Goal: Task Accomplishment & Management: Manage account settings

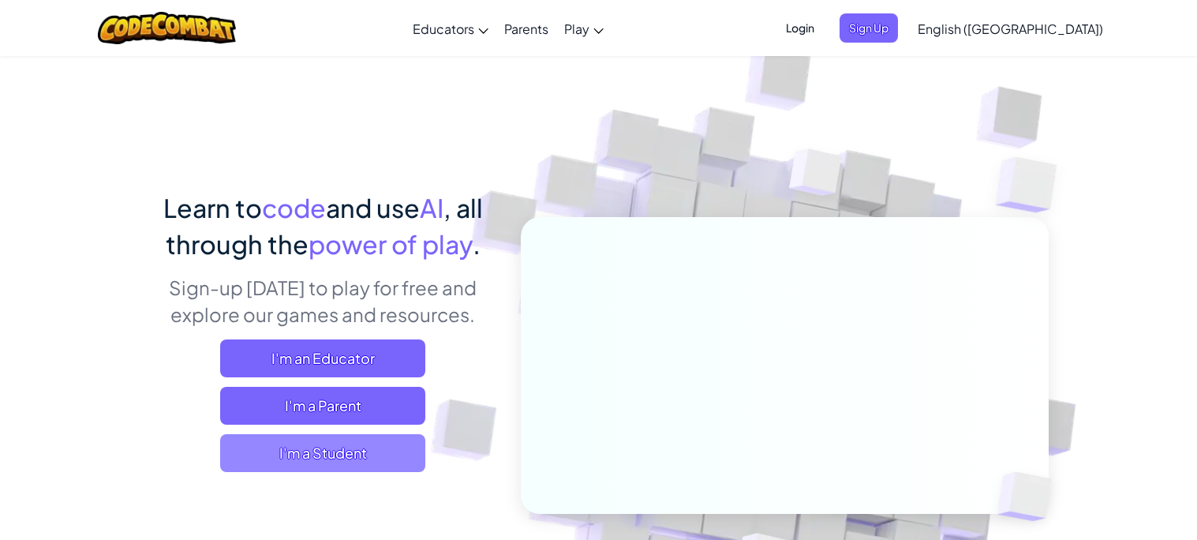
click at [271, 451] on span "I'm a Student" at bounding box center [322, 453] width 205 height 38
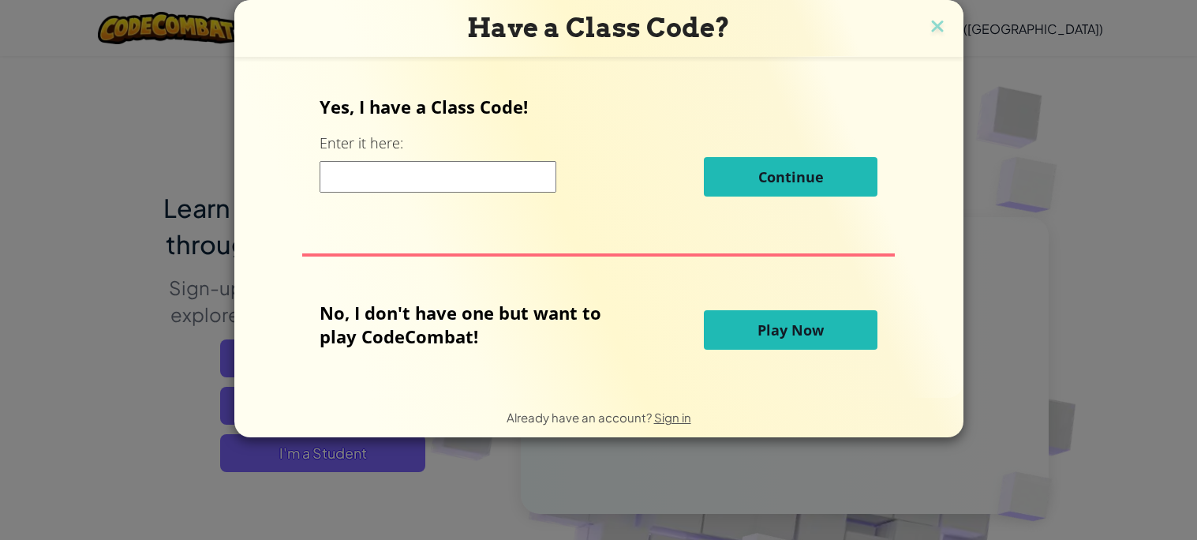
click at [729, 326] on button "Play Now" at bounding box center [791, 329] width 174 height 39
click at [764, 346] on button "Play Now" at bounding box center [791, 329] width 174 height 39
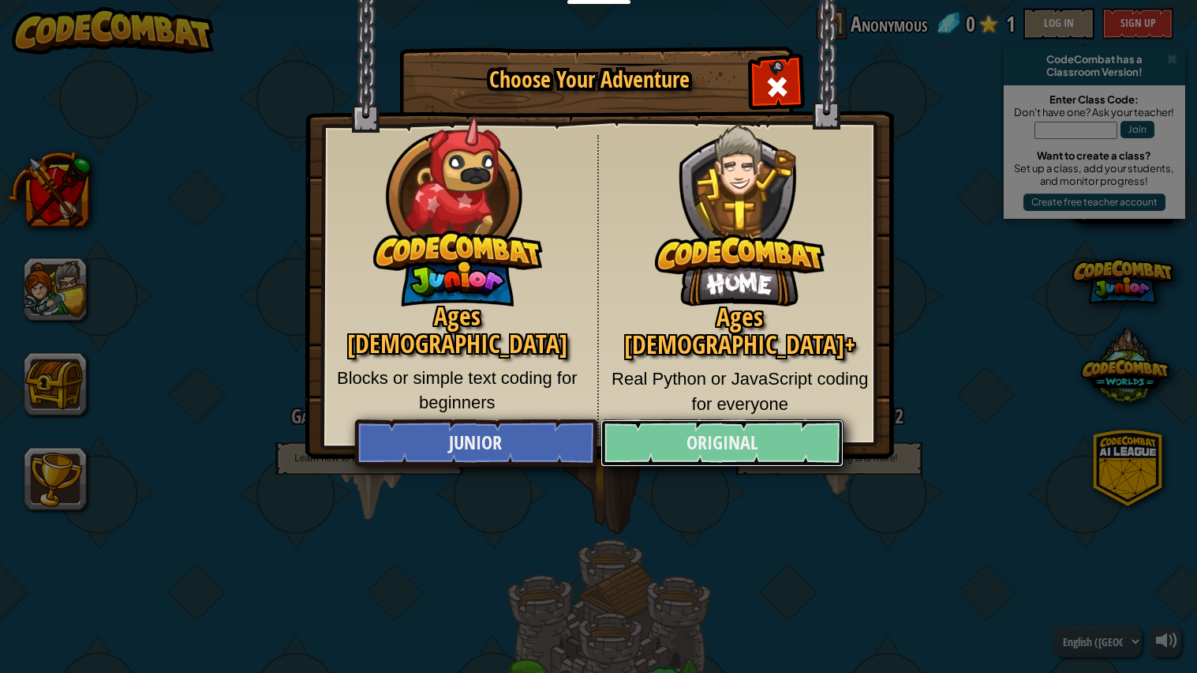
click at [781, 440] on link "Original" at bounding box center [722, 442] width 243 height 47
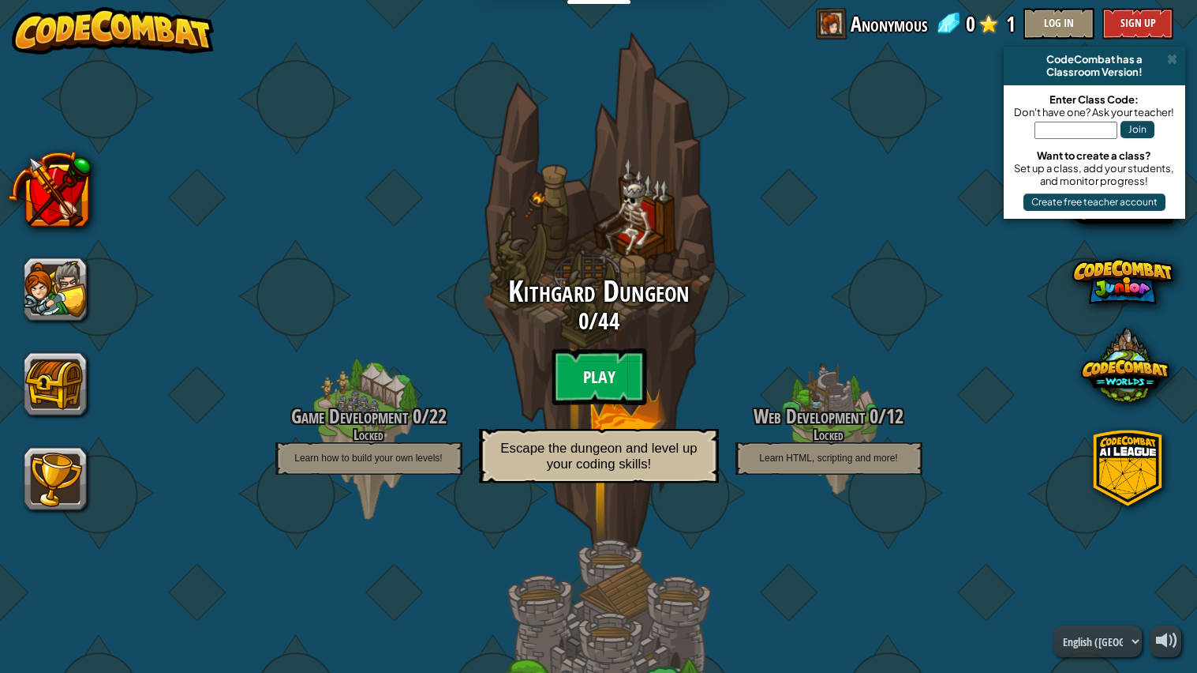
click at [617, 366] on btn "Play" at bounding box center [599, 376] width 95 height 57
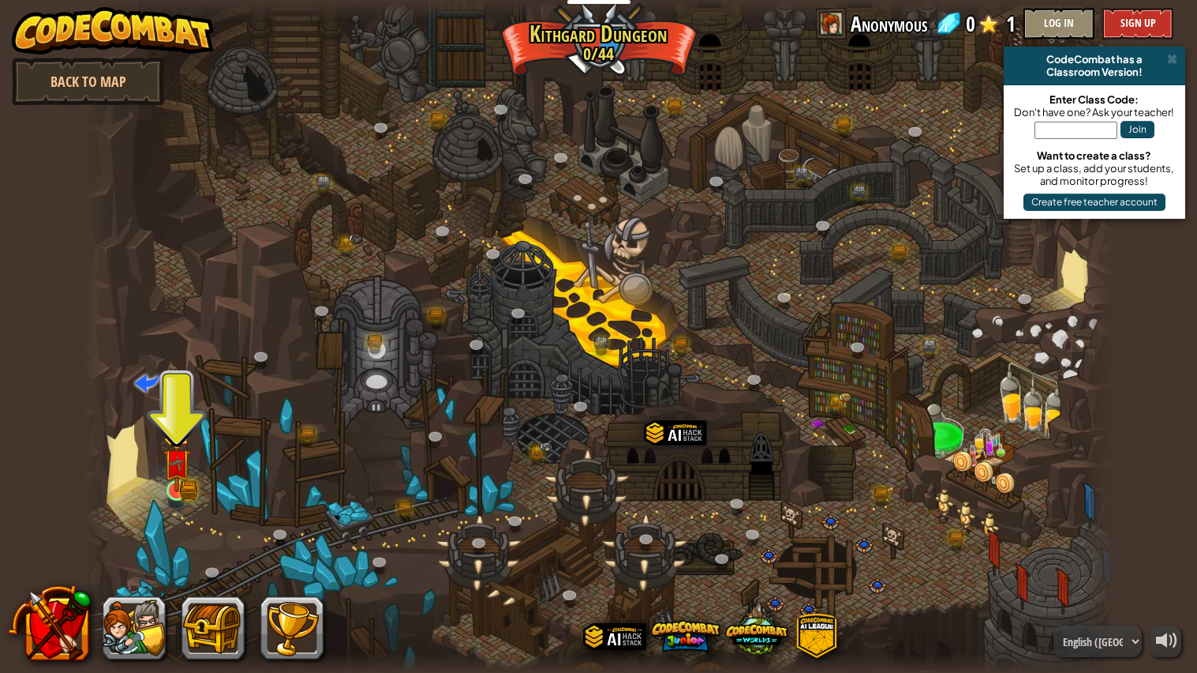
click at [176, 471] on img at bounding box center [177, 463] width 16 height 16
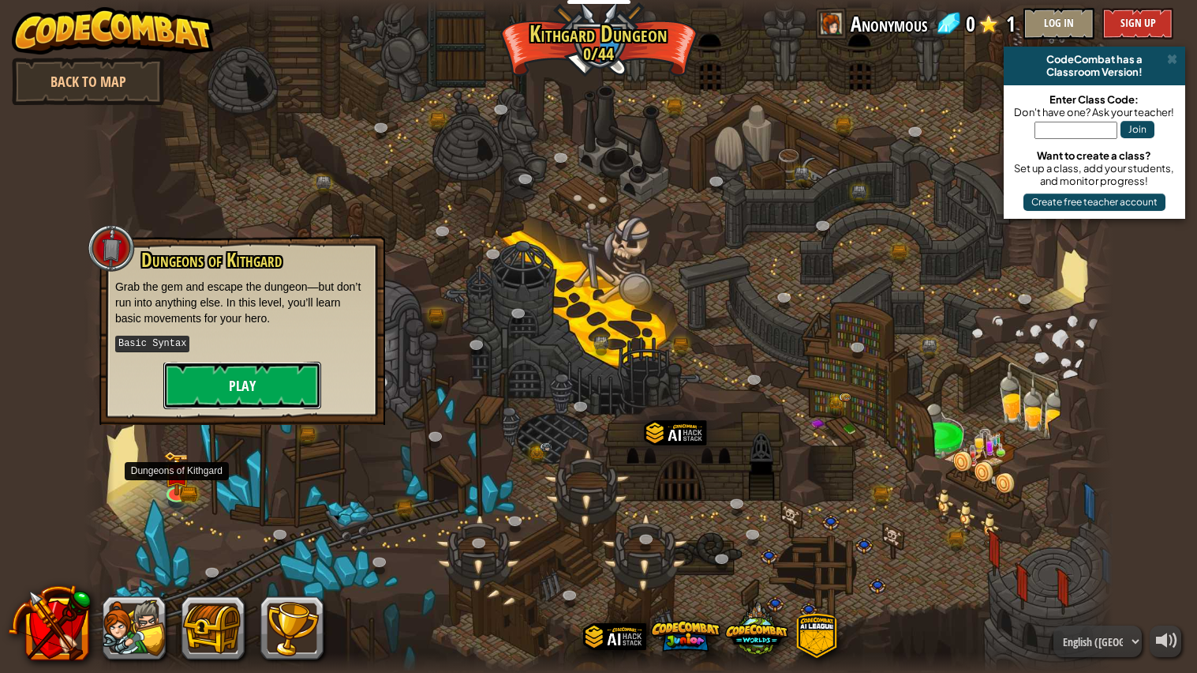
click at [201, 385] on button "Play" at bounding box center [242, 385] width 158 height 47
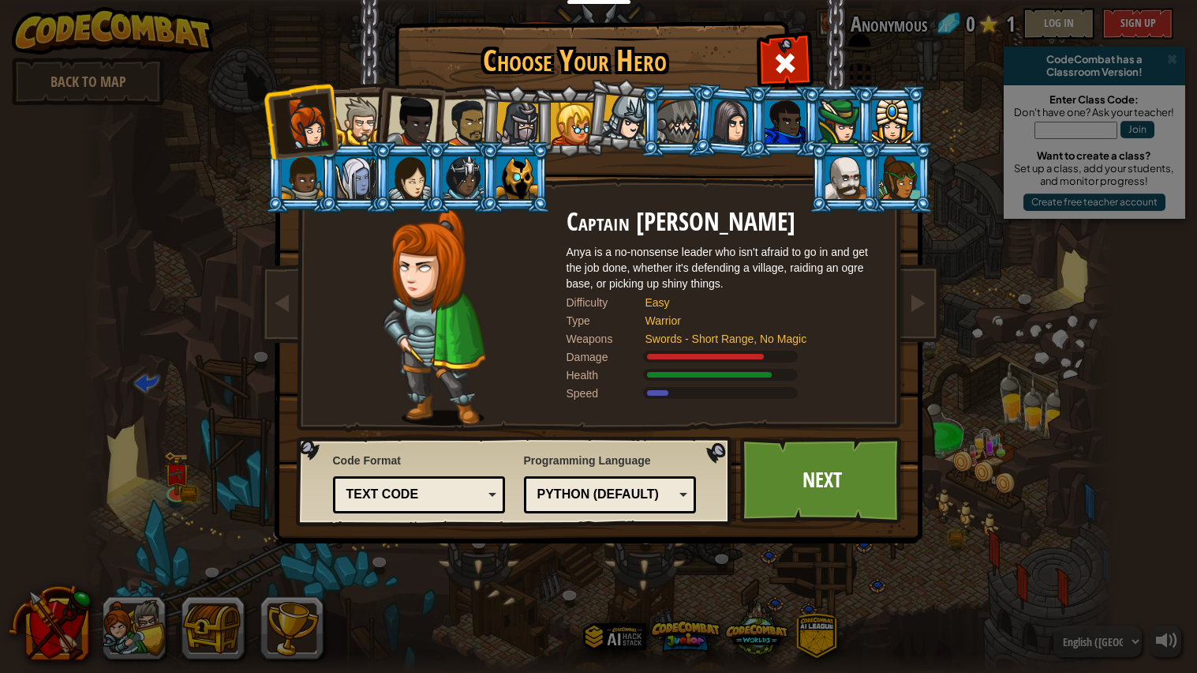
click at [733, 114] on div at bounding box center [732, 121] width 44 height 45
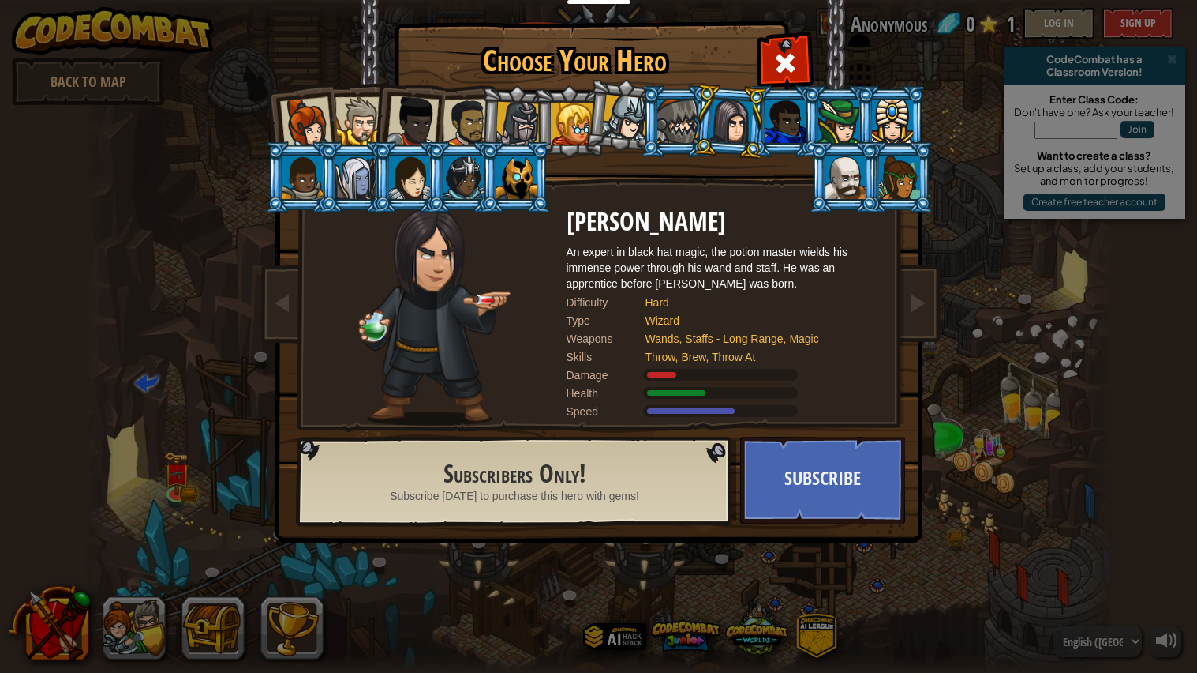
click at [686, 126] on div at bounding box center [678, 121] width 41 height 43
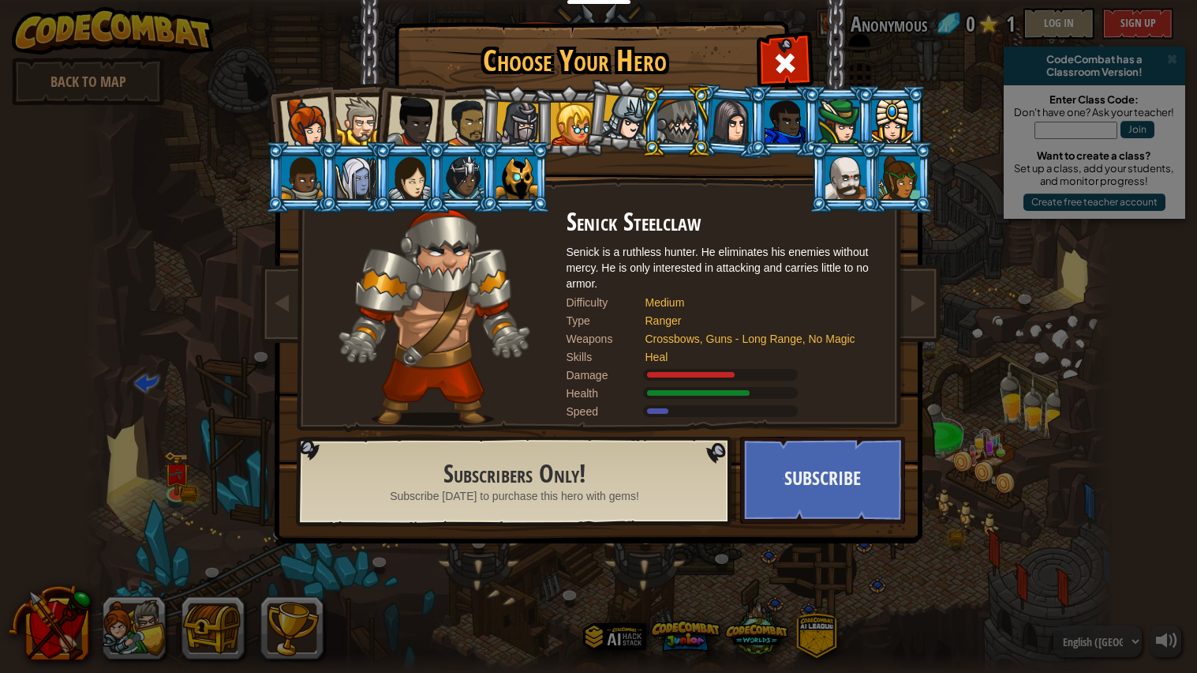
click at [829, 176] on div at bounding box center [846, 177] width 41 height 43
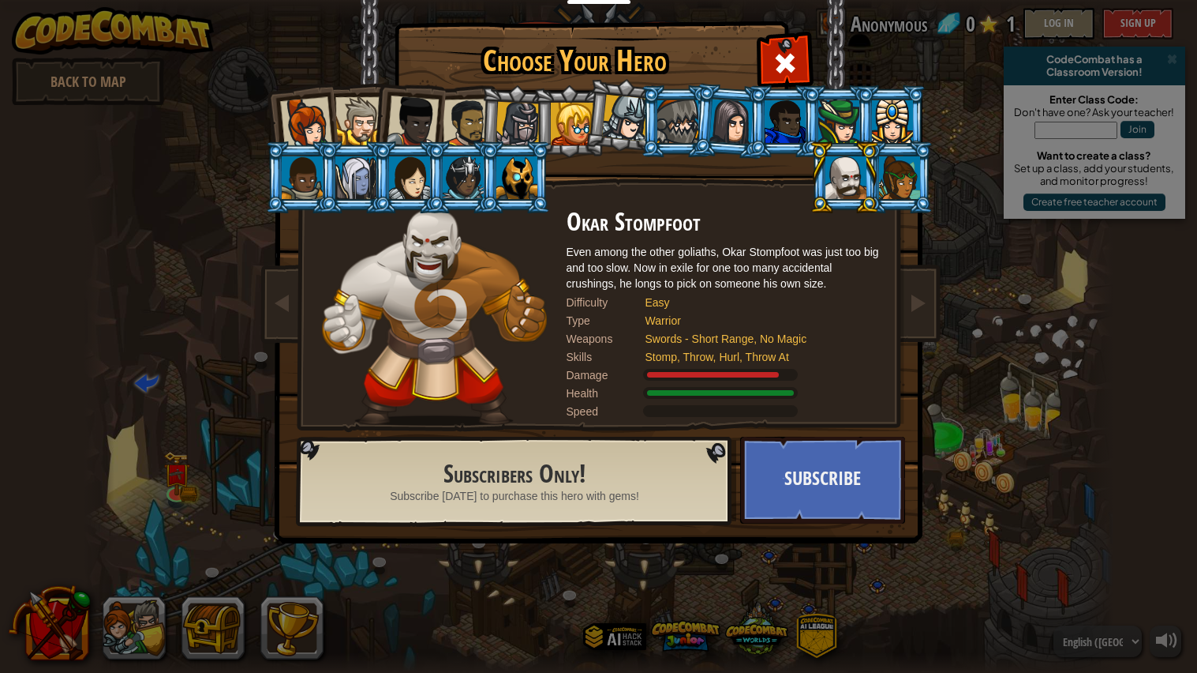
click at [298, 193] on div at bounding box center [302, 177] width 41 height 43
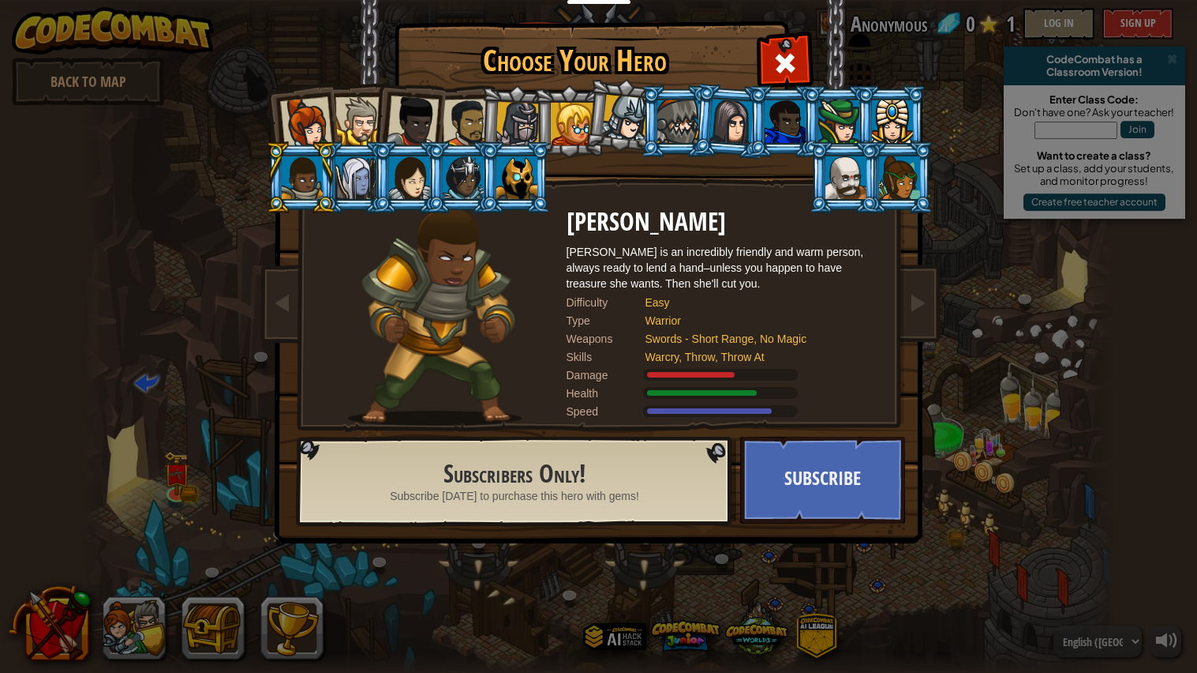
click at [369, 188] on div at bounding box center [355, 177] width 41 height 43
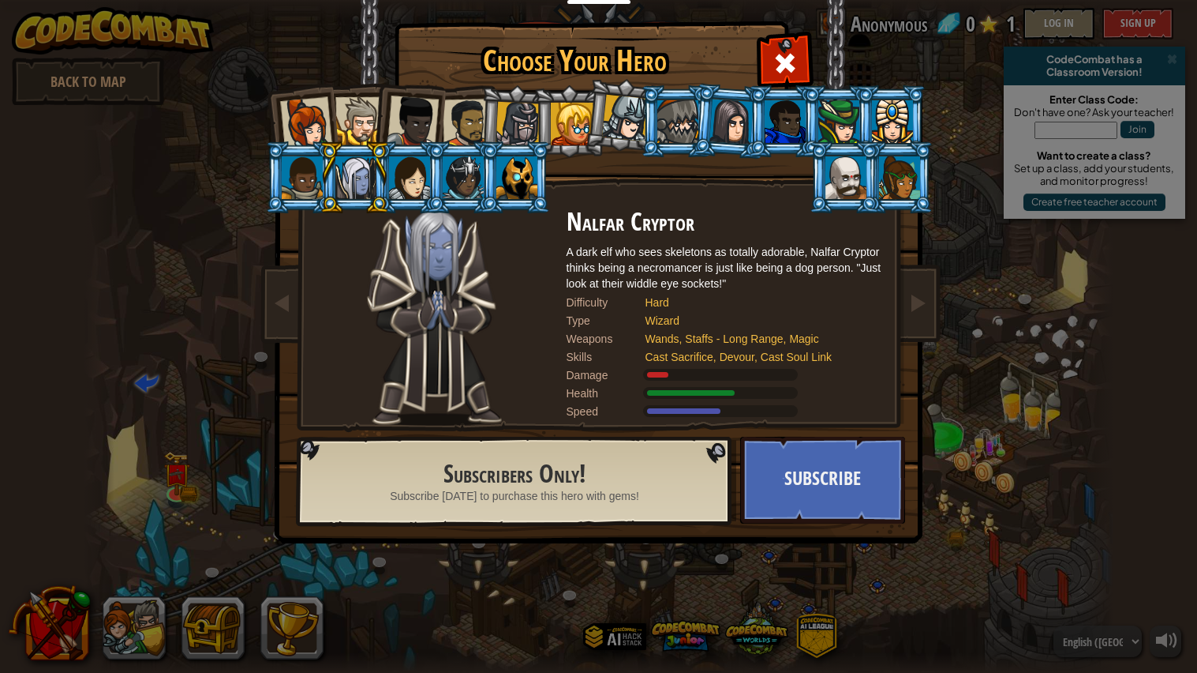
click at [405, 186] on div at bounding box center [409, 177] width 41 height 43
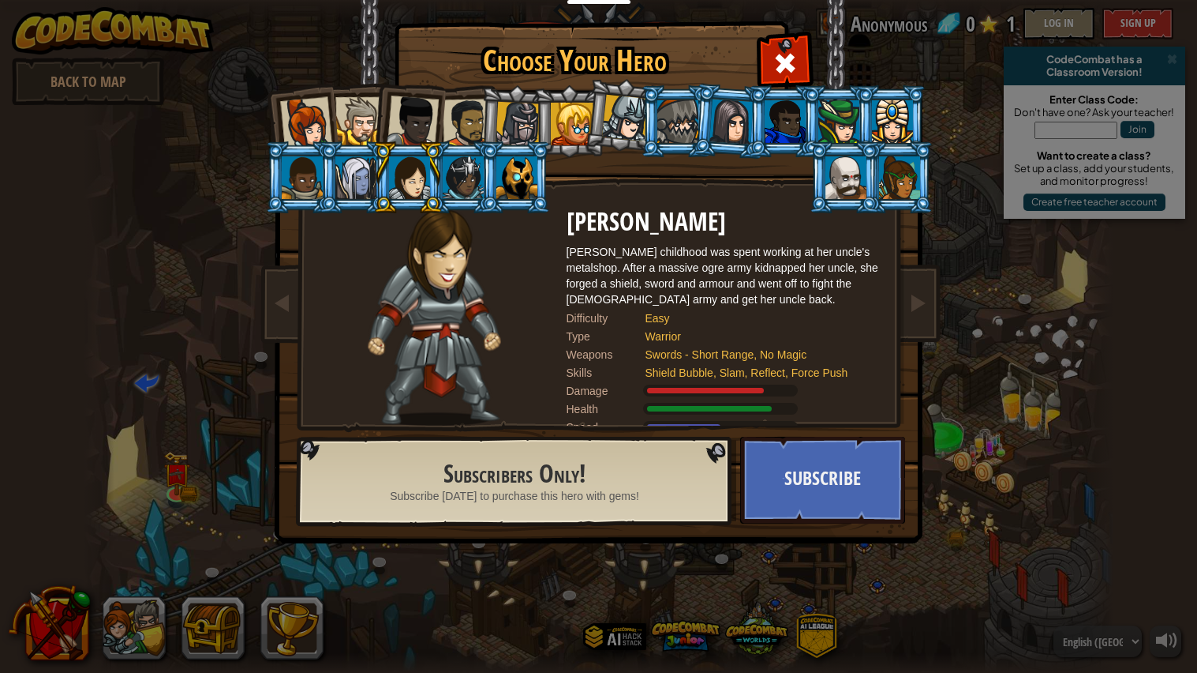
click at [530, 178] on div at bounding box center [517, 177] width 41 height 43
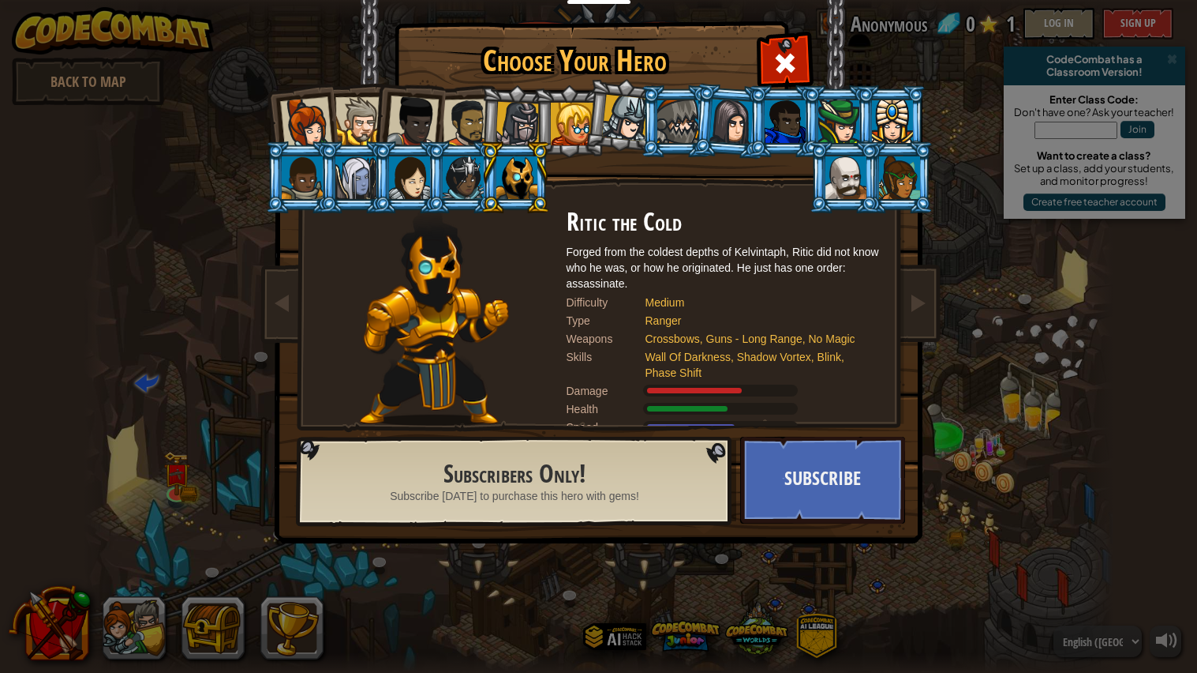
click at [684, 132] on div at bounding box center [678, 121] width 41 height 43
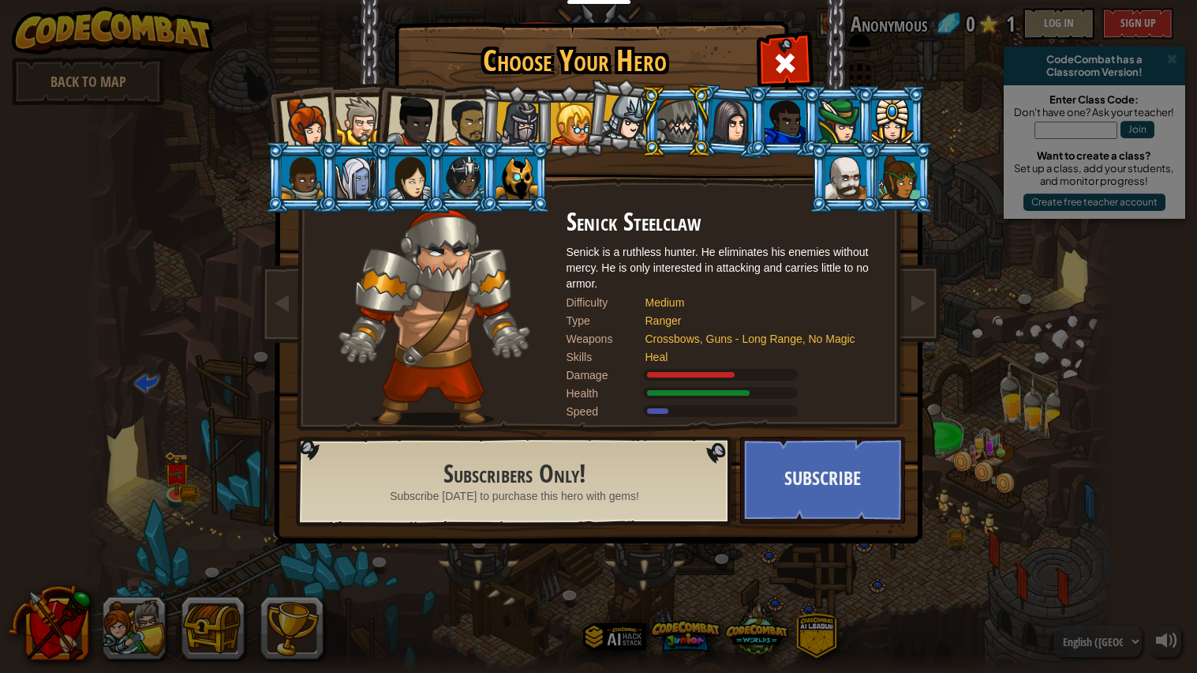
click at [849, 118] on div at bounding box center [839, 121] width 41 height 43
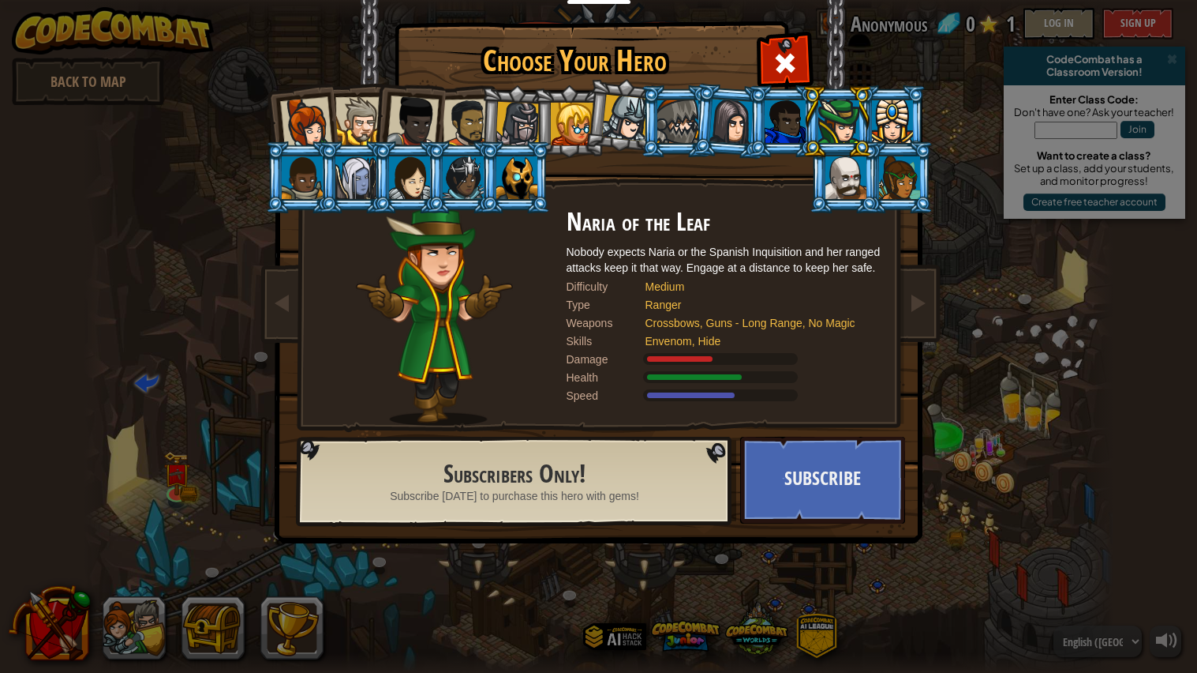
click at [894, 126] on div at bounding box center [892, 121] width 41 height 43
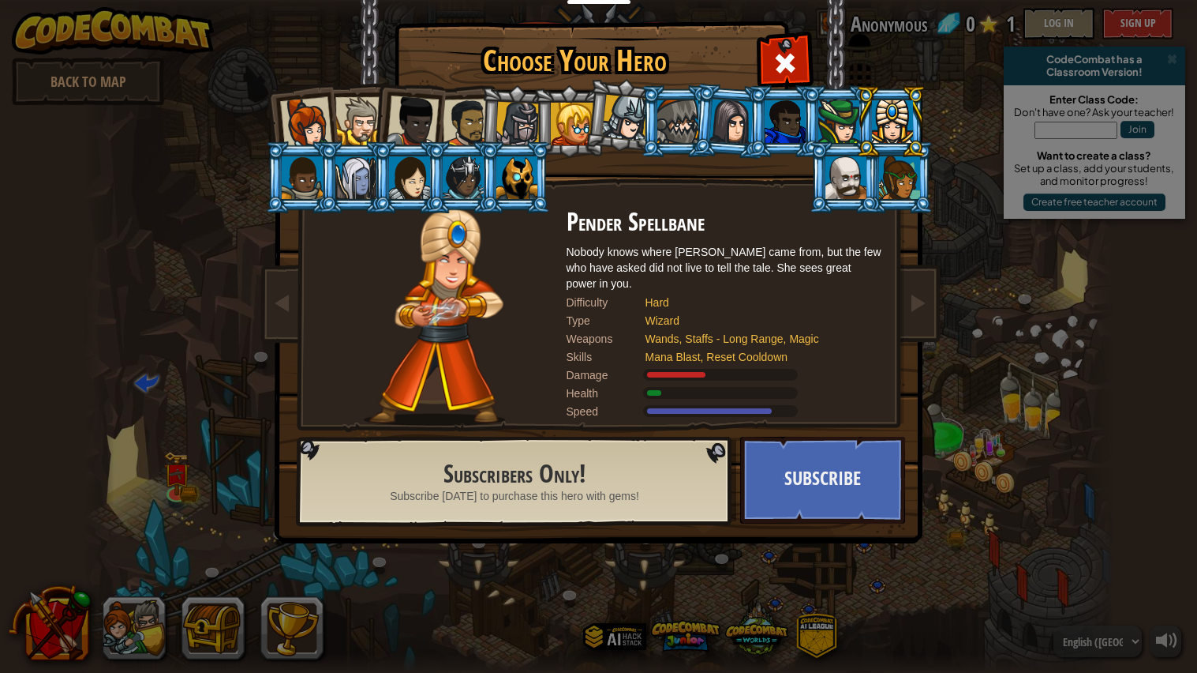
click at [294, 191] on div at bounding box center [302, 177] width 41 height 43
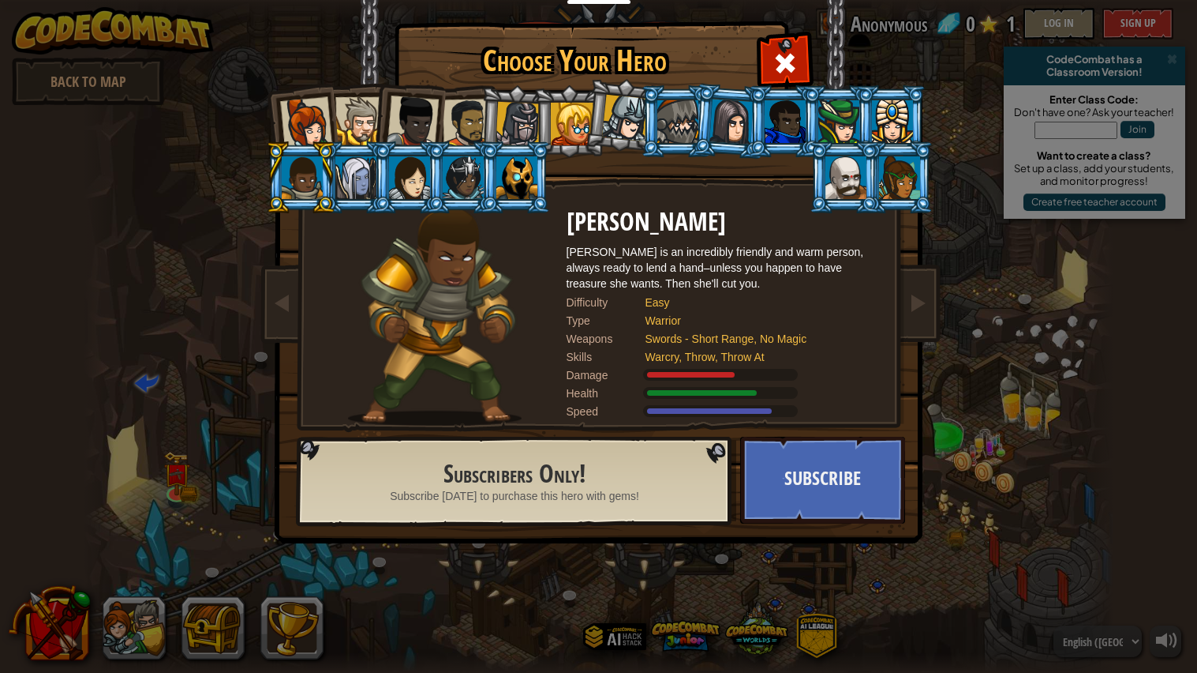
click at [300, 125] on div at bounding box center [305, 123] width 52 height 52
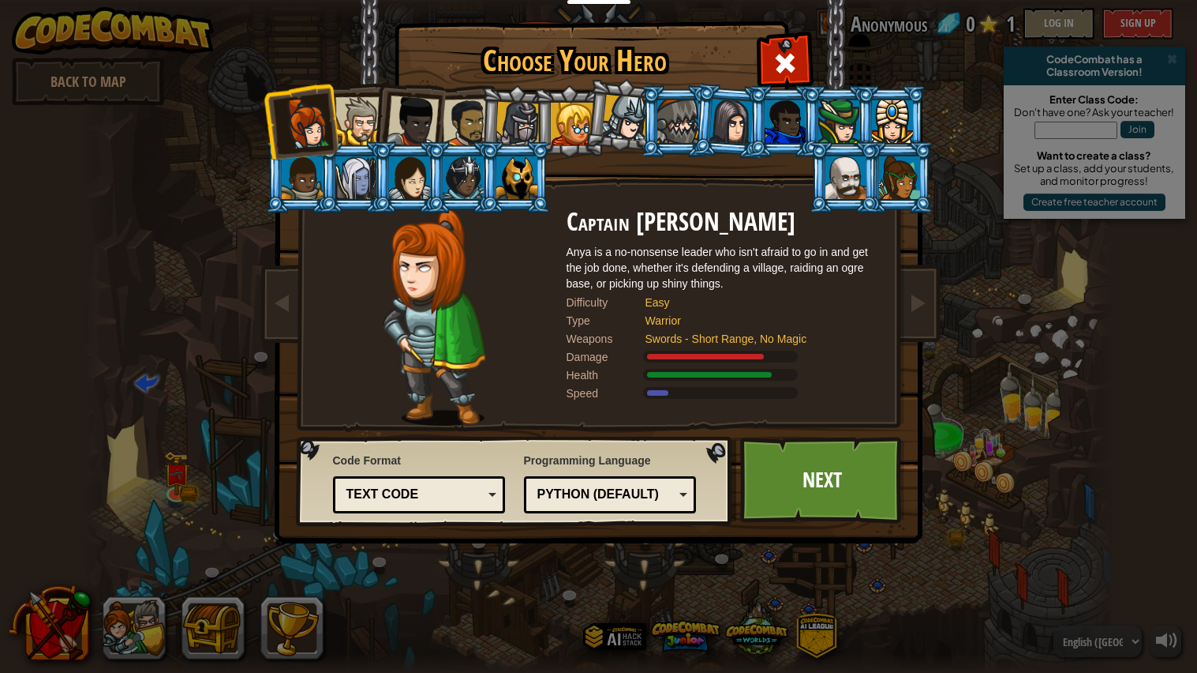
click at [290, 194] on div at bounding box center [302, 177] width 41 height 43
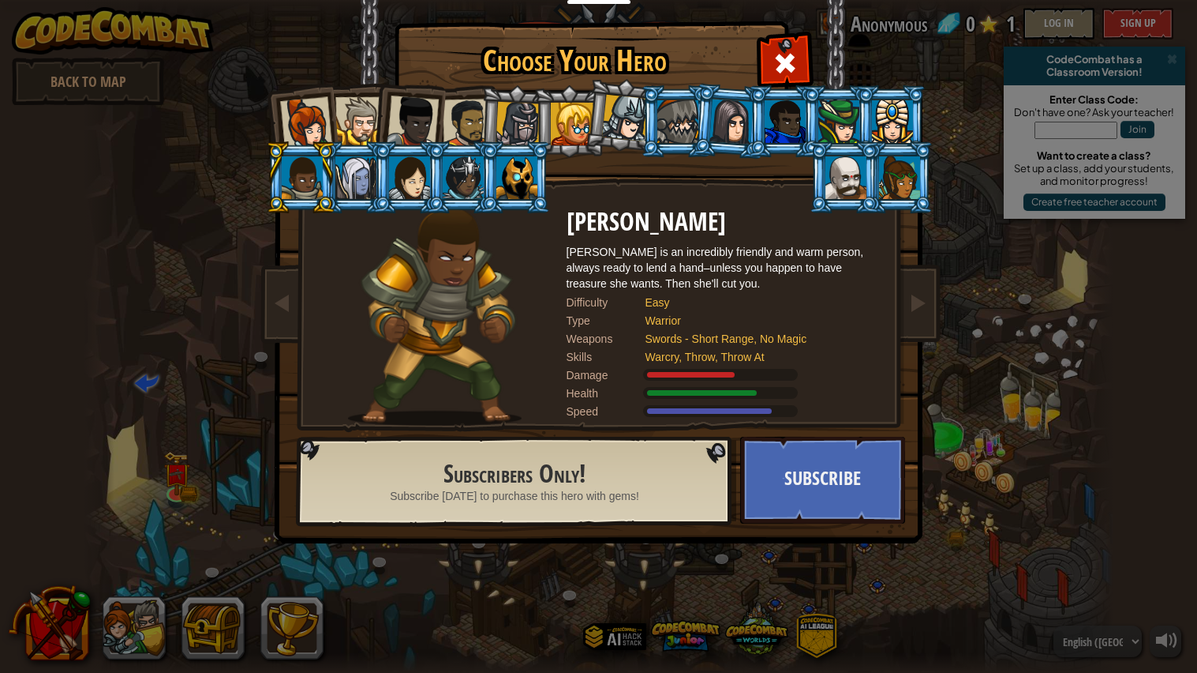
click at [313, 129] on div at bounding box center [305, 123] width 52 height 52
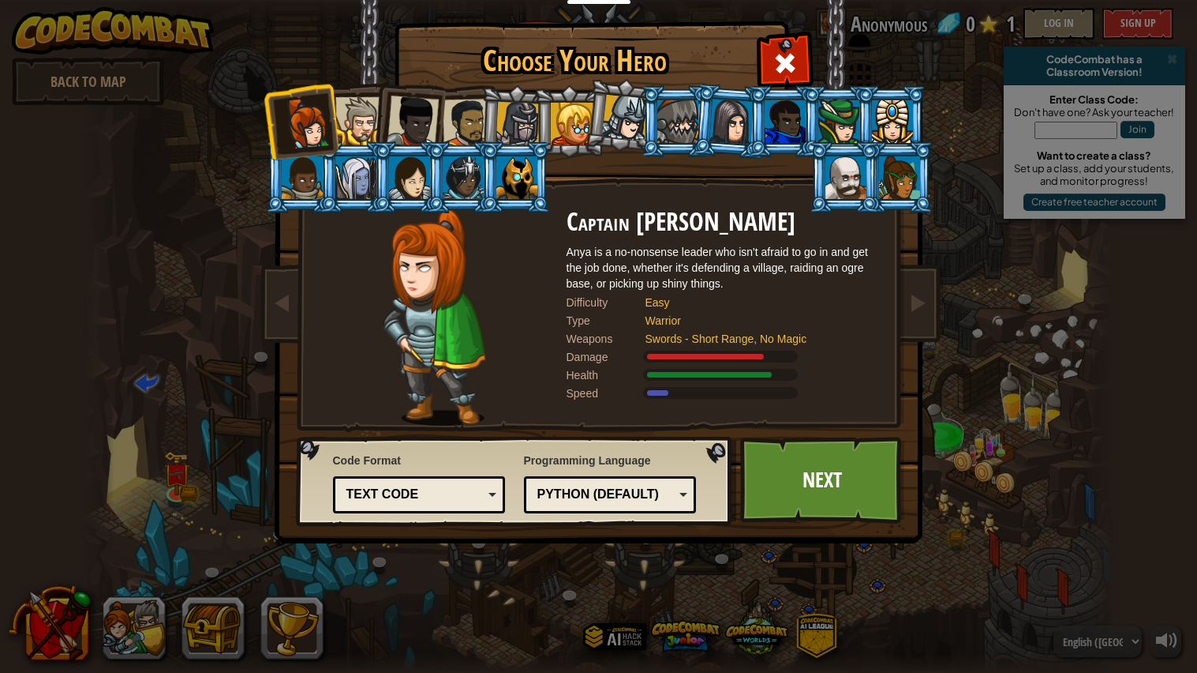
click at [360, 122] on div at bounding box center [359, 121] width 48 height 48
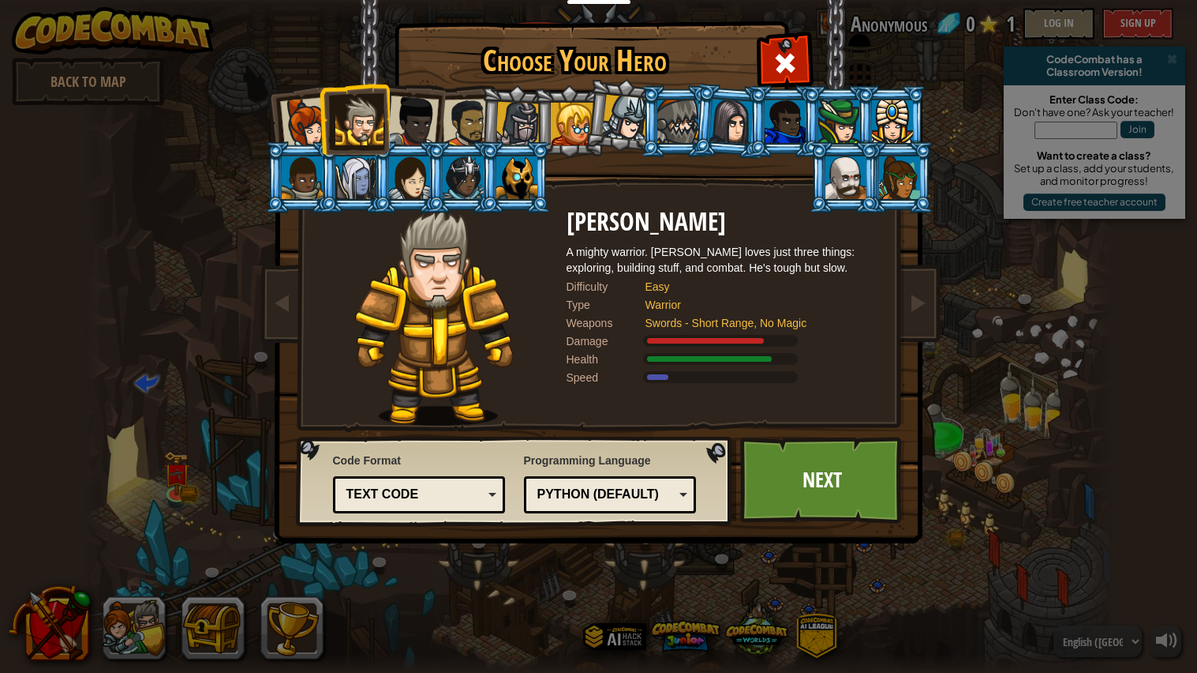
click at [423, 133] on div at bounding box center [413, 122] width 52 height 52
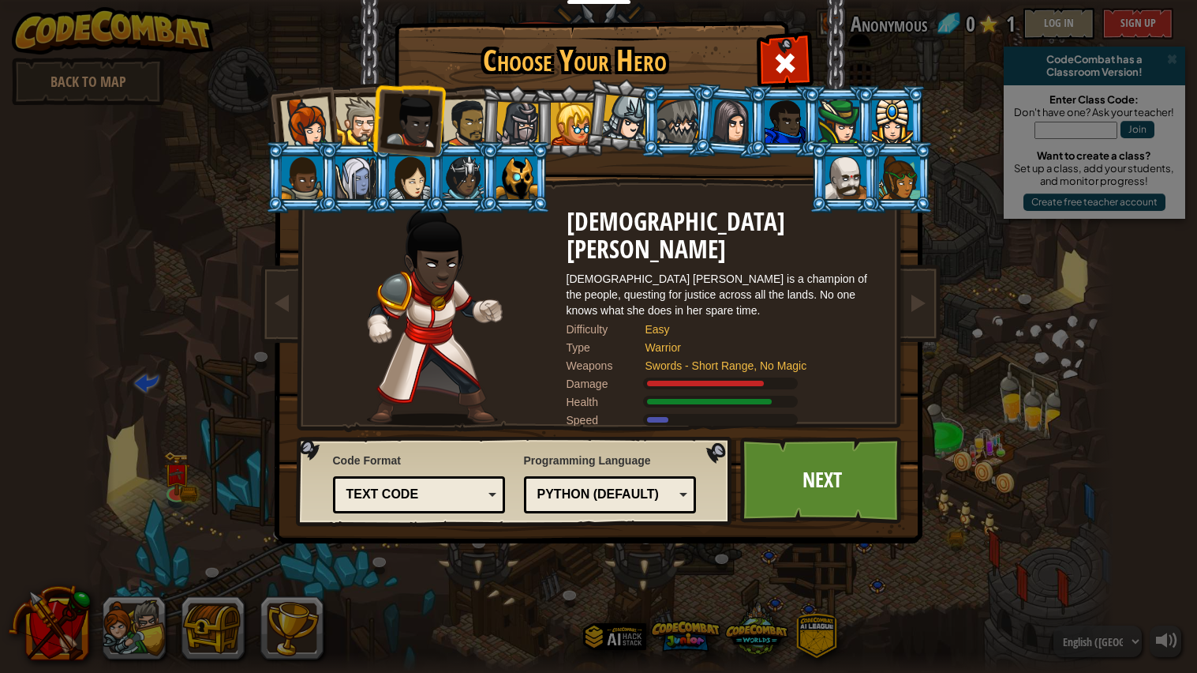
click at [470, 129] on div at bounding box center [466, 123] width 49 height 49
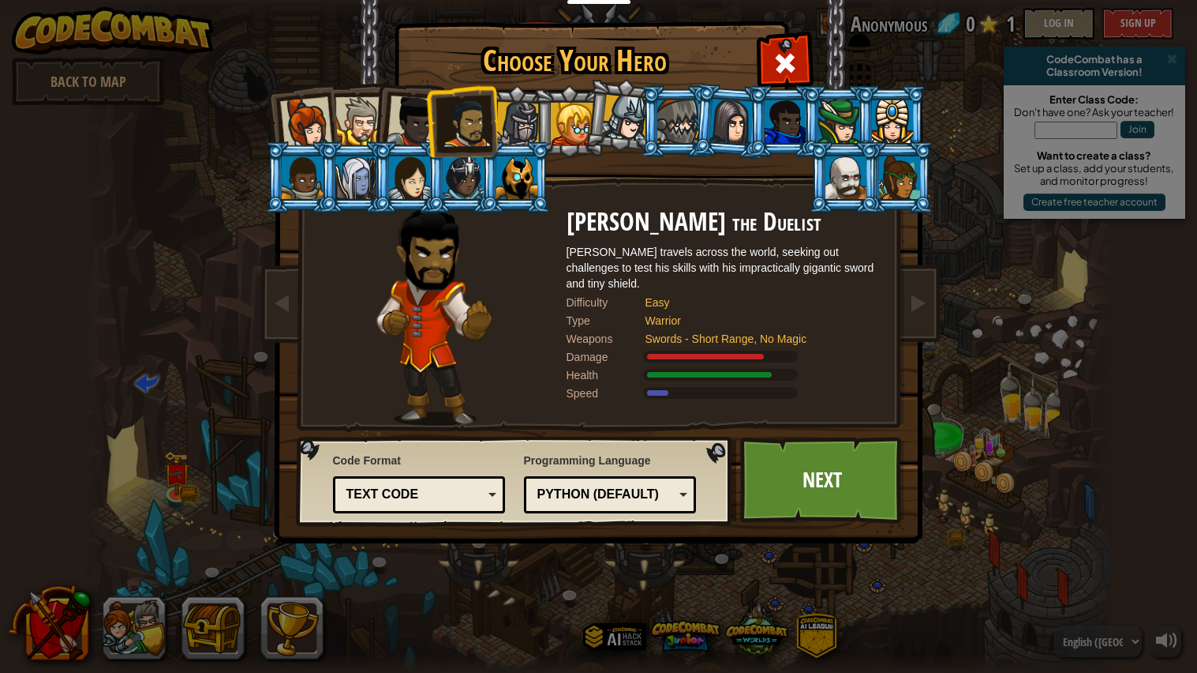
click at [512, 118] on div at bounding box center [518, 124] width 45 height 45
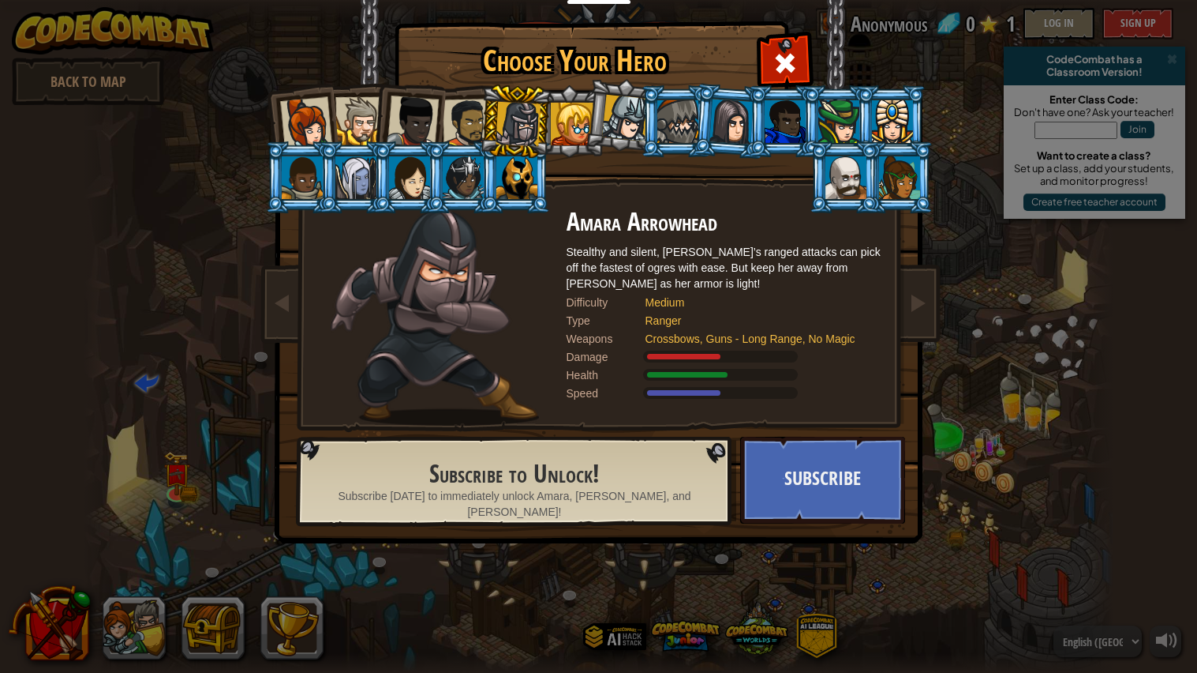
click at [448, 110] on div at bounding box center [466, 123] width 49 height 49
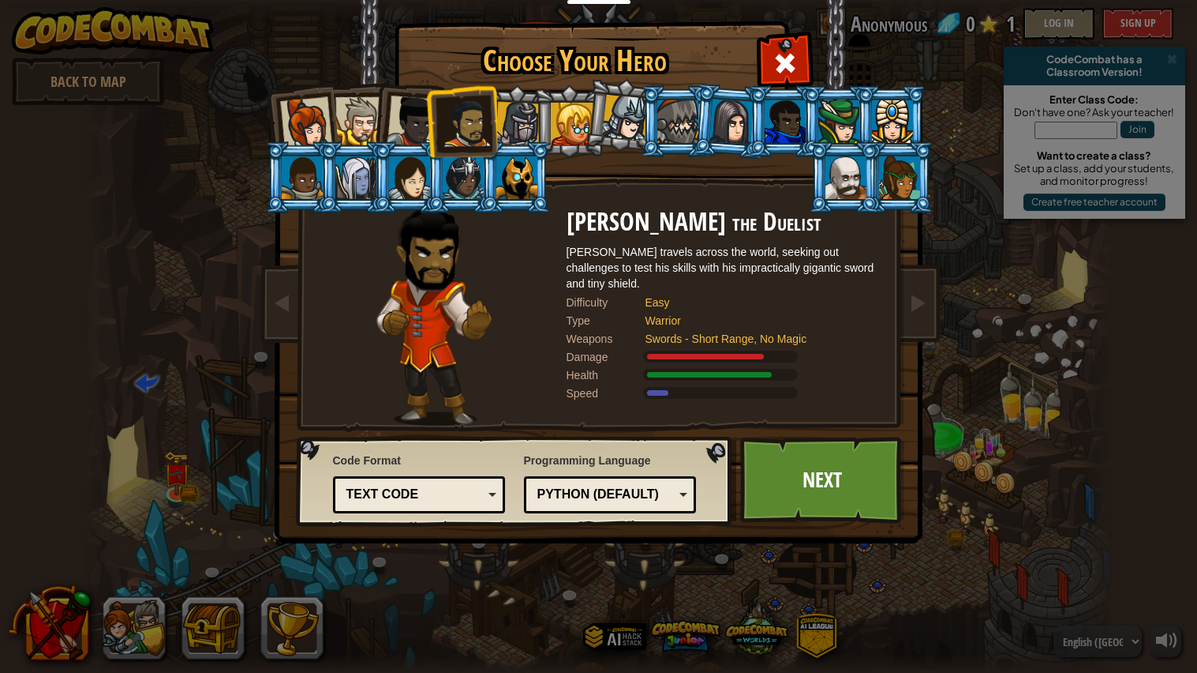
click at [414, 122] on div at bounding box center [413, 122] width 52 height 52
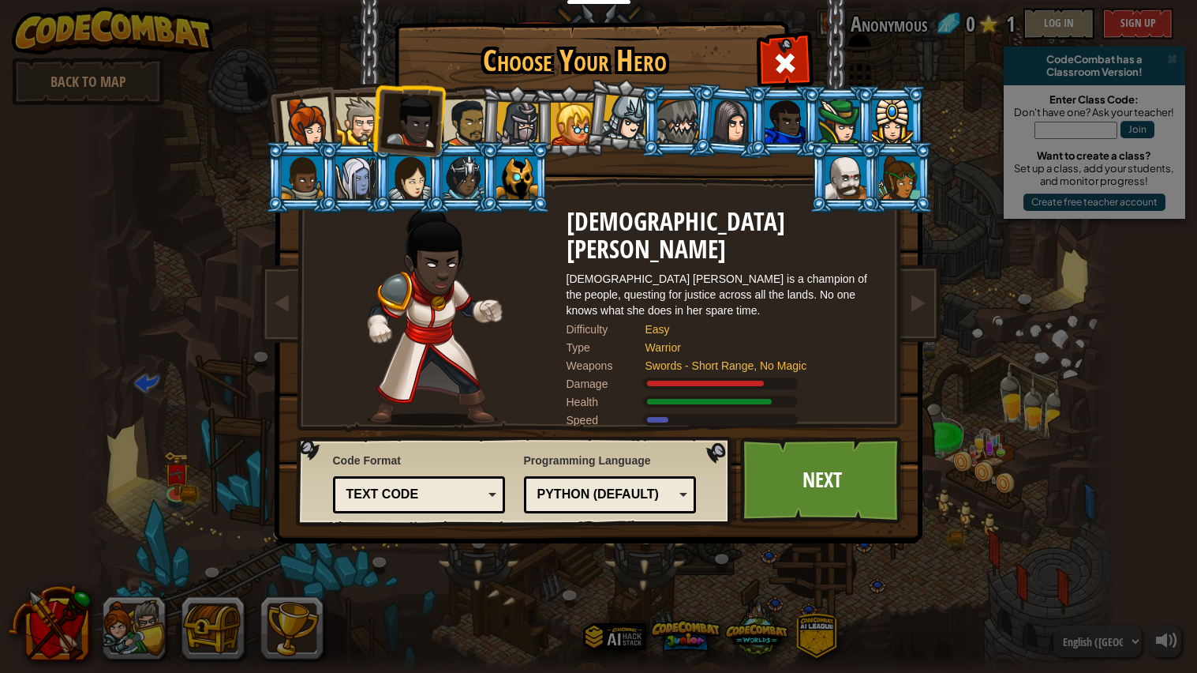
click at [366, 105] on div at bounding box center [359, 121] width 48 height 48
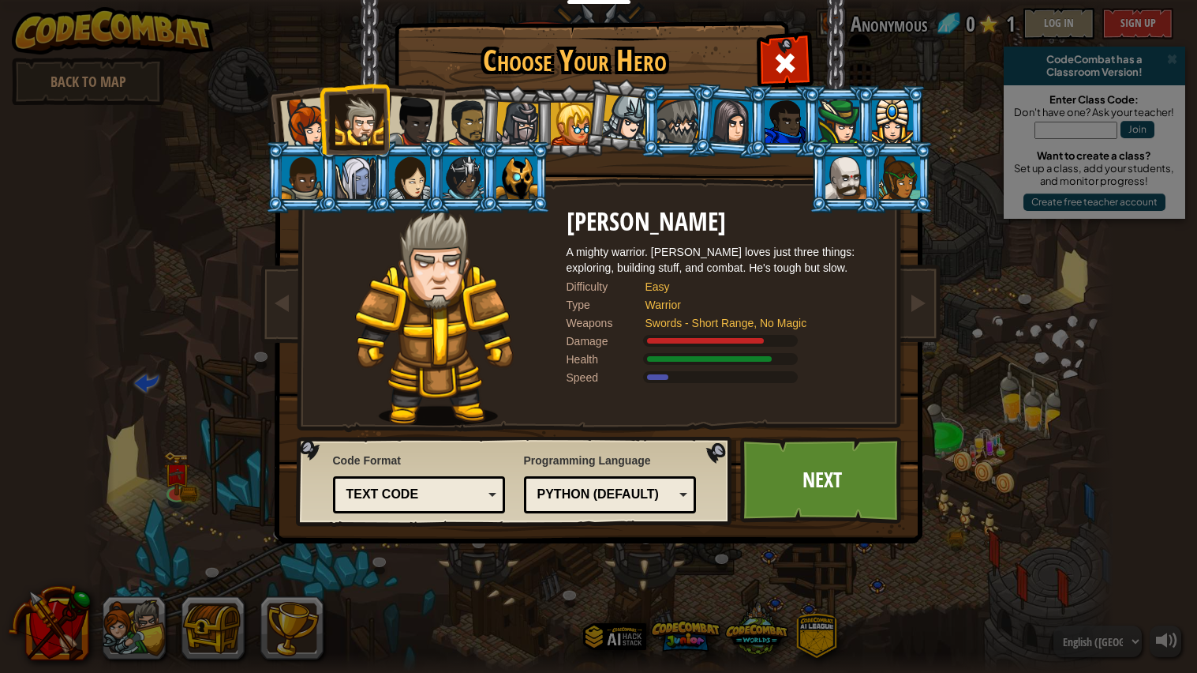
click at [321, 103] on li at bounding box center [354, 119] width 71 height 72
click at [286, 113] on div at bounding box center [305, 123] width 52 height 52
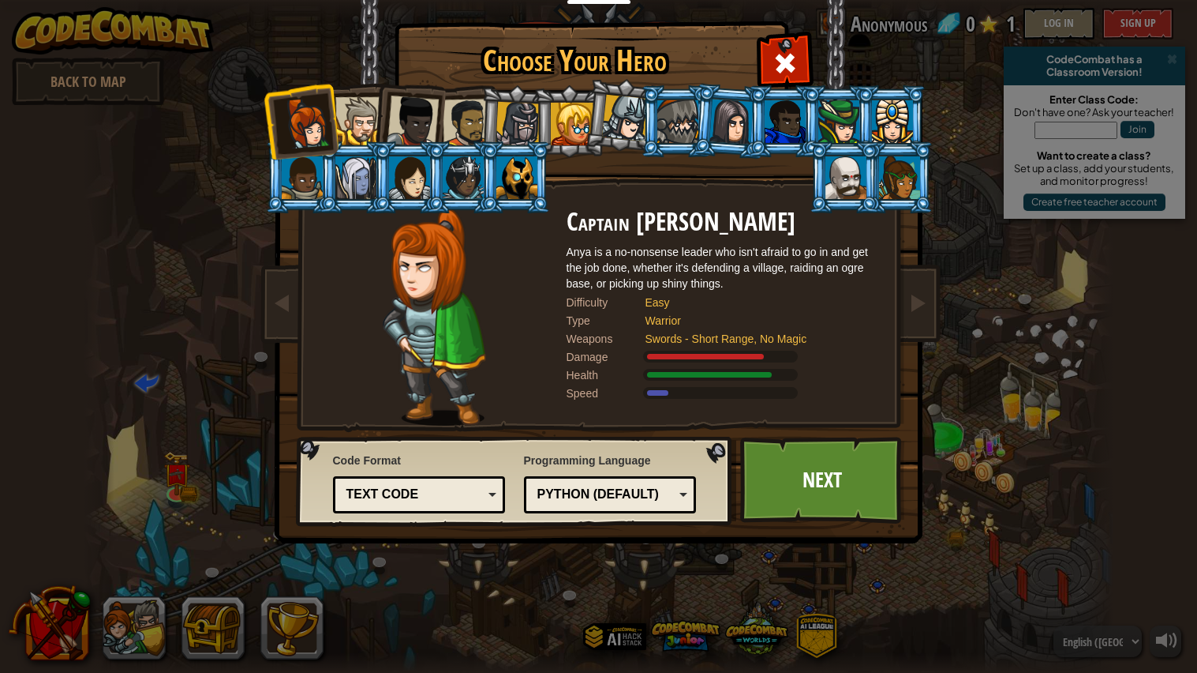
click at [365, 127] on div at bounding box center [359, 121] width 48 height 48
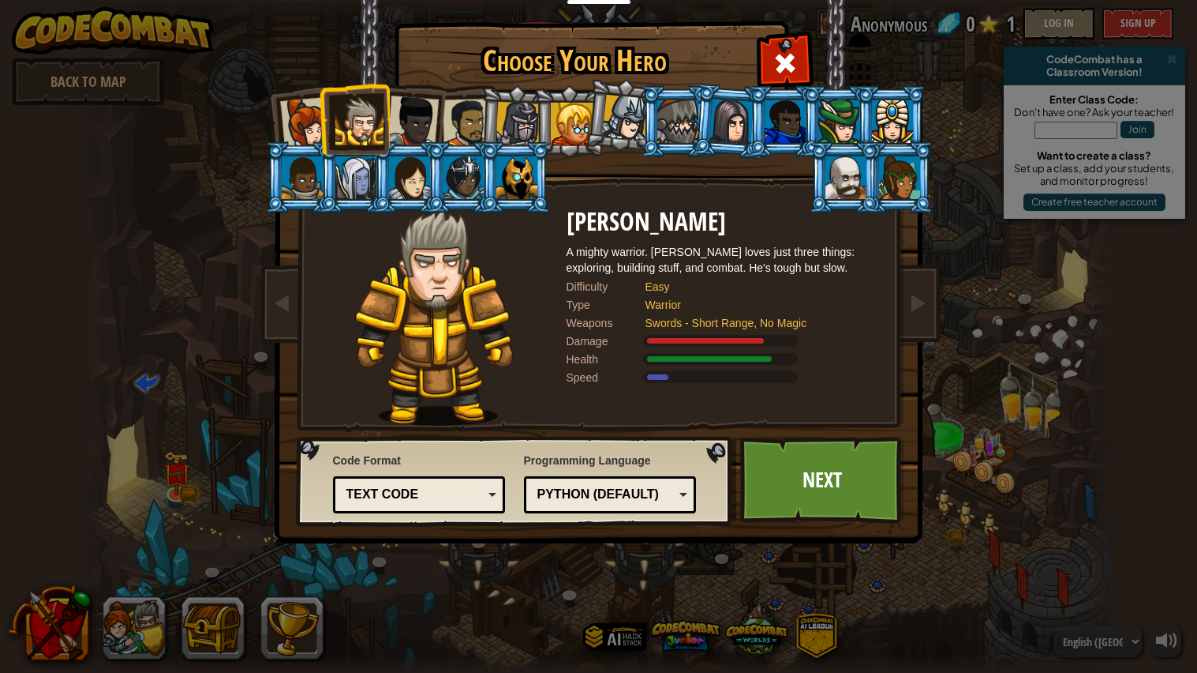
click at [406, 119] on div at bounding box center [413, 122] width 52 height 52
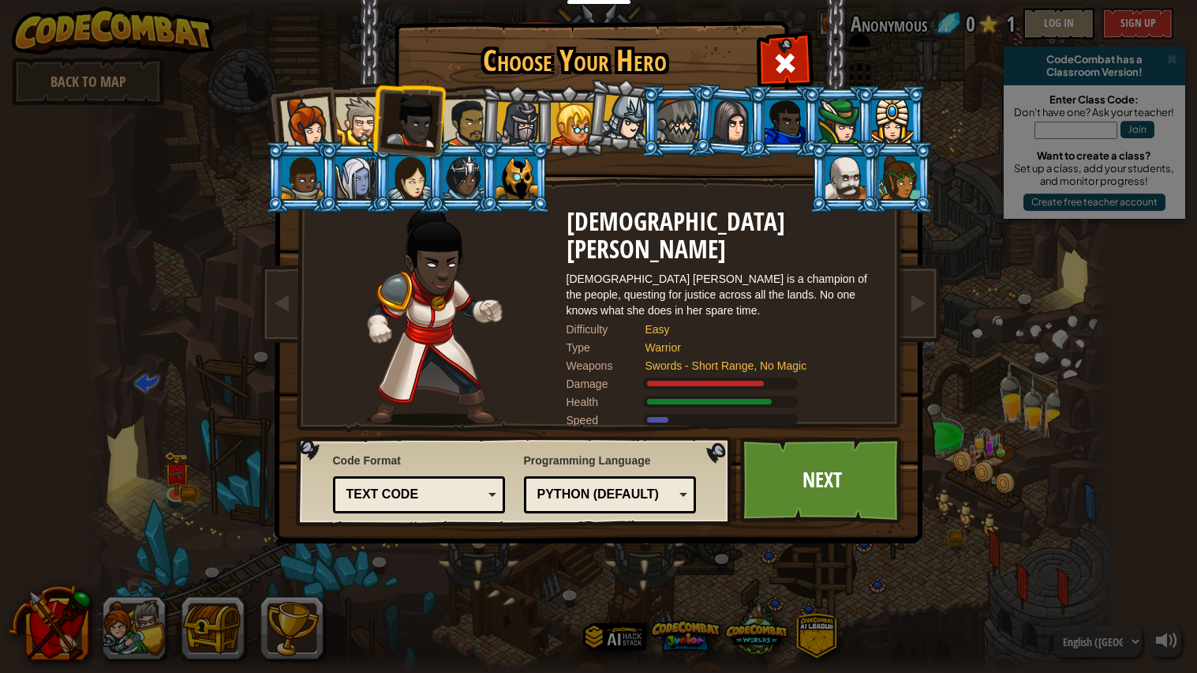
click at [463, 130] on div at bounding box center [466, 123] width 49 height 49
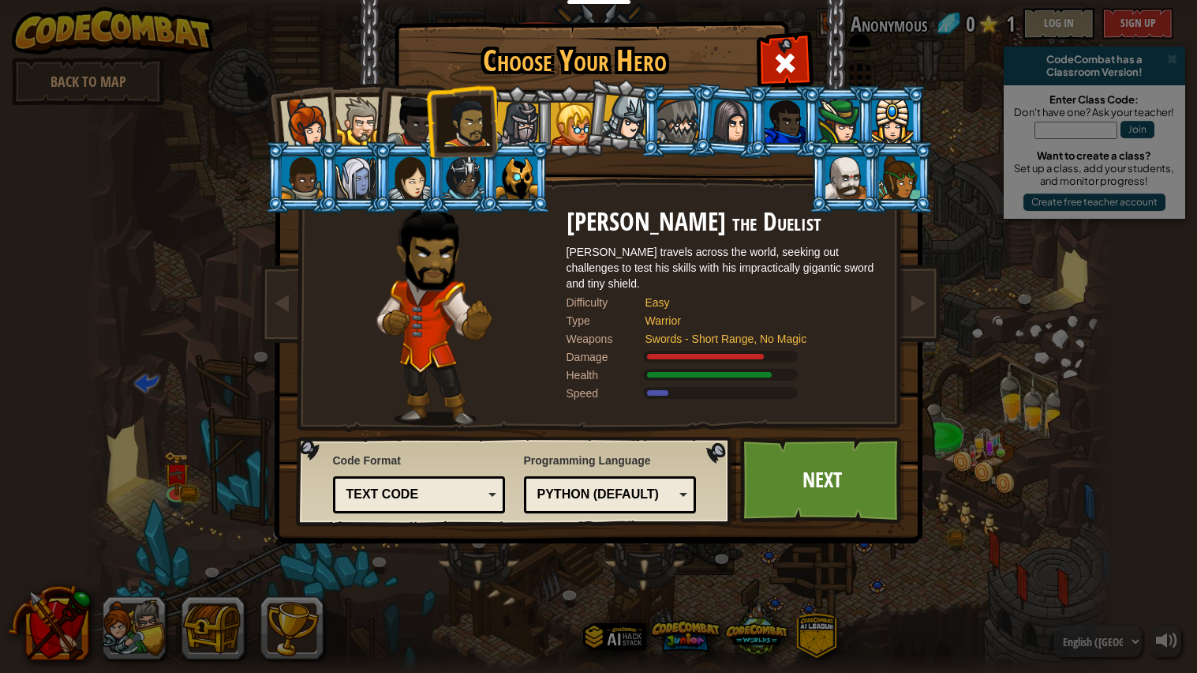
click at [402, 107] on div at bounding box center [413, 122] width 52 height 52
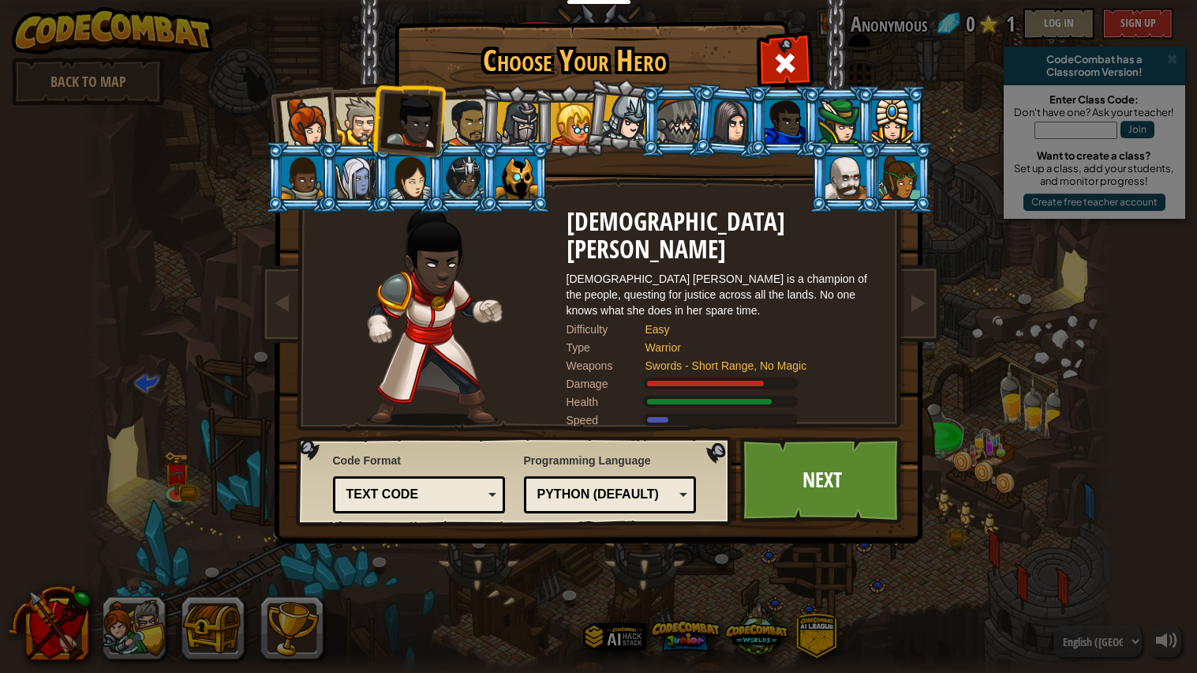
click at [342, 107] on div at bounding box center [359, 121] width 48 height 48
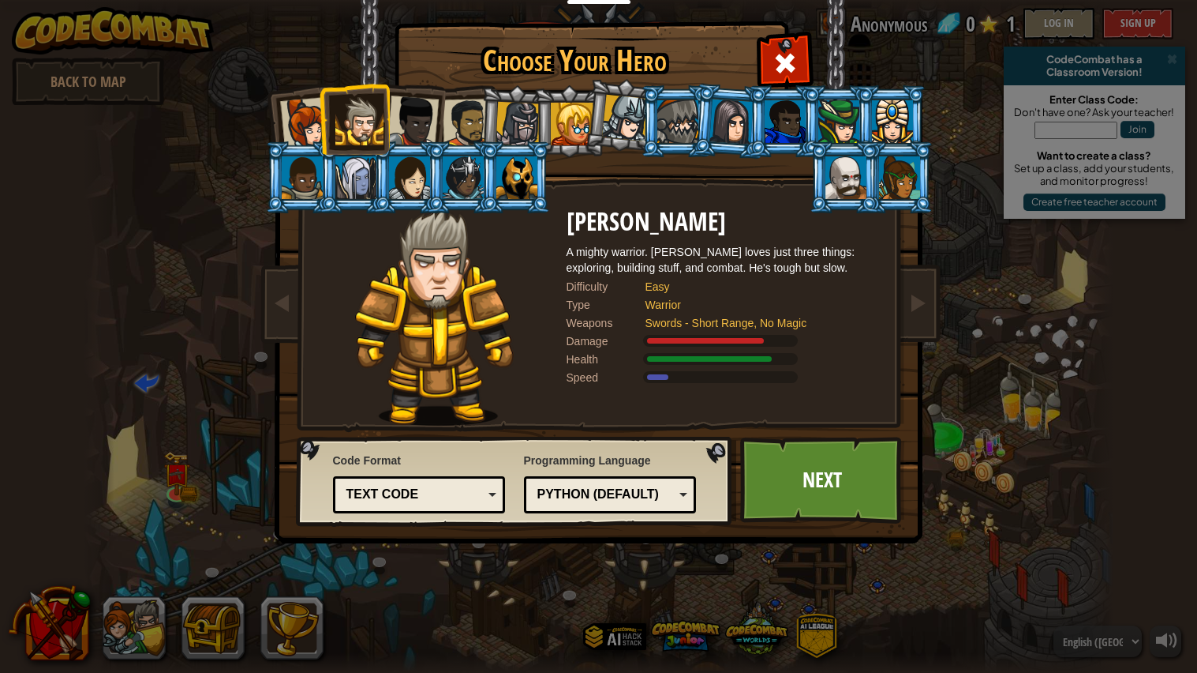
click at [479, 122] on li at bounding box center [515, 122] width 75 height 76
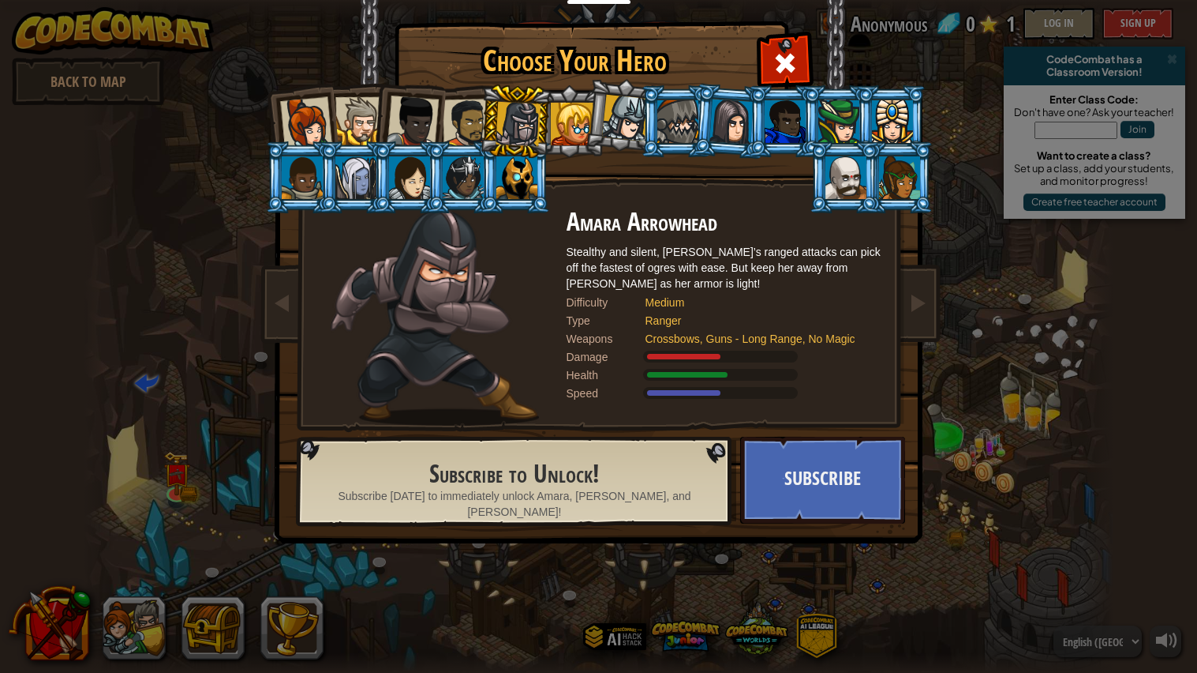
click at [468, 135] on div at bounding box center [466, 123] width 49 height 49
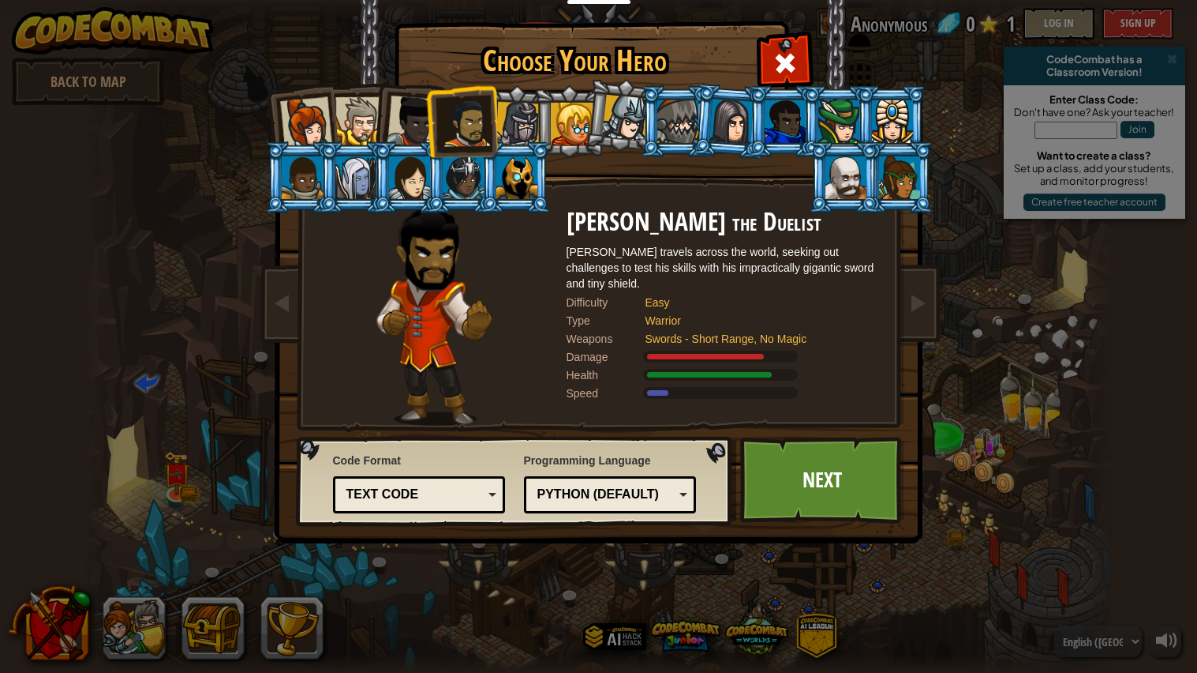
click at [287, 104] on div at bounding box center [305, 123] width 52 height 52
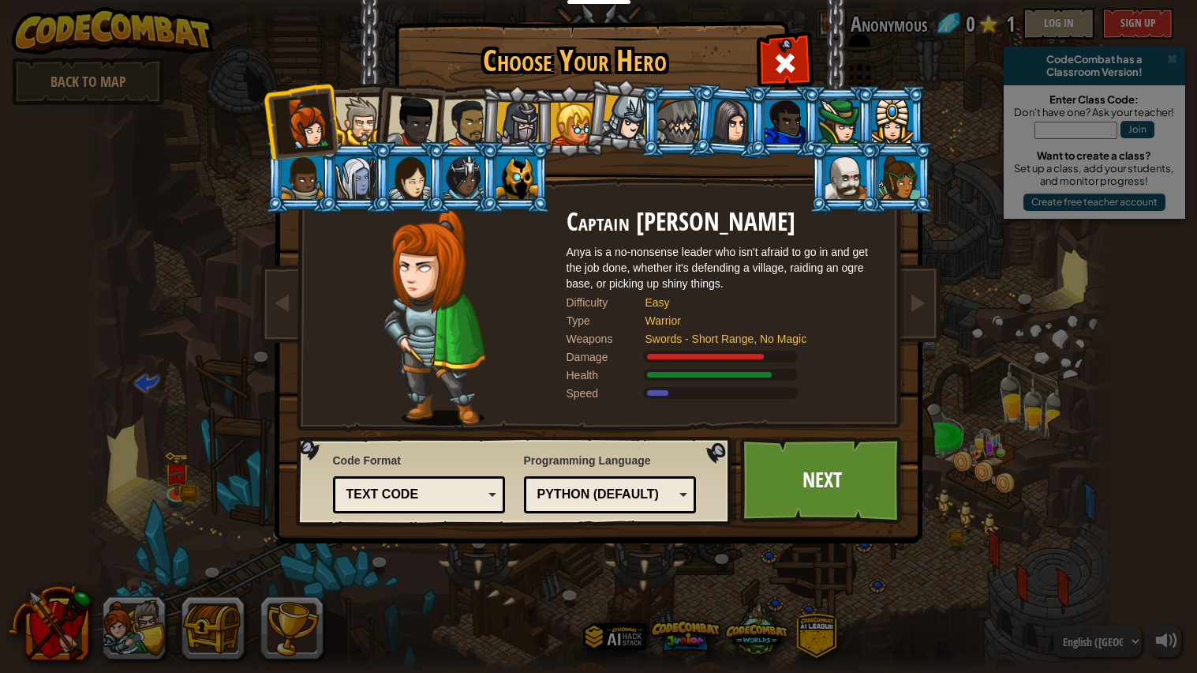
click at [451, 114] on div at bounding box center [466, 123] width 49 height 49
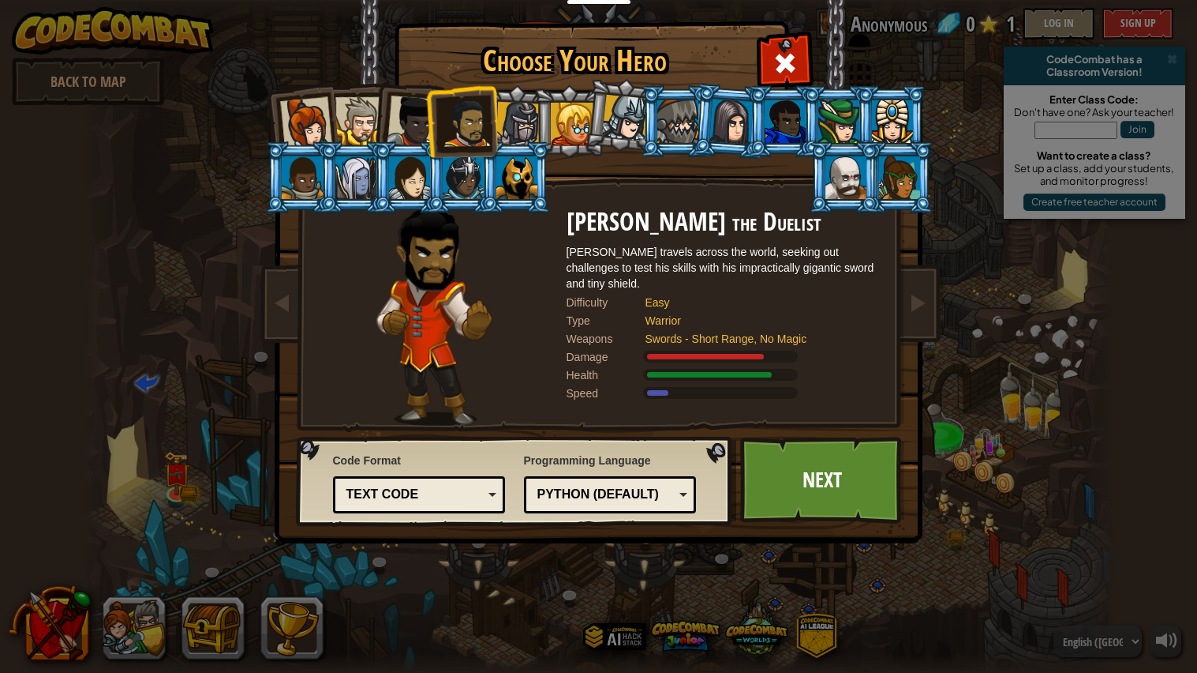
click at [358, 117] on div at bounding box center [359, 121] width 48 height 48
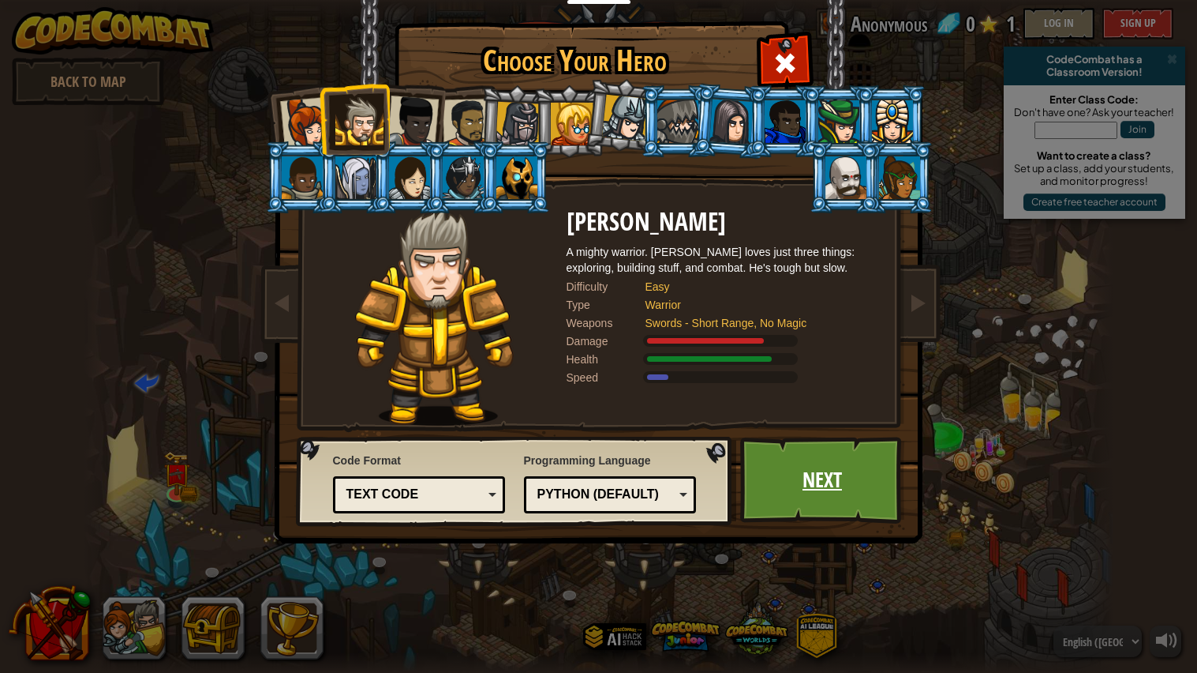
click at [833, 478] on link "Next" at bounding box center [822, 480] width 165 height 87
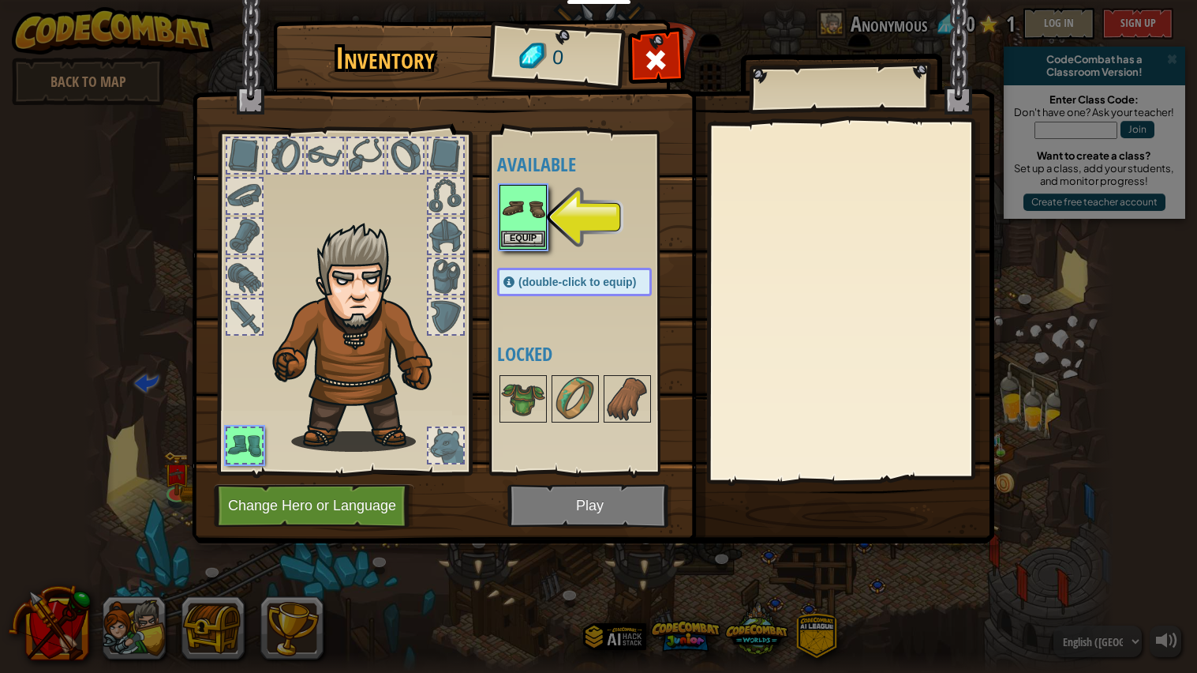
click at [534, 209] on img at bounding box center [523, 208] width 44 height 44
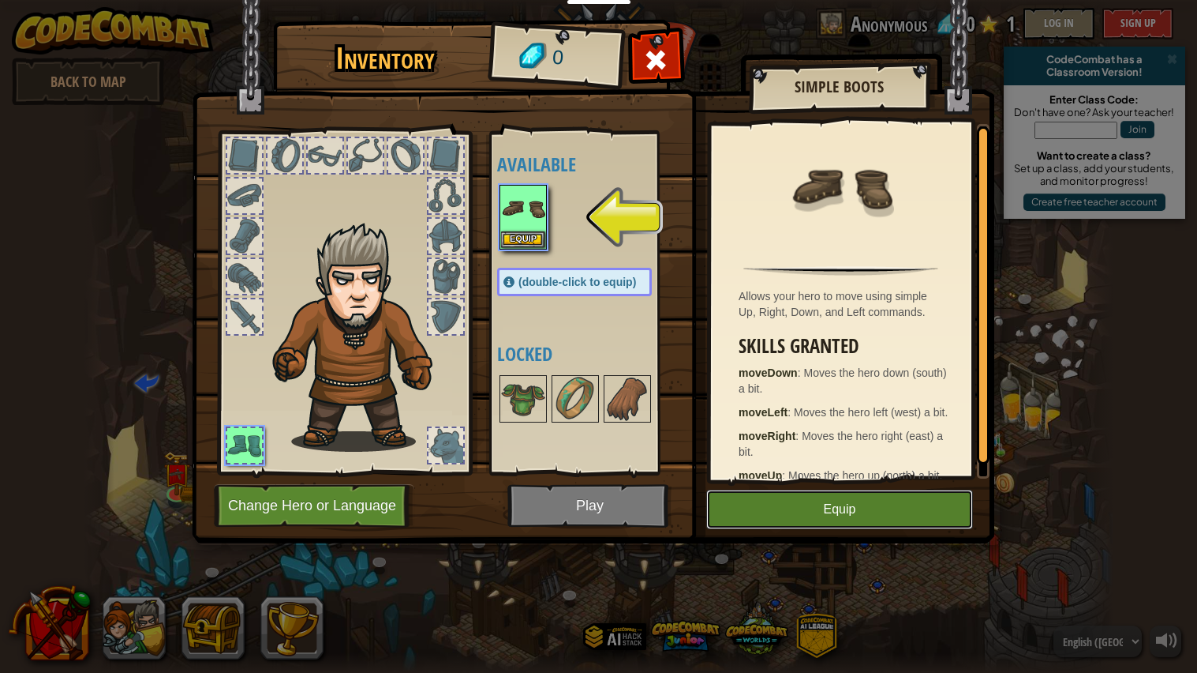
click at [878, 509] on button "Equip" at bounding box center [839, 508] width 267 height 39
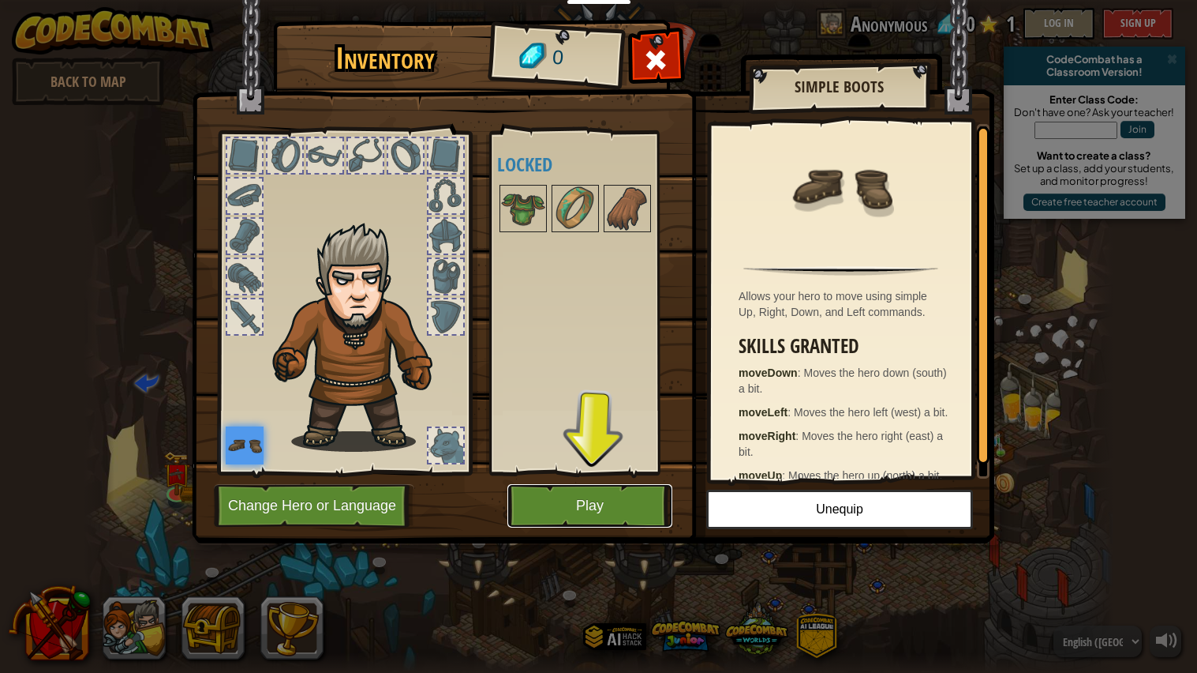
click at [628, 510] on button "Play" at bounding box center [590, 505] width 165 height 43
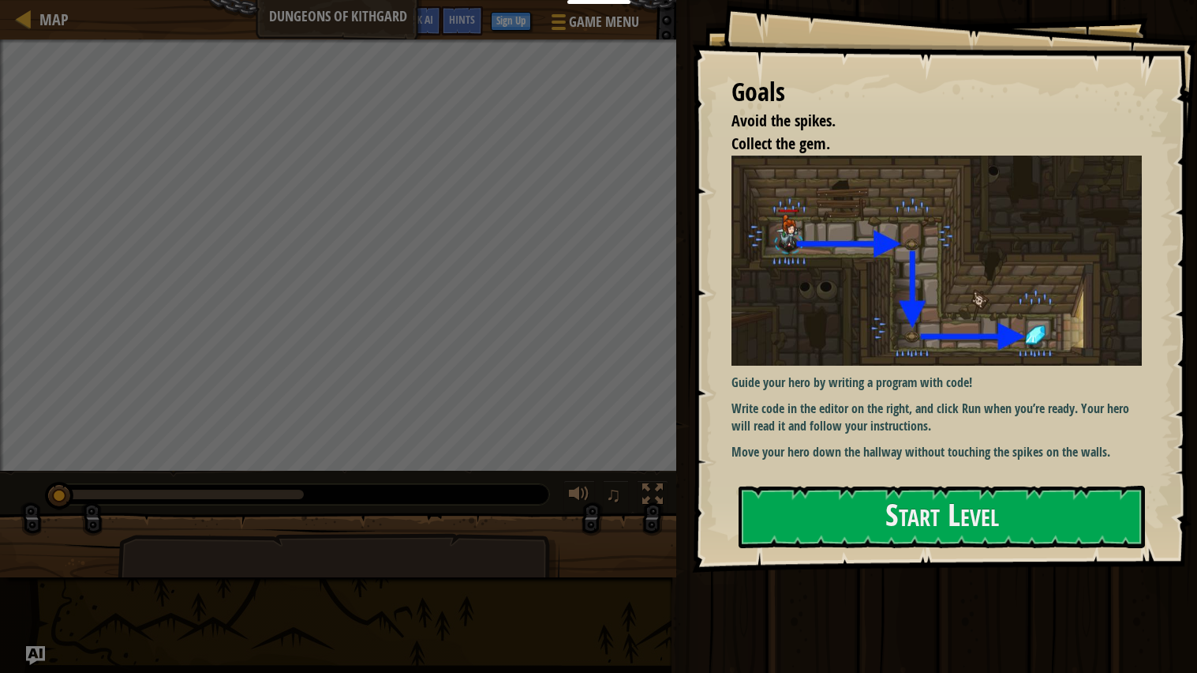
click at [1012, 264] on img at bounding box center [937, 261] width 410 height 210
click at [1089, 503] on button "Start Level" at bounding box center [942, 516] width 407 height 62
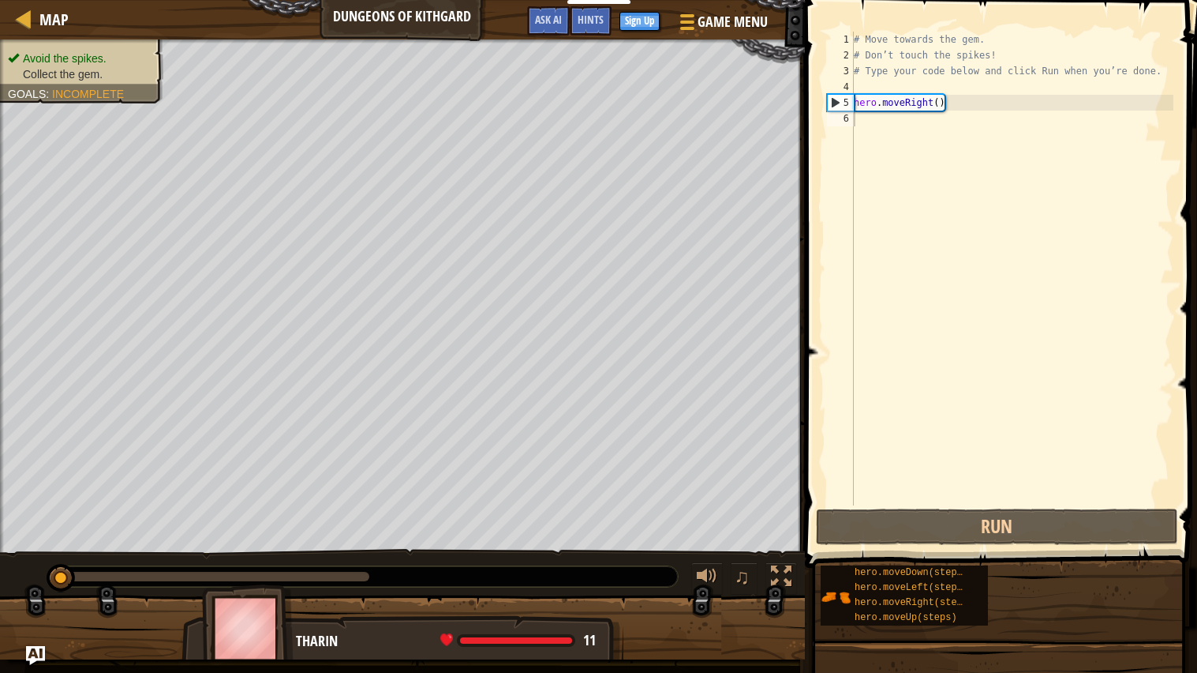
click at [915, 98] on div "# Move towards the gem. # Don’t touch the spikes! # Type your code below and cl…" at bounding box center [1012, 284] width 323 height 505
type textarea "hero.moveRight()"
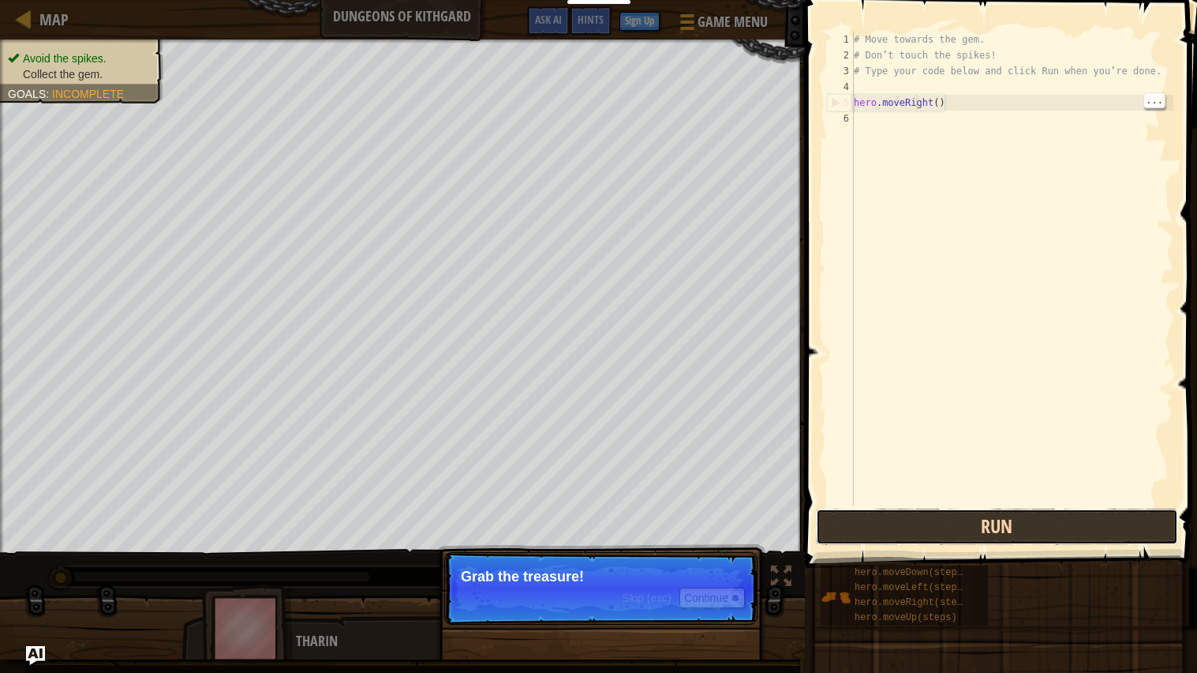
click at [1089, 530] on button "Run" at bounding box center [997, 526] width 362 height 36
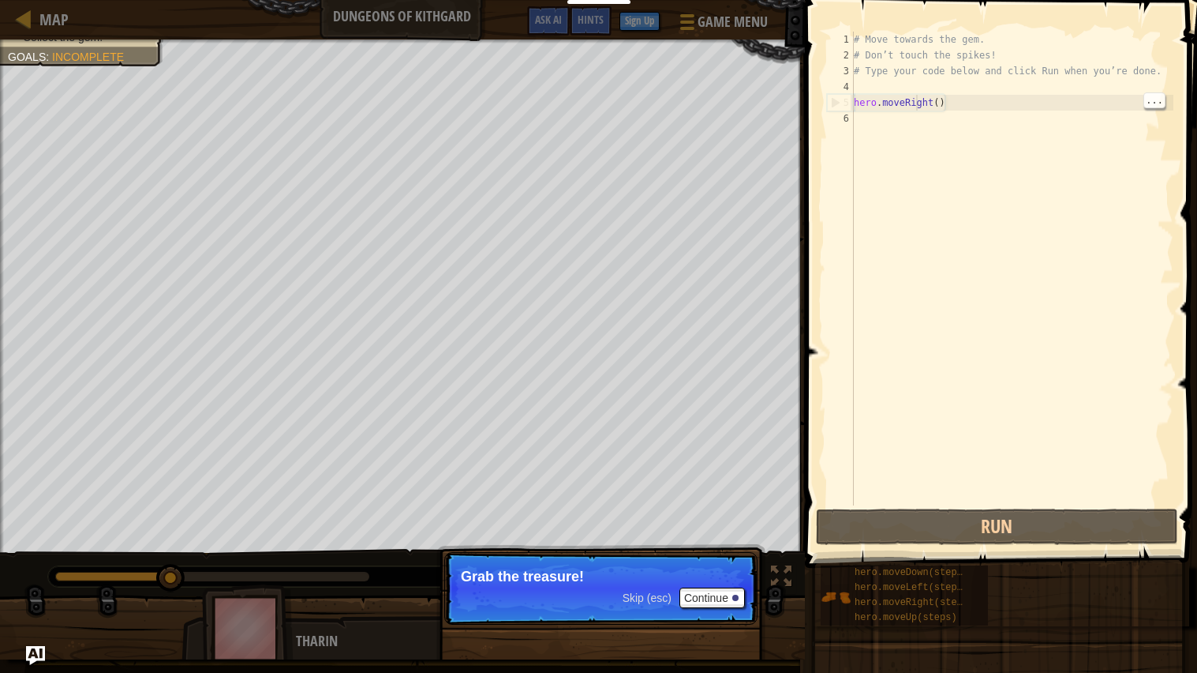
click at [1051, 101] on div "# Move towards the gem. # Don’t touch the spikes! # Type your code below and cl…" at bounding box center [1012, 284] width 323 height 505
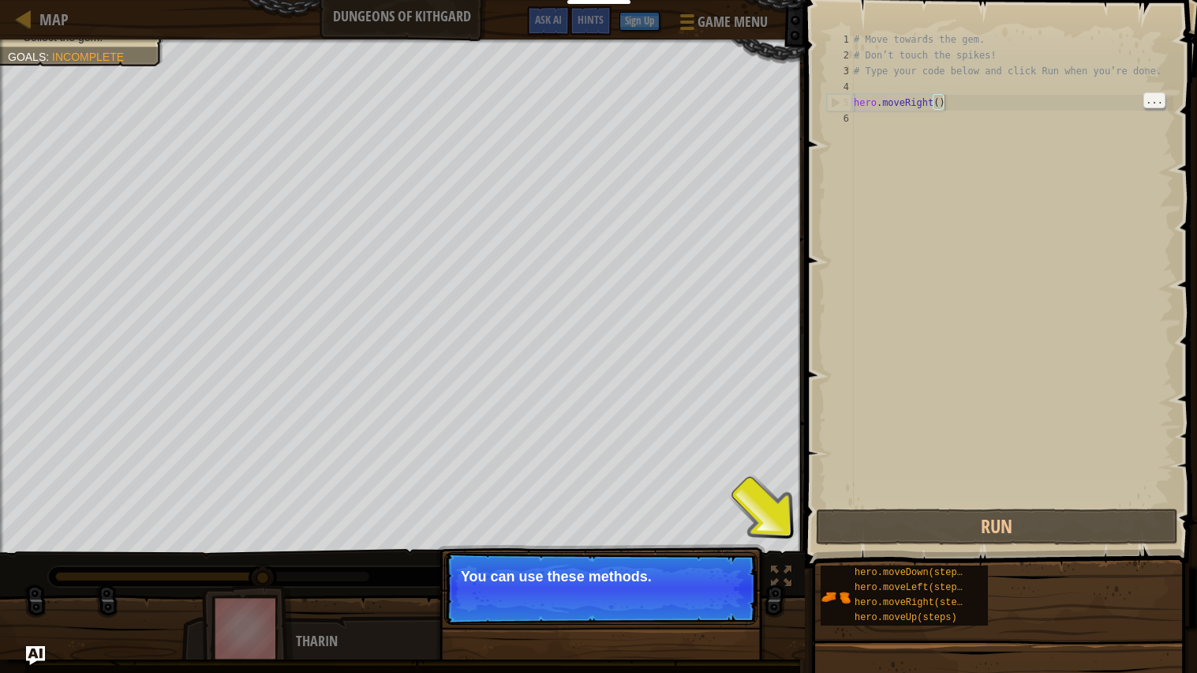
click at [717, 539] on button "Continue" at bounding box center [713, 597] width 66 height 21
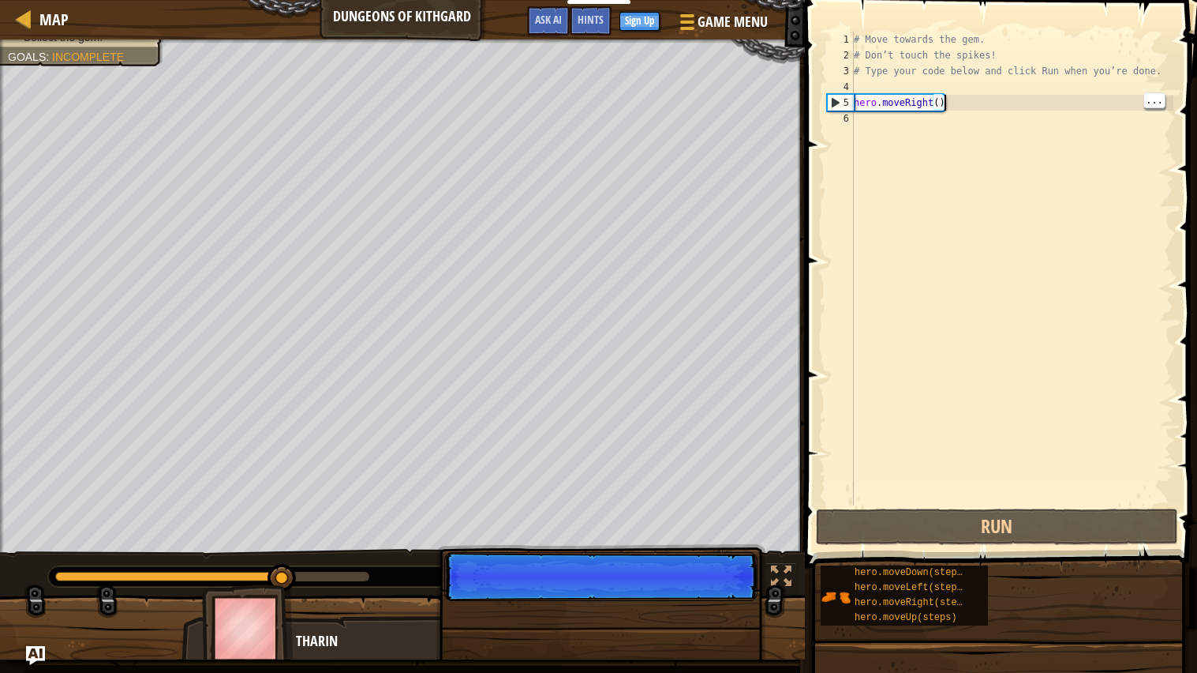
scroll to position [7, 6]
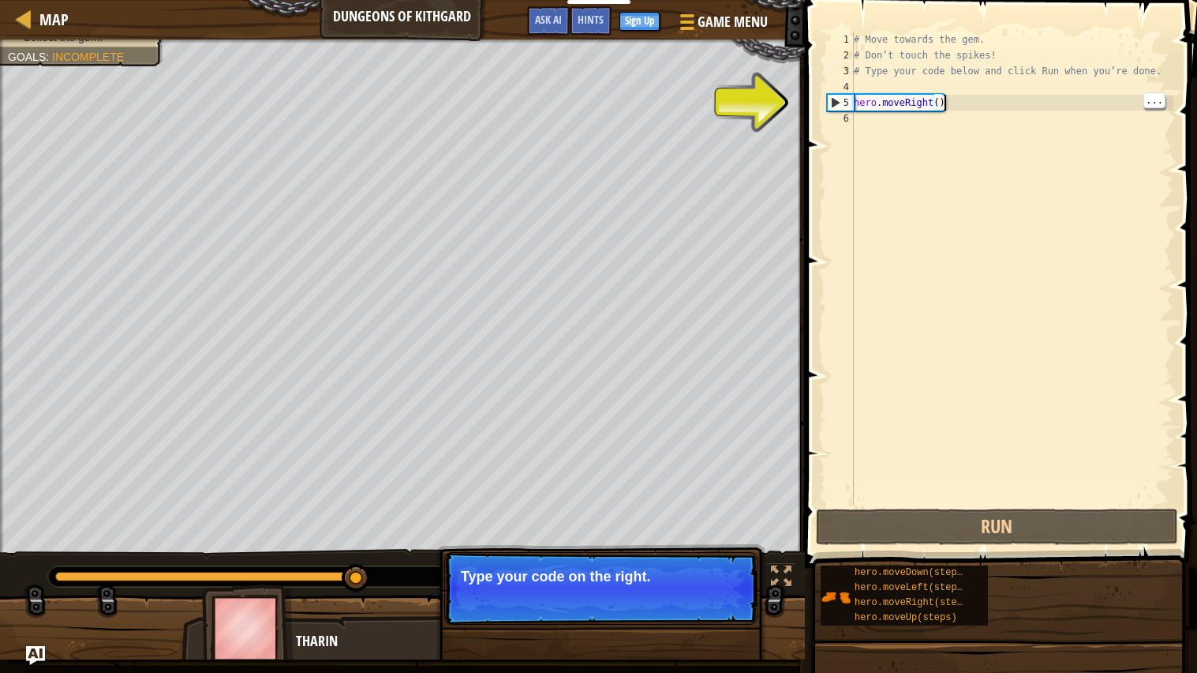
click at [936, 91] on div "# Move towards the gem. # Don’t touch the spikes! # Type your code below and cl…" at bounding box center [1012, 284] width 323 height 505
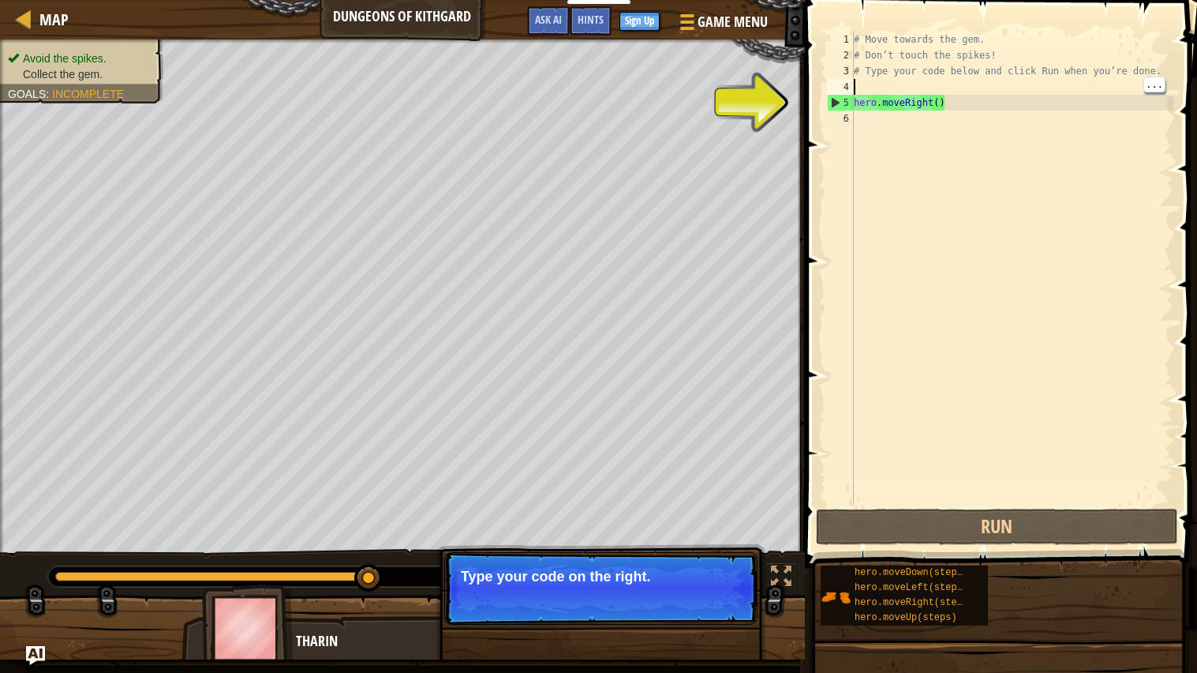
scroll to position [7, 0]
click at [931, 101] on div "# Move towards the gem. # Don’t touch the spikes! # Type your code below and cl…" at bounding box center [1012, 284] width 323 height 505
click at [946, 96] on div "# Move towards the gem. # Don’t touch the spikes! # Type your code below and cl…" at bounding box center [1012, 284] width 323 height 505
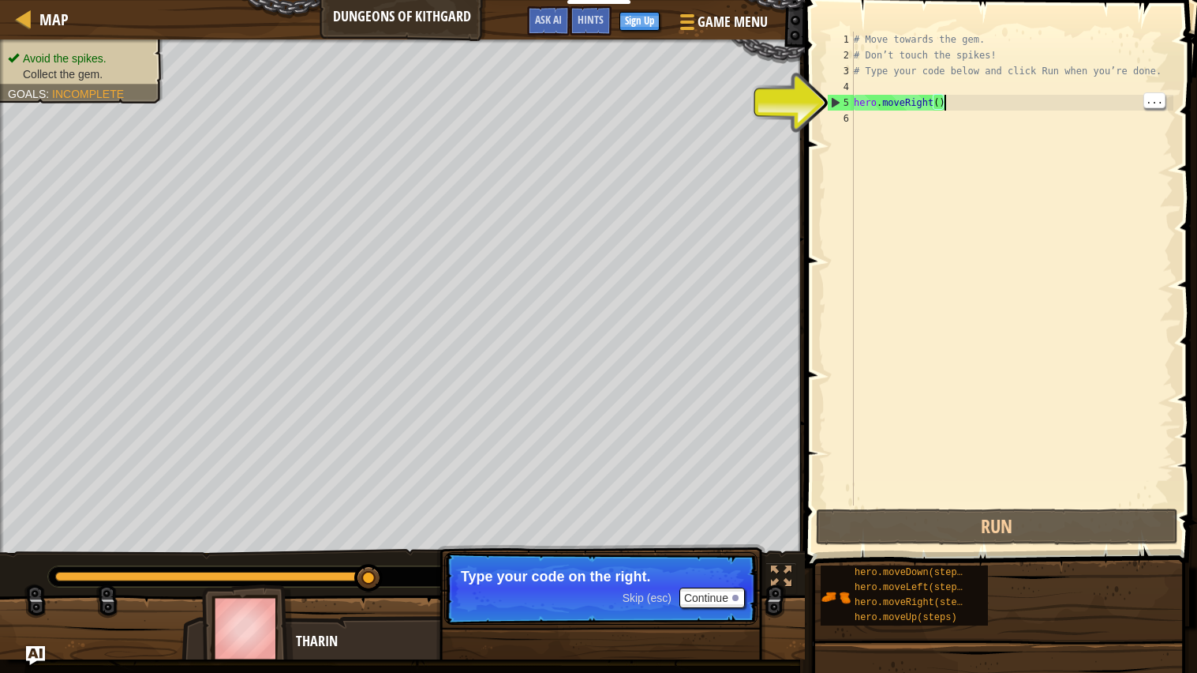
click at [845, 88] on div "4" at bounding box center [840, 87] width 27 height 16
type textarea "hero.moveRight()"
click at [941, 99] on div "# Move towards the gem. # Don’t touch the spikes! # Type your code below and cl…" at bounding box center [1012, 284] width 323 height 505
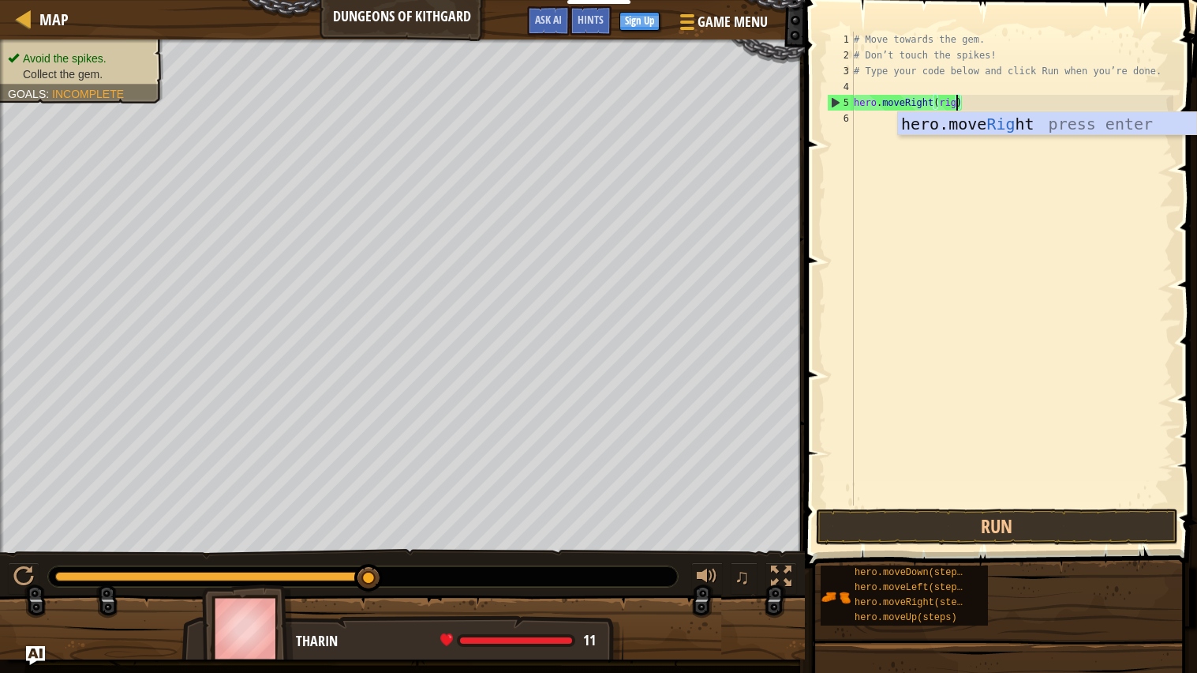
scroll to position [7, 9]
type textarea "hero.moveRight()"
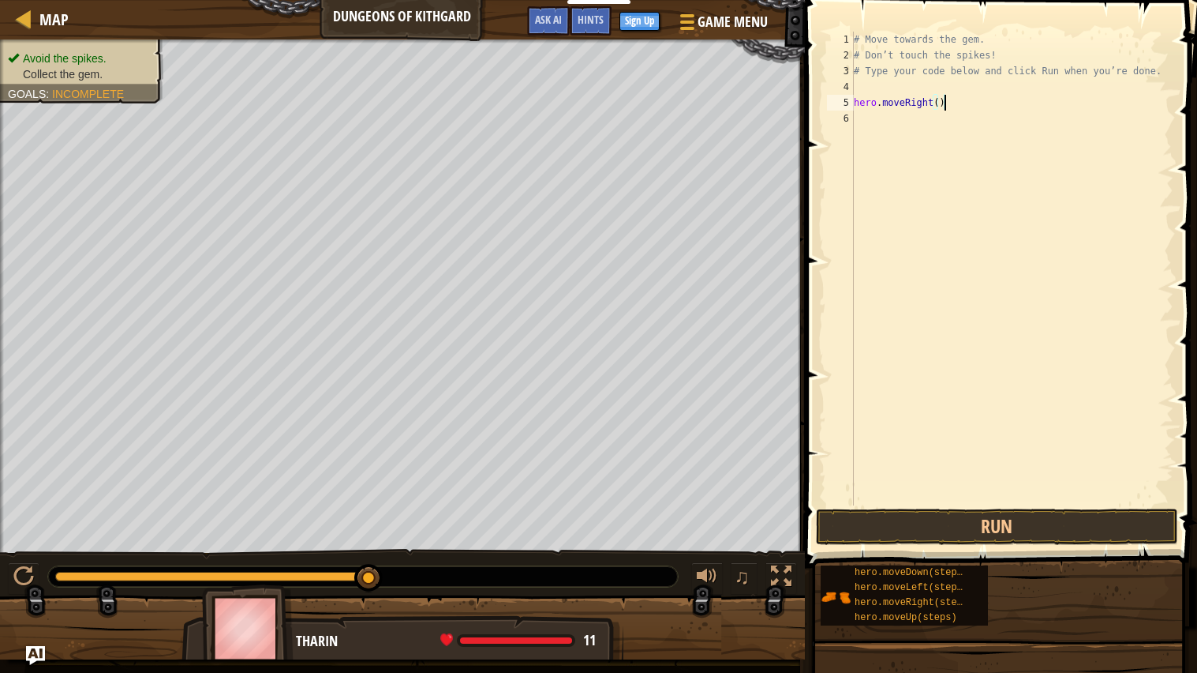
scroll to position [7, 6]
click at [1092, 520] on button "Run" at bounding box center [997, 526] width 362 height 36
click at [1093, 538] on button "Run" at bounding box center [997, 526] width 362 height 36
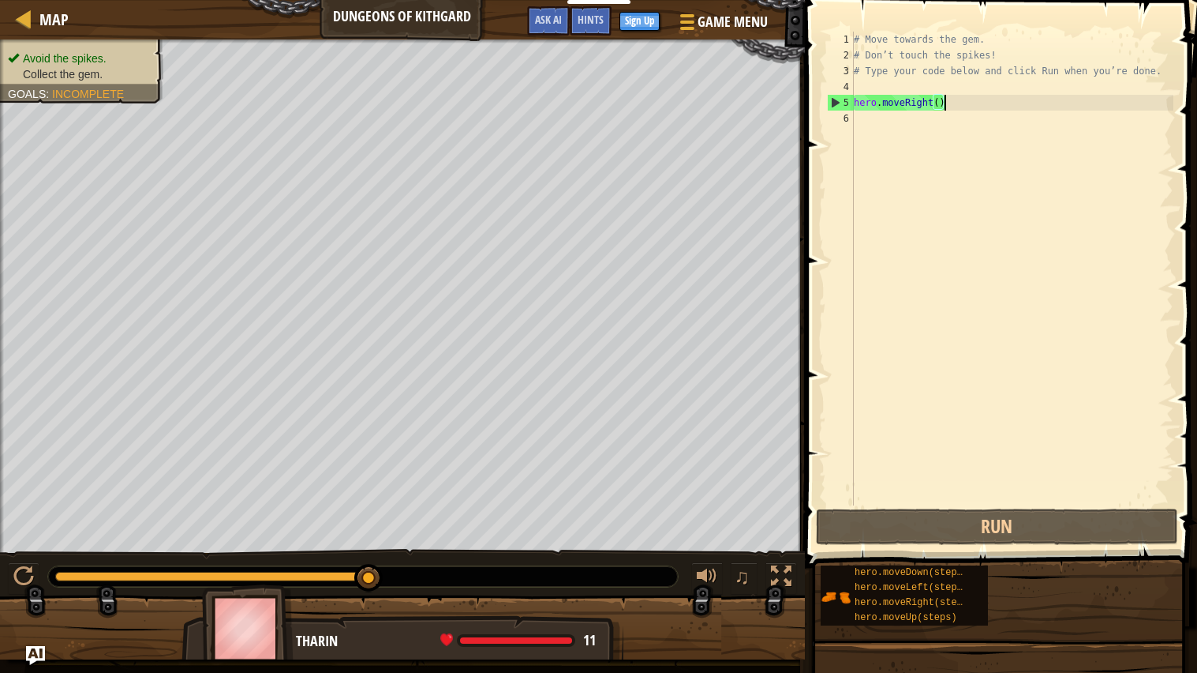
click at [921, 86] on div "# Move towards the gem. # Don’t touch the spikes! # Type your code below and cl…" at bounding box center [1012, 284] width 323 height 505
click at [1066, 96] on div "# Move towards the gem. # Don’t touch the spikes! # Type your code below and cl…" at bounding box center [1012, 284] width 323 height 505
type textarea "hero.moveRight()"
click at [1159, 93] on div "# Move towards the gem. # Don’t touch the spikes! # Type your code below and cl…" at bounding box center [1012, 284] width 323 height 505
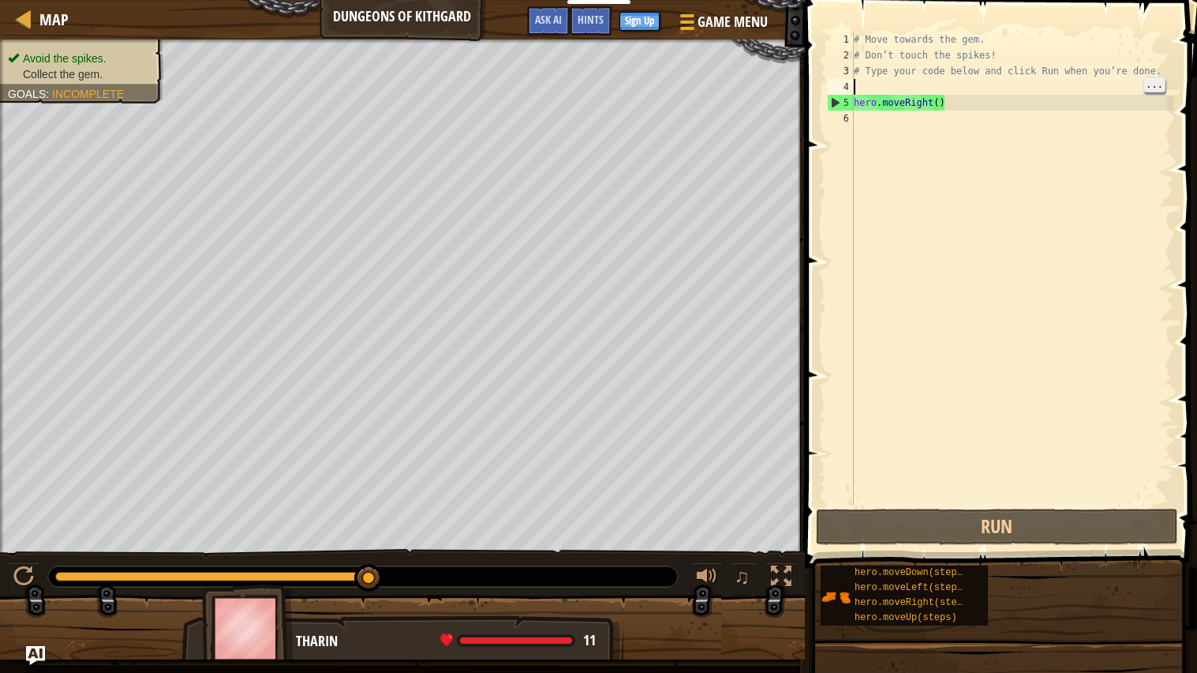
click at [1158, 92] on span "..." at bounding box center [1155, 84] width 21 height 14
type textarea "hero.moveRight()"
click at [1068, 191] on div "# Move towards the gem. # Don’t touch the spikes! # Type your code below and cl…" at bounding box center [1012, 284] width 323 height 505
click at [954, 91] on div "# Move towards the gem. # Don’t touch the spikes! # Type your code below and cl…" at bounding box center [1012, 284] width 323 height 505
click at [945, 102] on div "# Move towards the gem. # Don’t touch the spikes! # Type your code below and cl…" at bounding box center [1012, 284] width 323 height 505
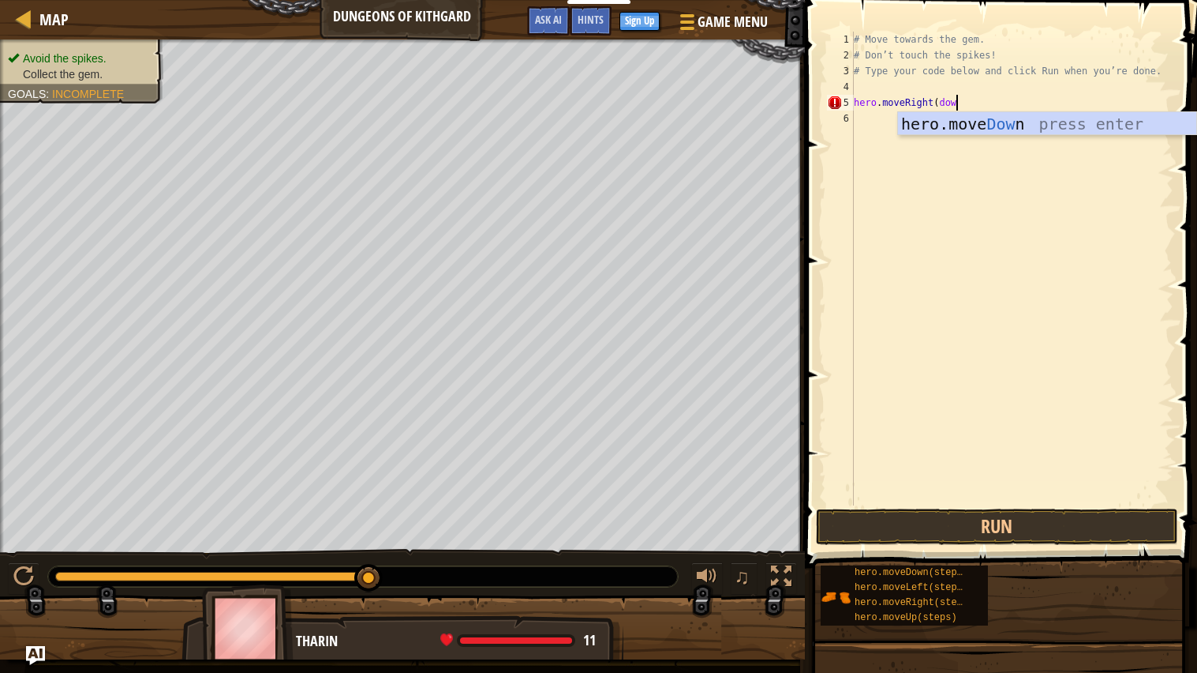
scroll to position [7, 7]
type textarea "hero.moveRight(down"
click at [1109, 116] on div "hero.move Down press enter" at bounding box center [1047, 147] width 298 height 71
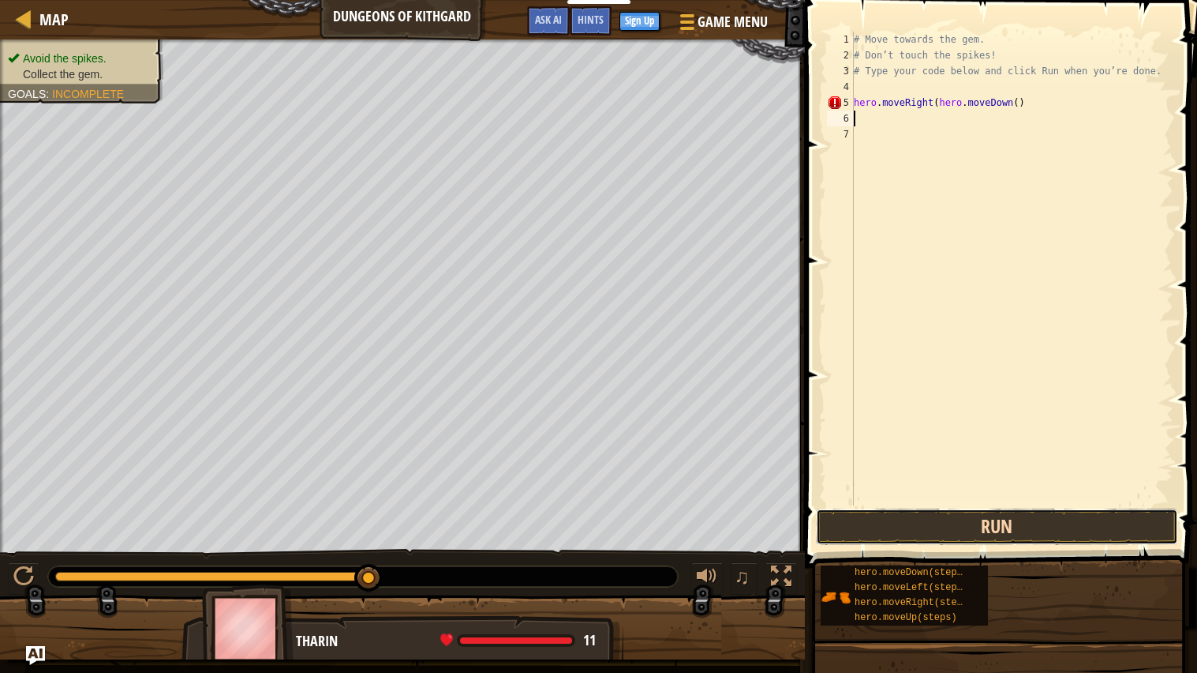
click at [1150, 539] on button "Run" at bounding box center [997, 526] width 362 height 36
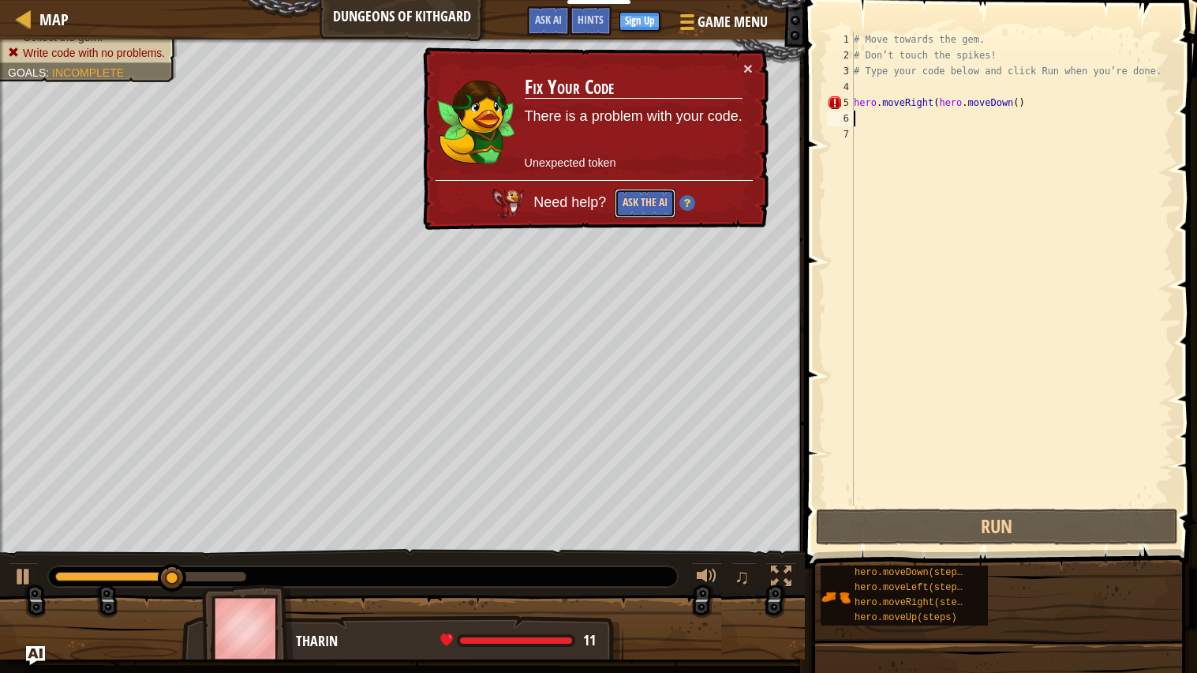
click at [647, 207] on button "Ask the AI" at bounding box center [645, 203] width 61 height 29
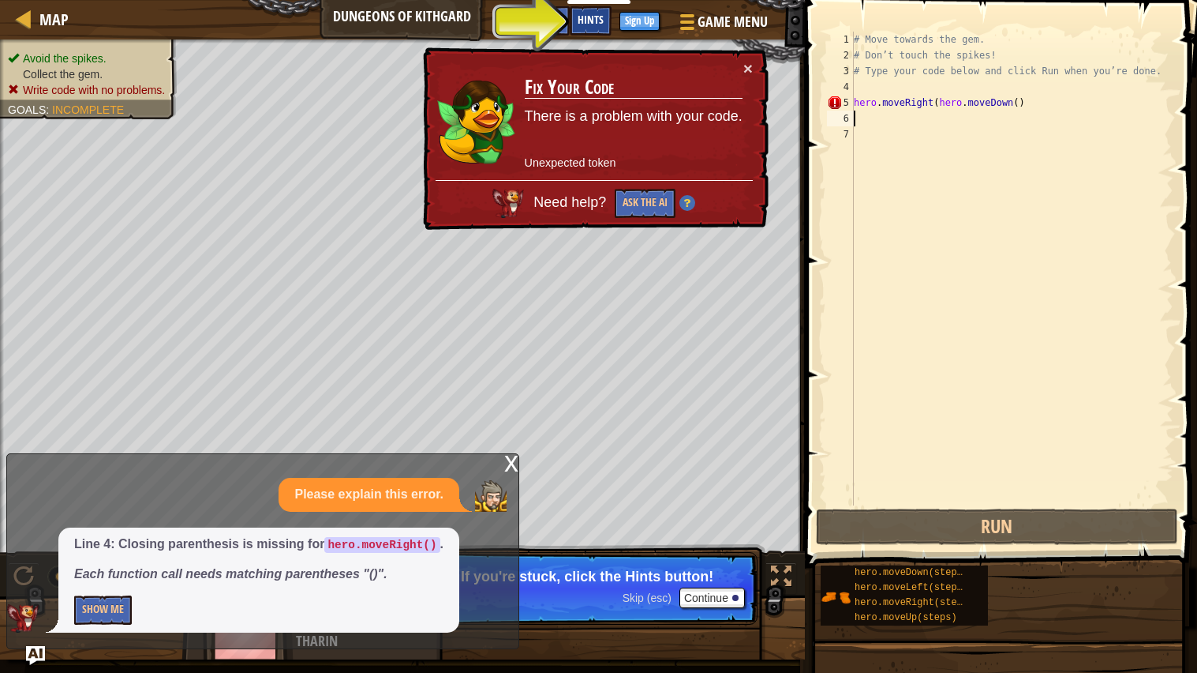
click at [593, 21] on span "Hints" at bounding box center [591, 19] width 26 height 15
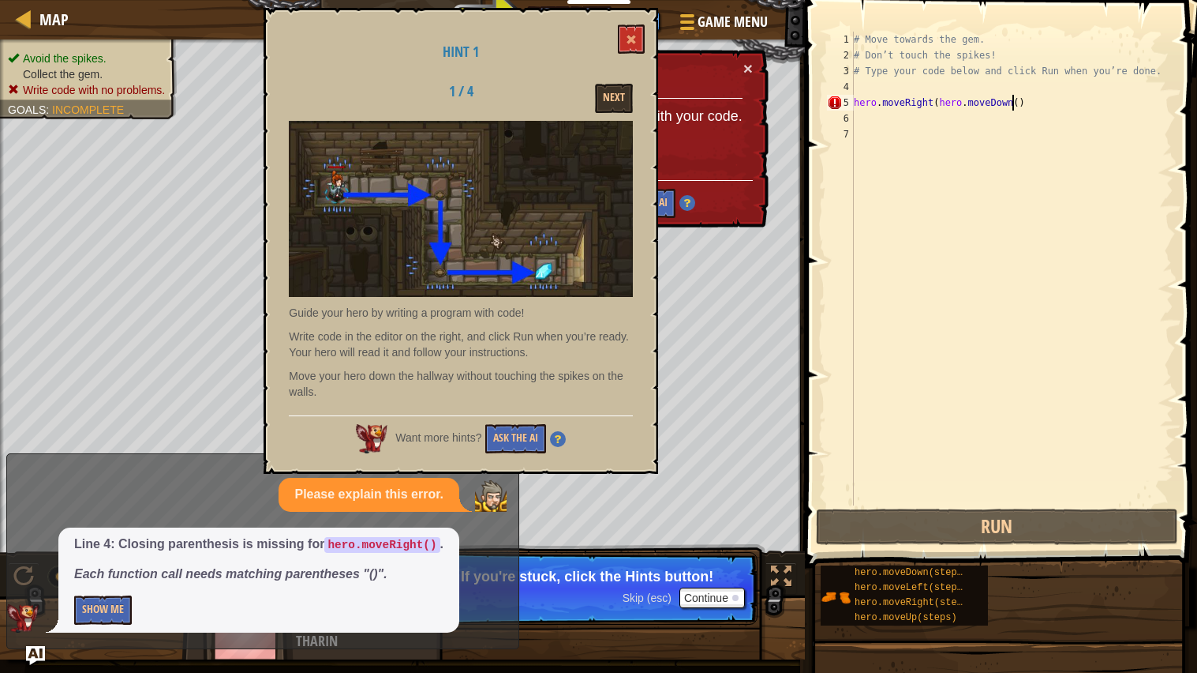
click at [1012, 100] on div "# Move towards the gem. # Don’t touch the spikes! # Type your code below and cl…" at bounding box center [1012, 284] width 323 height 505
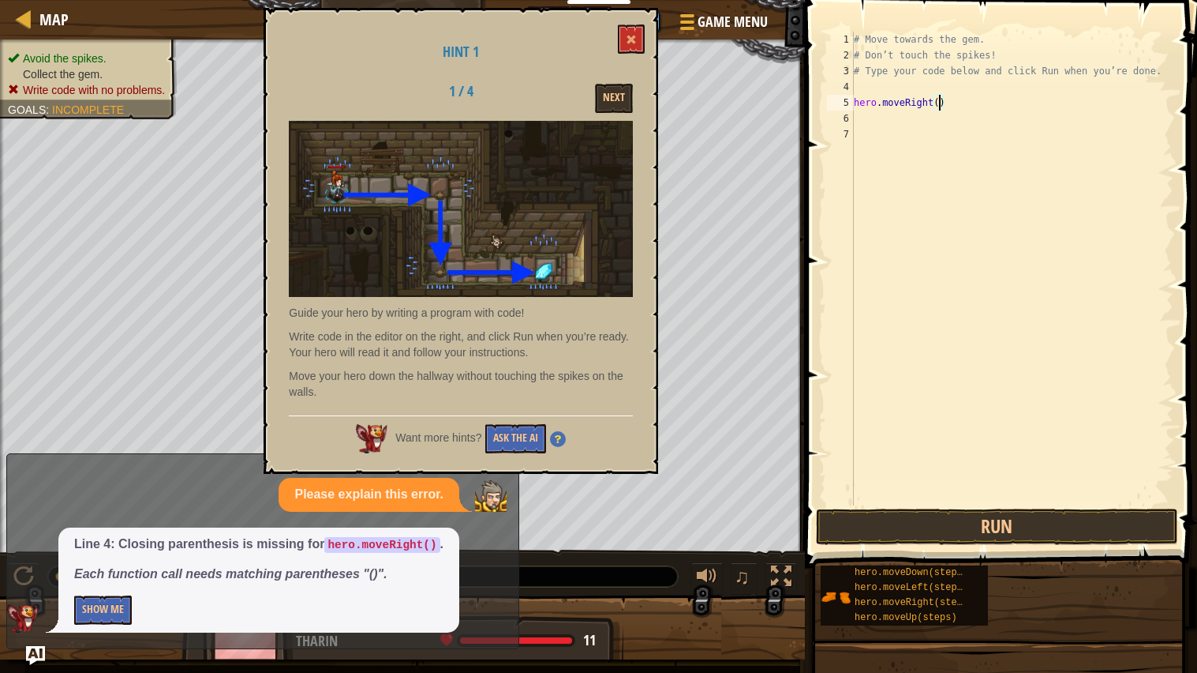
click at [937, 99] on div "# Move towards the gem. # Don’t touch the spikes! # Type your code below and cl…" at bounding box center [1012, 284] width 323 height 505
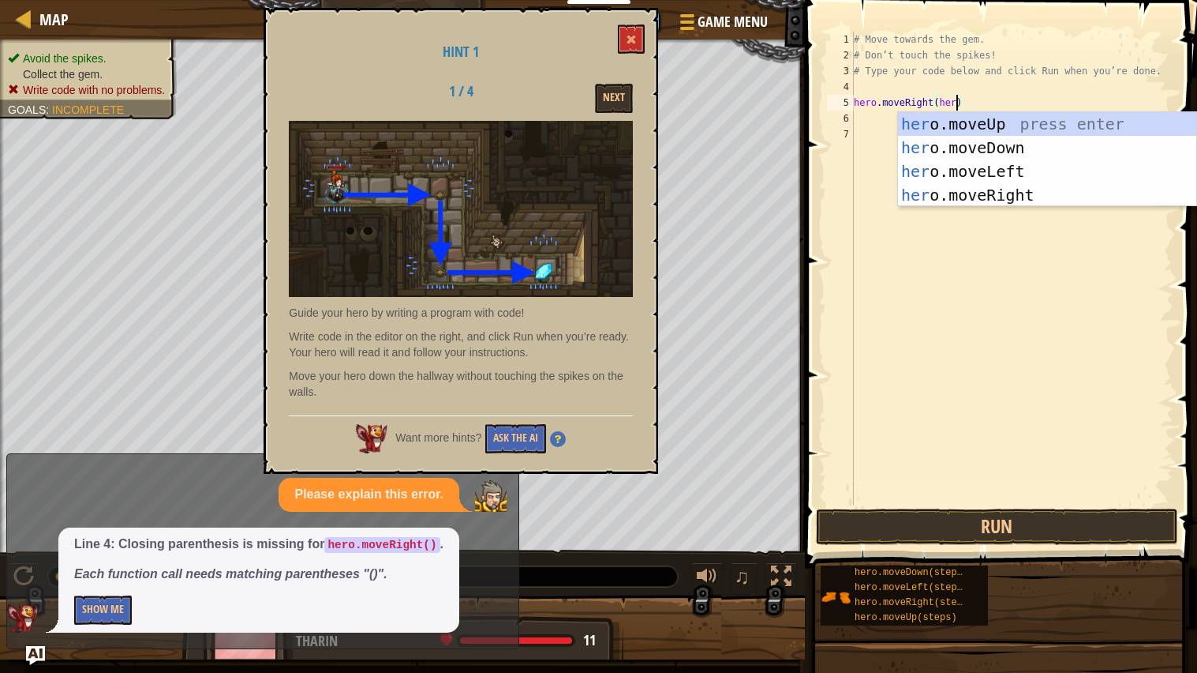
scroll to position [7, 9]
click at [1026, 141] on div "hero .moveUp press enter hero .moveDown press enter hero .moveLeft press enter …" at bounding box center [1047, 183] width 298 height 142
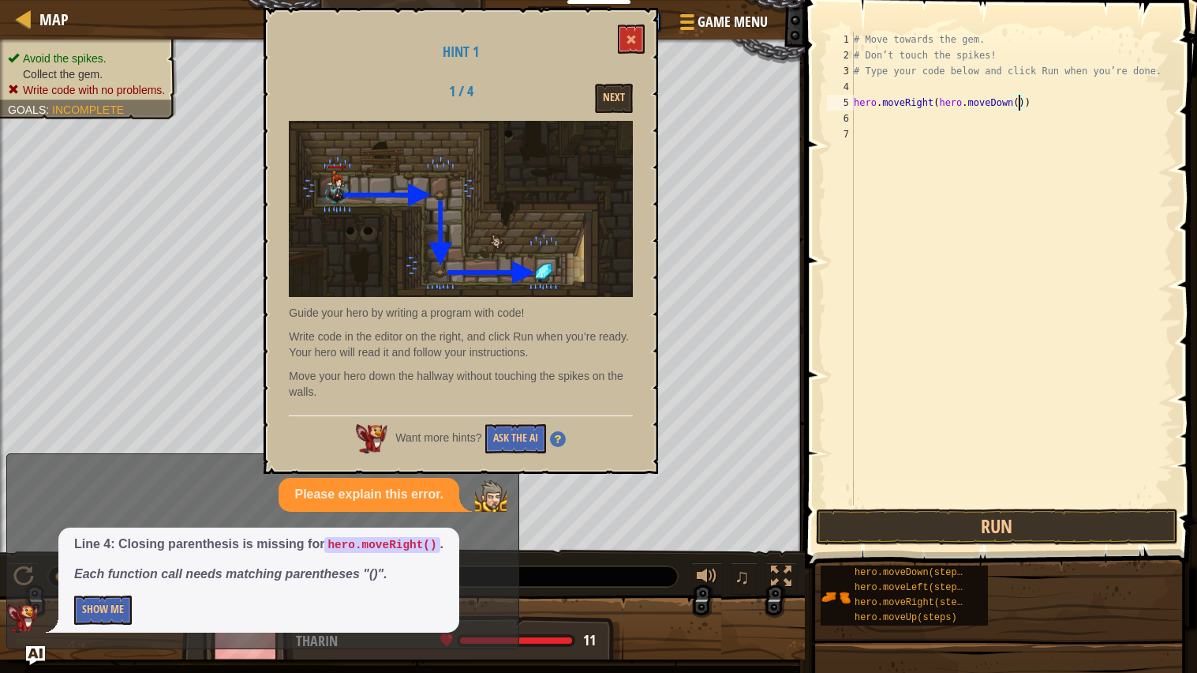
click at [1017, 103] on div "# Move towards the gem. # Don’t touch the spikes! # Type your code below and cl…" at bounding box center [1012, 284] width 323 height 505
type textarea "hero.moveRight(hero.moveDown(heromoveright))"
click at [1074, 487] on div "# Move towards the gem. # Don’t touch the spikes! # Type your code below and cl…" at bounding box center [1012, 284] width 323 height 505
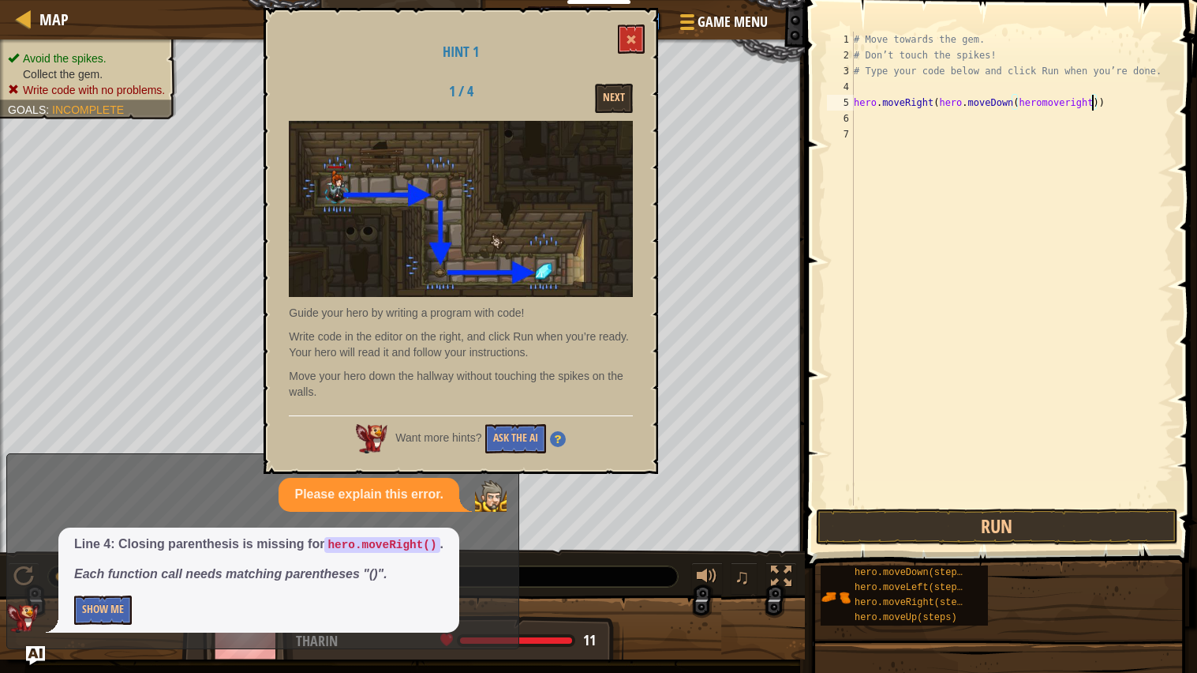
scroll to position [7, 0]
click at [1082, 78] on div "# Move towards the gem. # Don’t touch the spikes! # Type your code below and cl…" at bounding box center [1012, 284] width 323 height 505
click at [1079, 106] on div "# Move towards the gem. # Don’t touch the spikes! # Type your code below and cl…" at bounding box center [1012, 284] width 323 height 505
click at [1097, 519] on button "Run" at bounding box center [997, 526] width 362 height 36
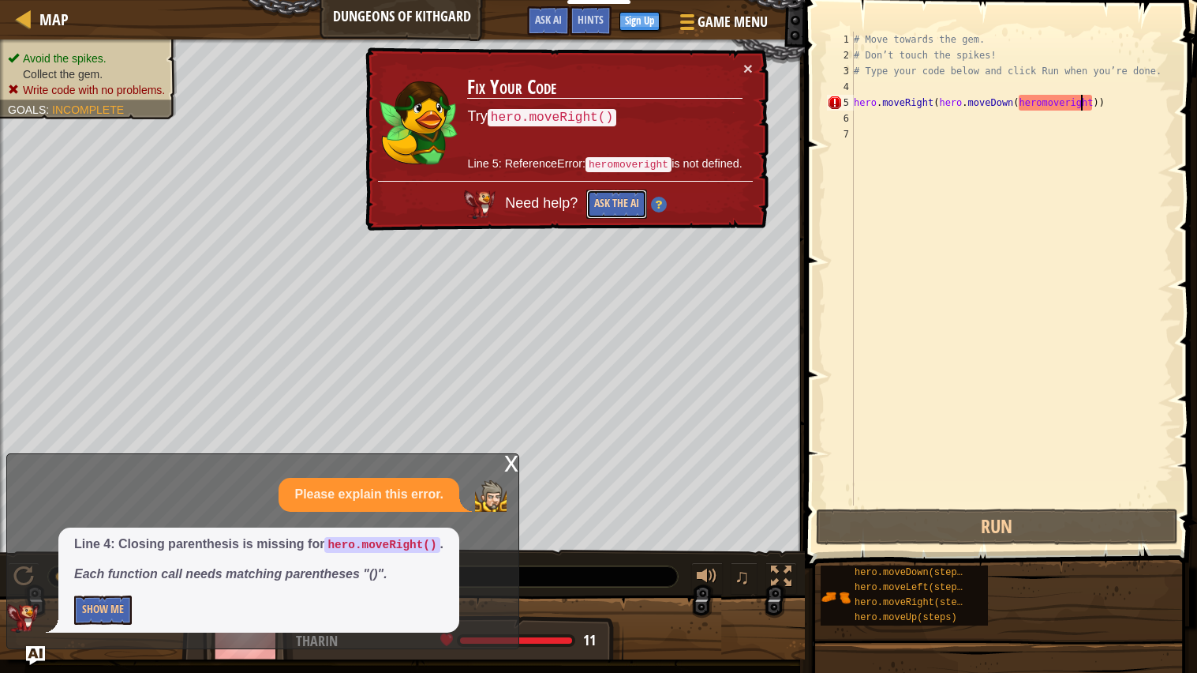
click at [613, 207] on button "Ask the AI" at bounding box center [616, 203] width 61 height 29
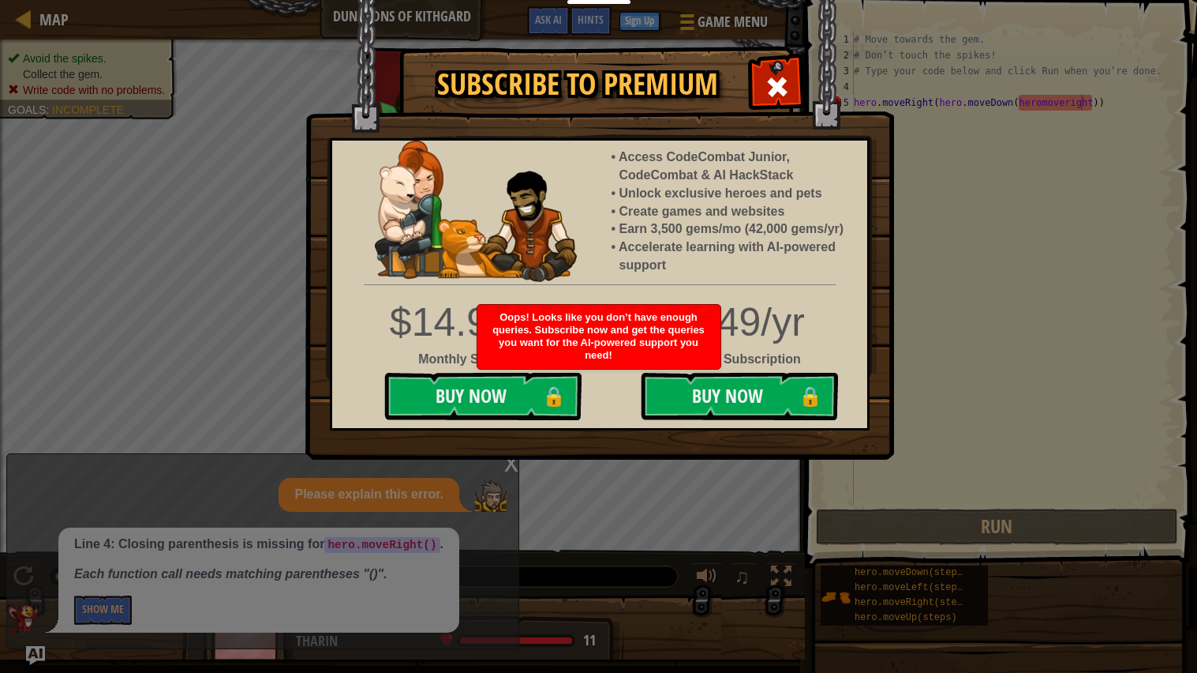
click at [901, 155] on div "Subscribe to Premium Access CodeCombat Junior, CodeCombat & AI HackStack Unlock…" at bounding box center [598, 336] width 1197 height 673
click at [786, 67] on div at bounding box center [777, 85] width 50 height 50
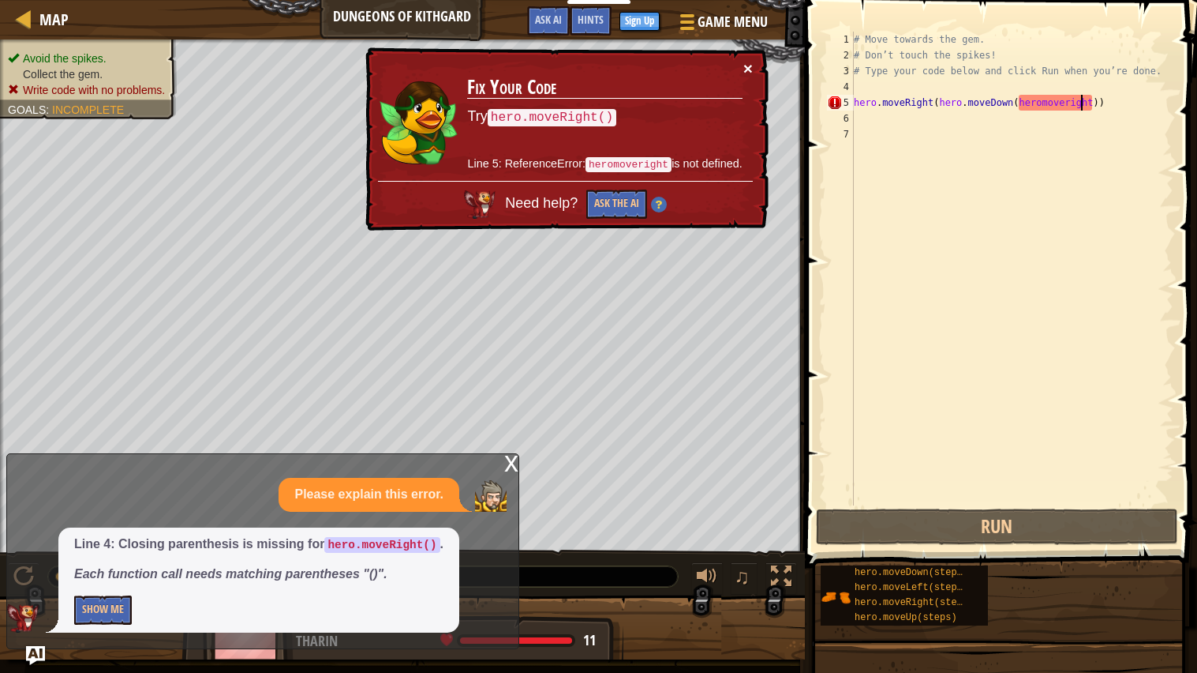
click at [751, 65] on button "×" at bounding box center [748, 68] width 9 height 17
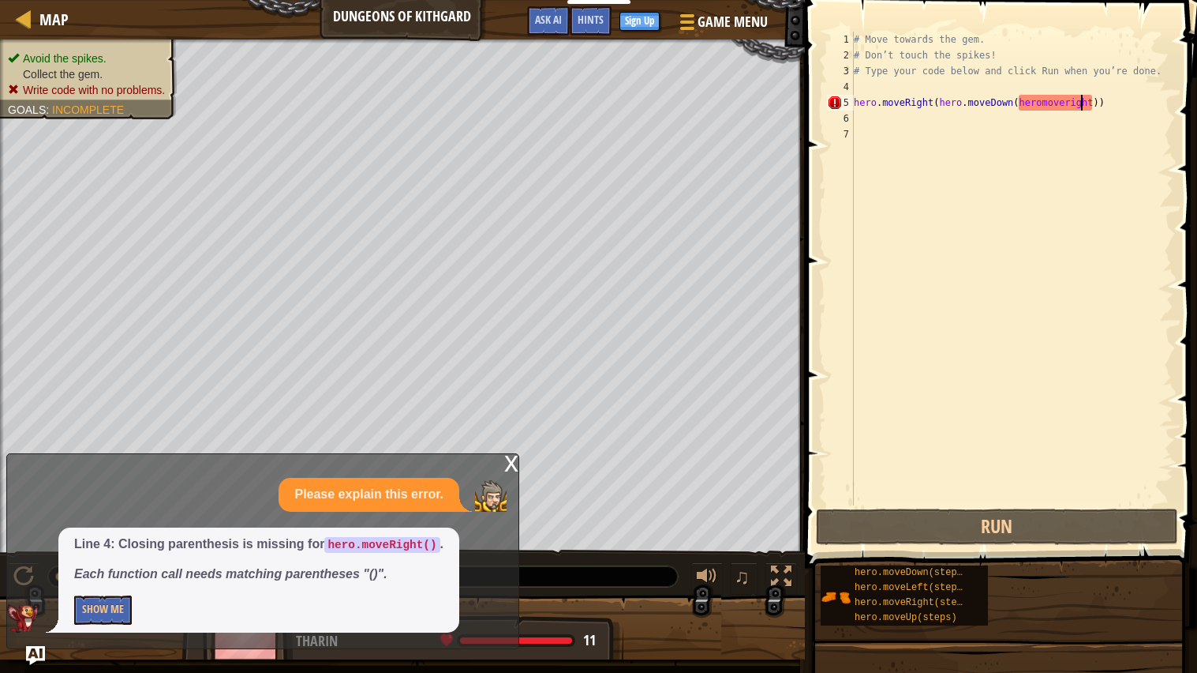
click at [1098, 103] on div "# Move towards the gem. # Don’t touch the spikes! # Type your code below and cl…" at bounding box center [1012, 284] width 323 height 505
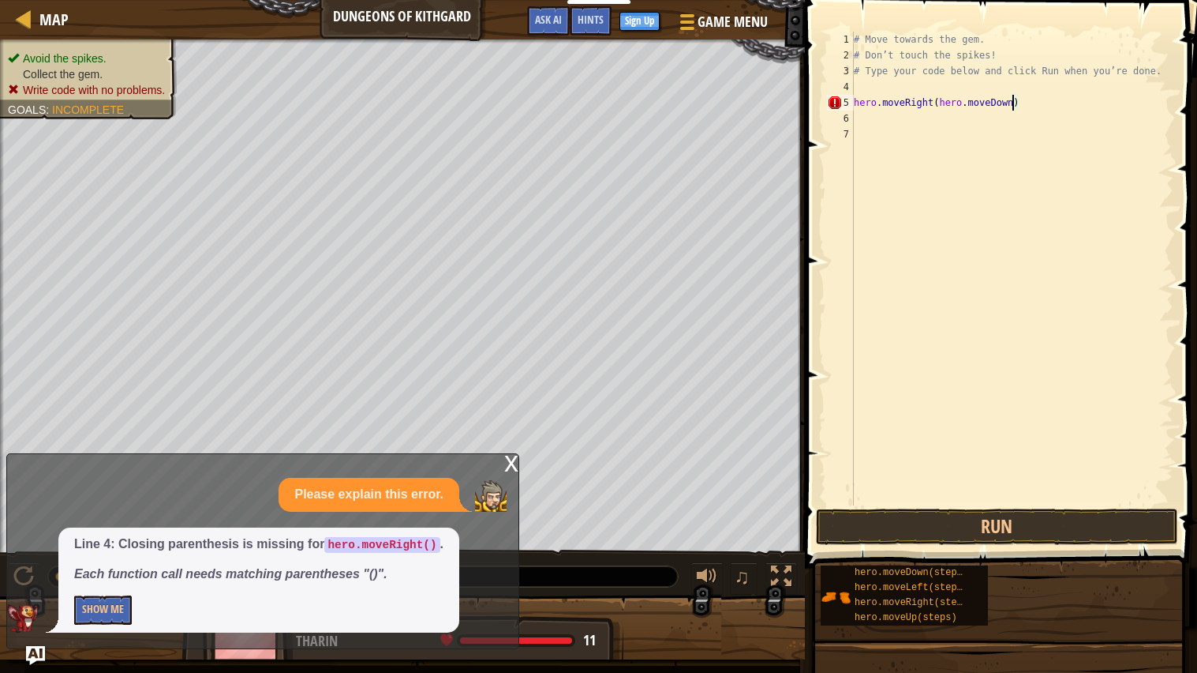
scroll to position [7, 12]
click at [901, 526] on button "Run" at bounding box center [997, 526] width 362 height 36
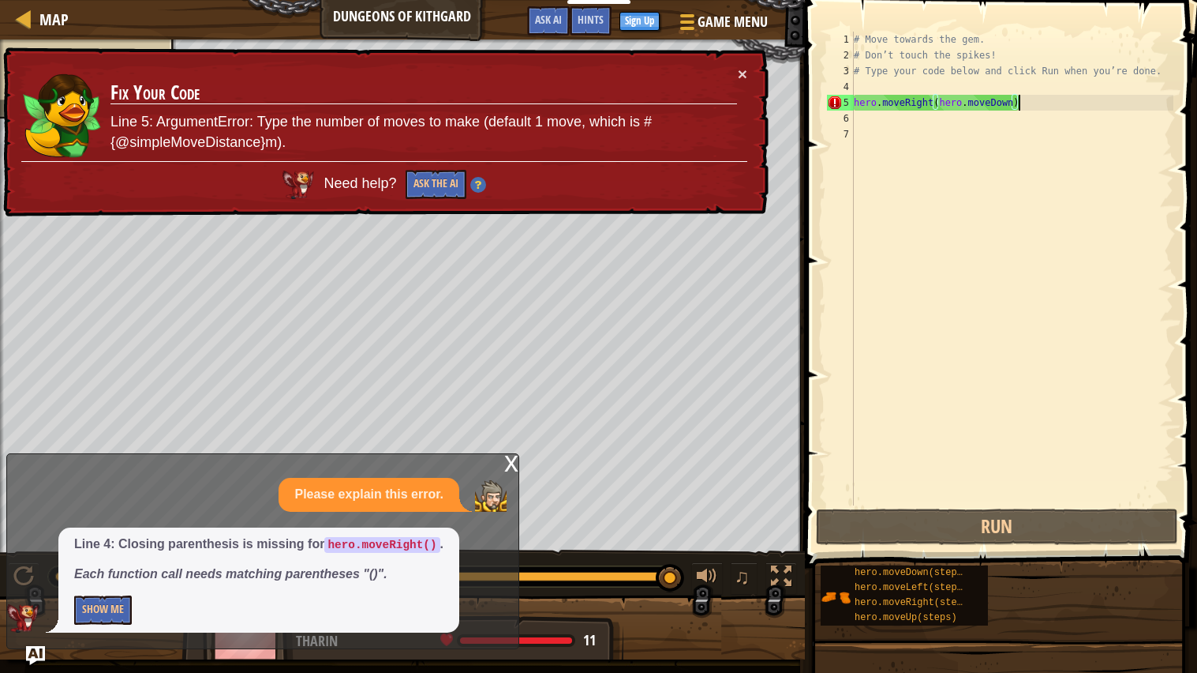
click at [1026, 107] on div "# Move towards the gem. # Don’t touch the spikes! # Type your code below and cl…" at bounding box center [1012, 284] width 323 height 505
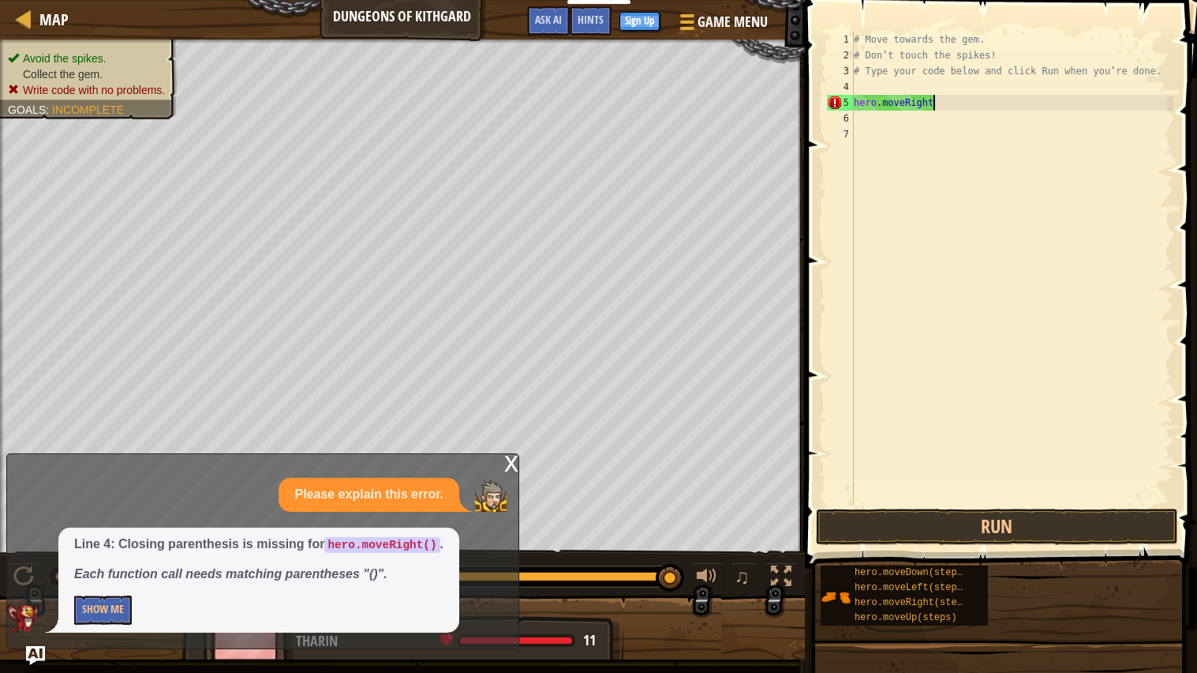
scroll to position [7, 5]
click at [1132, 522] on button "Run" at bounding box center [997, 526] width 362 height 36
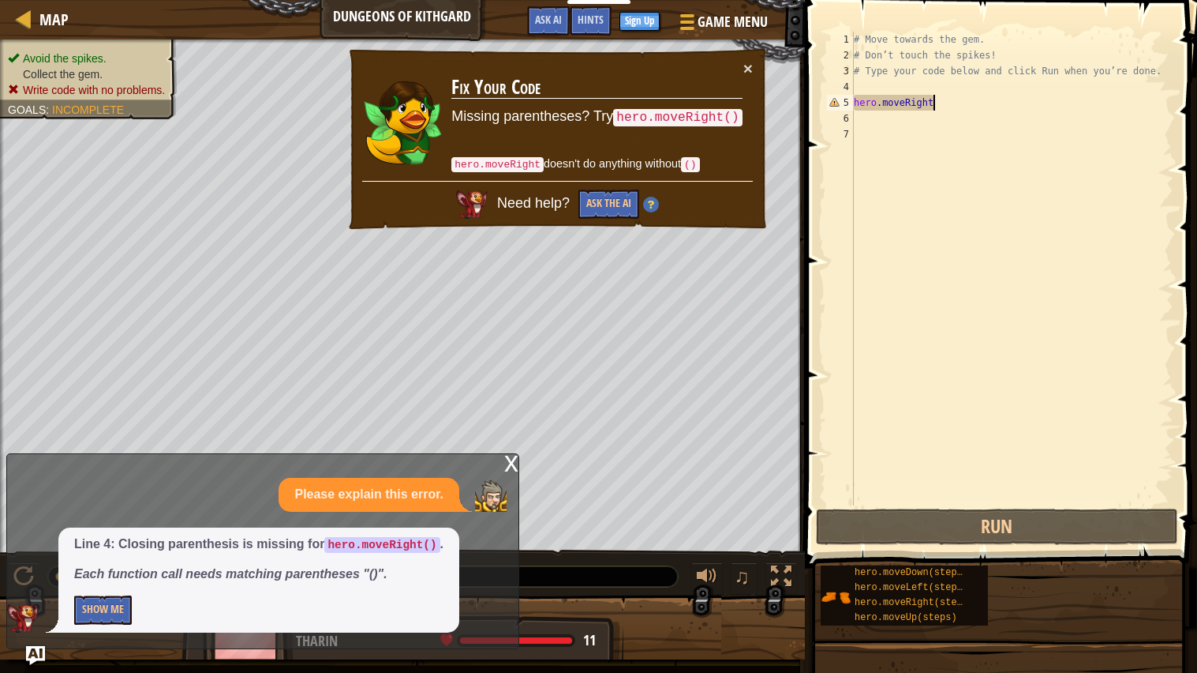
click at [1003, 99] on div "# Move towards the gem. # Don’t touch the spikes! # Type your code below and cl…" at bounding box center [1012, 284] width 323 height 505
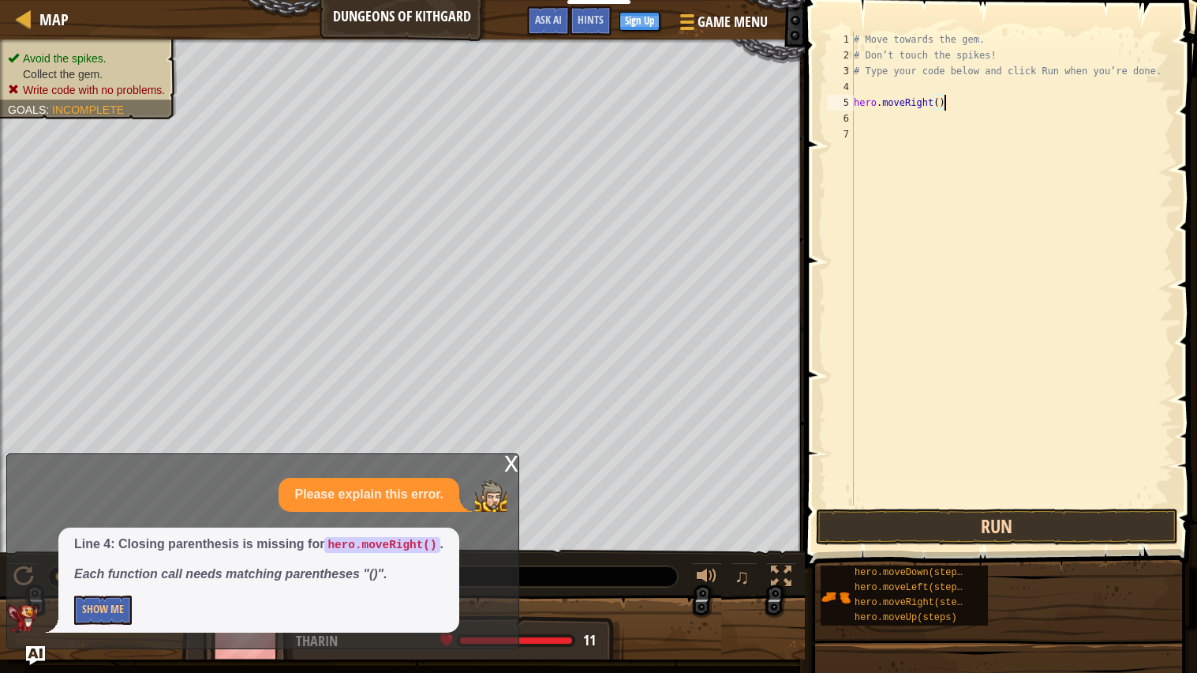
type textarea "hero.moveRight()"
click at [1088, 525] on button "Run" at bounding box center [997, 526] width 362 height 36
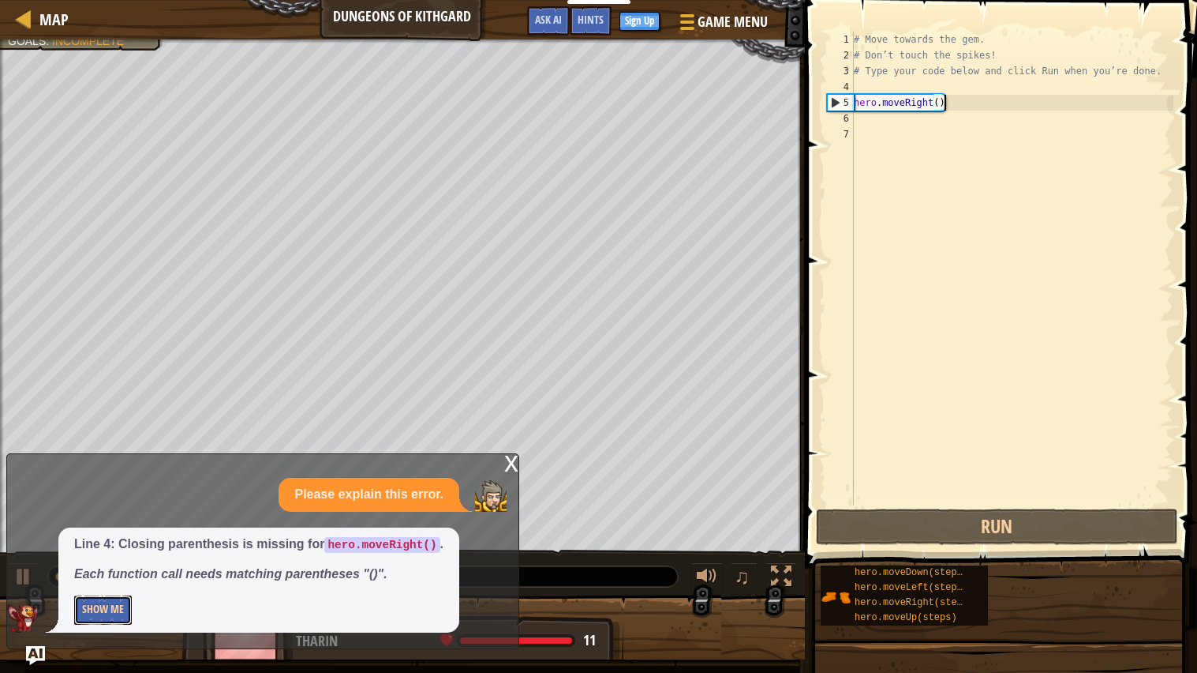
click at [107, 539] on button "Show Me" at bounding box center [103, 609] width 58 height 29
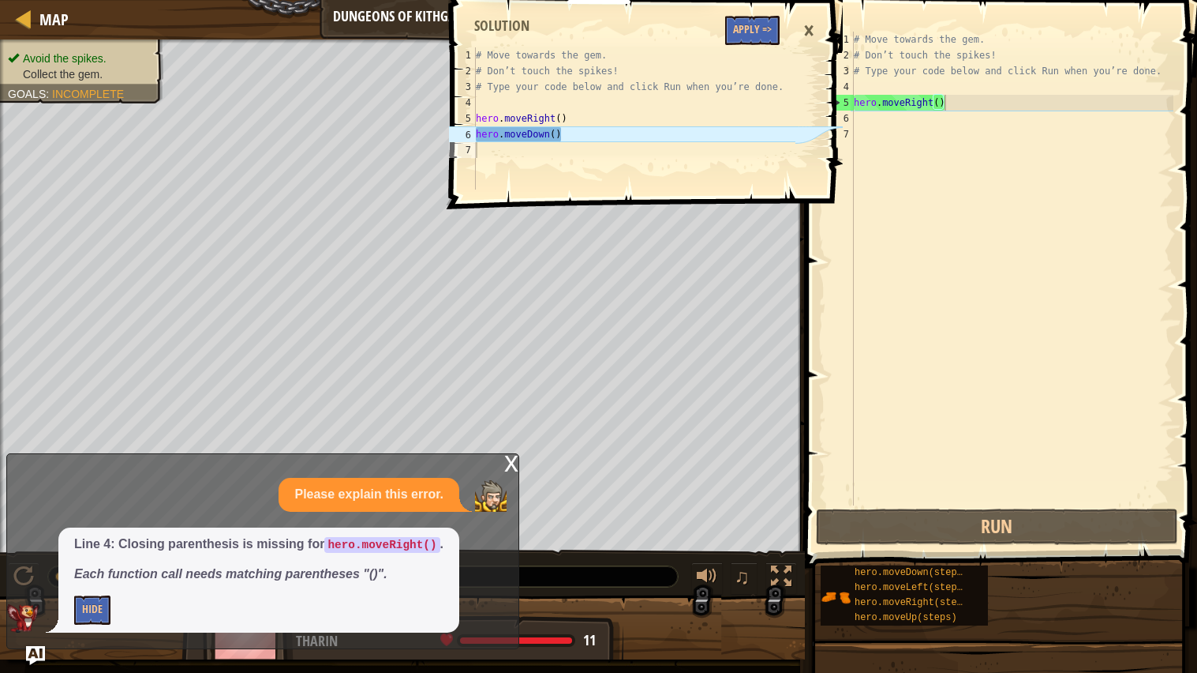
click at [655, 138] on div "# Move towards the gem. # Don’t touch the spikes! # Type your code below and cl…" at bounding box center [634, 134] width 323 height 174
type textarea "hero.moveDown()"
click at [927, 100] on div "# Move towards the gem. # Don’t touch the spikes! # Type your code below and cl…" at bounding box center [1012, 284] width 323 height 505
click at [931, 99] on div "# Move towards the gem. # Don’t touch the spikes! # Type your code below and cl…" at bounding box center [1012, 284] width 323 height 505
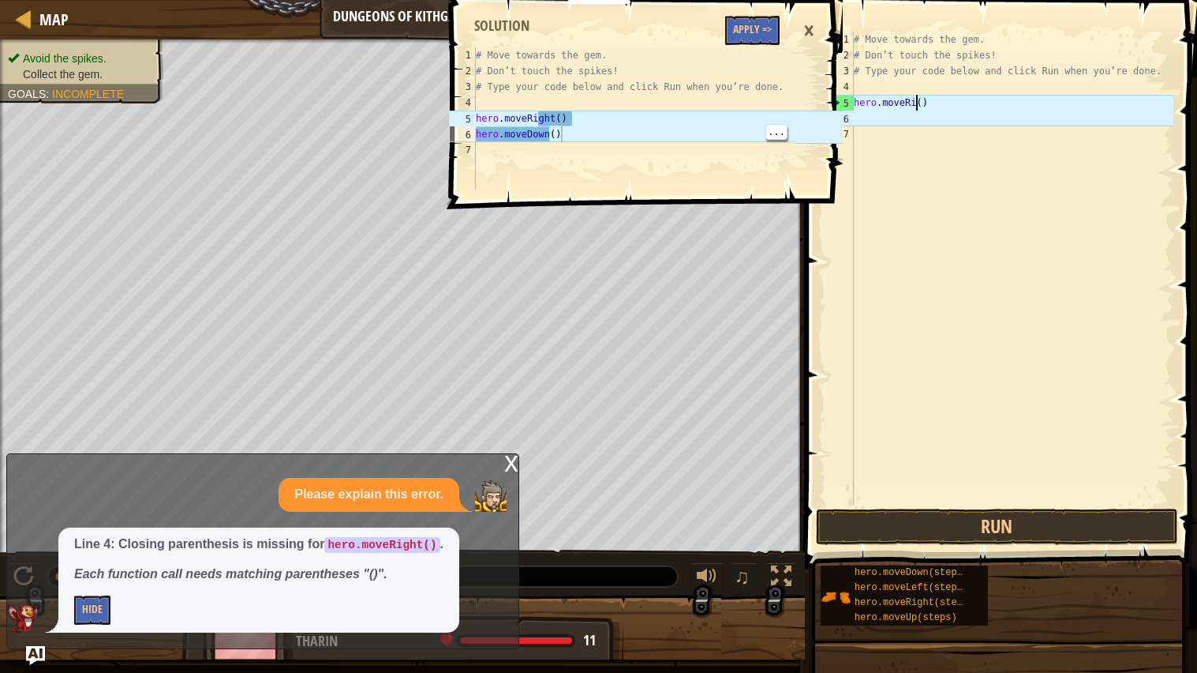
scroll to position [7, 4]
type textarea "hero.move()"
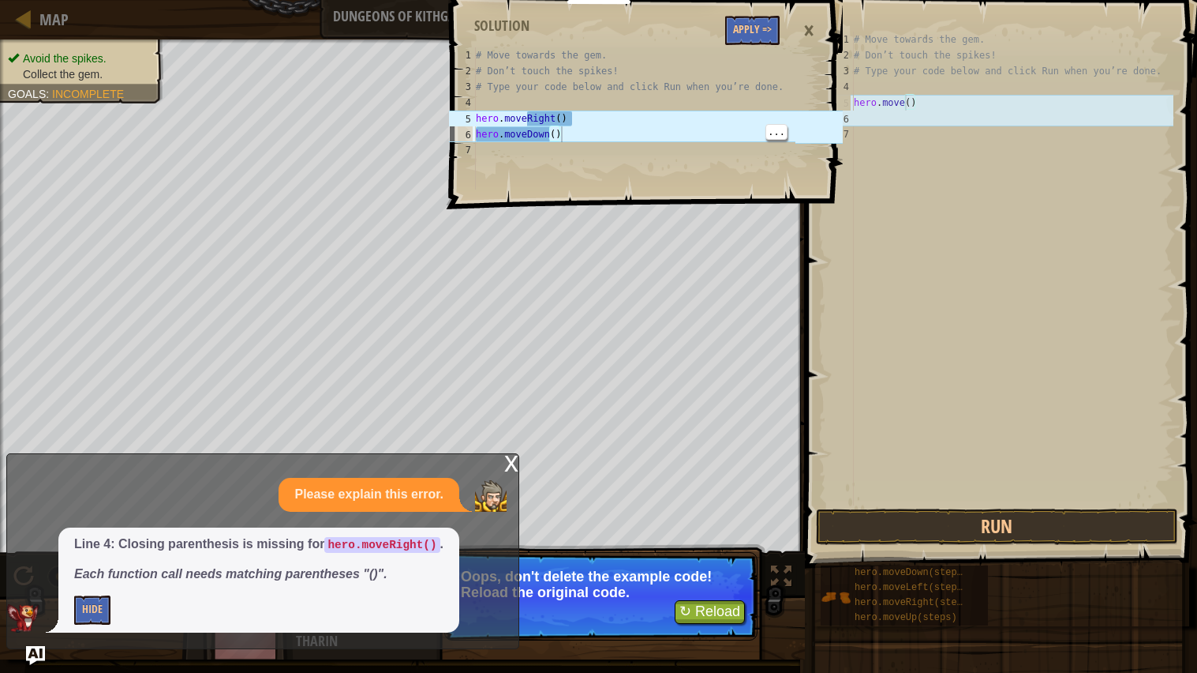
click at [536, 135] on div "# Move towards the gem. # Don’t touch the spikes! # Type your code below and cl…" at bounding box center [634, 134] width 323 height 174
click at [556, 124] on div "# Move towards the gem. # Don’t touch the spikes! # Type your code below and cl…" at bounding box center [634, 134] width 323 height 174
click at [905, 98] on div "# Move towards the gem. # Don’t touch the spikes! # Type your code below and cl…" at bounding box center [1012, 284] width 323 height 505
click at [520, 122] on div "# Move towards the gem. # Don’t touch the spikes! # Type your code below and cl…" at bounding box center [634, 134] width 323 height 174
click at [538, 129] on div "# Move towards the gem. # Don’t touch the spikes! # Type your code below and cl…" at bounding box center [634, 134] width 323 height 174
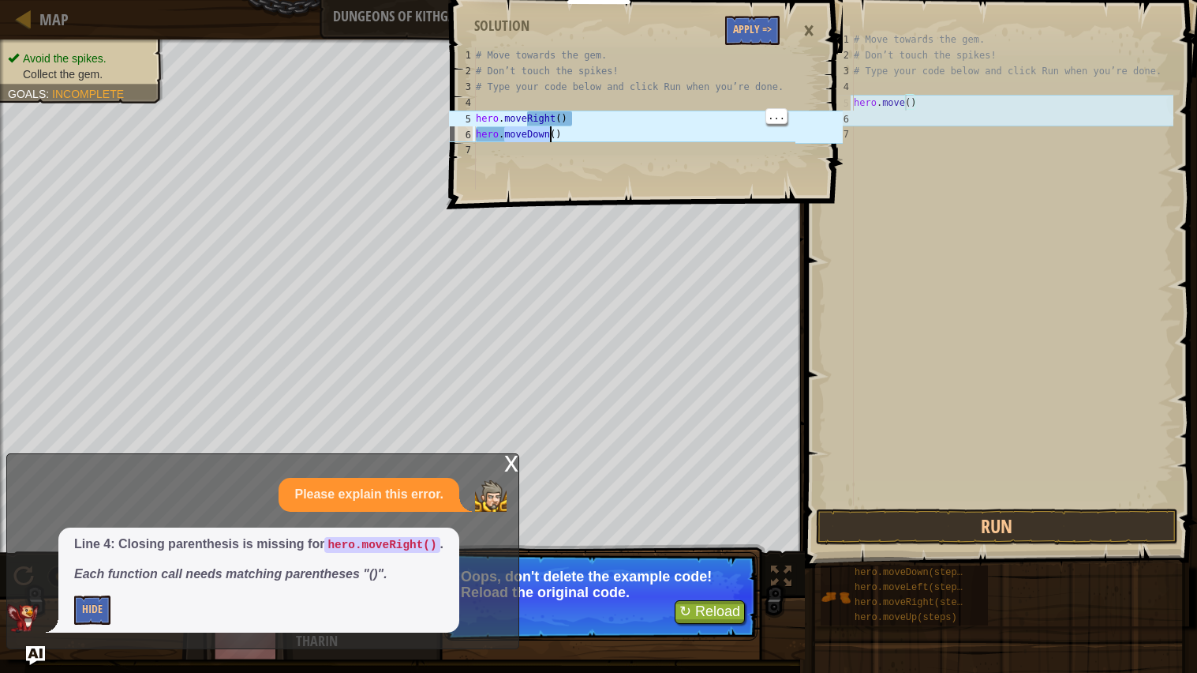
click at [538, 129] on div "# Move towards the gem. # Don’t touch the spikes! # Type your code below and cl…" at bounding box center [634, 134] width 323 height 174
click at [546, 114] on div "# Move towards the gem. # Don’t touch the spikes! # Type your code below and cl…" at bounding box center [634, 134] width 323 height 174
type textarea "hero.moveRight()"
click at [546, 114] on div "# Move towards the gem. # Don’t touch the spikes! # Type your code below and cl…" at bounding box center [634, 134] width 323 height 174
click at [903, 101] on div "# Move towards the gem. # Don’t touch the spikes! # Type your code below and cl…" at bounding box center [1012, 284] width 323 height 505
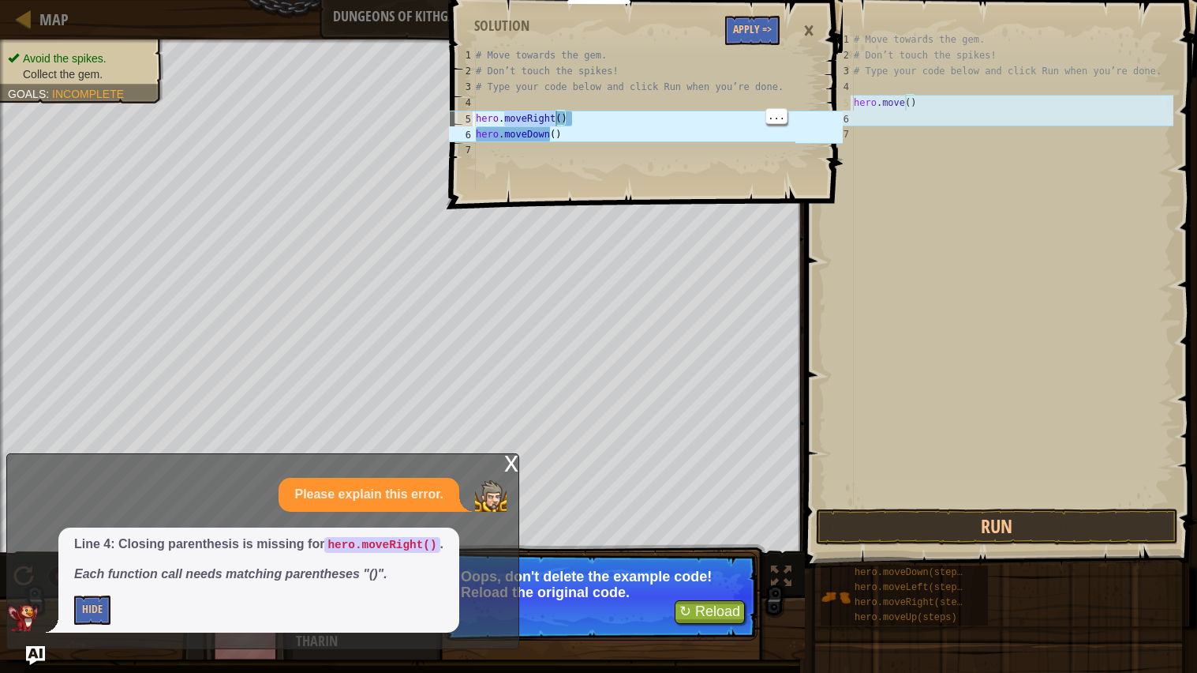
click at [905, 102] on div "# Move towards the gem. # Don’t touch the spikes! # Type your code below and cl…" at bounding box center [1012, 284] width 323 height 505
click at [769, 36] on button "Apply =>" at bounding box center [752, 30] width 54 height 29
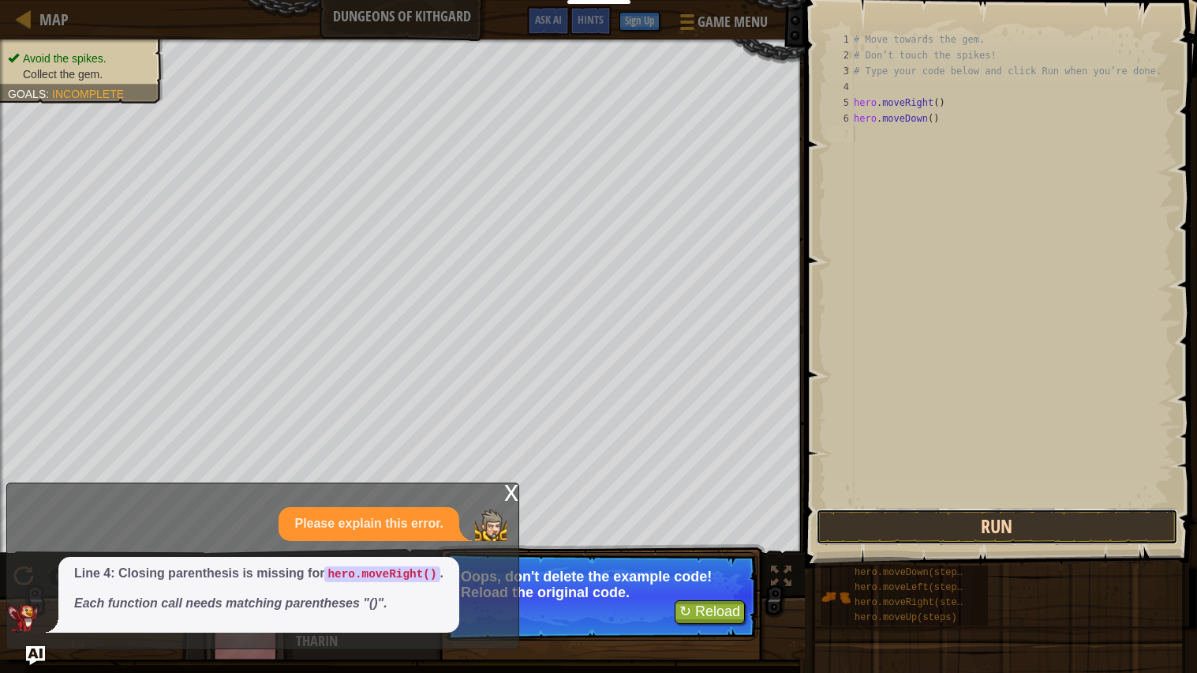
click at [987, 527] on button "Run" at bounding box center [997, 526] width 362 height 36
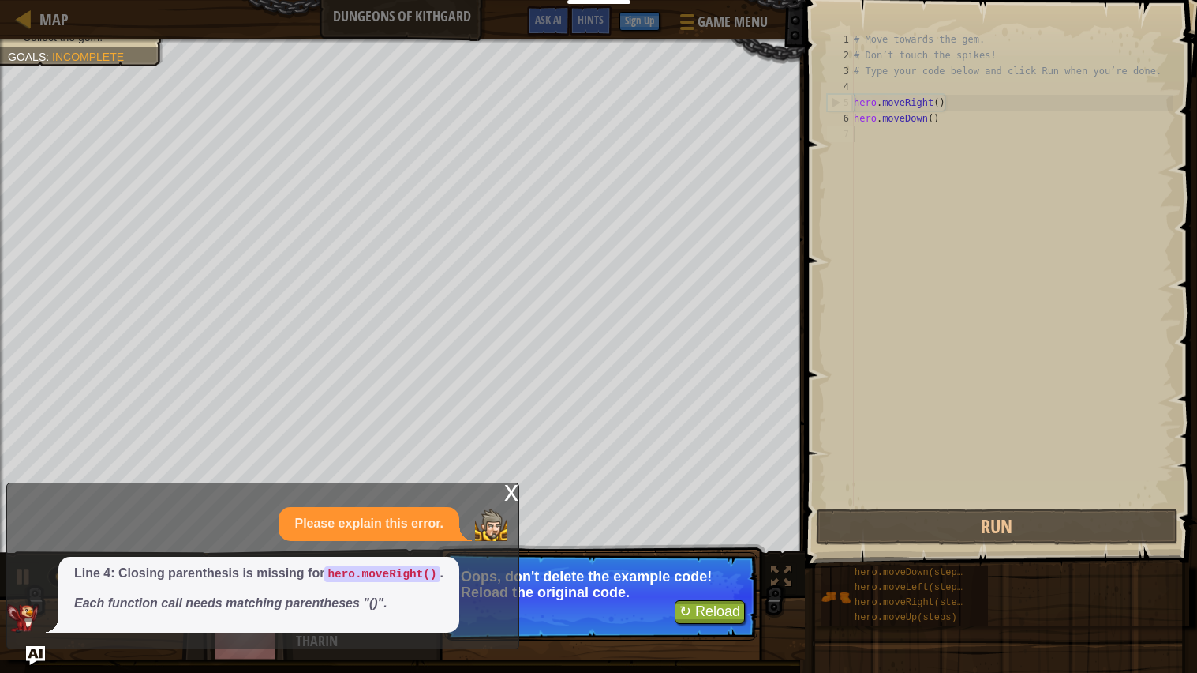
click at [899, 141] on div "# Move towards the gem. # Don’t touch the spikes! # Type your code below and cl…" at bounding box center [1012, 284] width 323 height 505
click at [888, 141] on div "# Move towards the gem. # Don’t touch the spikes! # Type your code below and cl…" at bounding box center [1012, 284] width 323 height 505
click at [510, 492] on div "x" at bounding box center [511, 491] width 14 height 16
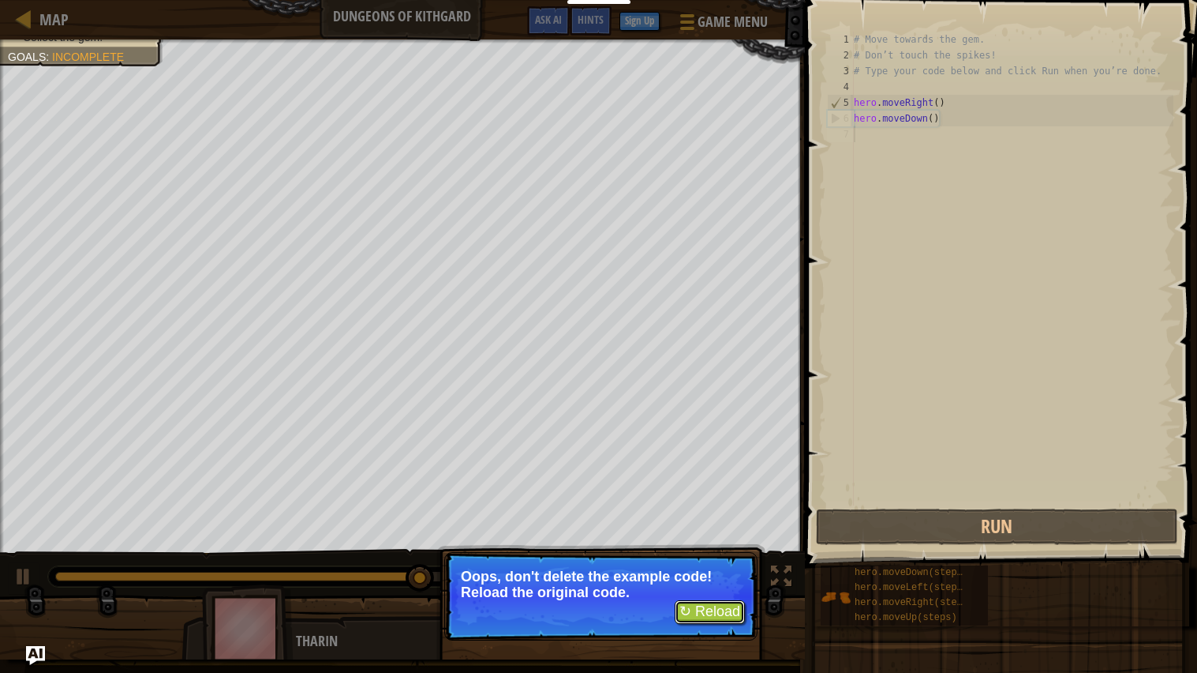
click at [703, 539] on button "↻ Reload" at bounding box center [710, 612] width 70 height 24
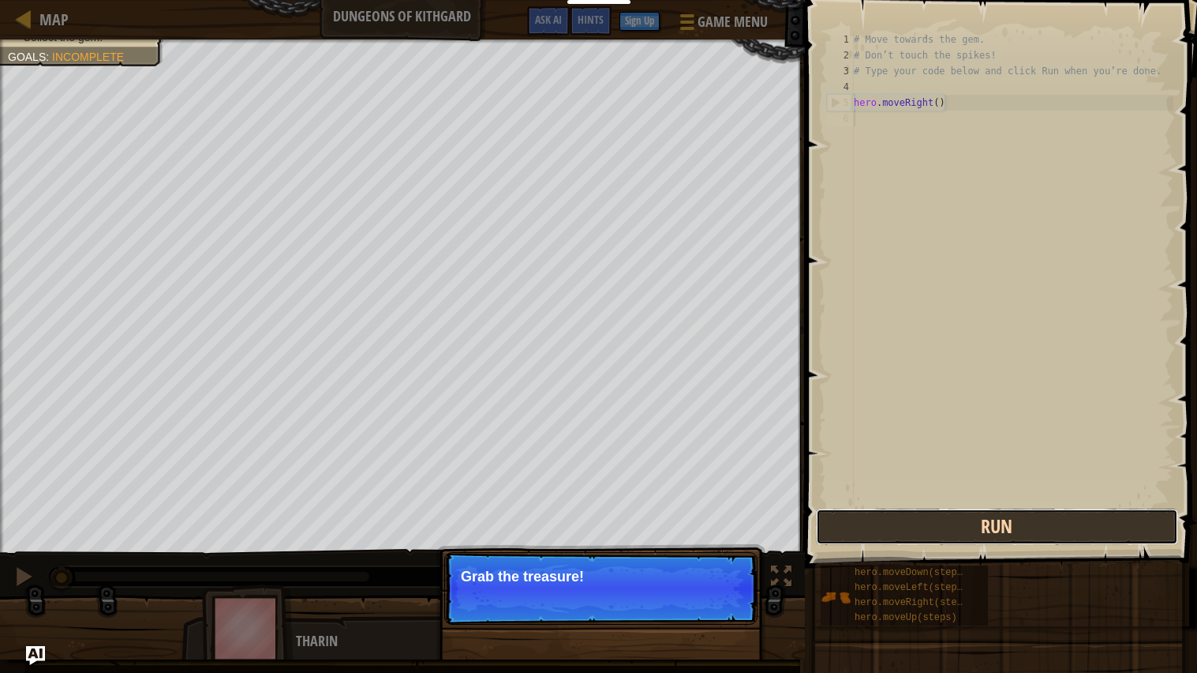
click at [915, 519] on button "Run" at bounding box center [997, 526] width 362 height 36
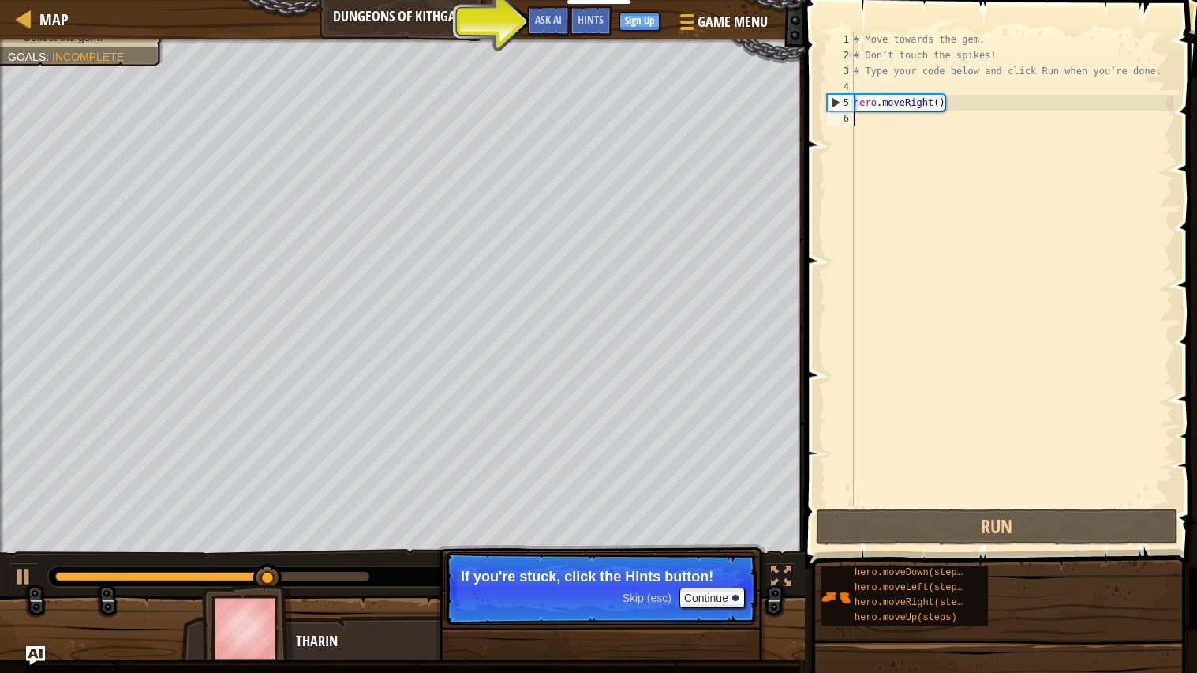
click at [867, 120] on div "# Move towards the gem. # Don’t touch the spikes! # Type your code below and cl…" at bounding box center [1012, 284] width 323 height 505
click at [866, 120] on div "# Move towards the gem. # Don’t touch the spikes! # Type your code below and cl…" at bounding box center [1012, 284] width 323 height 505
click at [862, 118] on div "# Move towards the gem. # Don’t touch the spikes! # Type your code below and cl…" at bounding box center [1012, 284] width 323 height 505
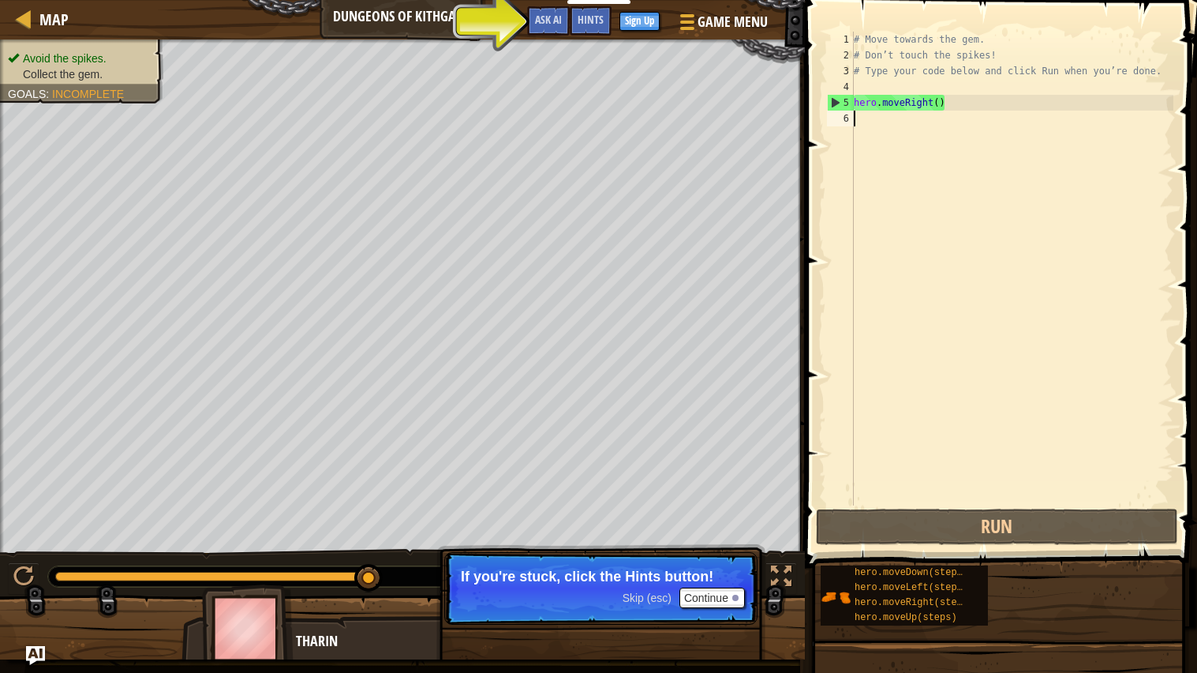
click at [838, 99] on div "5" at bounding box center [841, 103] width 26 height 16
type textarea "hero.moveRight()"
click at [860, 117] on div "# Move towards the gem. # Don’t touch the spikes! # Type your code below and cl…" at bounding box center [1012, 284] width 323 height 505
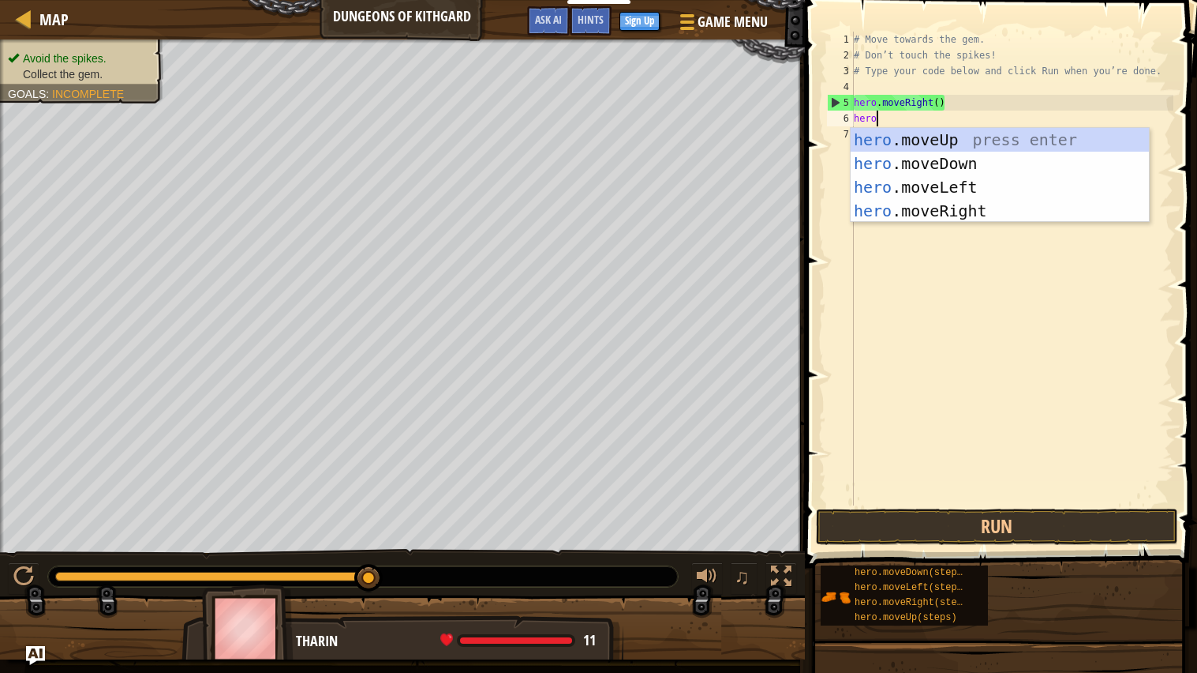
type textarea "hero."
click at [934, 163] on div "hero. moveUp press enter hero. moveDown press enter hero. moveLeft press enter …" at bounding box center [1000, 199] width 298 height 142
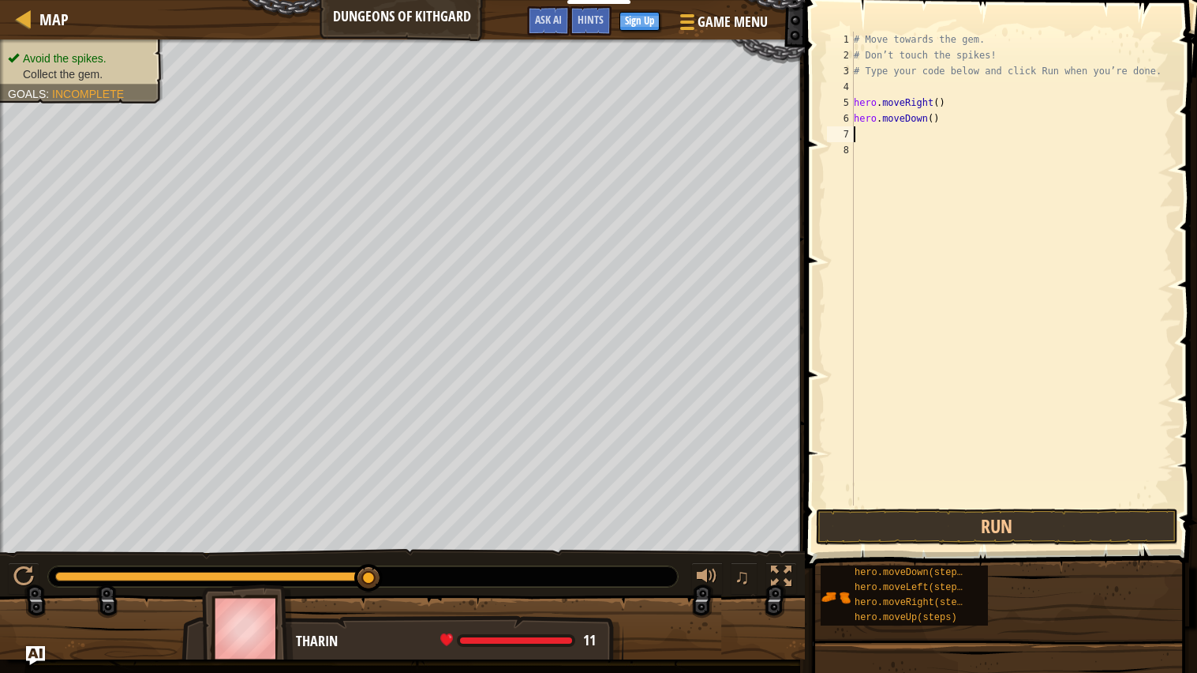
scroll to position [7, 0]
click at [918, 522] on button "Run" at bounding box center [997, 526] width 362 height 36
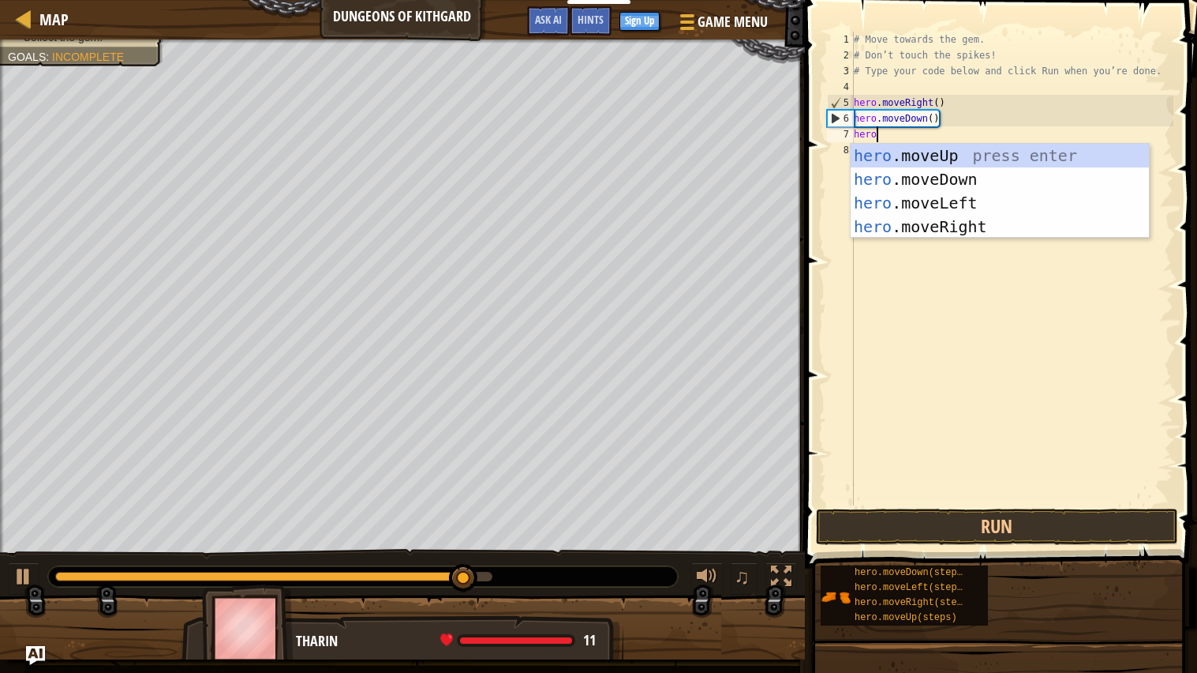
type textarea "hero."
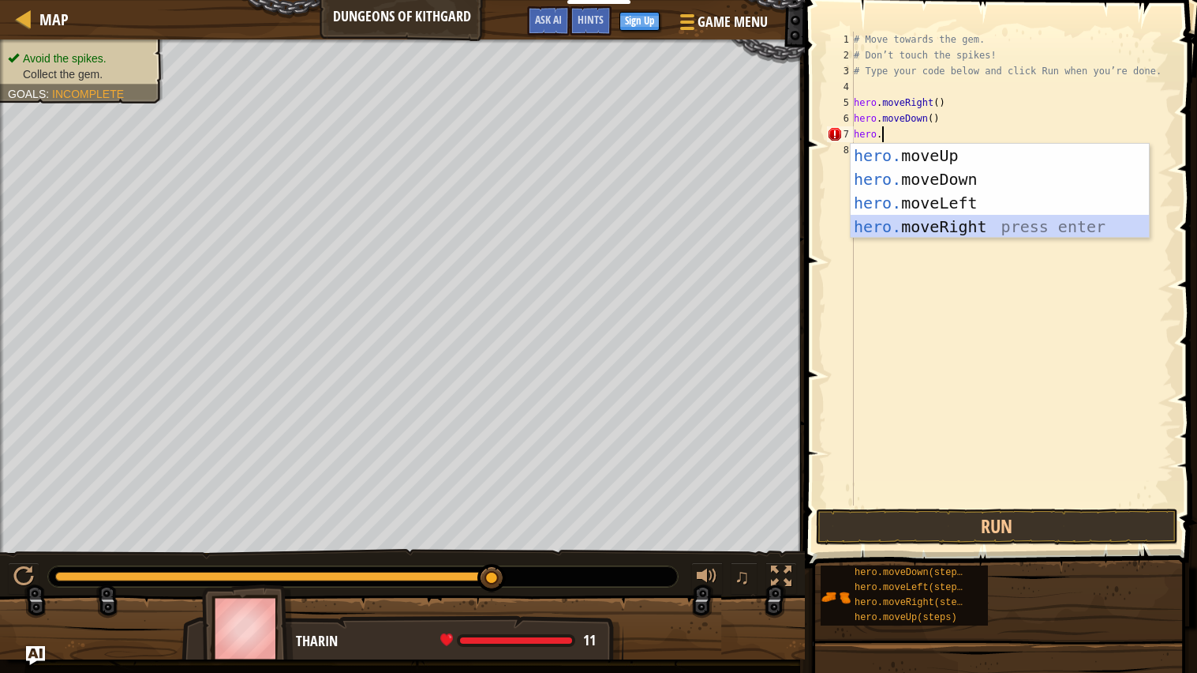
click at [991, 218] on div "hero. moveUp press enter hero. moveDown press enter hero. moveLeft press enter …" at bounding box center [1000, 215] width 298 height 142
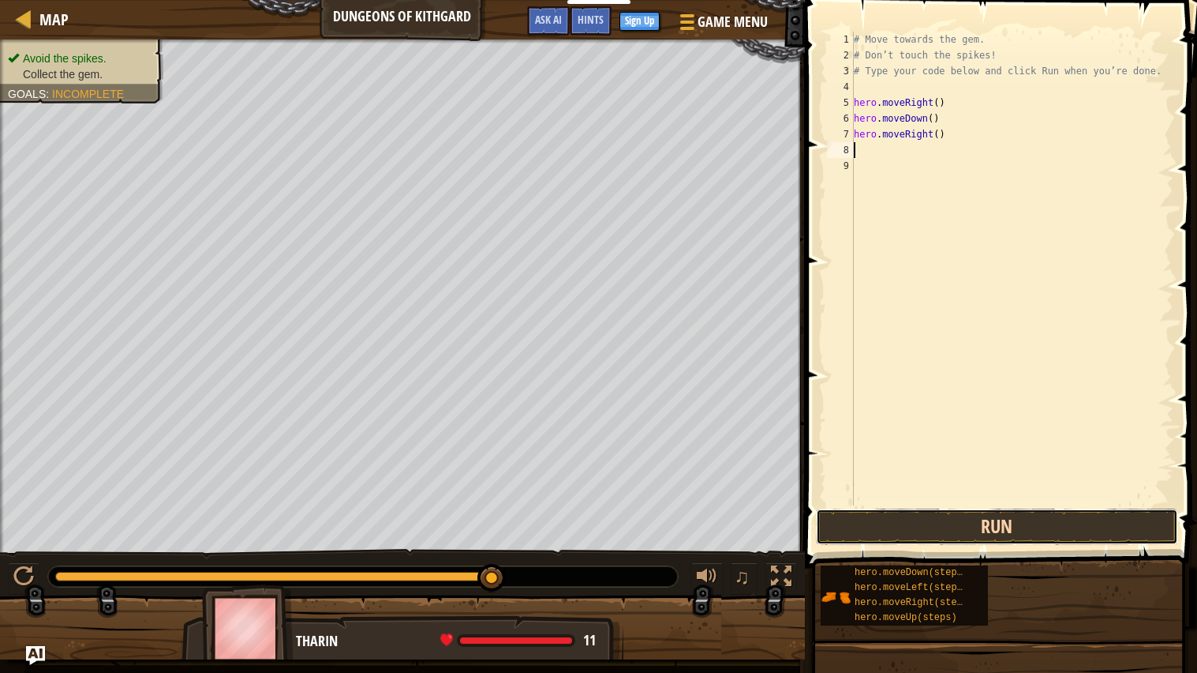
click at [967, 521] on button "Run" at bounding box center [997, 526] width 362 height 36
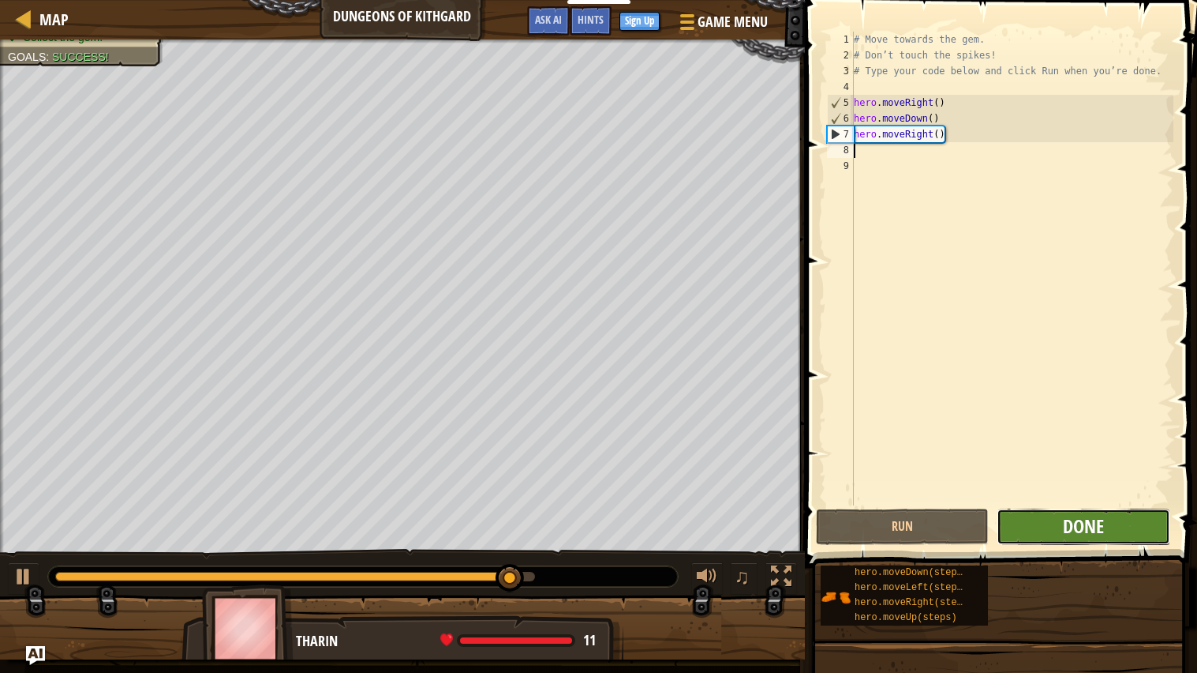
click at [1082, 529] on span "Done" at bounding box center [1083, 525] width 41 height 25
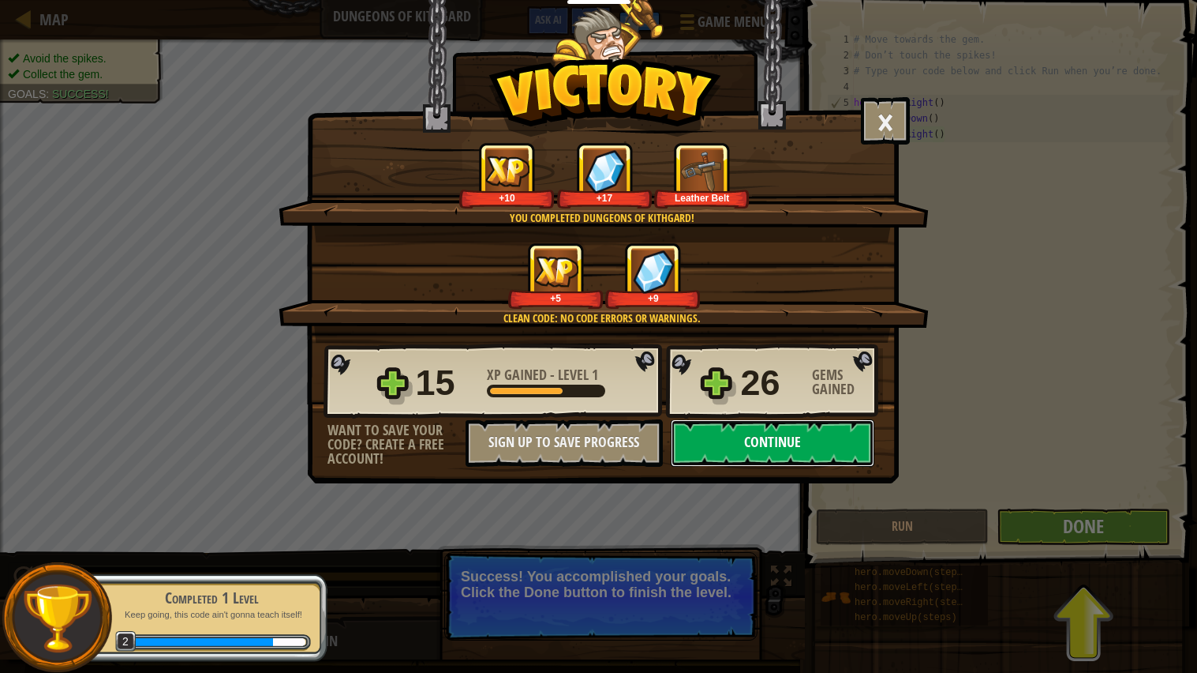
click at [764, 467] on button "Continue" at bounding box center [773, 442] width 204 height 47
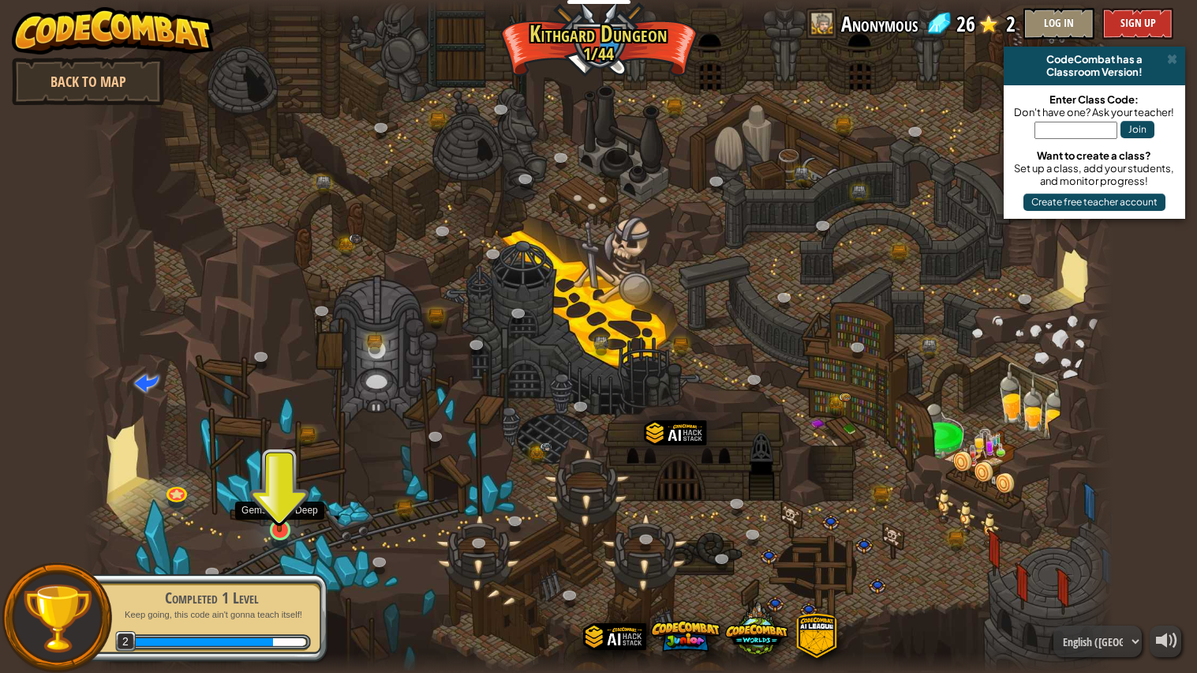
click at [284, 523] on img at bounding box center [279, 501] width 27 height 62
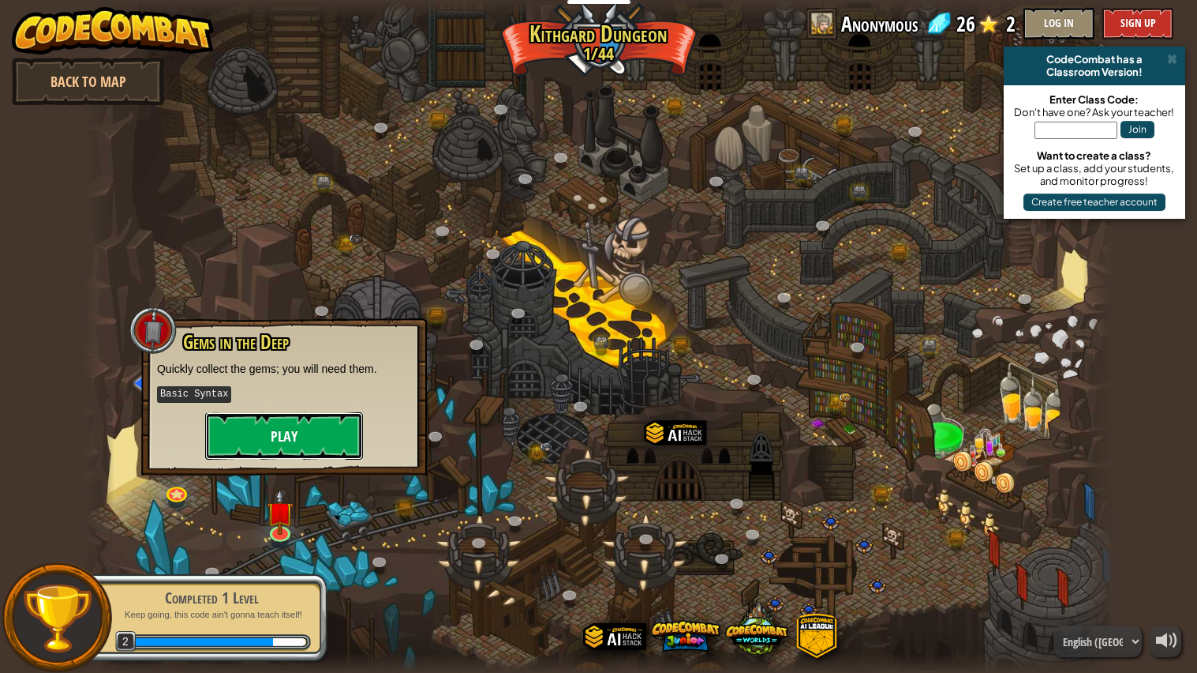
click at [321, 455] on button "Play" at bounding box center [284, 435] width 158 height 47
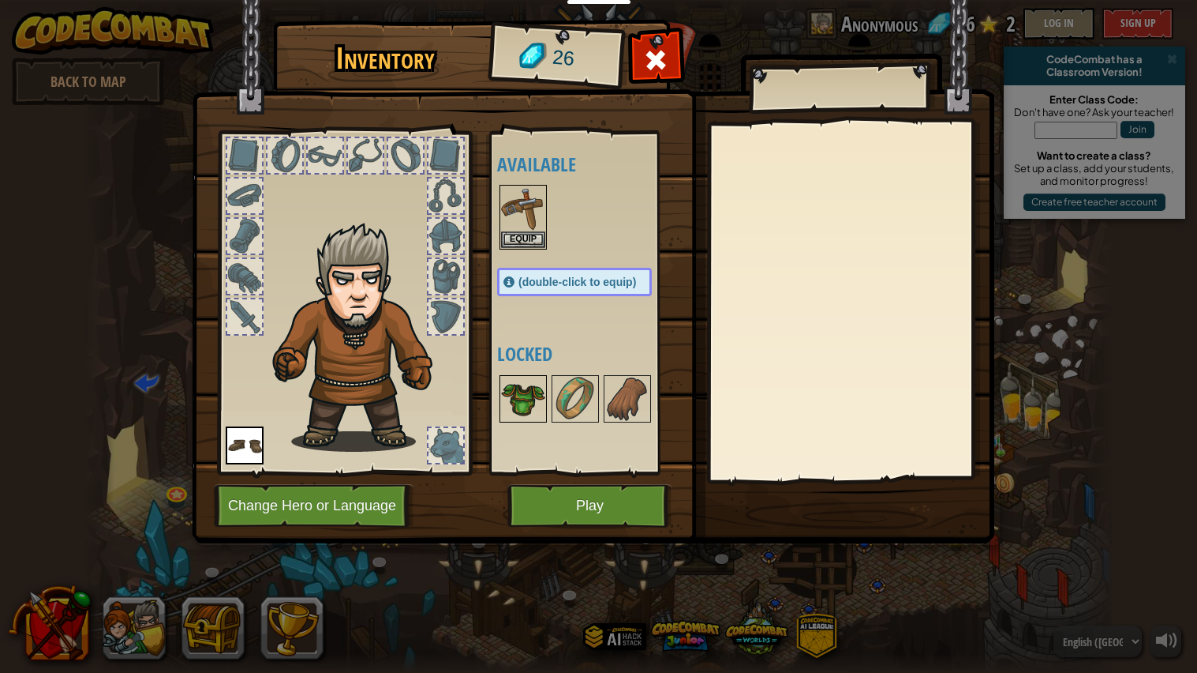
click at [524, 392] on img at bounding box center [523, 399] width 44 height 44
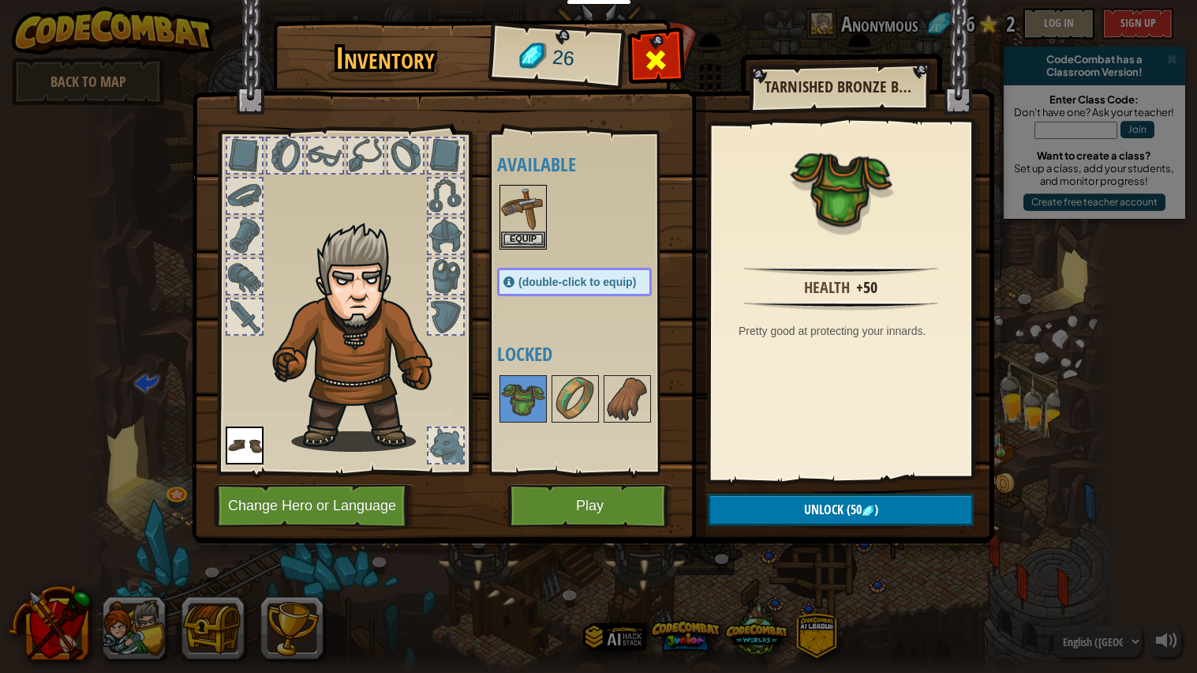
click at [655, 42] on div at bounding box center [656, 64] width 50 height 50
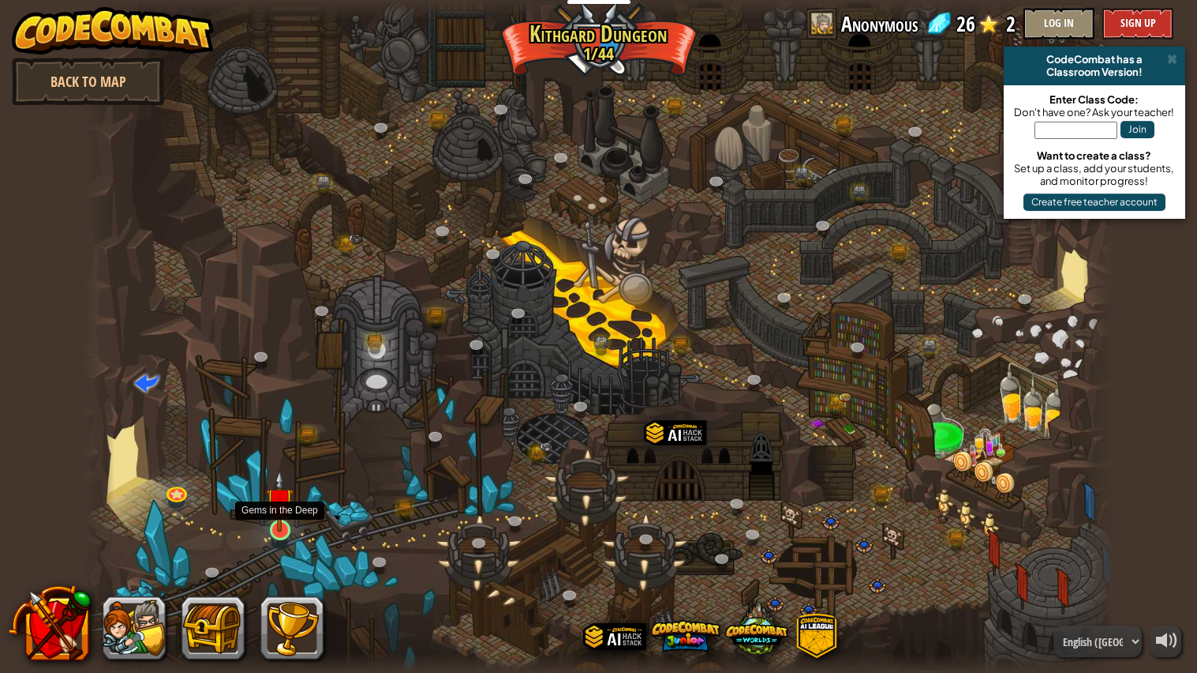
click at [282, 508] on img at bounding box center [279, 501] width 27 height 62
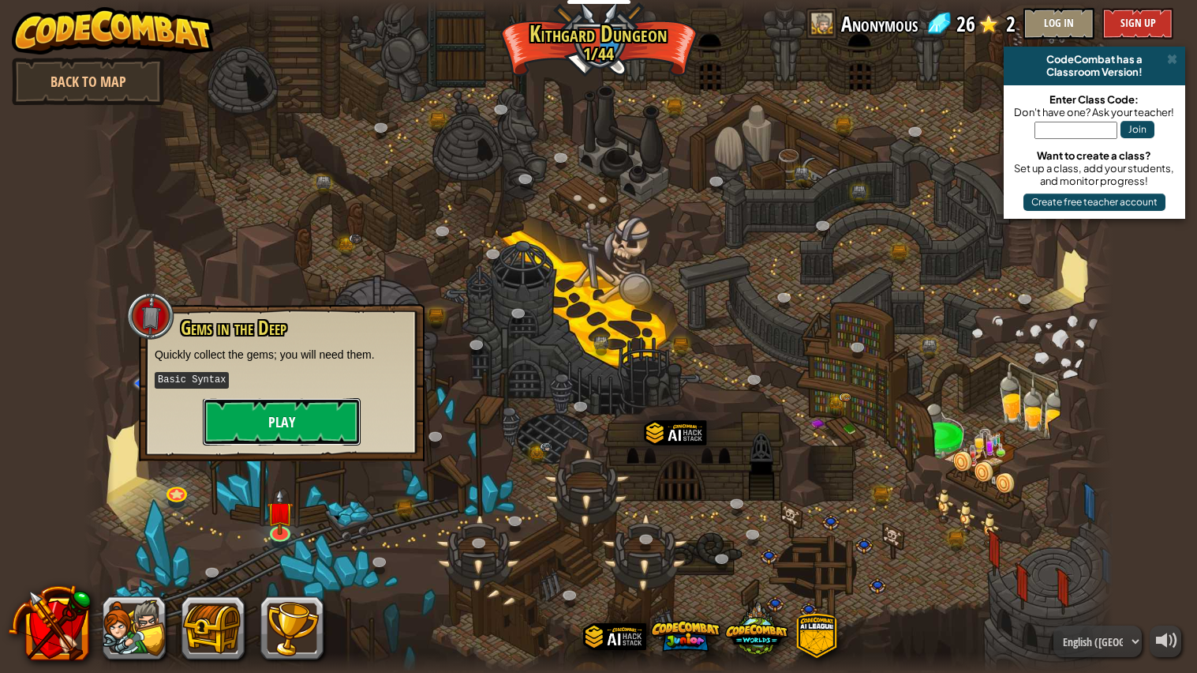
click at [313, 428] on button "Play" at bounding box center [282, 421] width 158 height 47
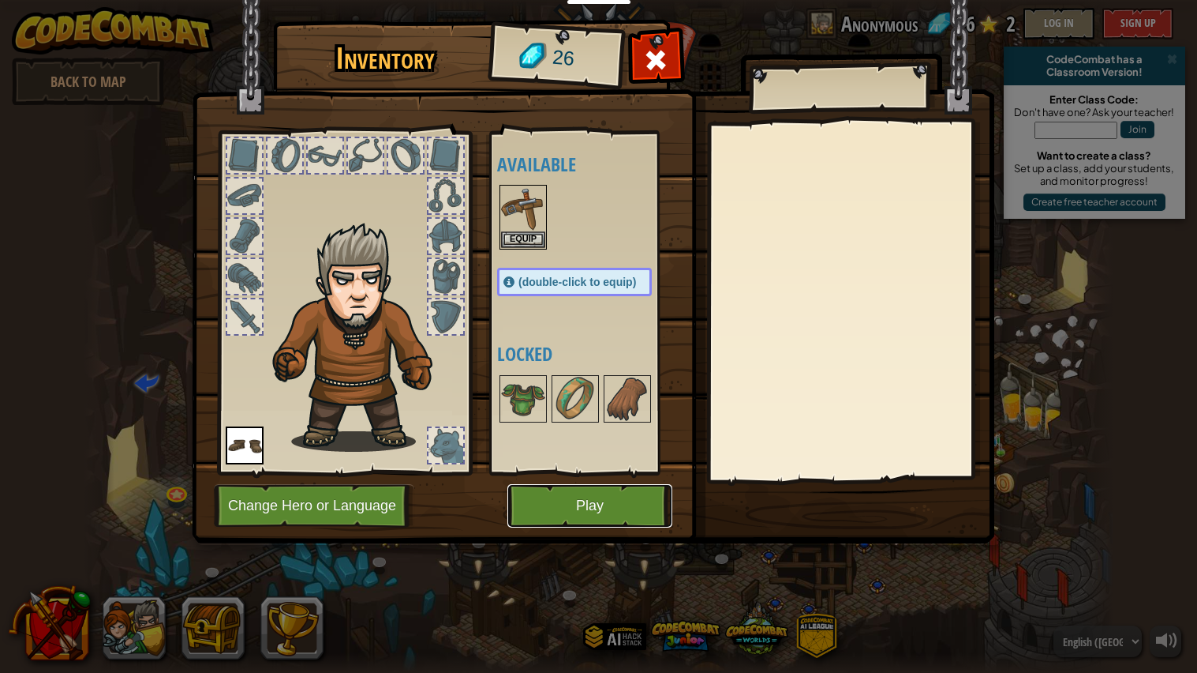
click at [568, 511] on button "Play" at bounding box center [590, 505] width 165 height 43
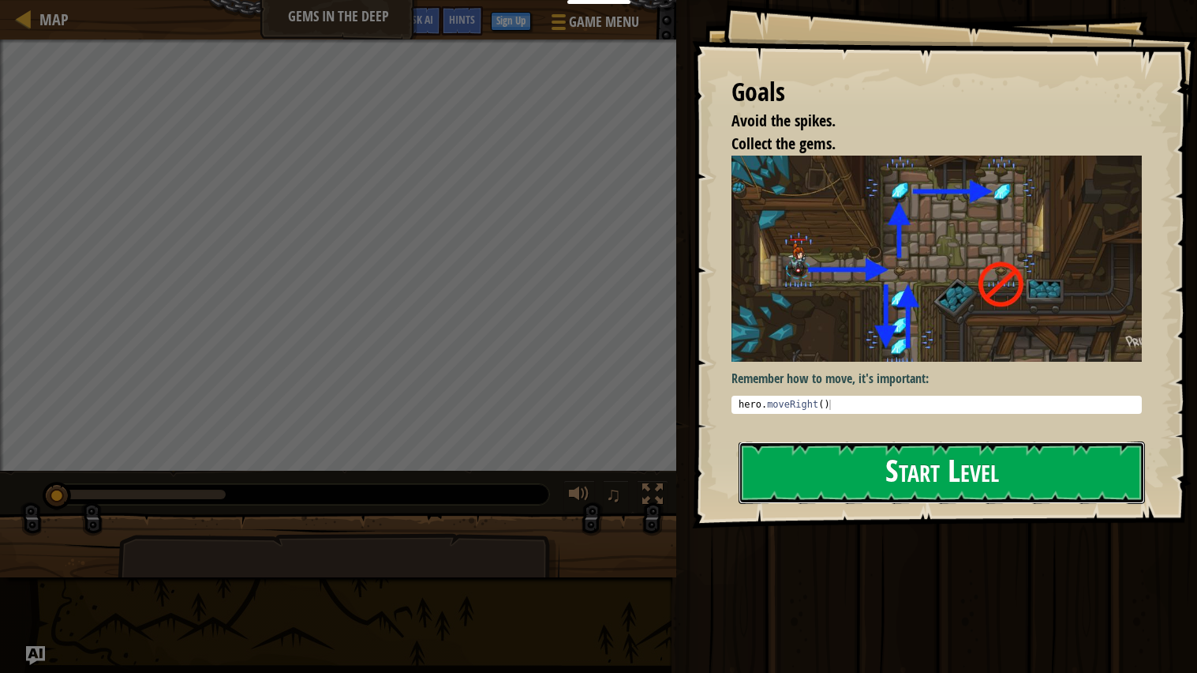
click at [851, 494] on button "Start Level" at bounding box center [942, 472] width 407 height 62
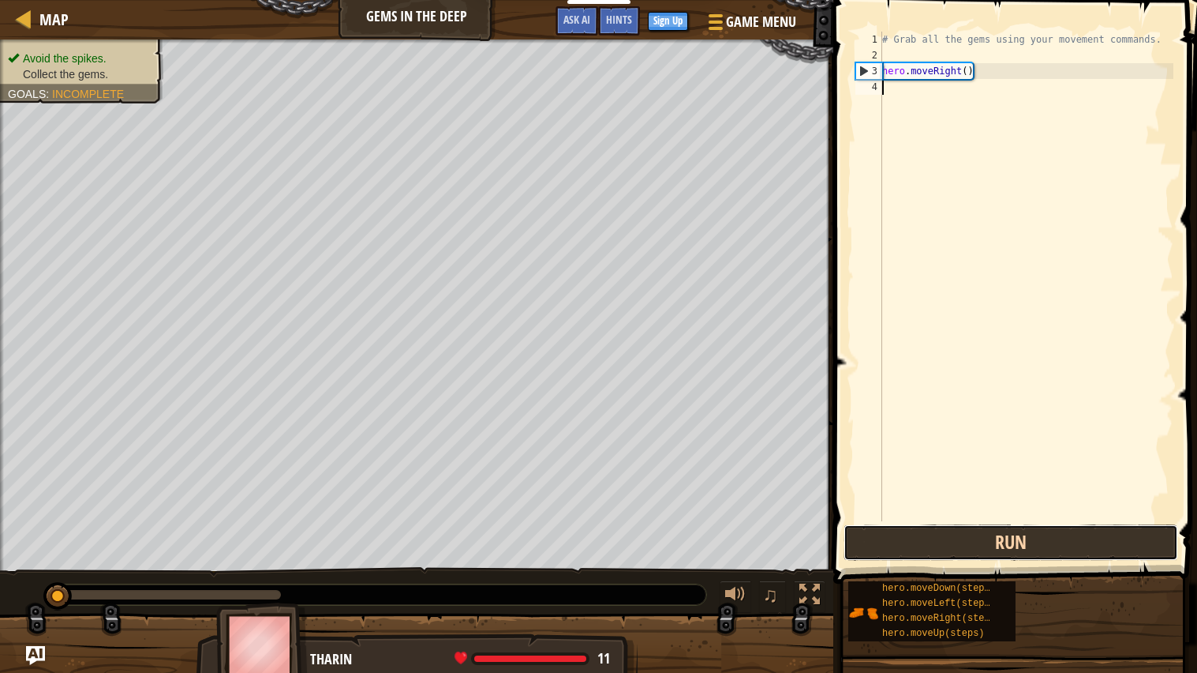
click at [883, 539] on button "Run" at bounding box center [1011, 542] width 335 height 36
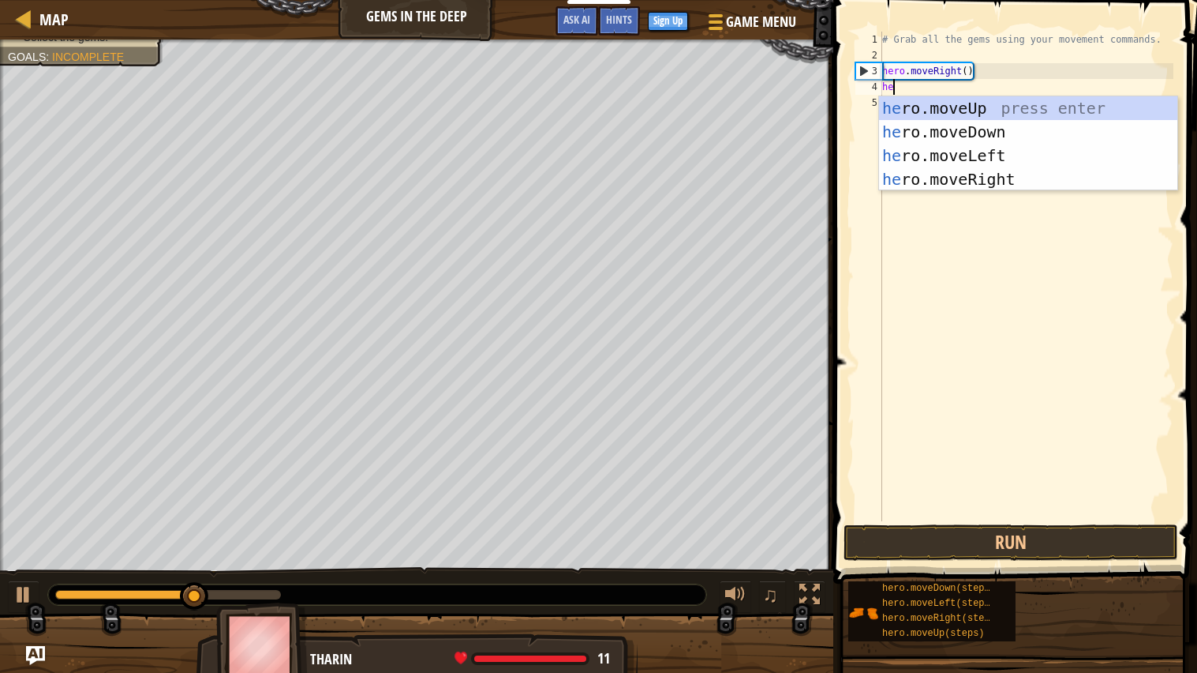
scroll to position [6, 1]
type textarea "[DOMAIN_NAME]"
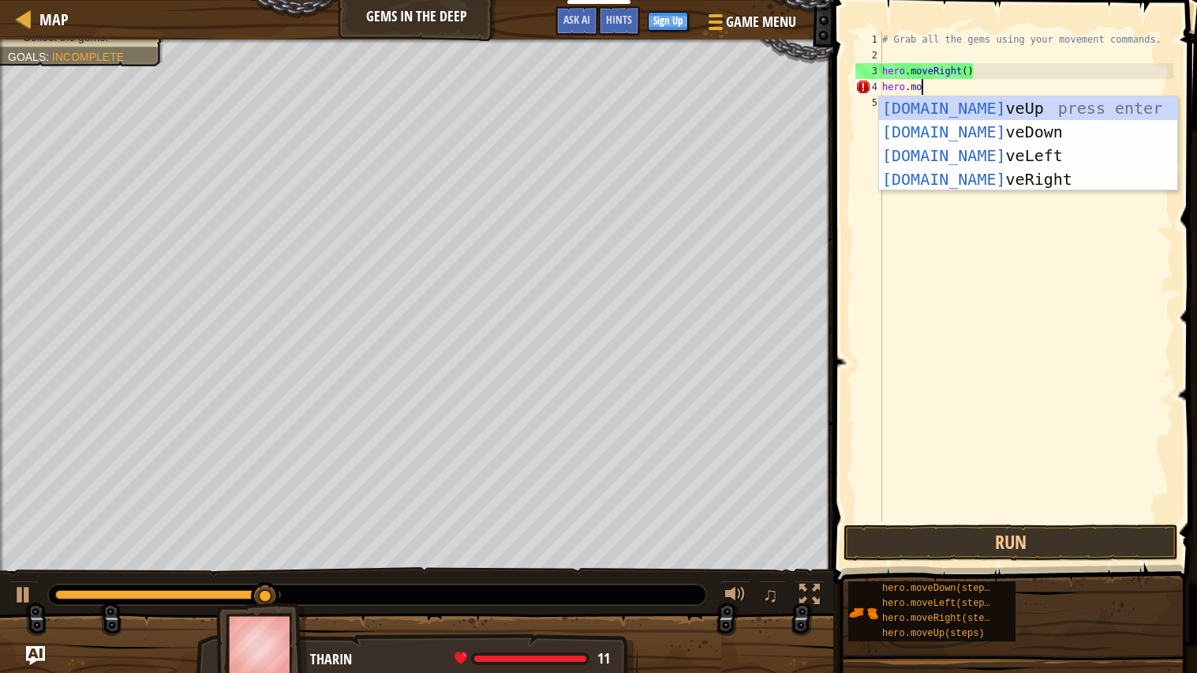
scroll to position [6, 2]
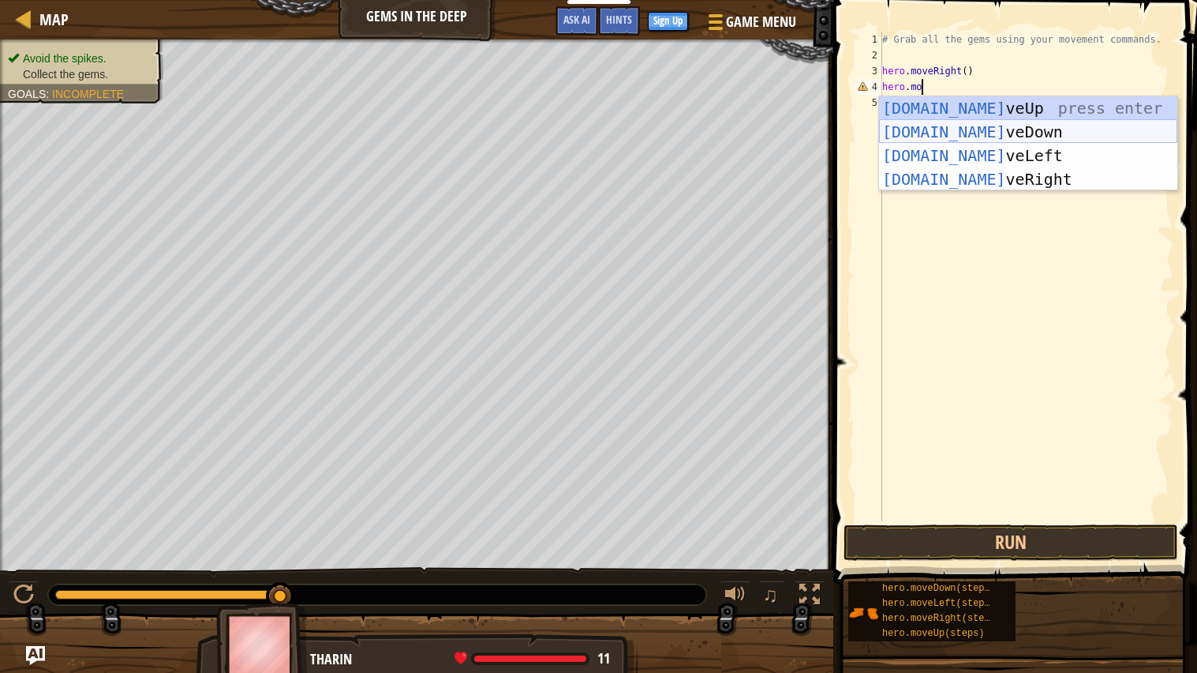
click at [1002, 130] on div "[DOMAIN_NAME] veUp press enter [DOMAIN_NAME] veDown press enter [DOMAIN_NAME] v…" at bounding box center [1028, 167] width 298 height 142
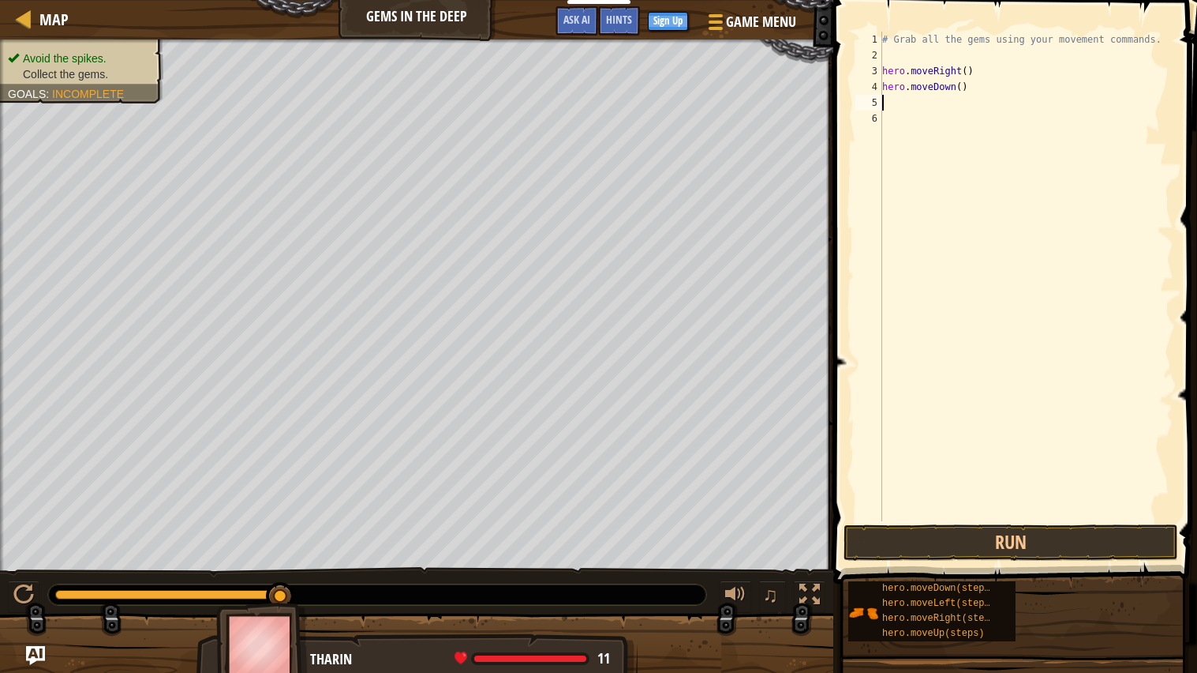
scroll to position [6, 0]
click at [911, 539] on button "Run" at bounding box center [1011, 542] width 335 height 36
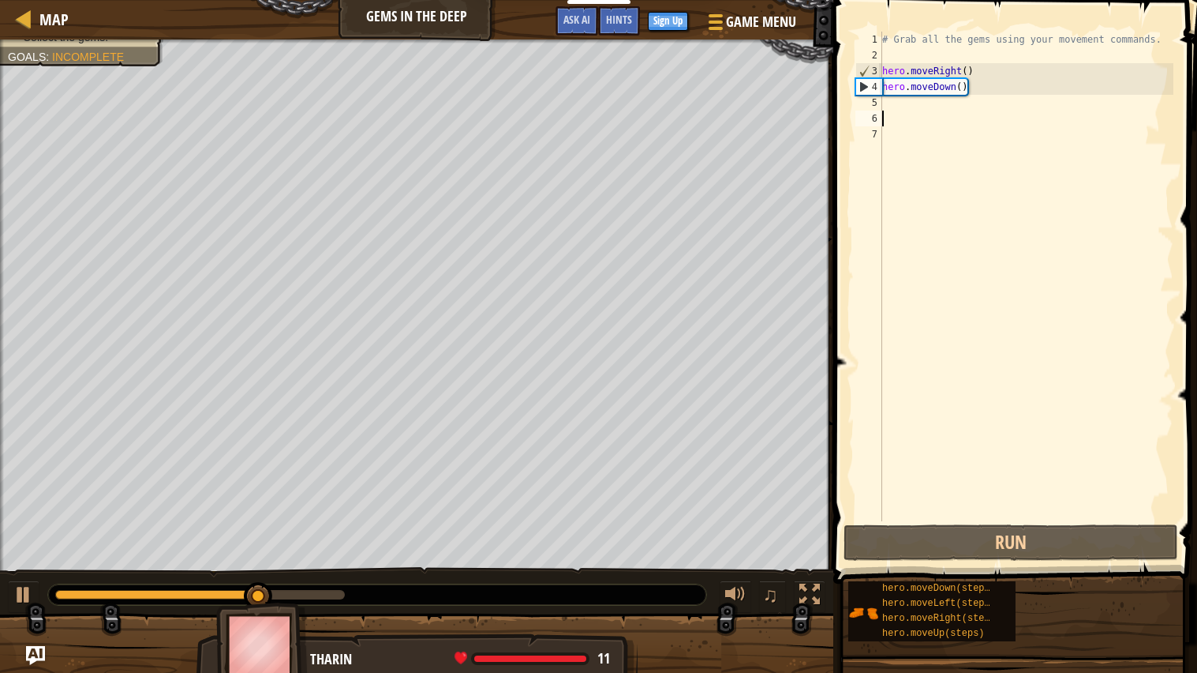
click at [903, 104] on div "# Grab all the gems using your movement commands. hero . moveRight ( ) hero . m…" at bounding box center [1026, 292] width 294 height 521
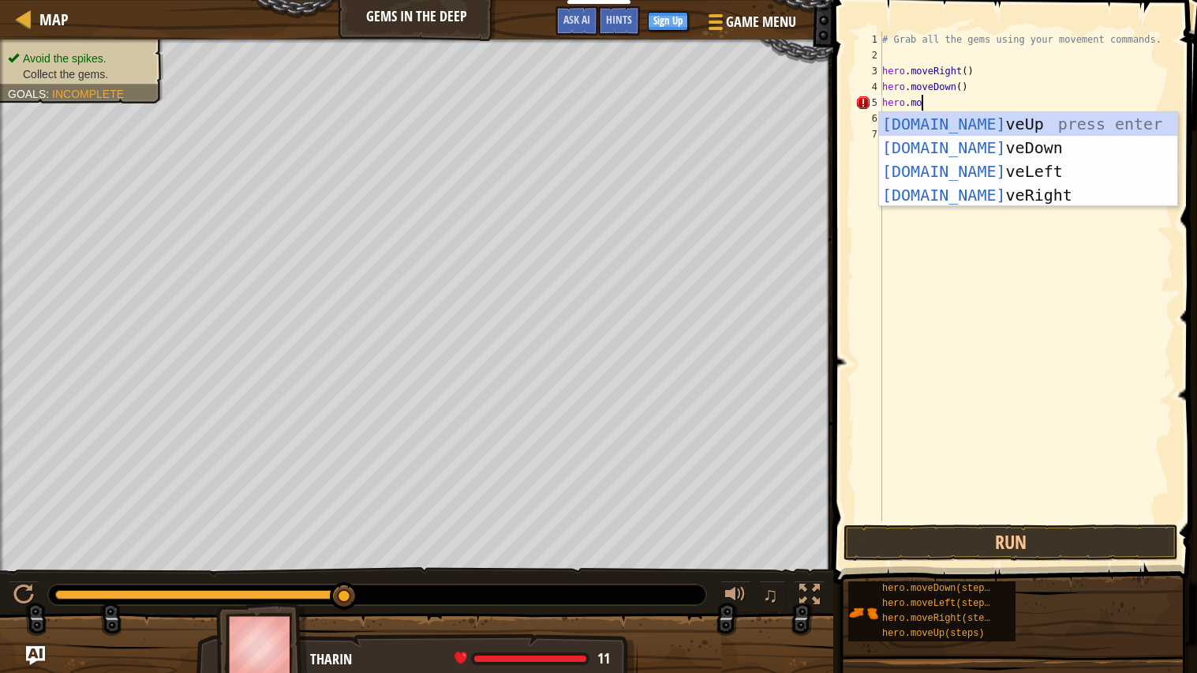
scroll to position [6, 2]
type textarea "hero.move"
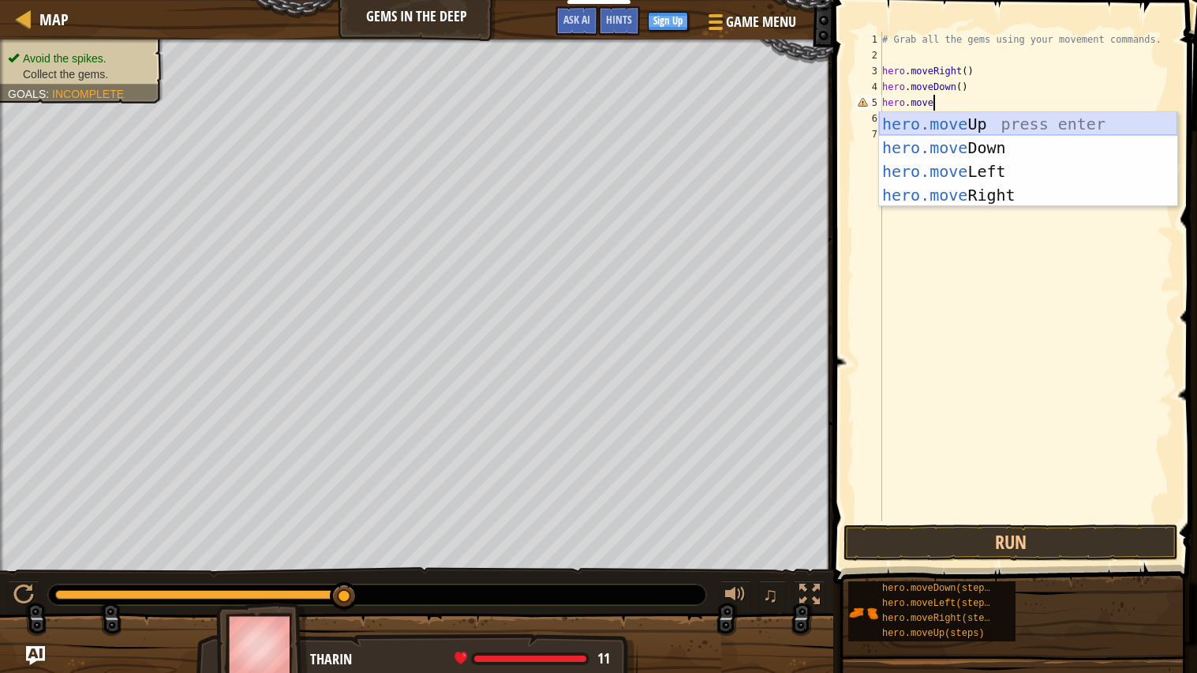
click at [969, 123] on div "hero.move Up press enter hero.move Down press enter hero.move Left press enter …" at bounding box center [1028, 183] width 298 height 142
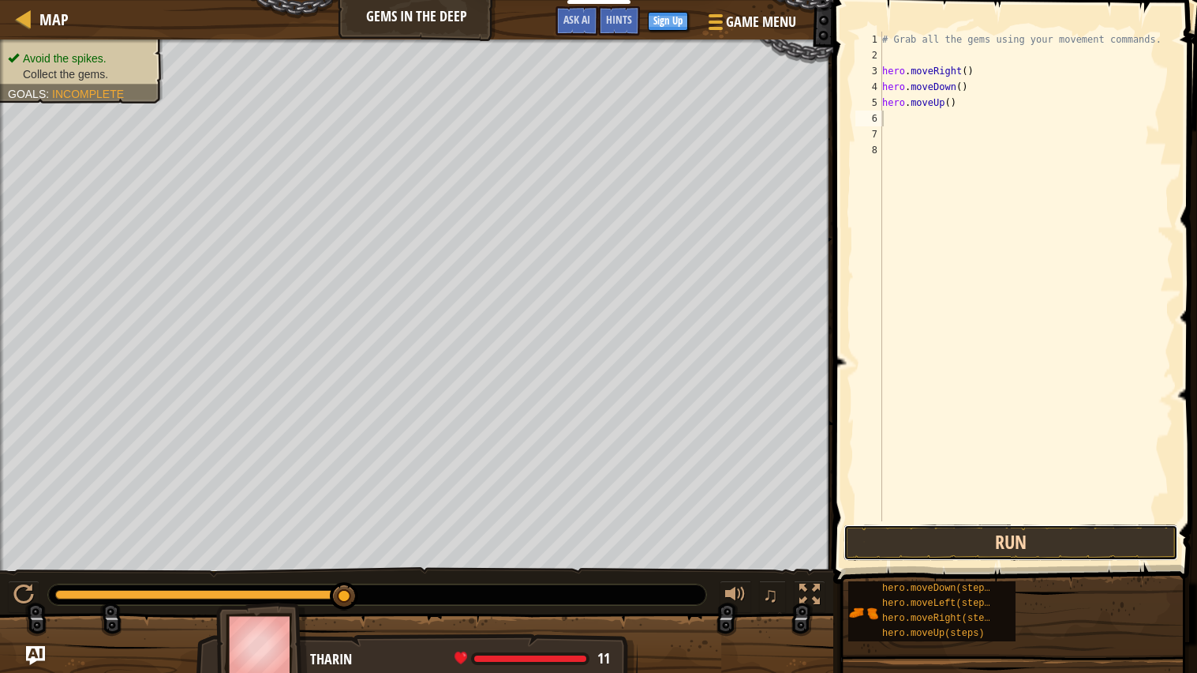
click at [949, 539] on button "Run" at bounding box center [1011, 542] width 335 height 36
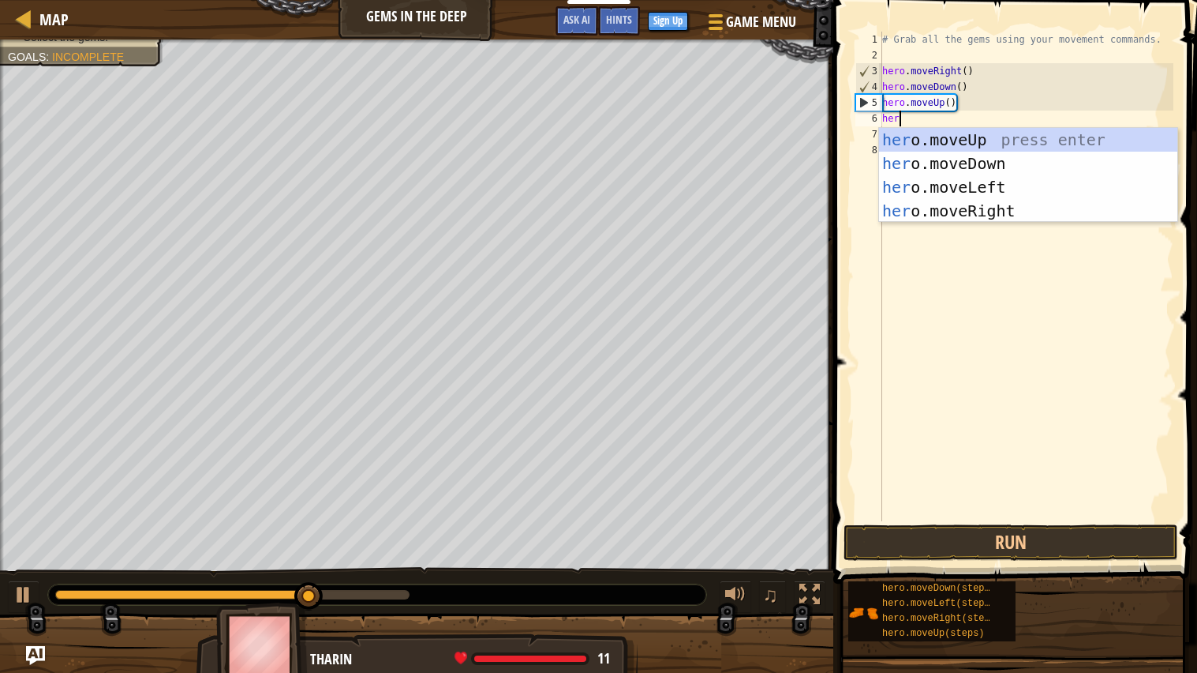
scroll to position [6, 1]
type textarea "hero.m"
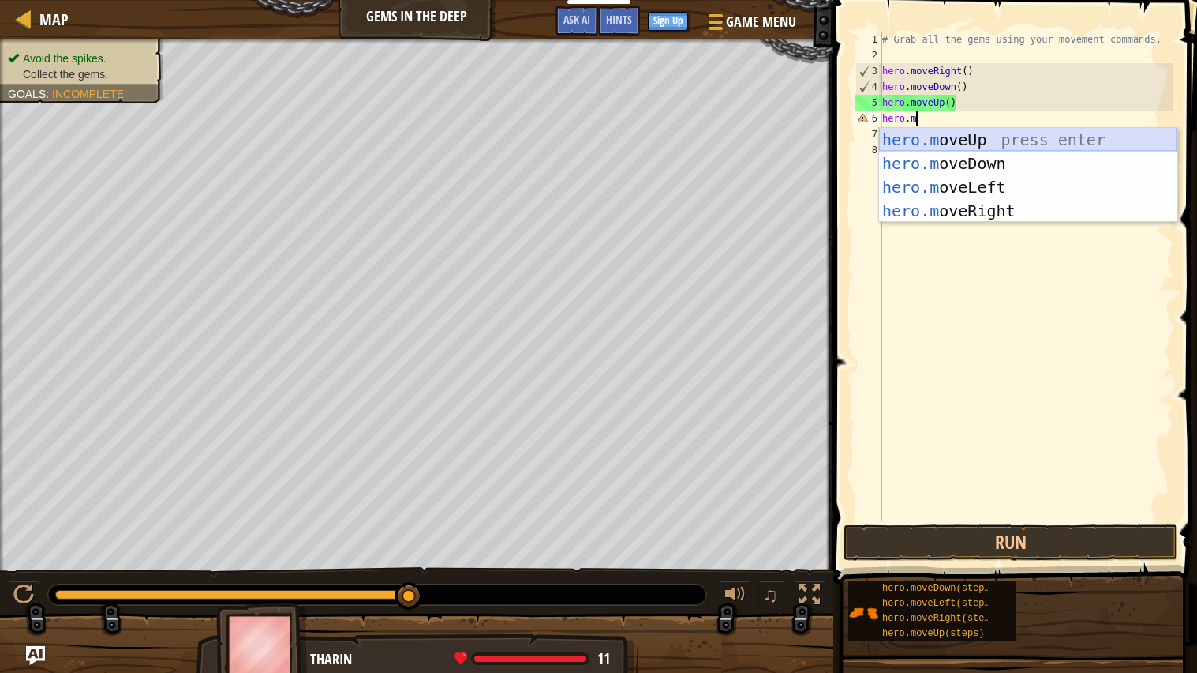
click at [1014, 139] on div "hero.m oveUp press enter hero.m oveDown press enter hero.m oveLeft press enter …" at bounding box center [1028, 199] width 298 height 142
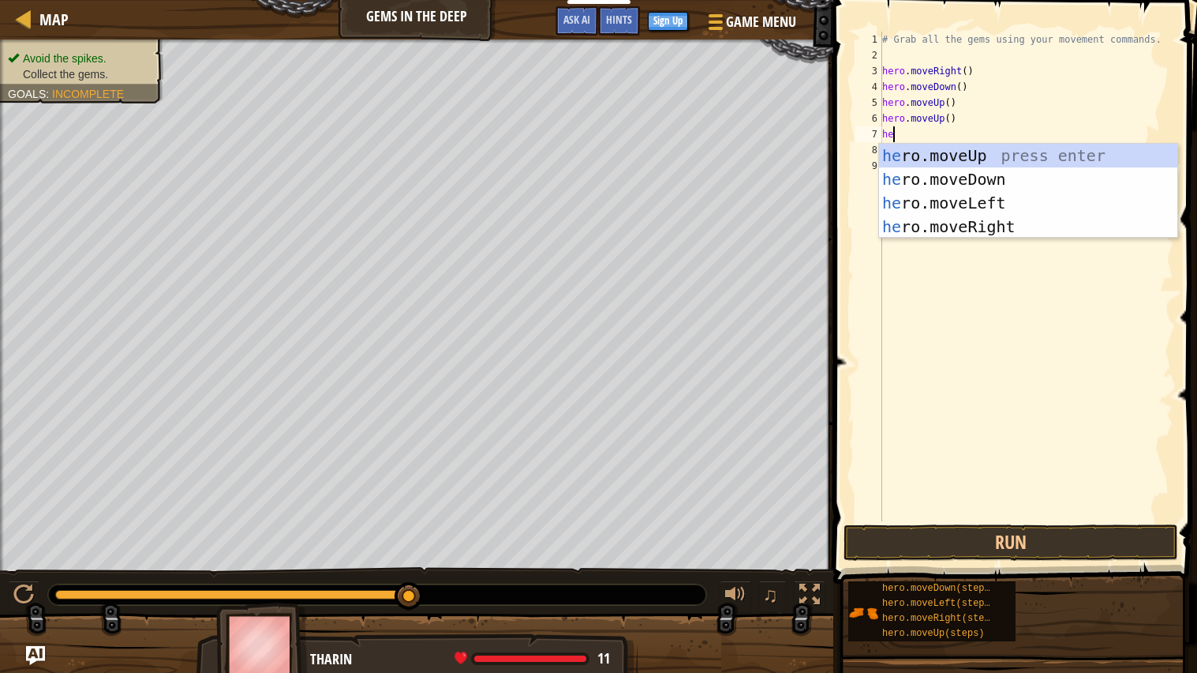
scroll to position [6, 1]
type textarea "hero."
click at [1055, 223] on div "hero. moveUp press enter hero. moveDown press enter hero. moveLeft press enter …" at bounding box center [1028, 215] width 298 height 142
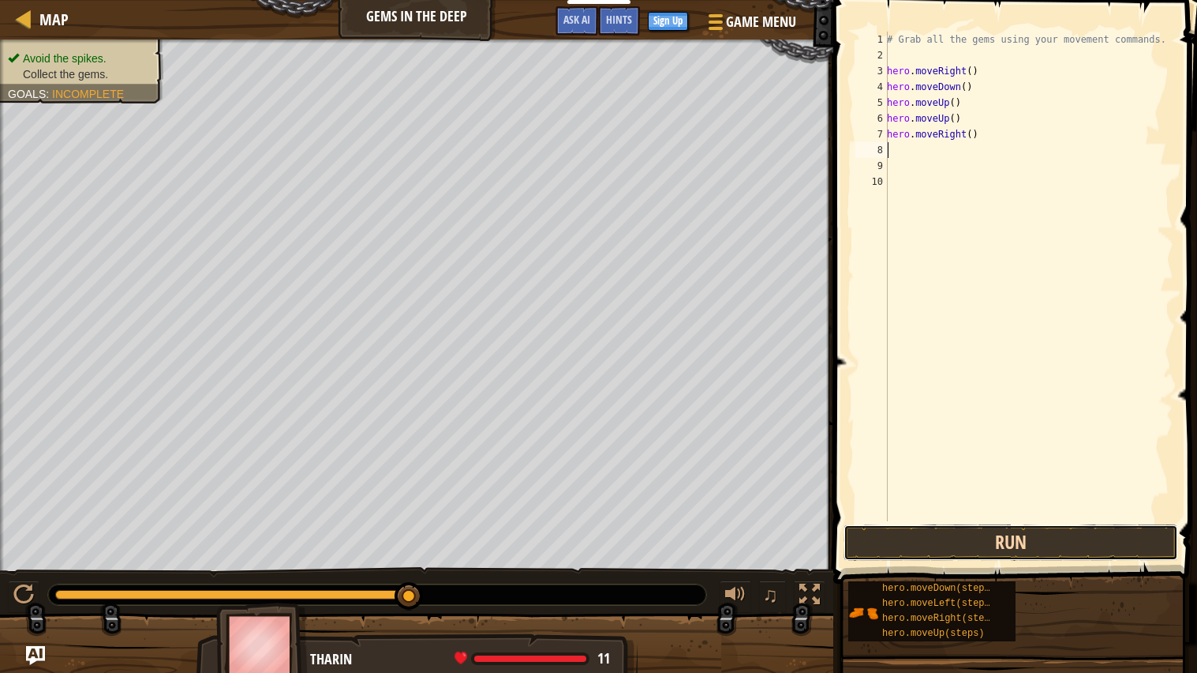
click at [946, 538] on button "Run" at bounding box center [1011, 542] width 335 height 36
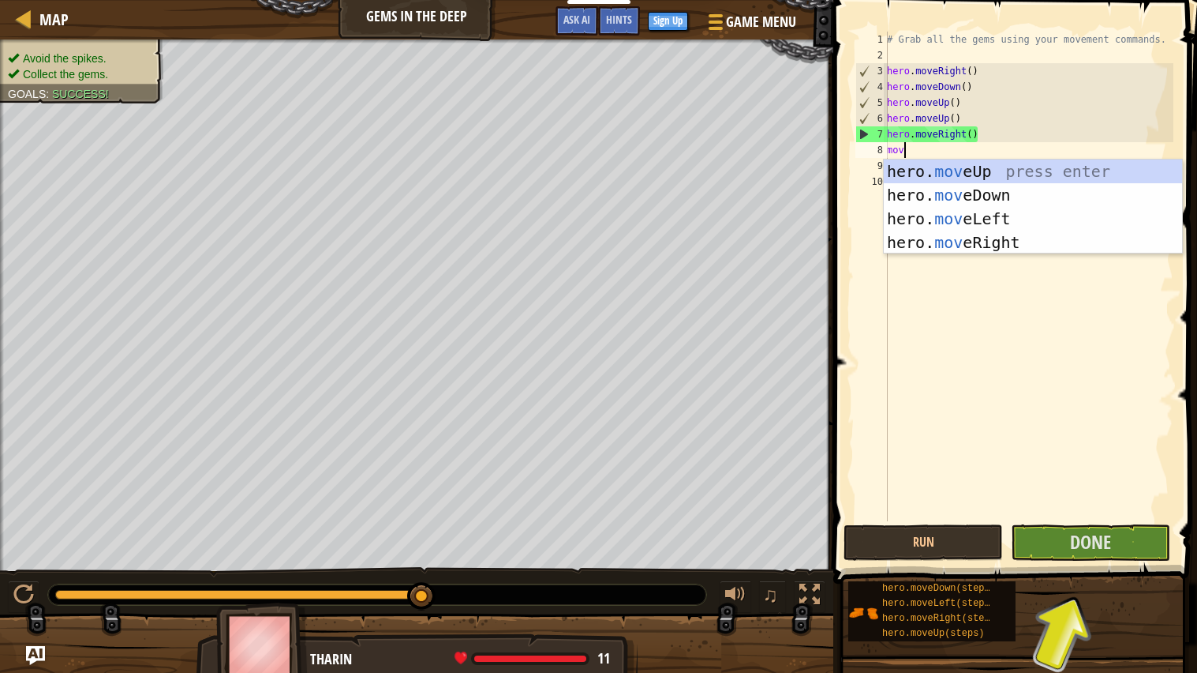
type textarea "move"
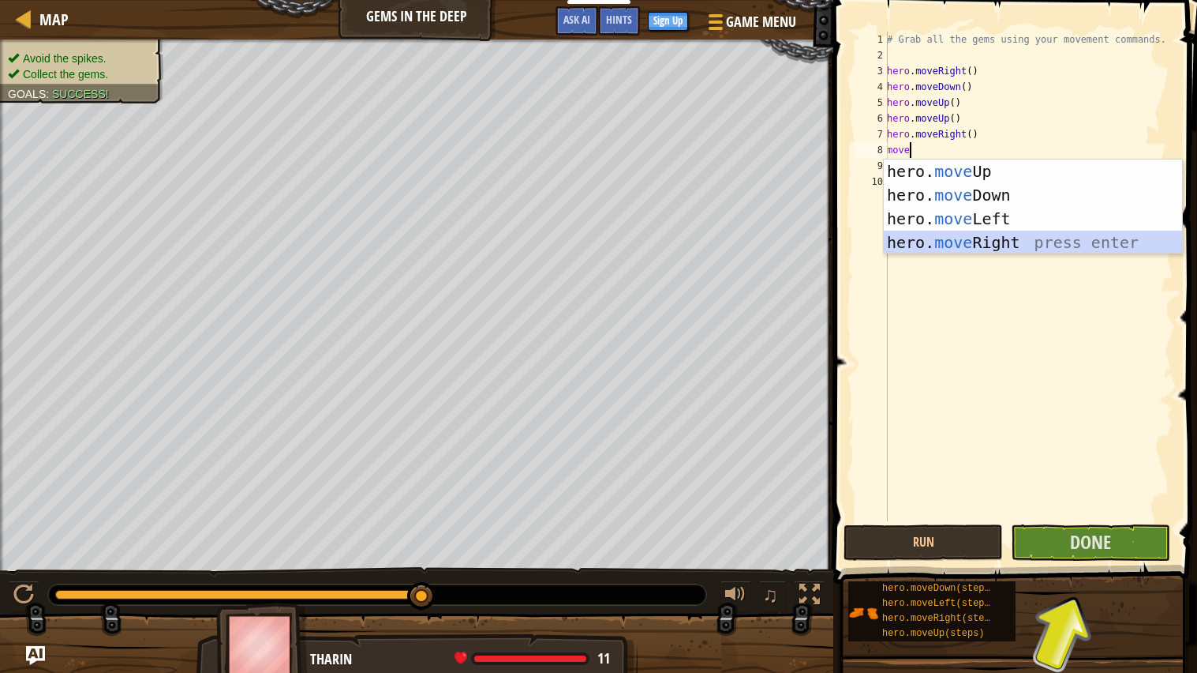
click at [965, 244] on div "hero. move Up press enter hero. move Down press enter hero. move Left press ent…" at bounding box center [1033, 230] width 298 height 142
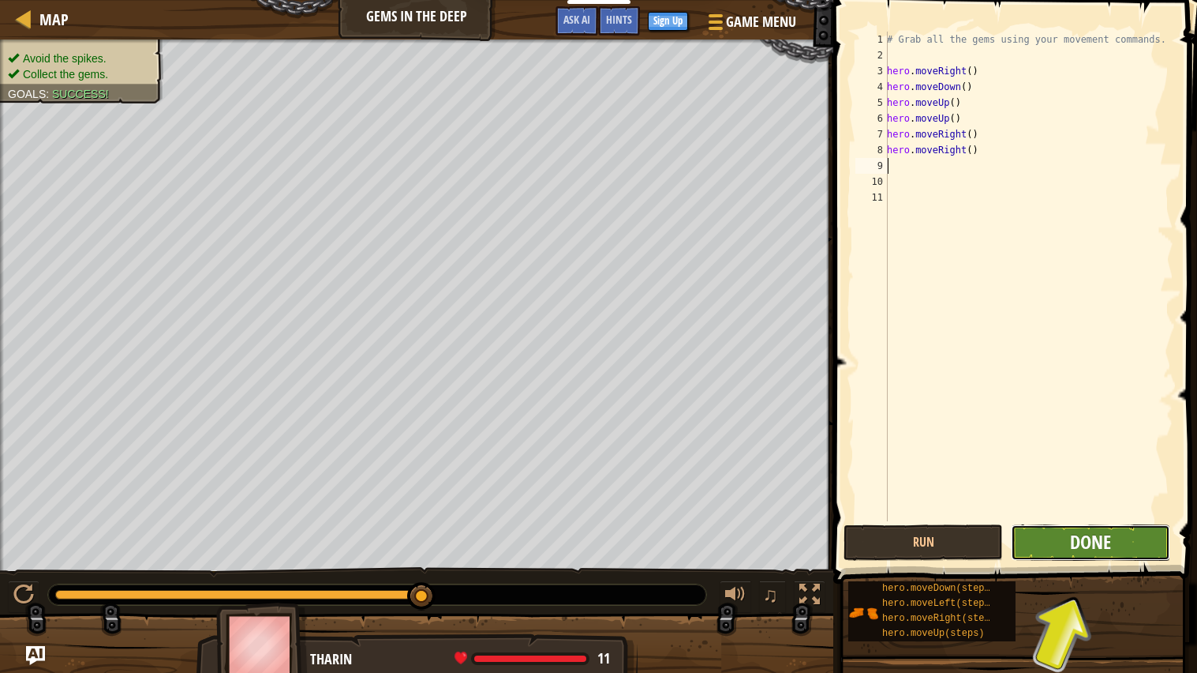
click at [1089, 539] on span "Done" at bounding box center [1090, 541] width 41 height 25
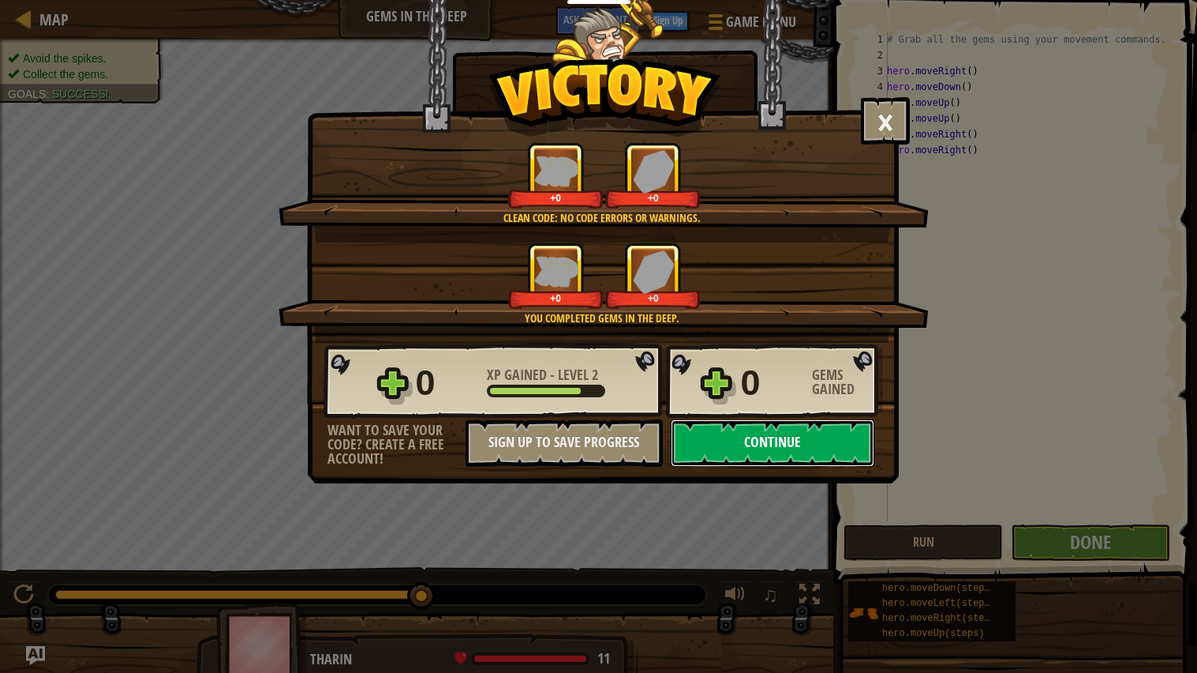
click at [785, 467] on button "Continue" at bounding box center [773, 442] width 204 height 47
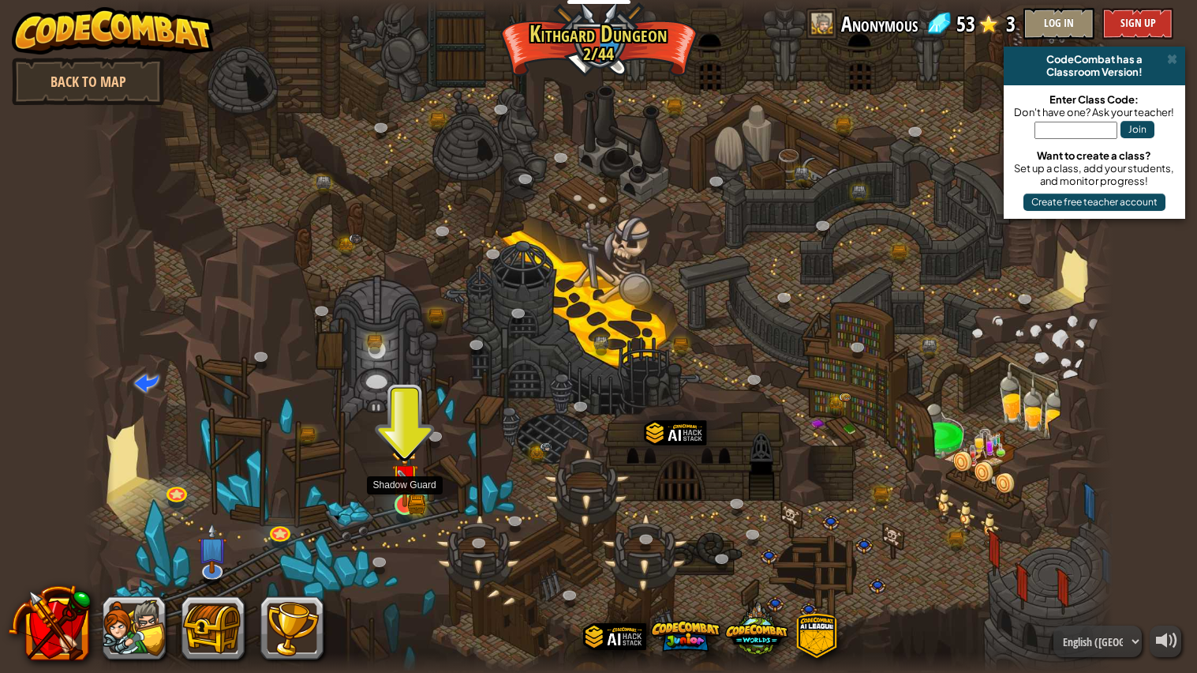
click at [403, 498] on img at bounding box center [405, 477] width 27 height 59
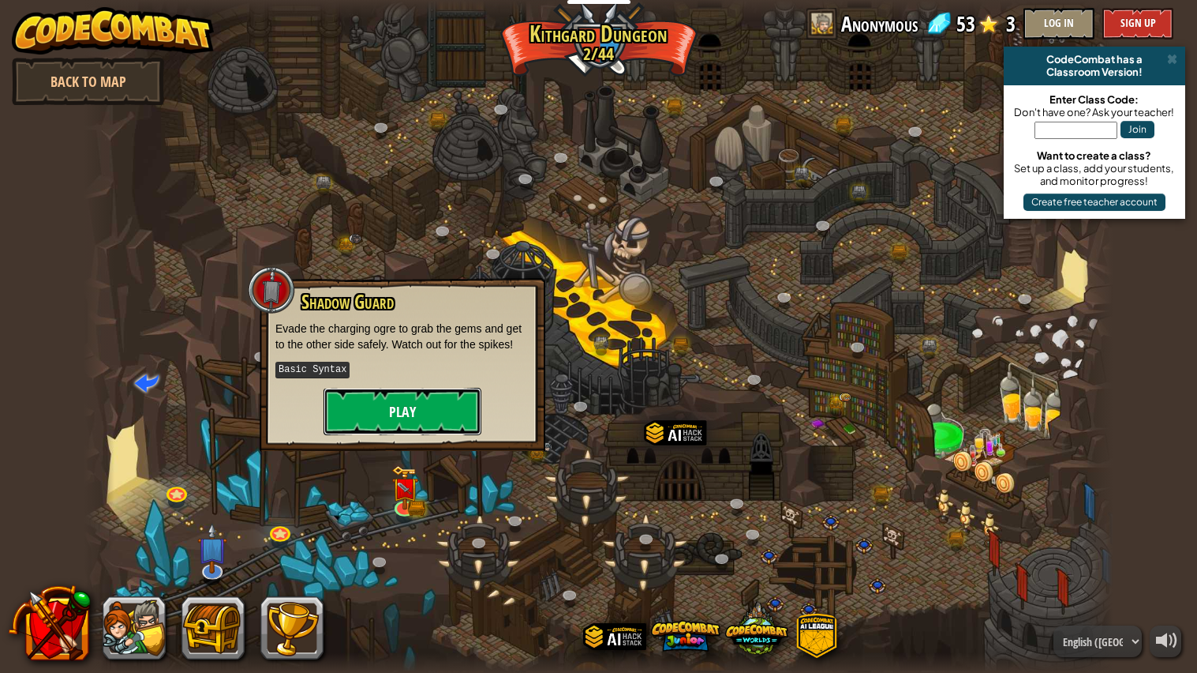
click at [418, 428] on button "Play" at bounding box center [403, 411] width 158 height 47
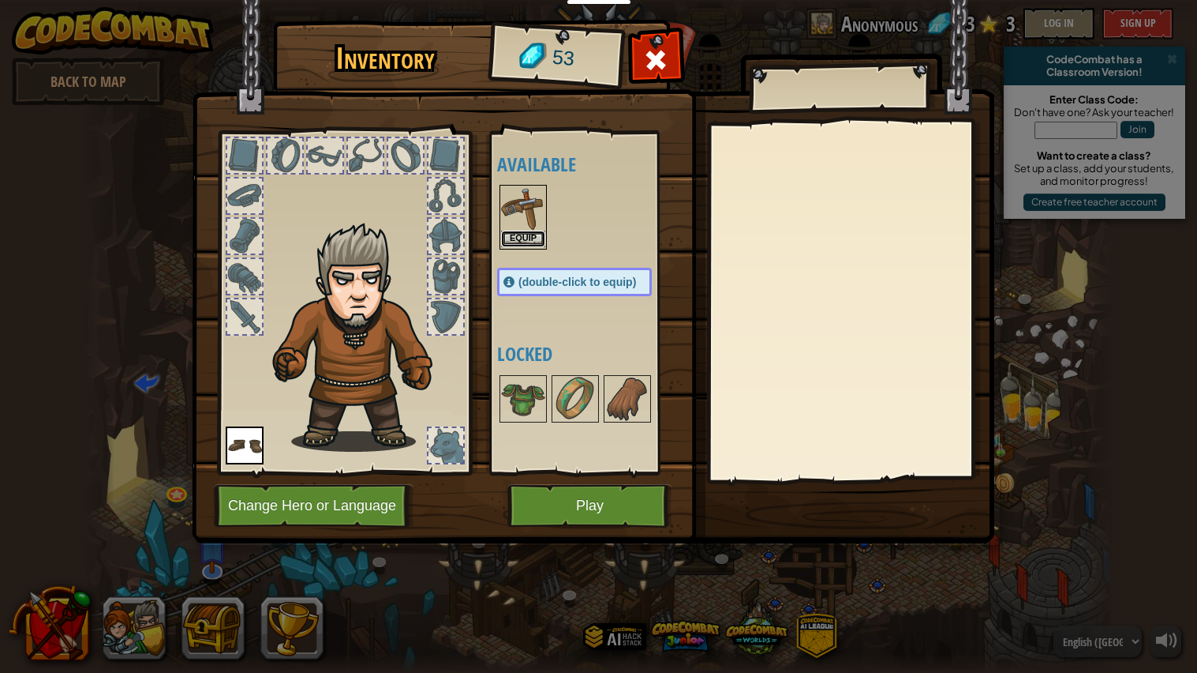
click at [528, 230] on button "Equip" at bounding box center [523, 238] width 44 height 17
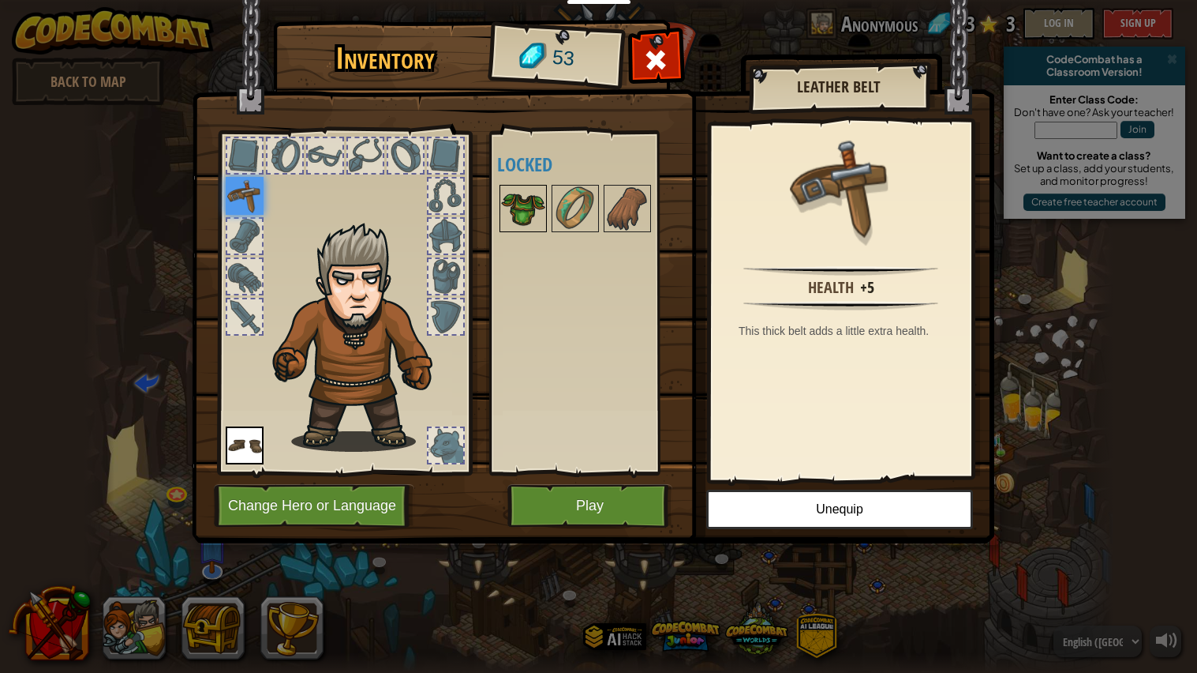
click at [539, 218] on img at bounding box center [523, 208] width 44 height 44
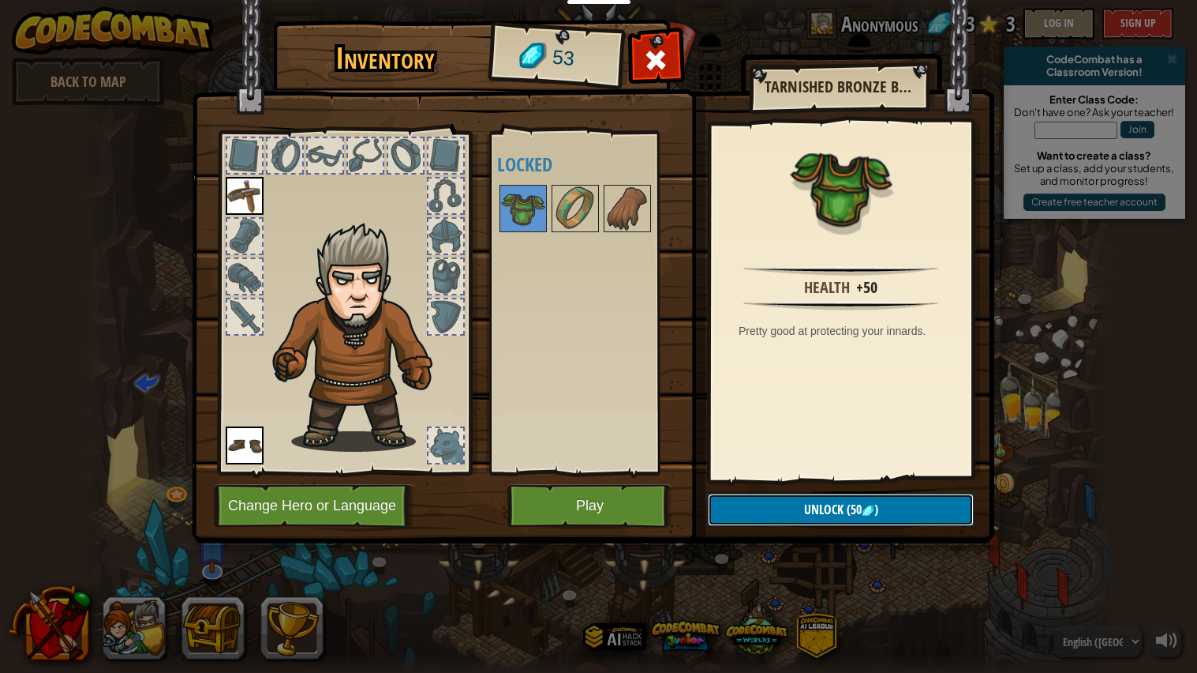
click at [844, 510] on span "(50" at bounding box center [853, 508] width 18 height 17
click at [753, 512] on button "Confirm" at bounding box center [841, 509] width 266 height 32
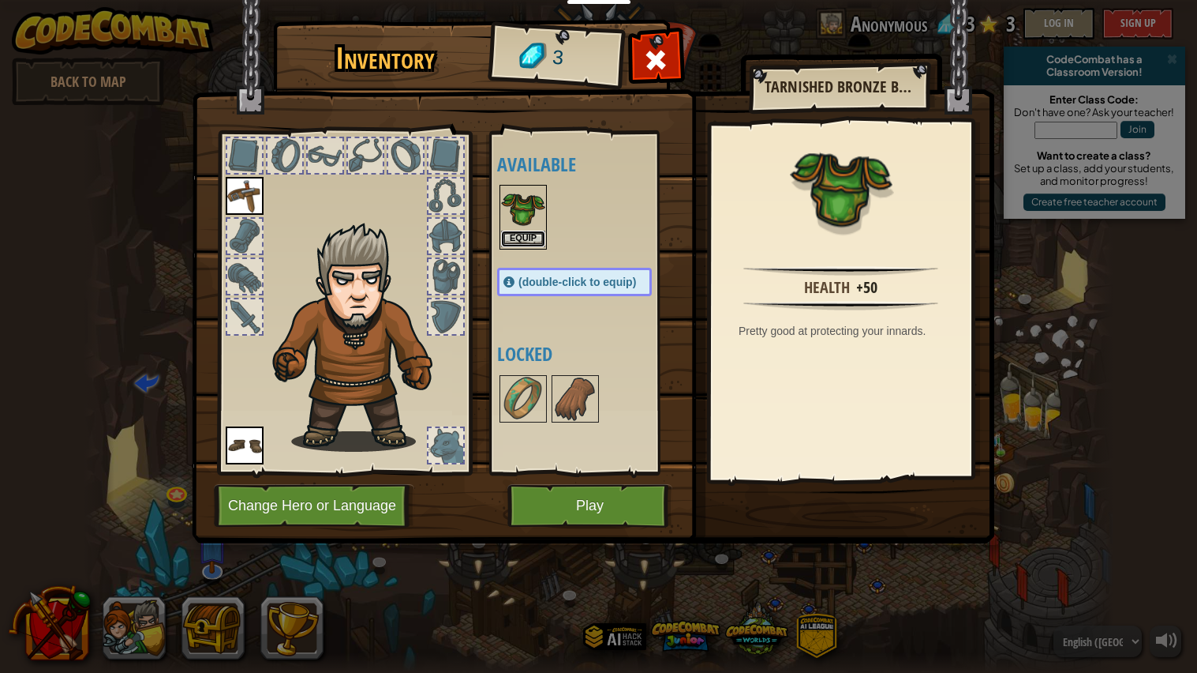
click at [513, 243] on button "Equip" at bounding box center [523, 238] width 44 height 17
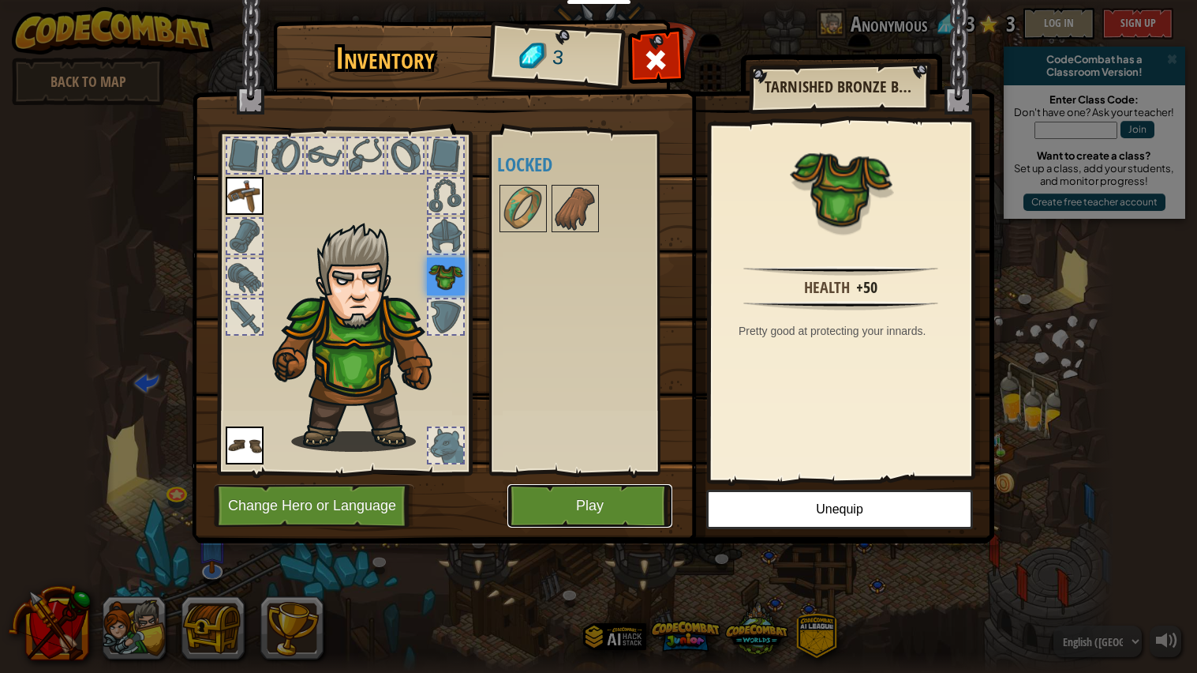
click at [568, 502] on button "Play" at bounding box center [590, 505] width 165 height 43
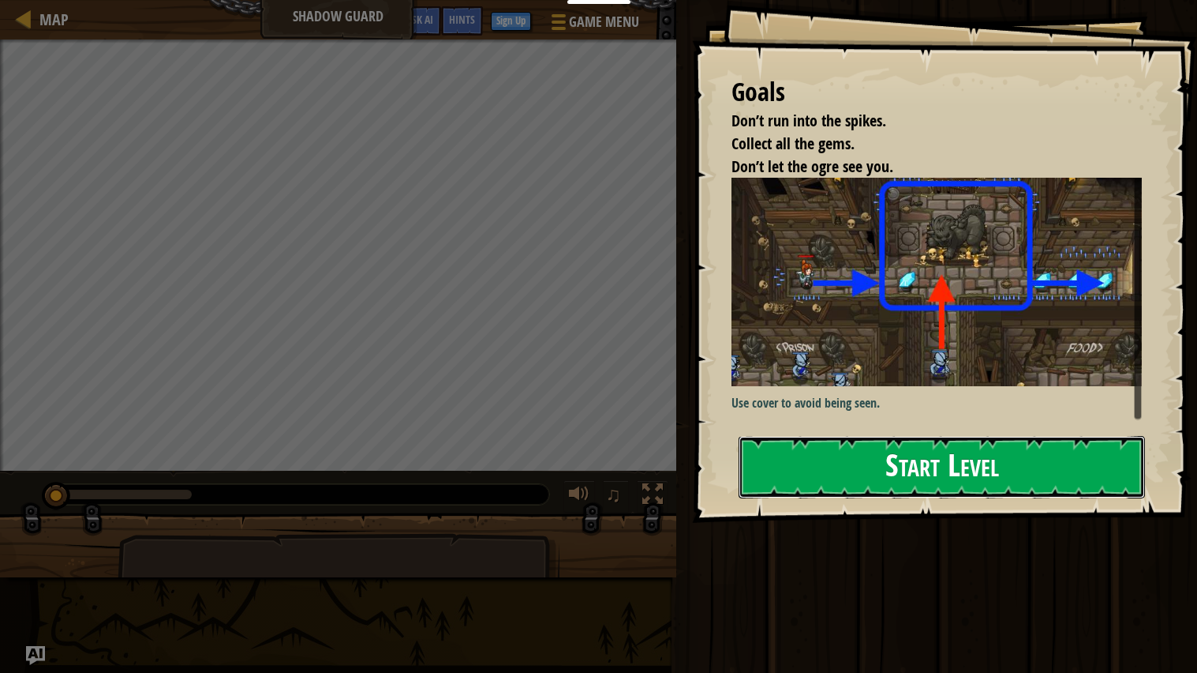
click at [780, 463] on button "Start Level" at bounding box center [942, 467] width 407 height 62
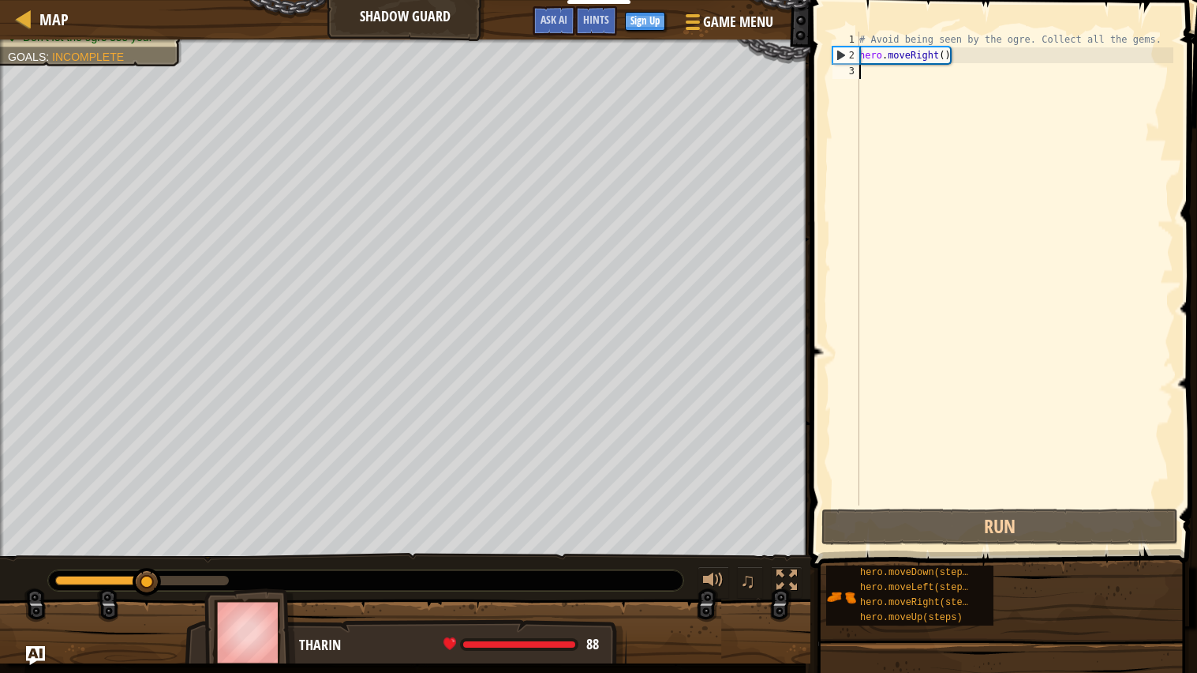
click at [868, 69] on div "# Avoid being seen by the ogre. Collect all the gems. hero . moveRight ( )" at bounding box center [1014, 284] width 317 height 505
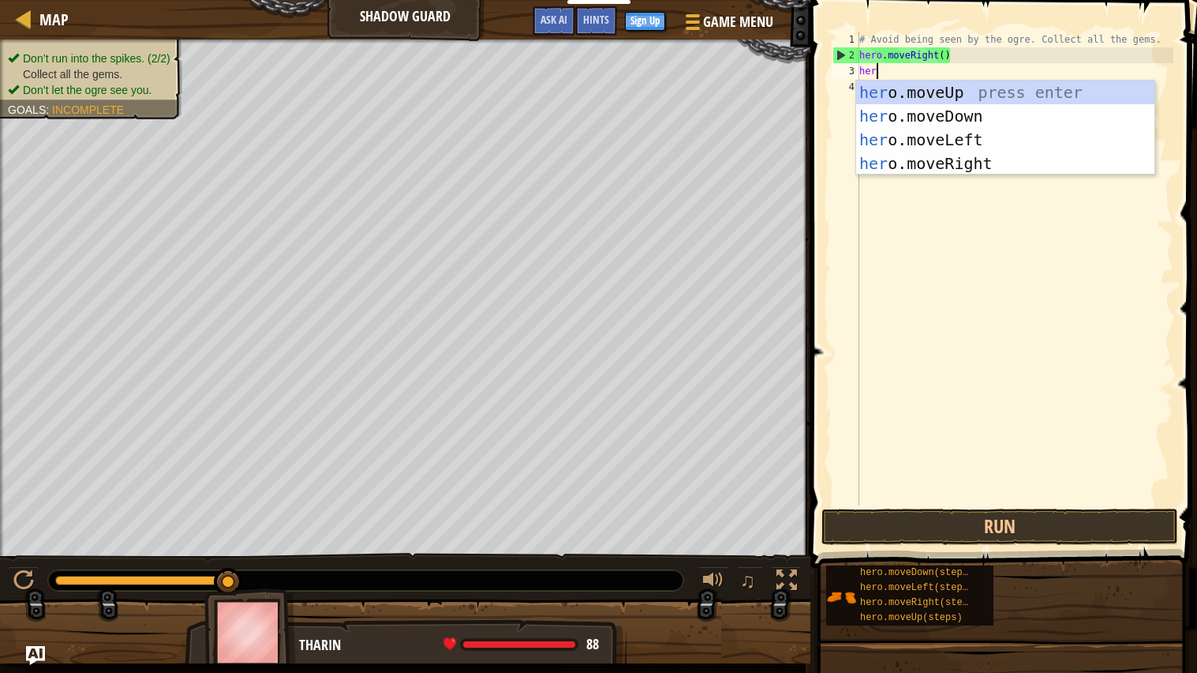
scroll to position [6, 1]
type textarea "hero."
click at [1017, 91] on div "hero. moveUp press enter hero. moveDown press enter hero. moveLeft press enter …" at bounding box center [1005, 152] width 298 height 142
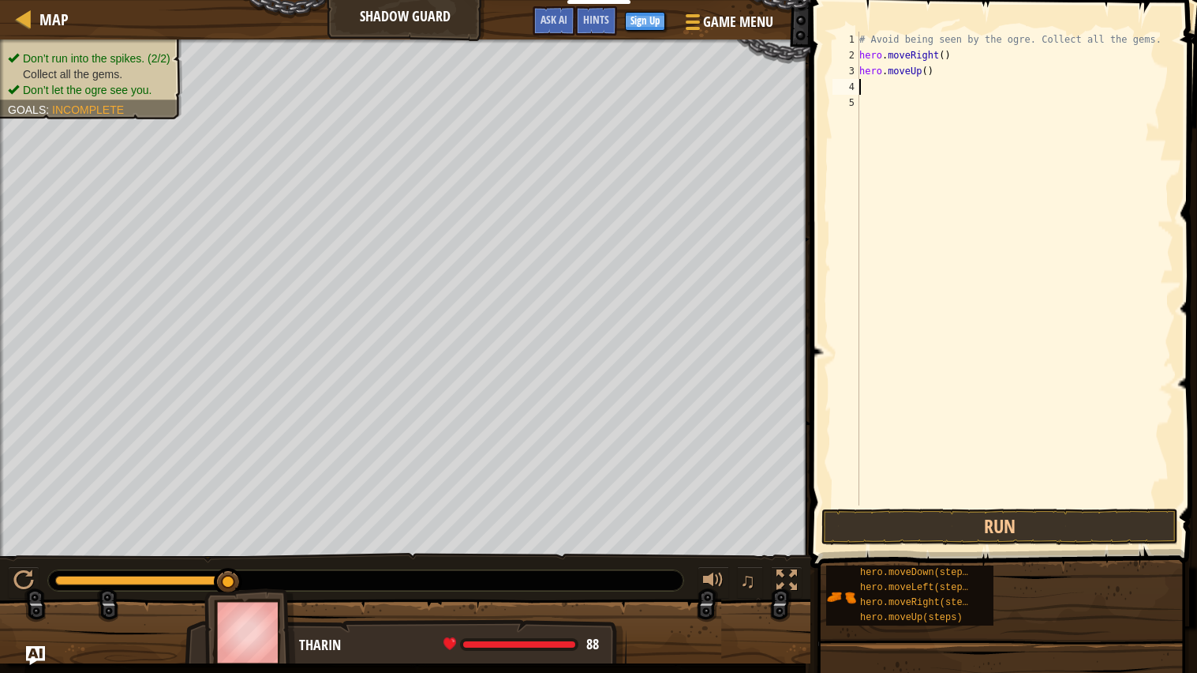
scroll to position [6, 0]
click at [1042, 516] on button "Run" at bounding box center [1000, 526] width 357 height 36
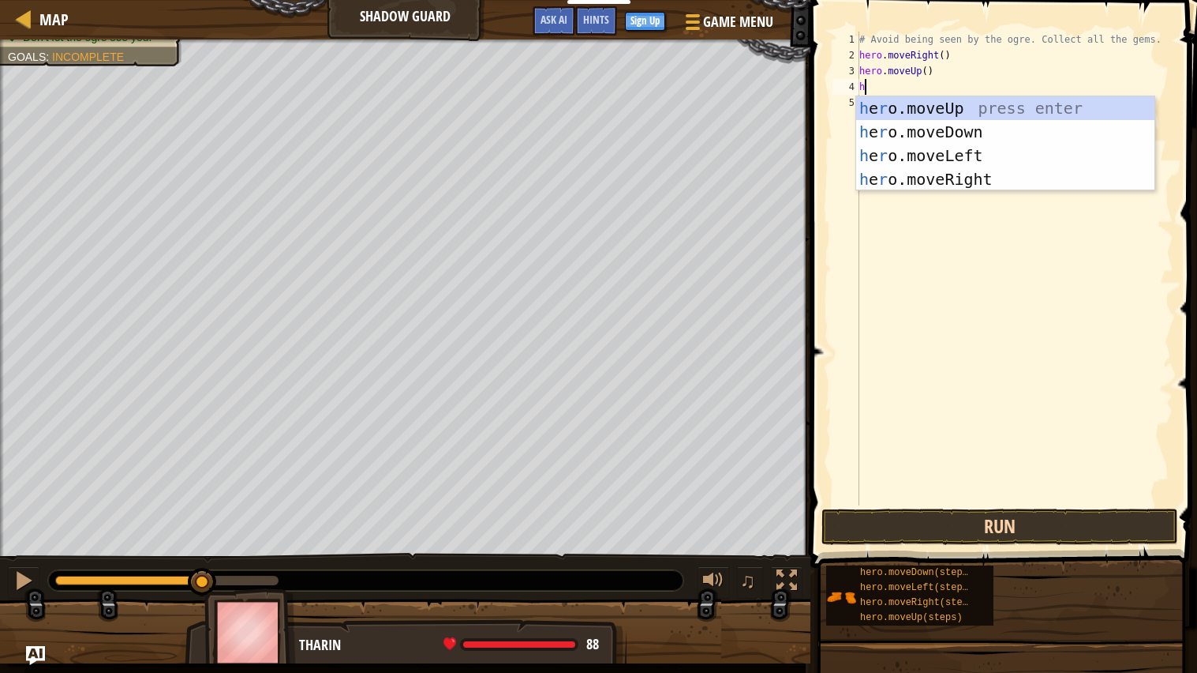
type textarea "he"
click at [1067, 180] on div "he ro.moveUp press enter he ro.moveDown press enter he ro.moveLeft press enter …" at bounding box center [1005, 167] width 298 height 142
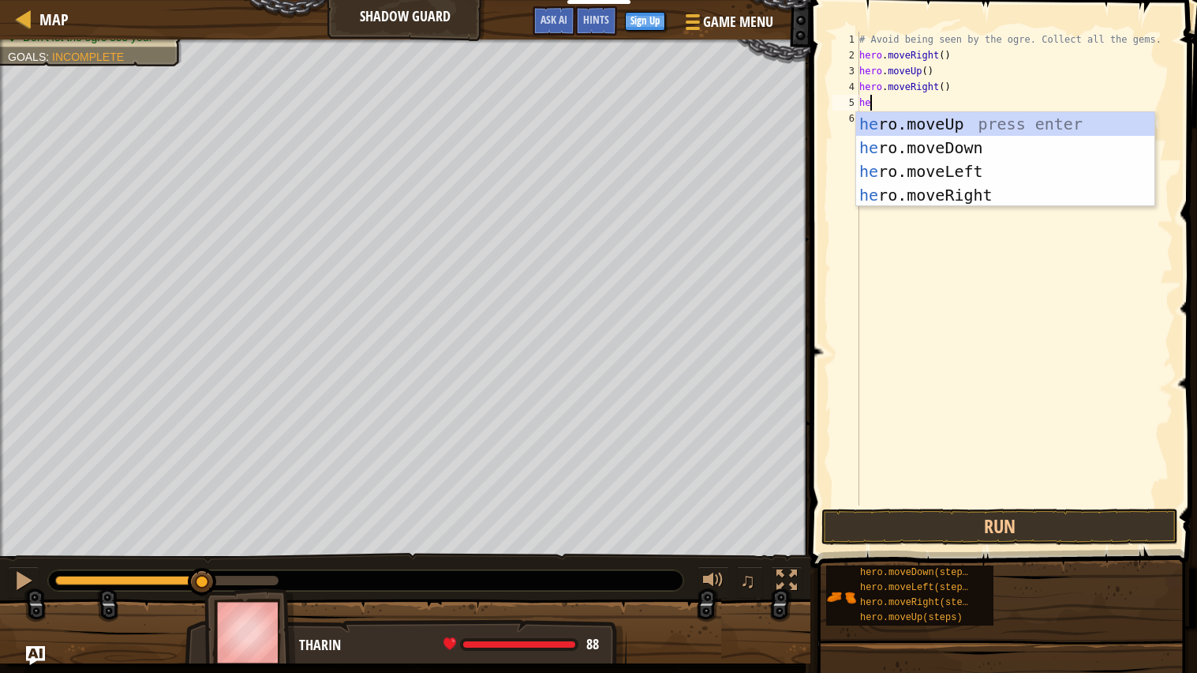
scroll to position [6, 1]
type textarea "hero"
click at [1057, 153] on div "hero .moveUp press enter hero .moveDown press enter hero .moveLeft press enter …" at bounding box center [1005, 183] width 298 height 142
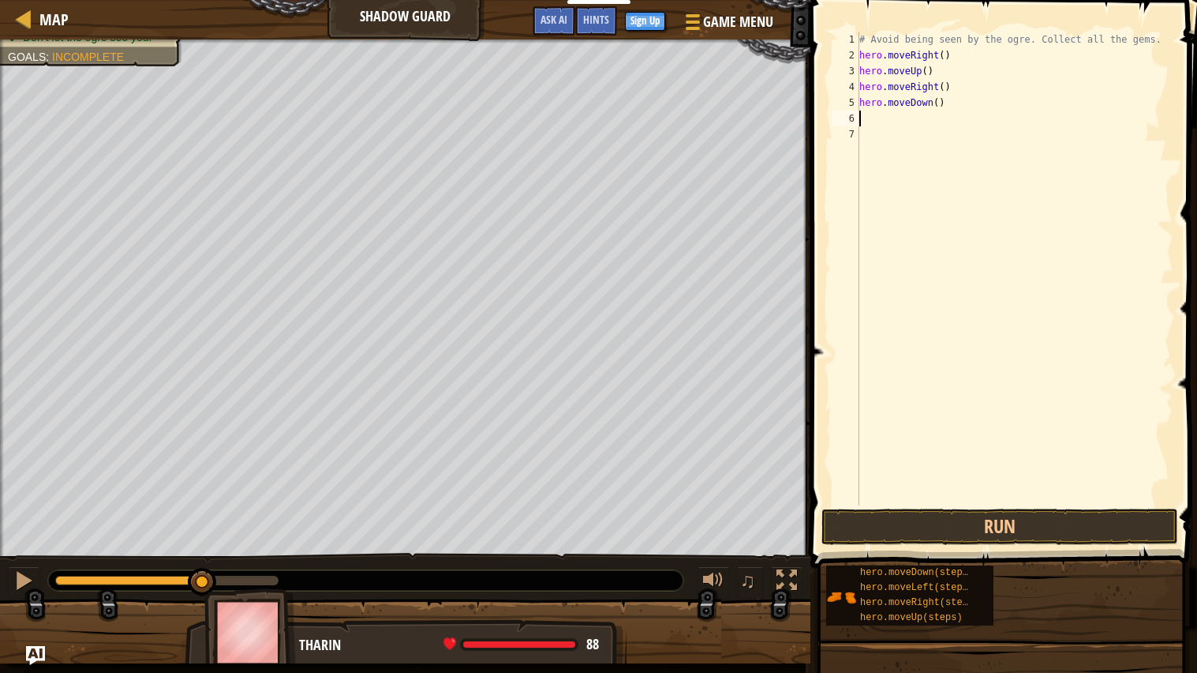
scroll to position [6, 0]
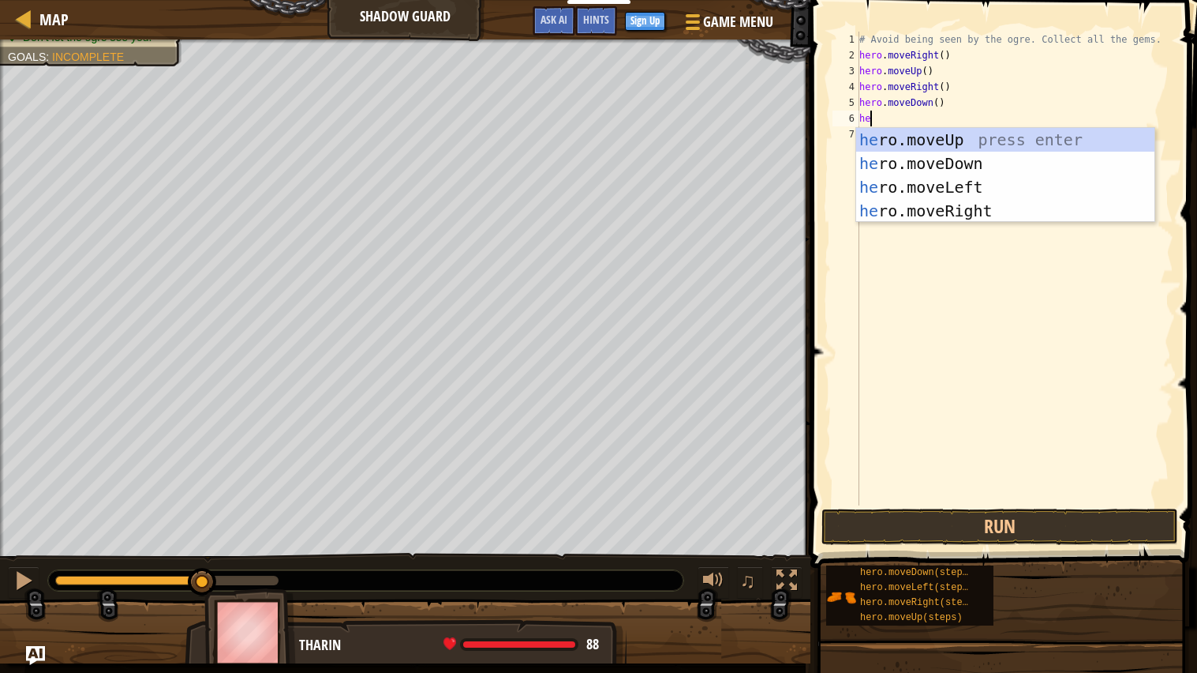
type textarea "her"
click at [1018, 208] on div "her o.moveUp press enter her o.moveDown press enter her o.moveLeft press enter …" at bounding box center [1005, 199] width 298 height 142
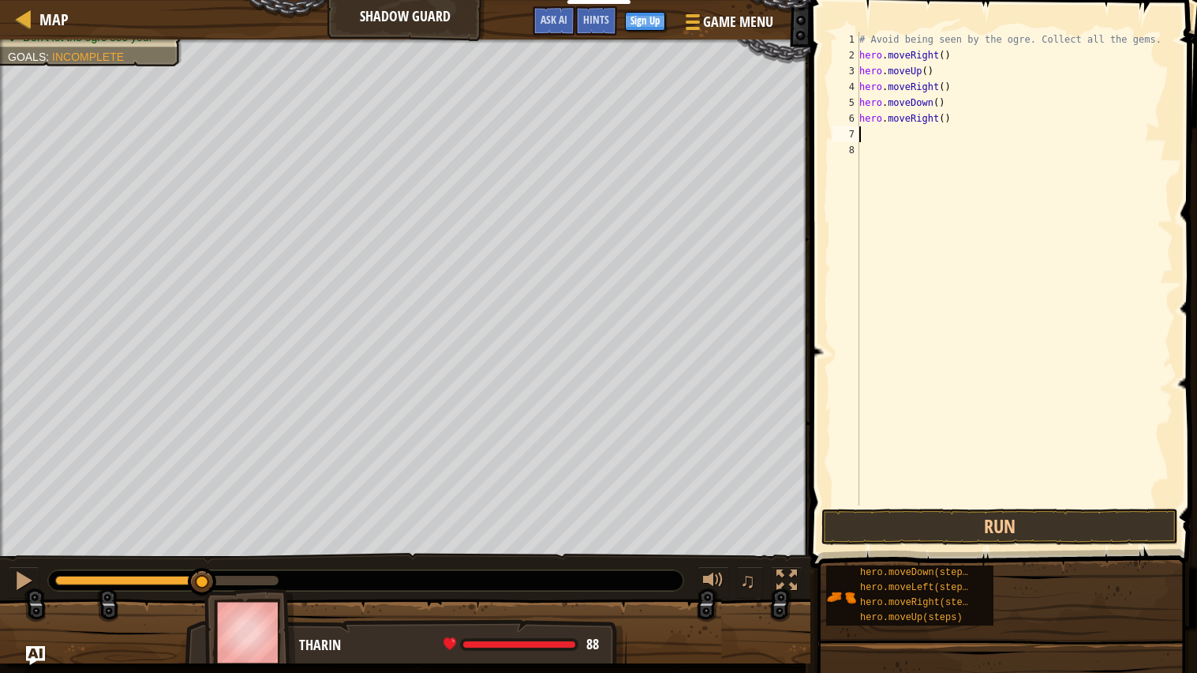
scroll to position [6, 0]
click at [1096, 525] on button "Run" at bounding box center [1000, 526] width 357 height 36
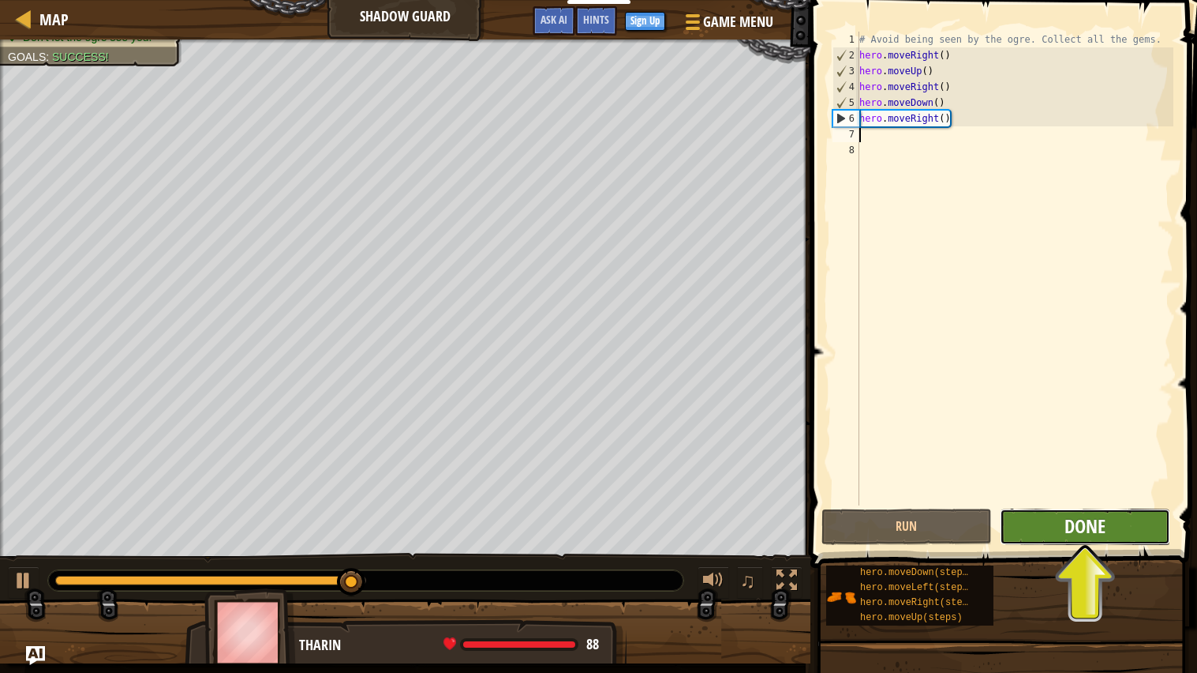
click at [1101, 528] on span "Done" at bounding box center [1085, 525] width 41 height 25
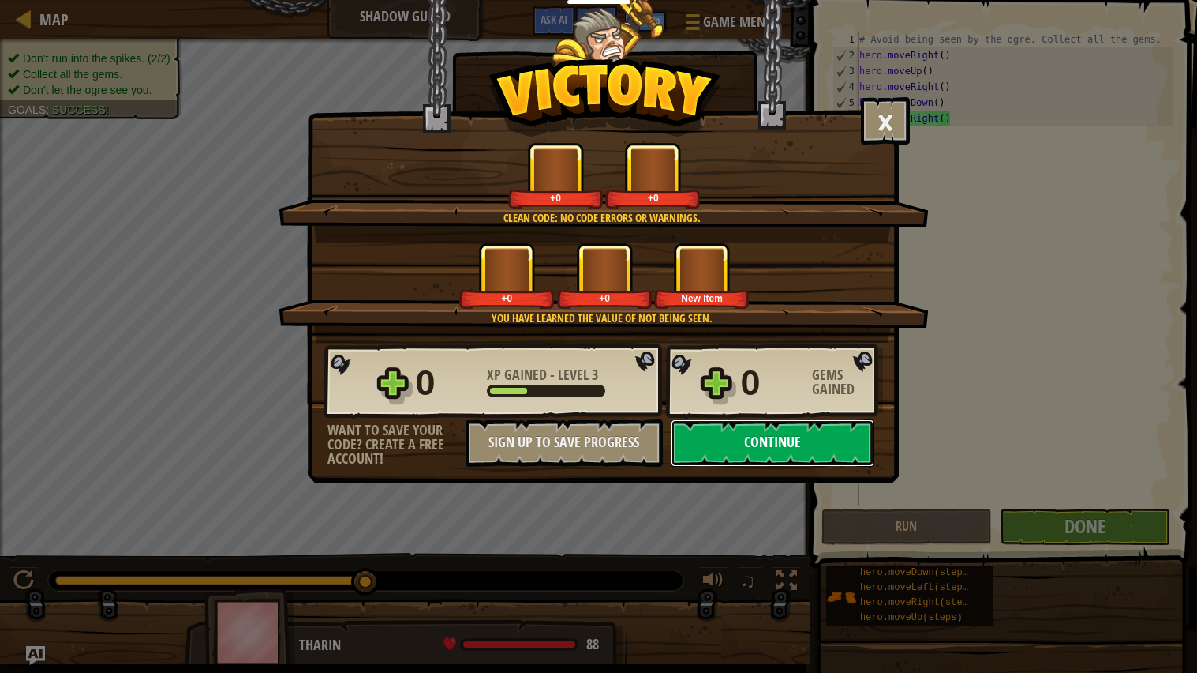
click at [845, 467] on button "Continue" at bounding box center [773, 442] width 204 height 47
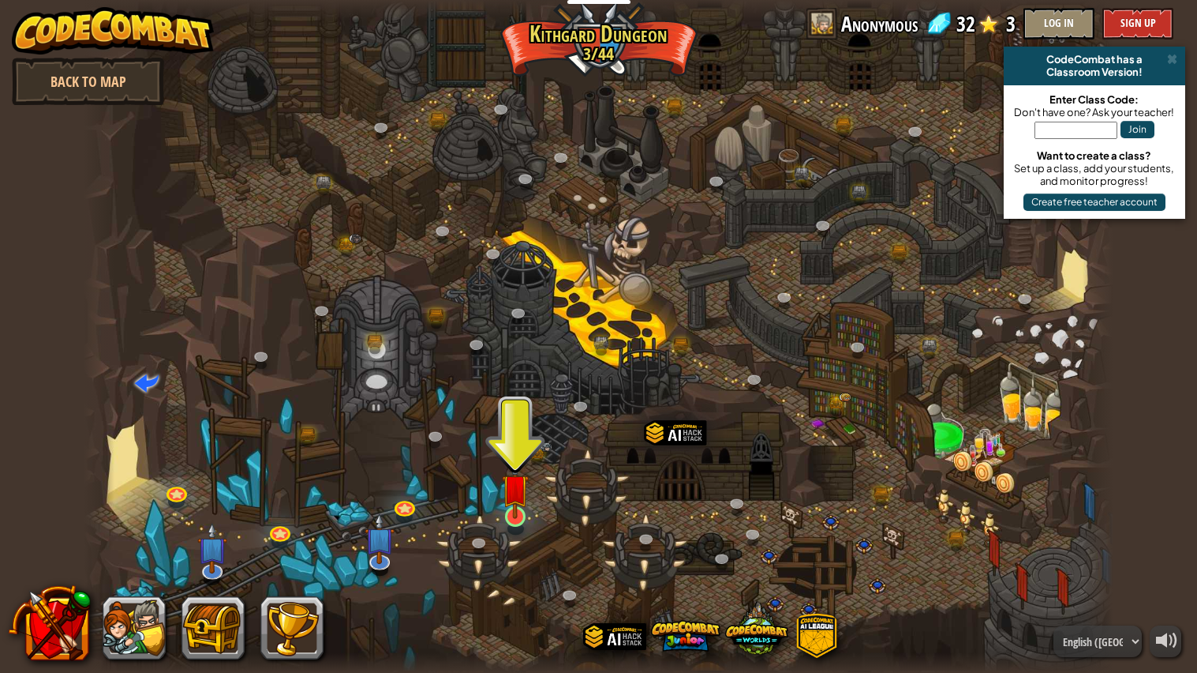
click at [514, 505] on img at bounding box center [515, 487] width 27 height 62
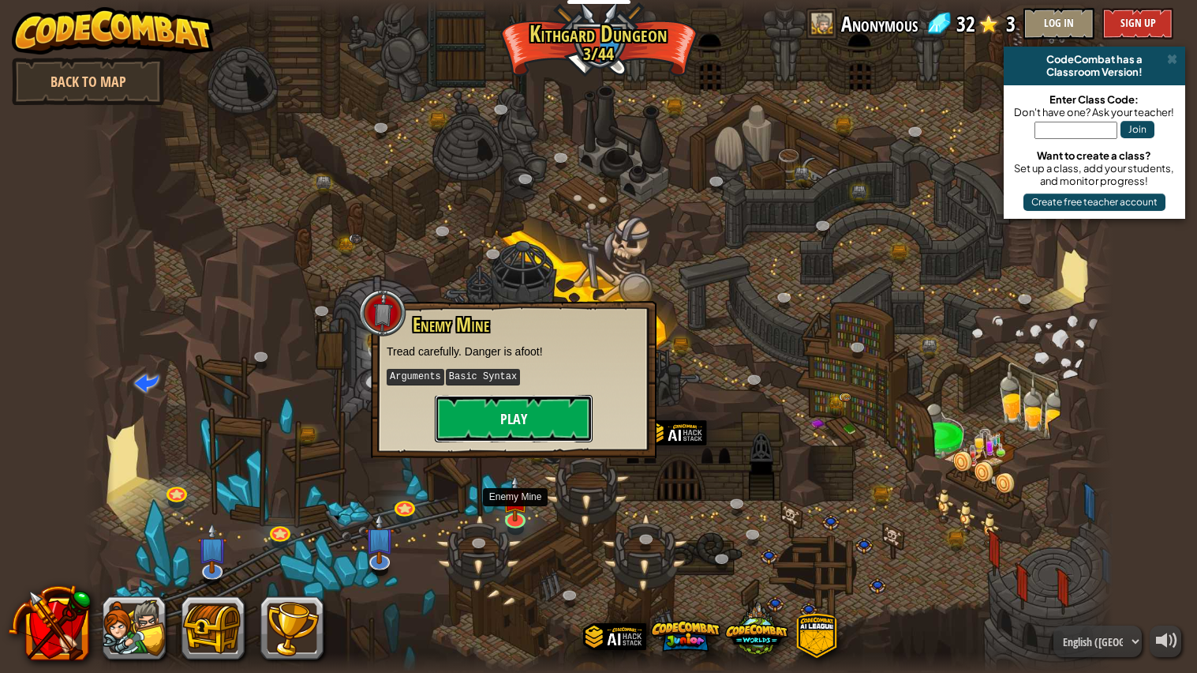
click at [568, 415] on button "Play" at bounding box center [514, 418] width 158 height 47
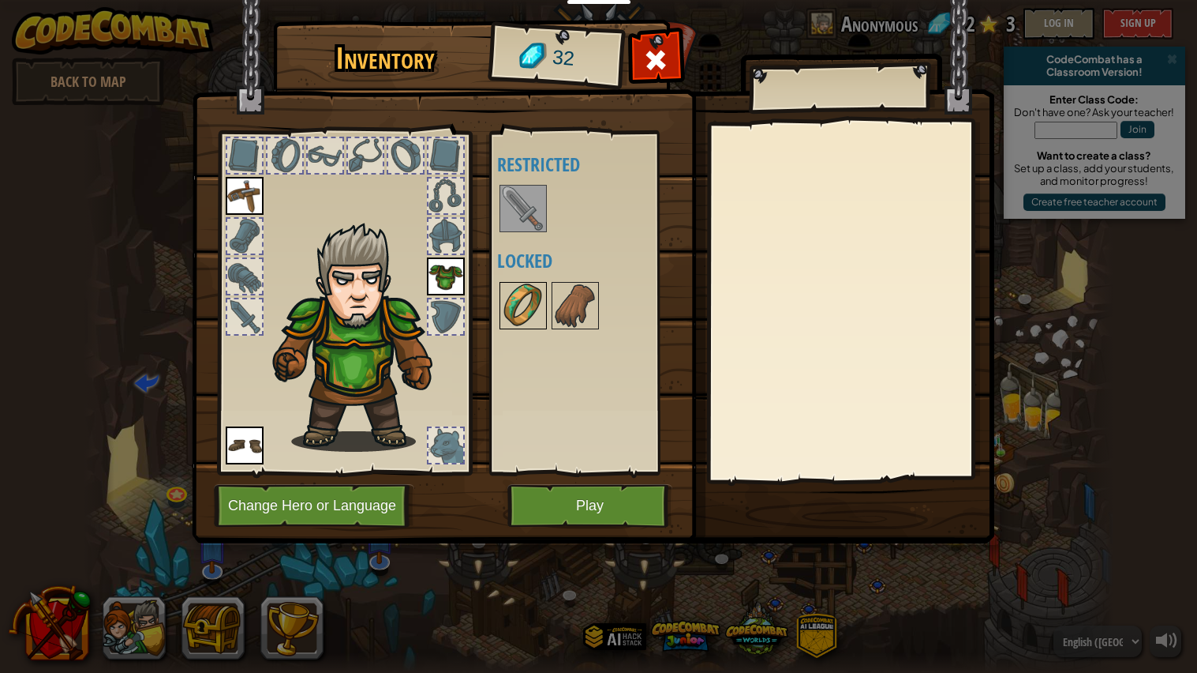
click at [529, 305] on img at bounding box center [523, 305] width 44 height 44
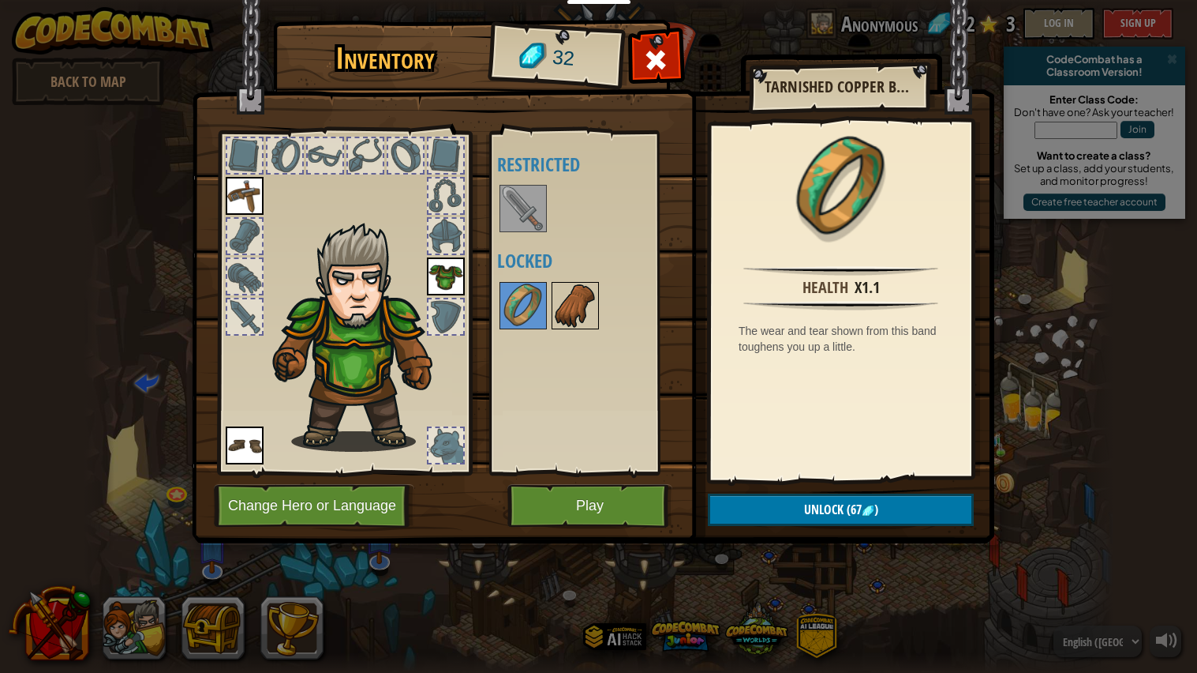
click at [582, 307] on img at bounding box center [575, 305] width 44 height 44
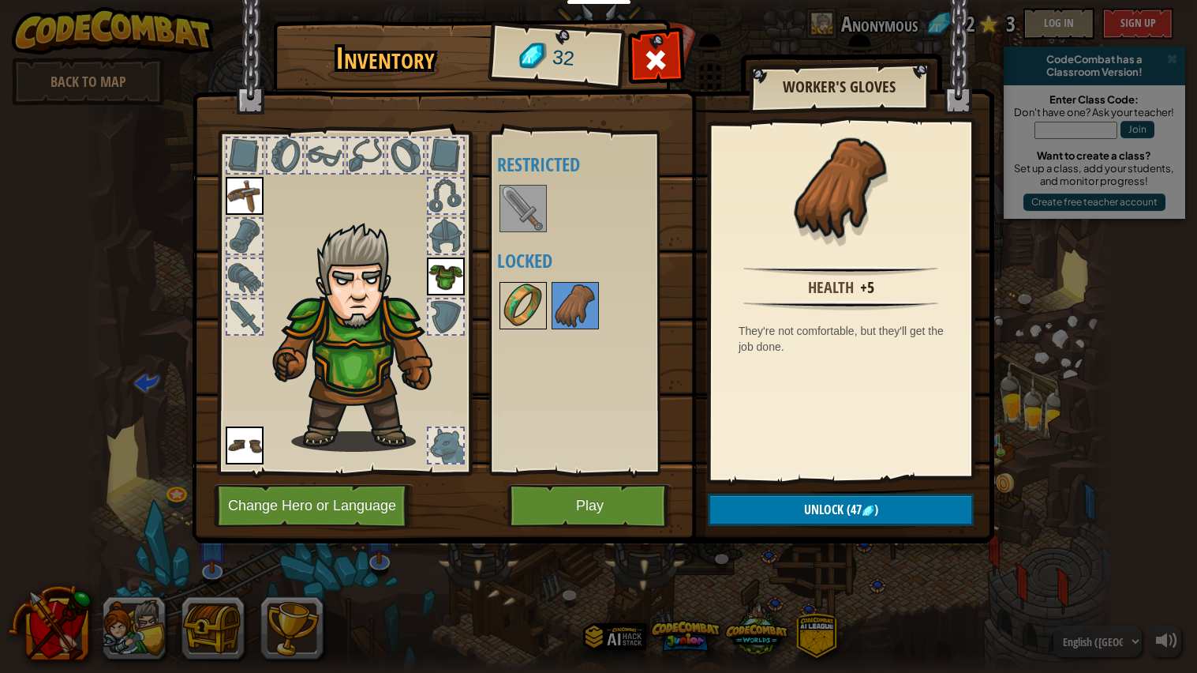
click at [528, 286] on img at bounding box center [523, 305] width 44 height 44
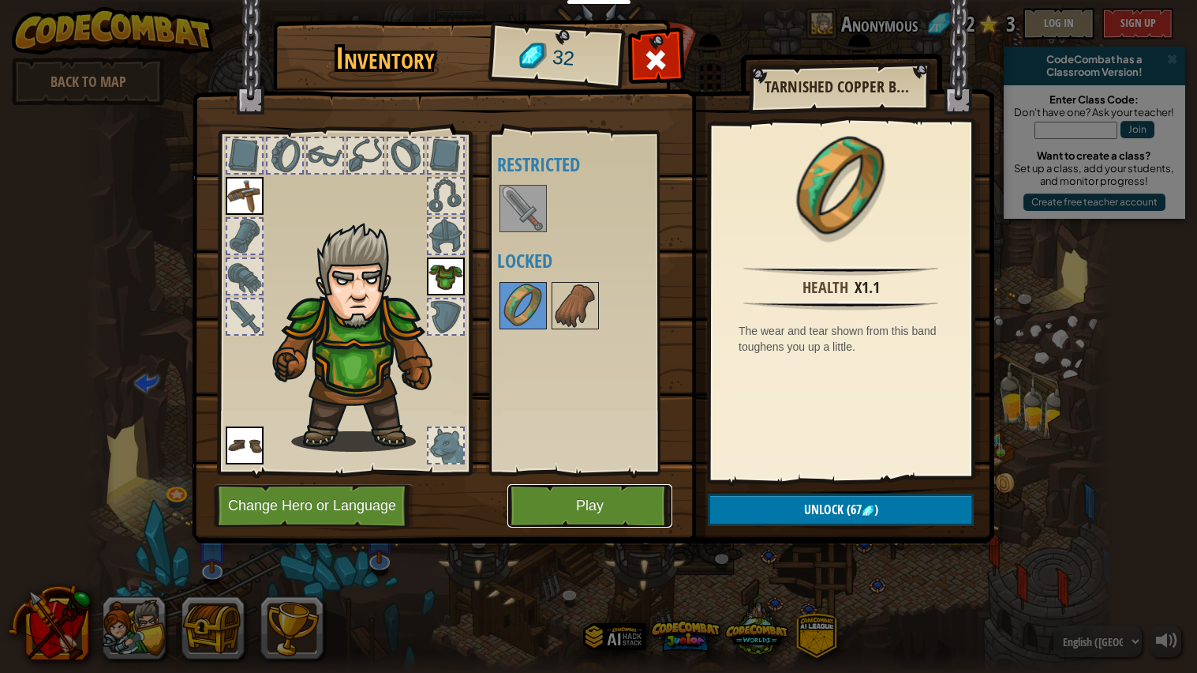
click at [615, 506] on button "Play" at bounding box center [590, 505] width 165 height 43
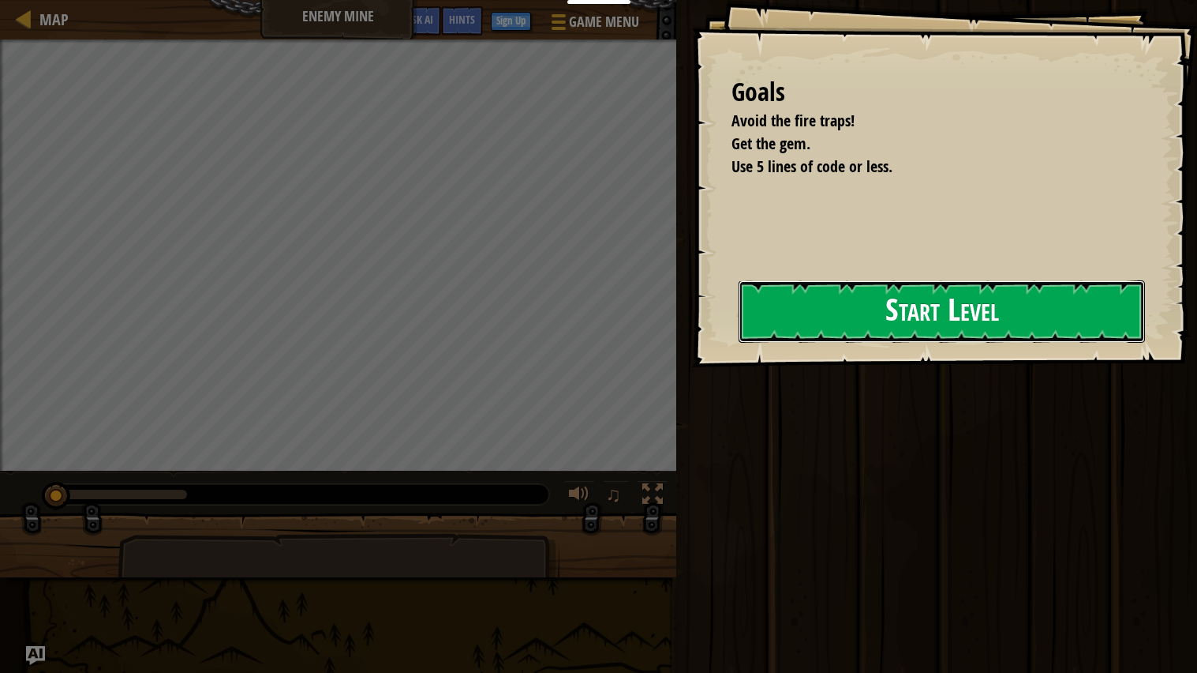
click at [962, 306] on button "Start Level" at bounding box center [942, 311] width 407 height 62
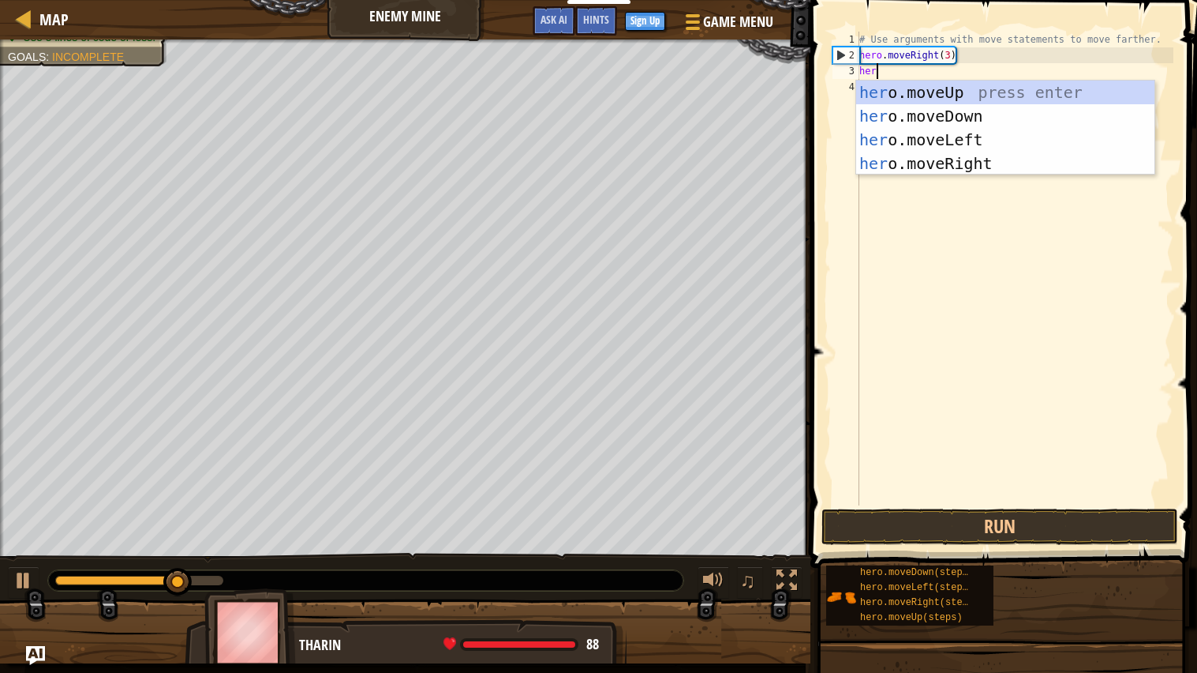
scroll to position [6, 1]
type textarea "hero"
click at [1035, 92] on div "hero .moveUp press enter hero .moveDown press enter hero .moveLeft press enter …" at bounding box center [1005, 152] width 298 height 142
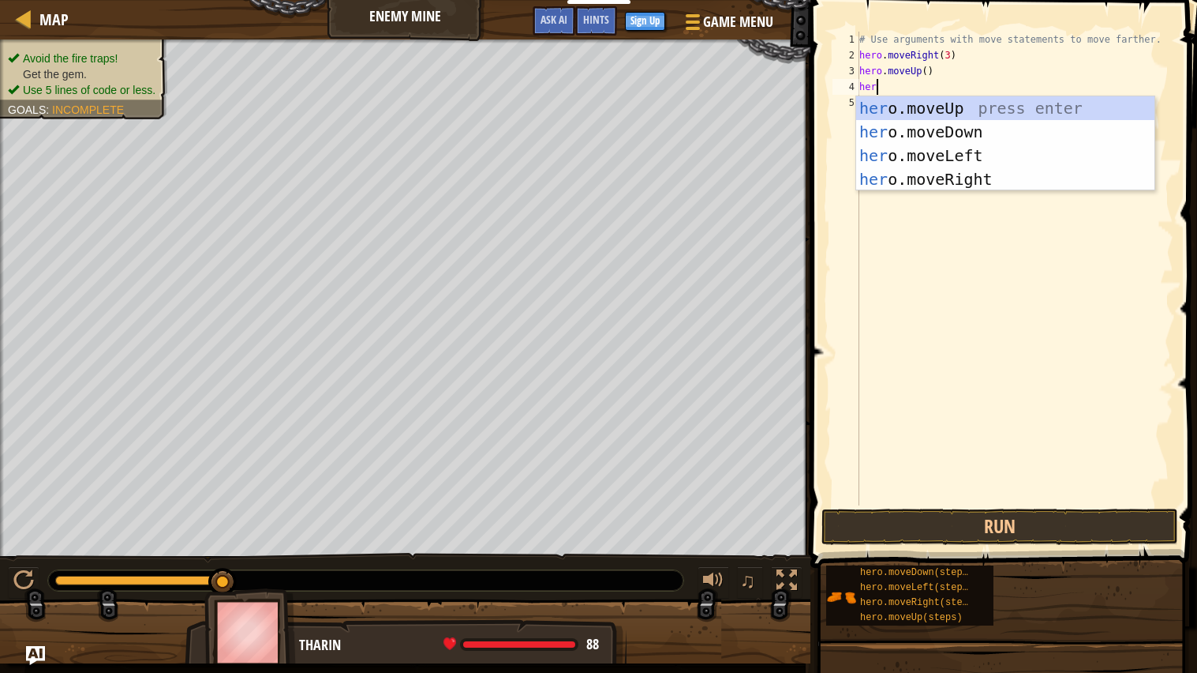
type textarea "hero"
click at [1010, 171] on div "hero .moveUp press enter hero .moveDown press enter hero .moveLeft press enter …" at bounding box center [1005, 167] width 298 height 142
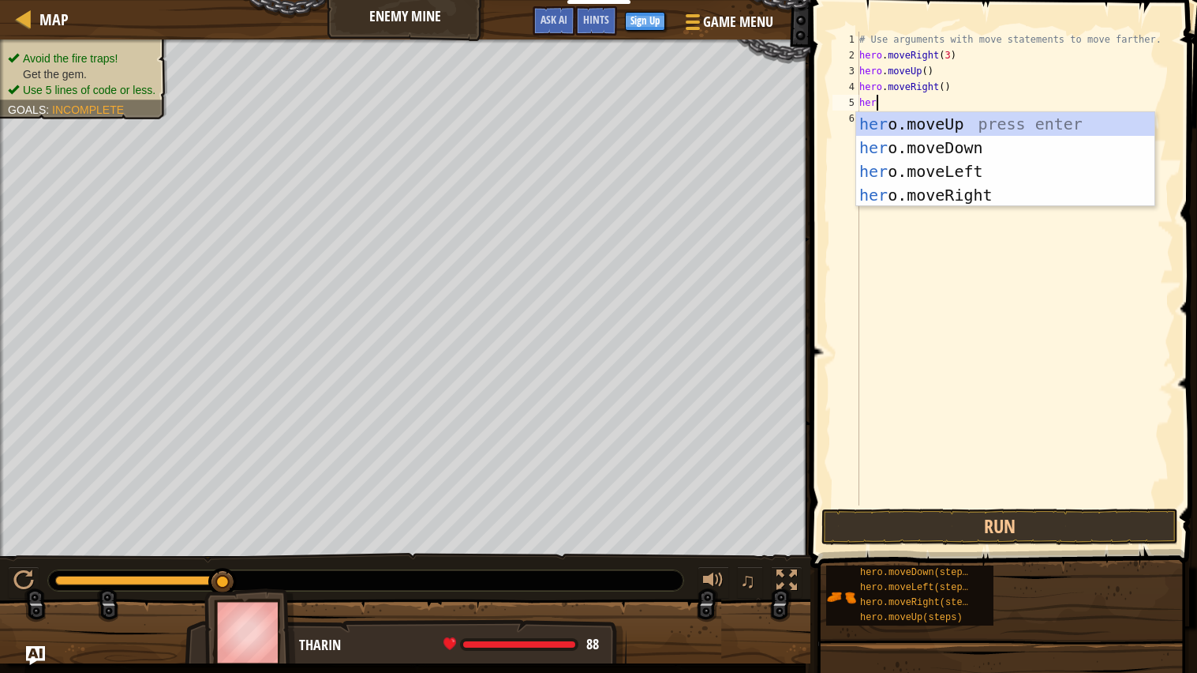
type textarea "hero"
click at [1043, 140] on div "hero .moveUp press enter hero .moveDown press enter hero .moveLeft press enter …" at bounding box center [1005, 183] width 298 height 142
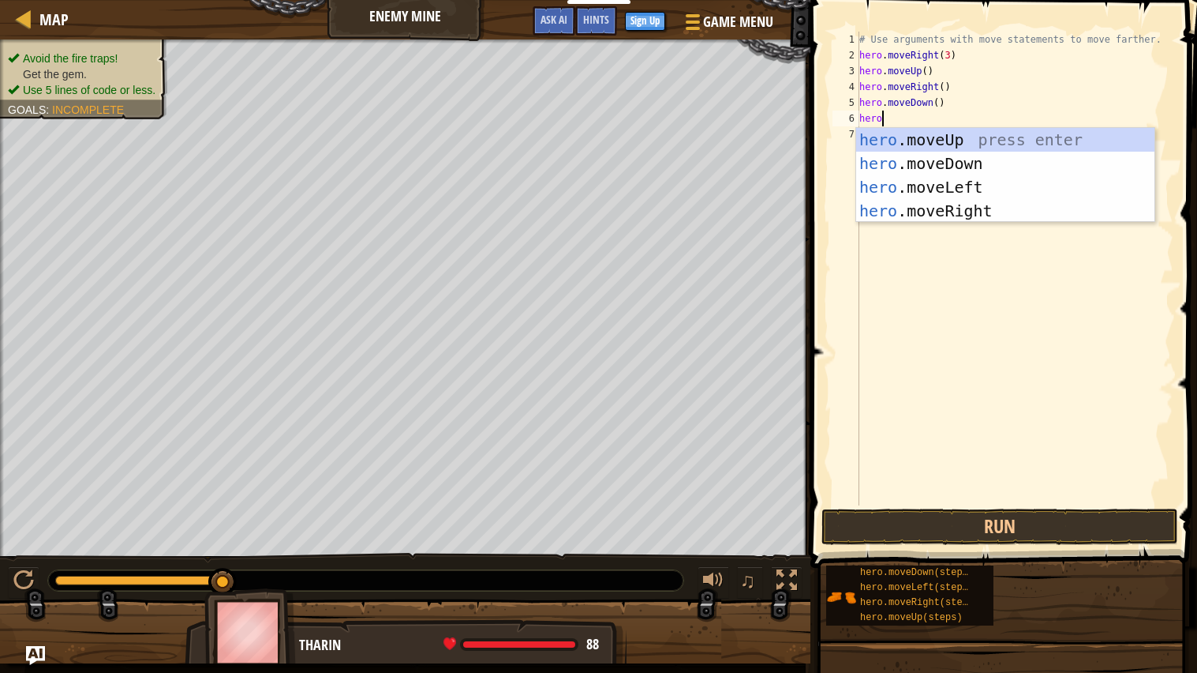
type textarea "hero."
click at [1025, 159] on div "hero. moveUp press enter hero. moveDown press enter hero. moveLeft press enter …" at bounding box center [1005, 199] width 298 height 142
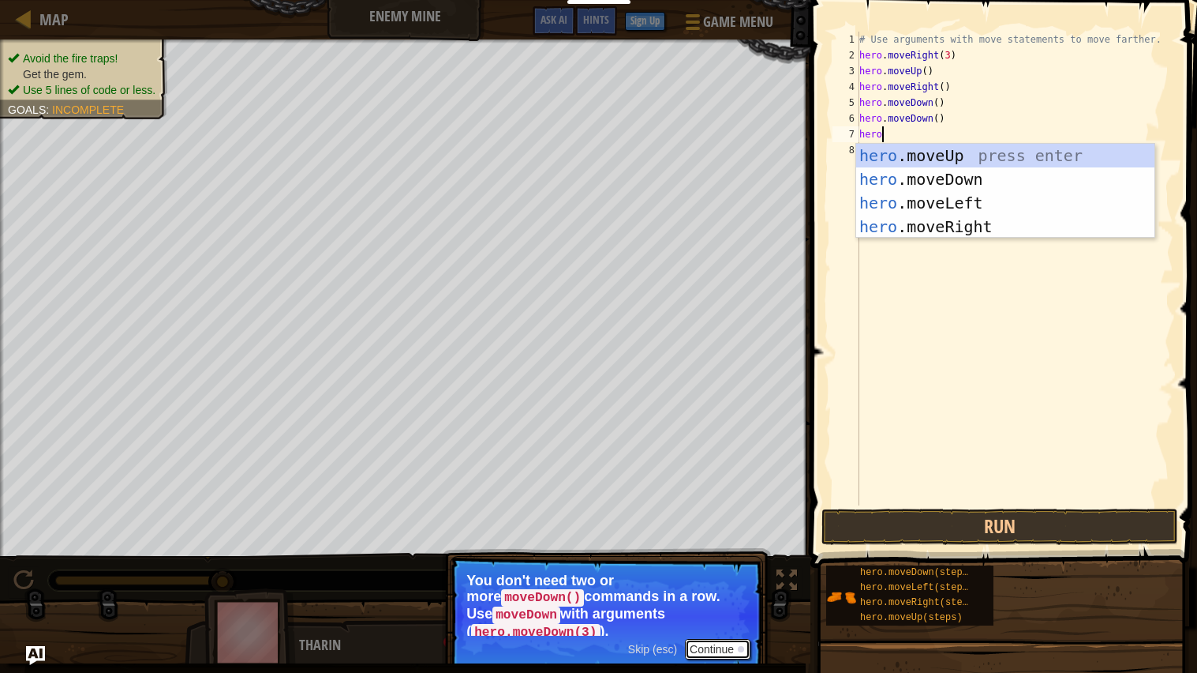
click at [714, 539] on button "Continue" at bounding box center [718, 649] width 66 height 21
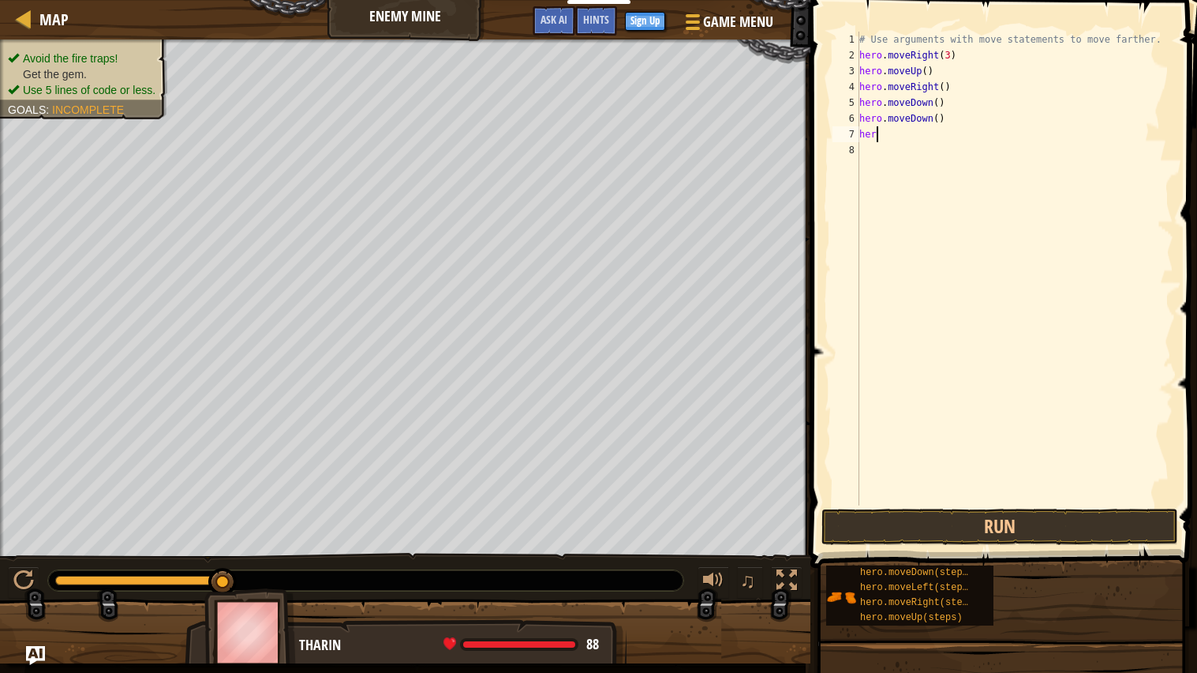
scroll to position [6, 0]
type textarea "h"
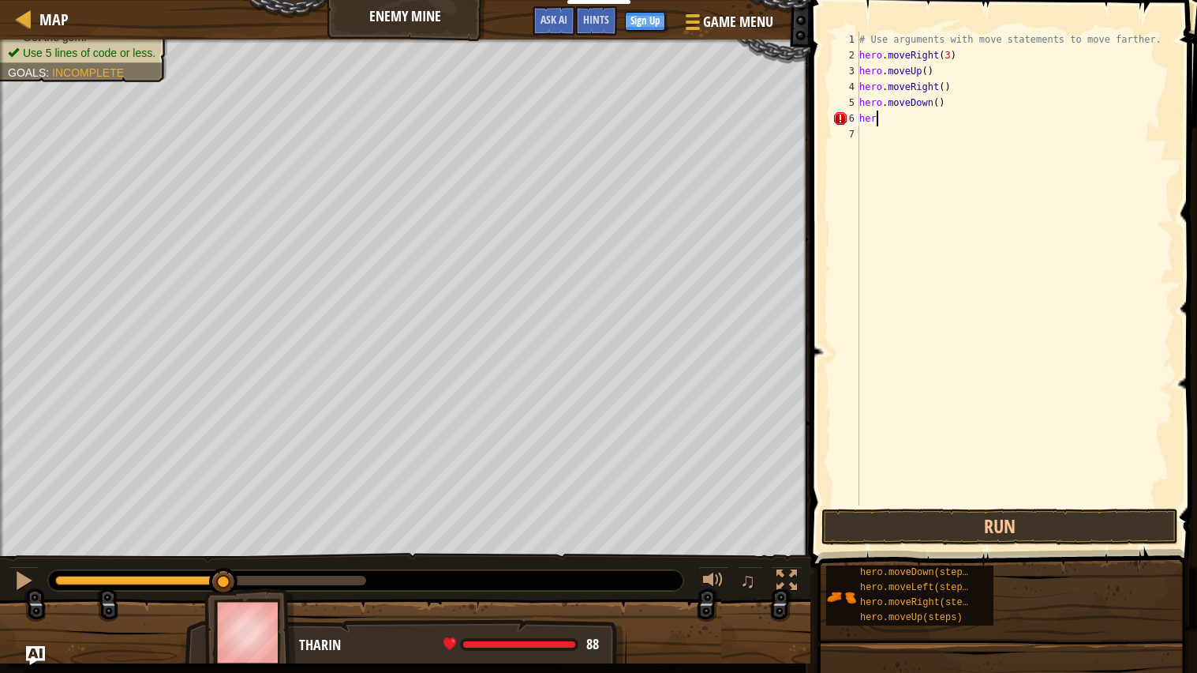
type textarea "h"
click at [939, 97] on div "# Use arguments with move statements to move farther. hero . moveRight ( 3 ) he…" at bounding box center [1014, 284] width 317 height 505
type textarea "hero.moveDown(3)"
click at [931, 517] on button "Run" at bounding box center [1000, 526] width 357 height 36
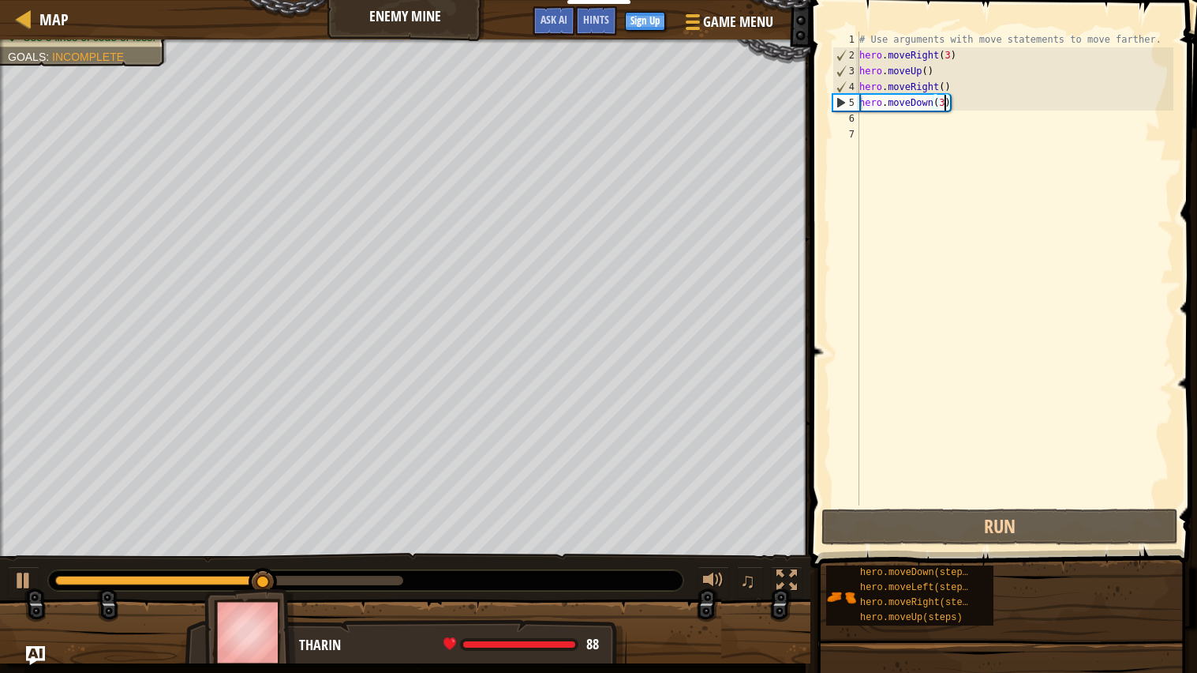
click at [896, 120] on div "# Use arguments with move statements to move farther. hero . moveRight ( 3 ) he…" at bounding box center [1014, 284] width 317 height 505
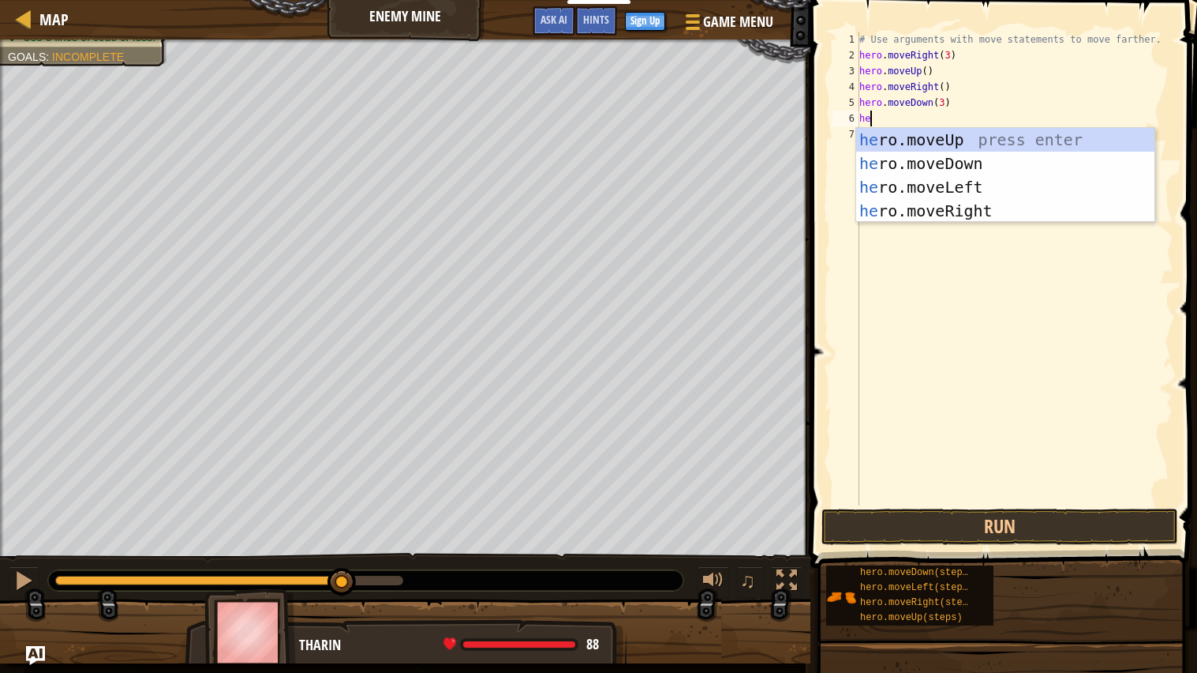
scroll to position [6, 0]
type textarea "her"
click at [1053, 208] on div "her o.moveUp press enter her o.moveDown press enter her o.moveLeft press enter …" at bounding box center [1005, 199] width 298 height 142
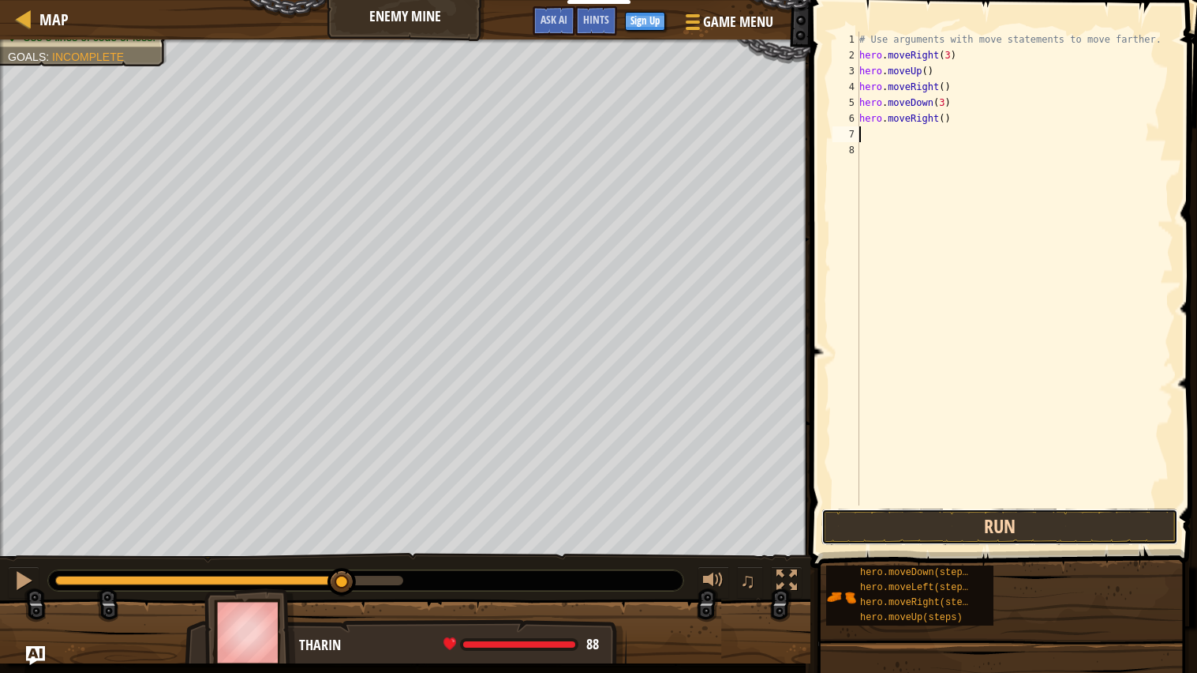
click at [1085, 526] on button "Run" at bounding box center [1000, 526] width 357 height 36
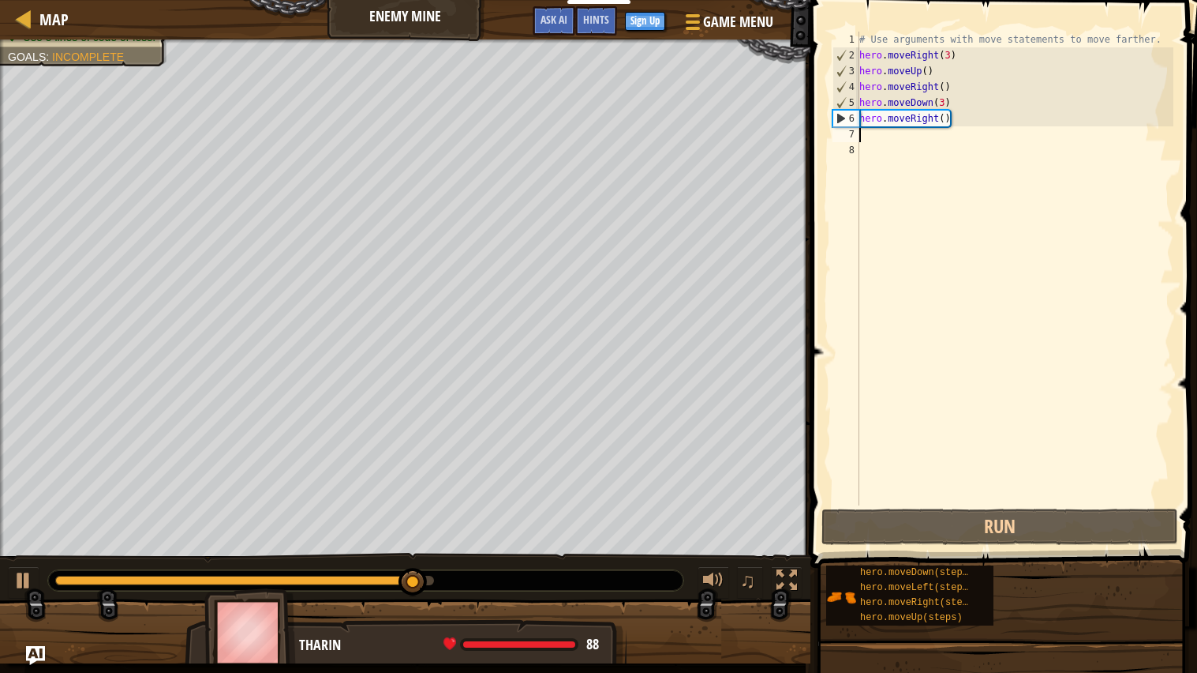
click at [950, 111] on div "# Use arguments with move statements to move farther. hero . moveRight ( 3 ) he…" at bounding box center [1014, 284] width 317 height 505
click at [947, 118] on div "# Use arguments with move statements to move farther. hero . moveRight ( 3 ) he…" at bounding box center [1014, 284] width 317 height 505
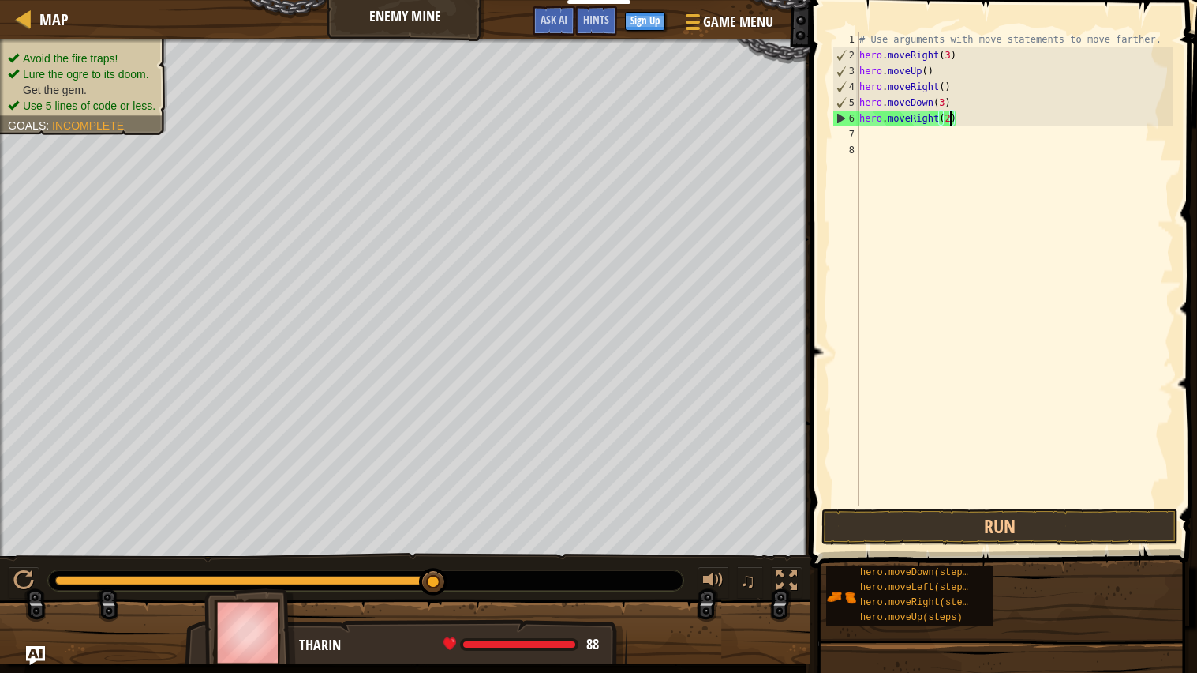
scroll to position [6, 6]
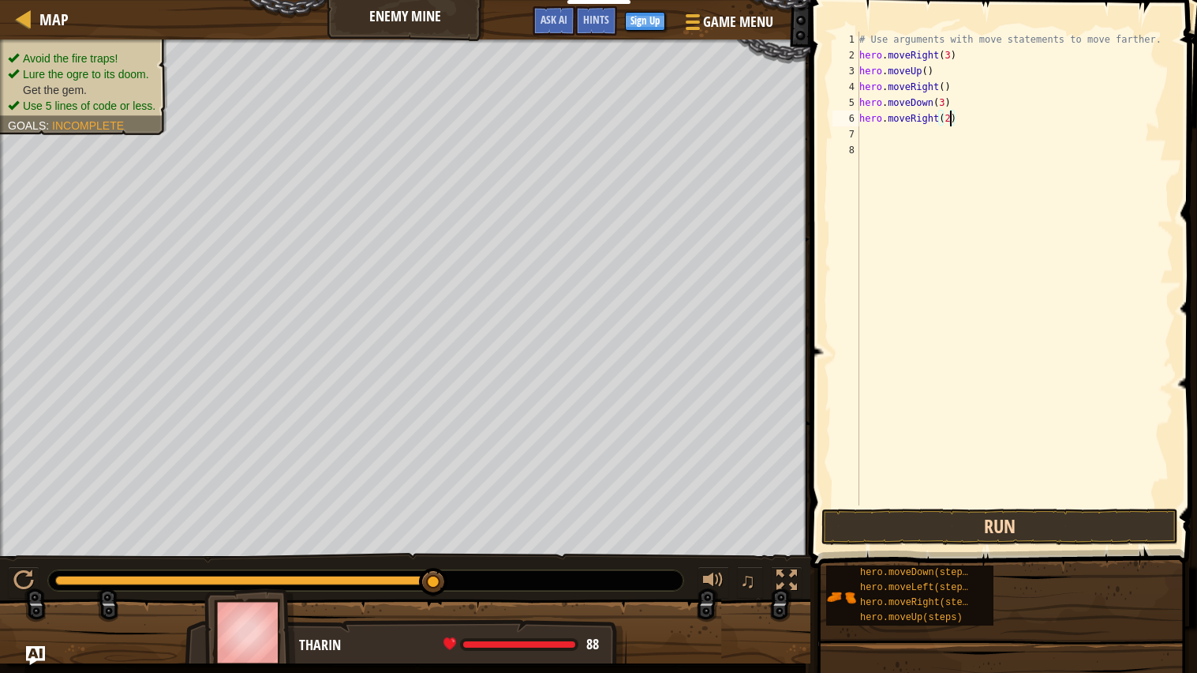
type textarea "hero.moveRight(2)"
click at [1104, 526] on button "Run" at bounding box center [1000, 526] width 357 height 36
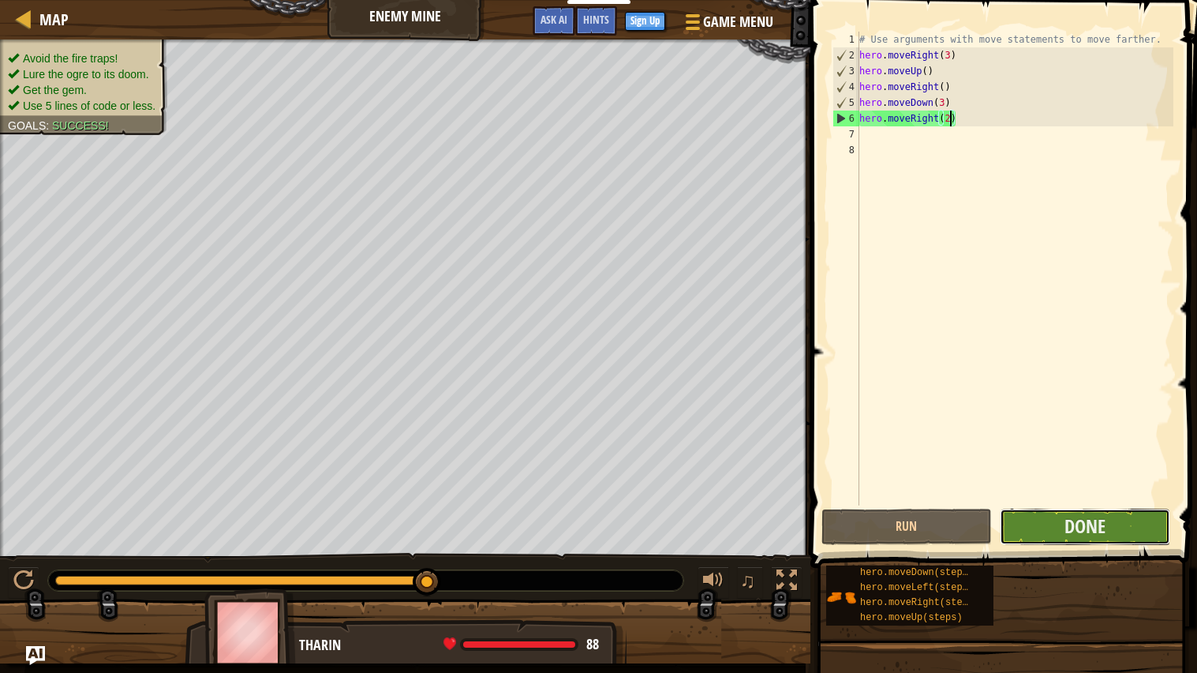
click at [1127, 530] on button "Done" at bounding box center [1085, 526] width 171 height 36
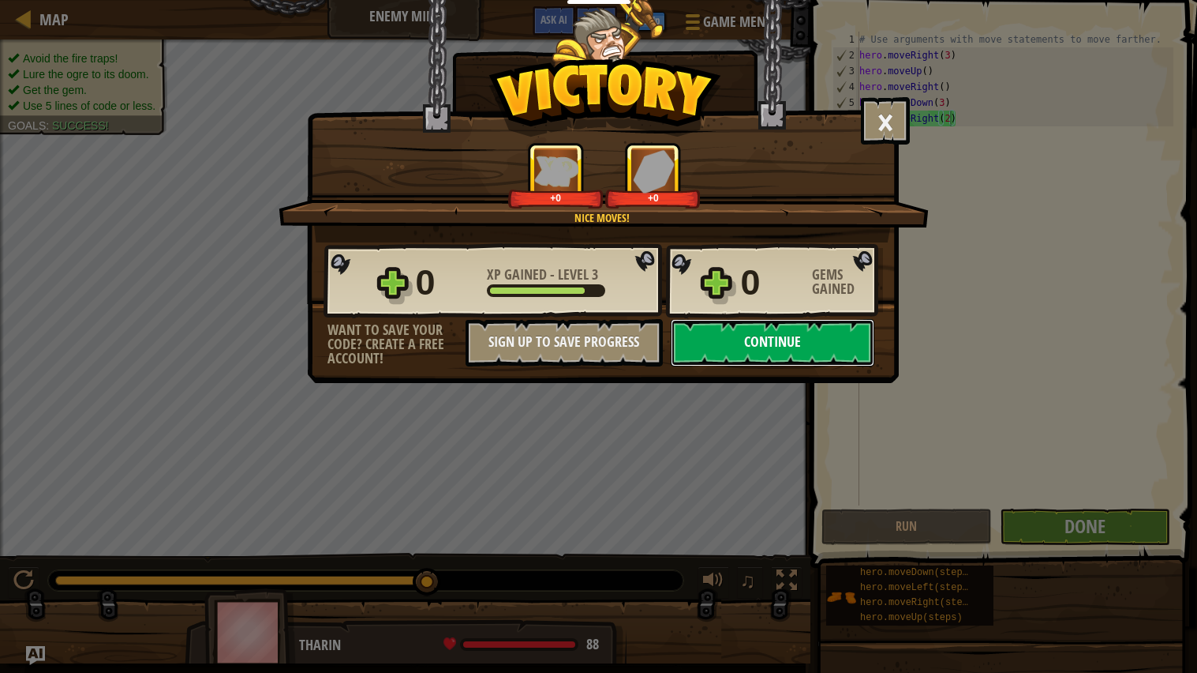
click at [820, 366] on button "Continue" at bounding box center [773, 342] width 204 height 47
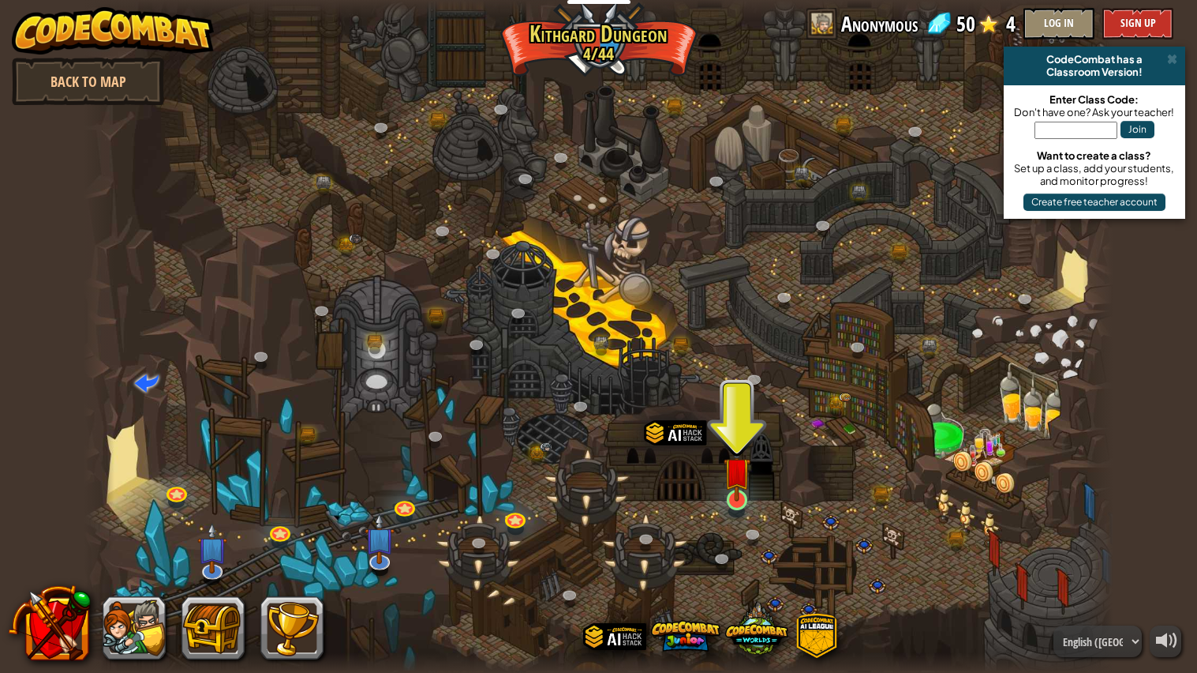
click at [740, 498] on img at bounding box center [737, 471] width 27 height 62
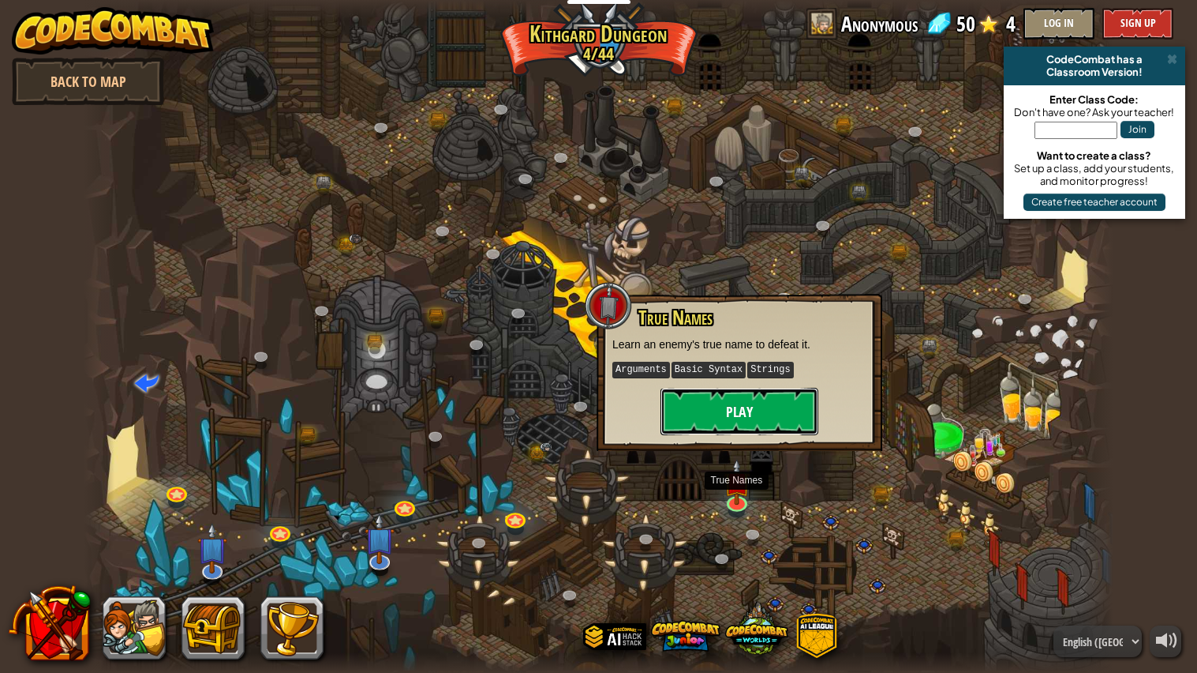
click at [780, 431] on button "Play" at bounding box center [740, 411] width 158 height 47
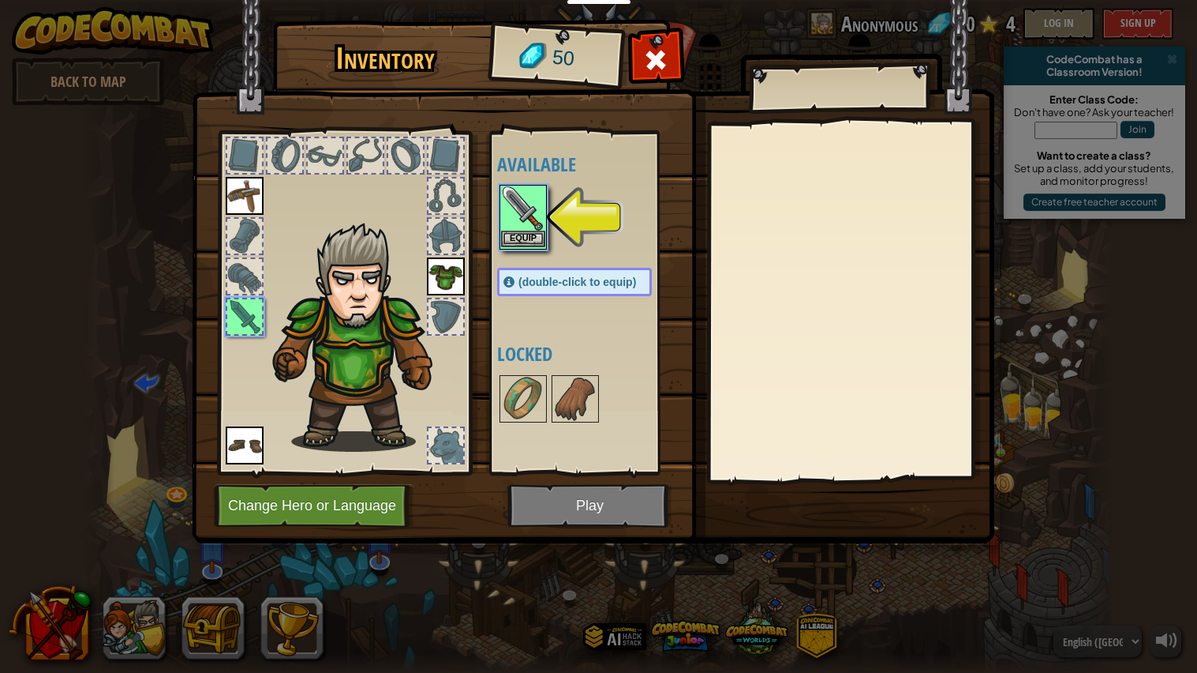
click at [534, 213] on img at bounding box center [523, 208] width 44 height 44
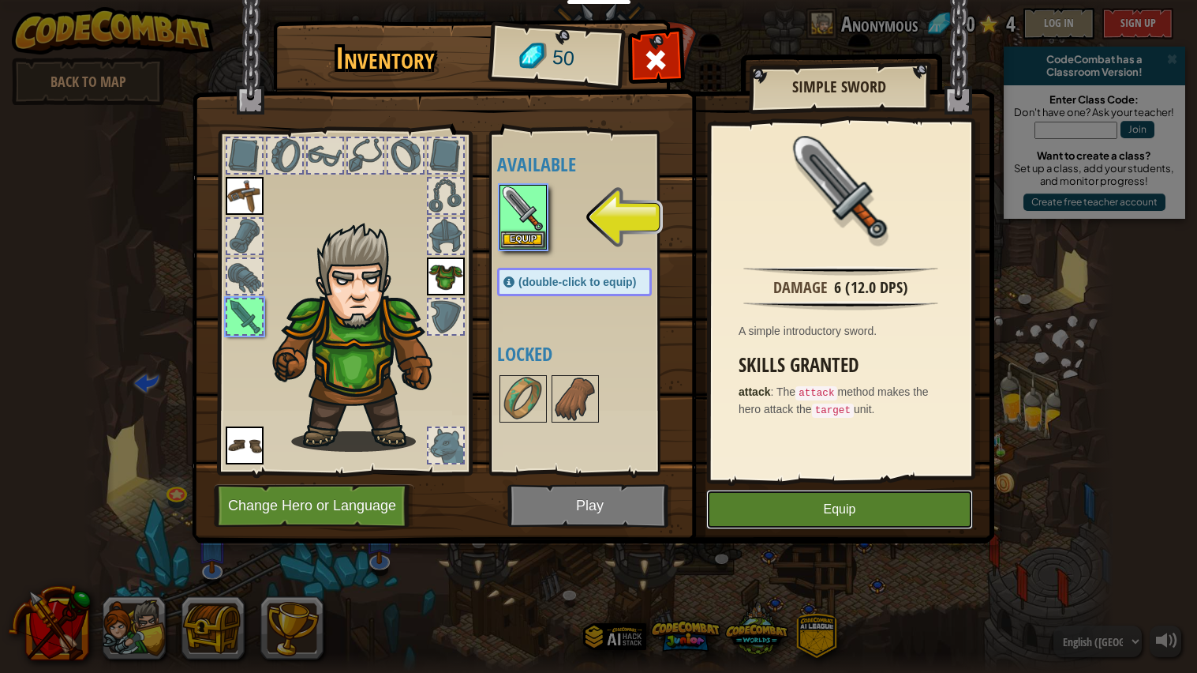
click at [933, 506] on button "Equip" at bounding box center [839, 508] width 267 height 39
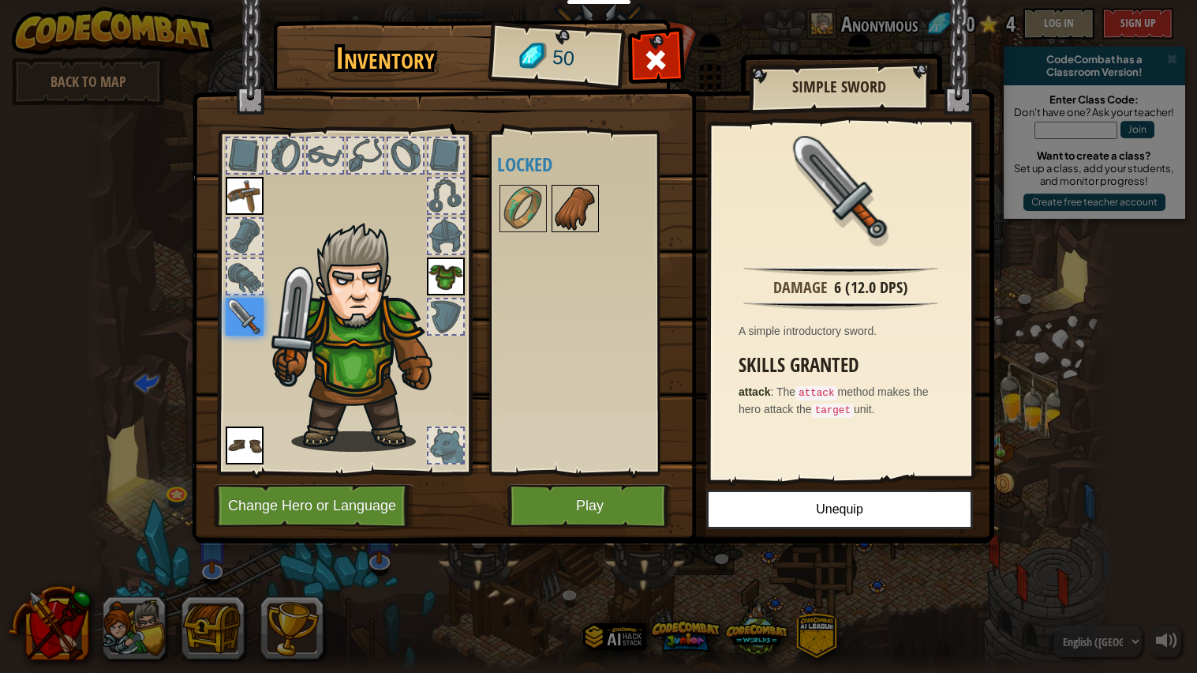
click at [564, 212] on img at bounding box center [575, 208] width 44 height 44
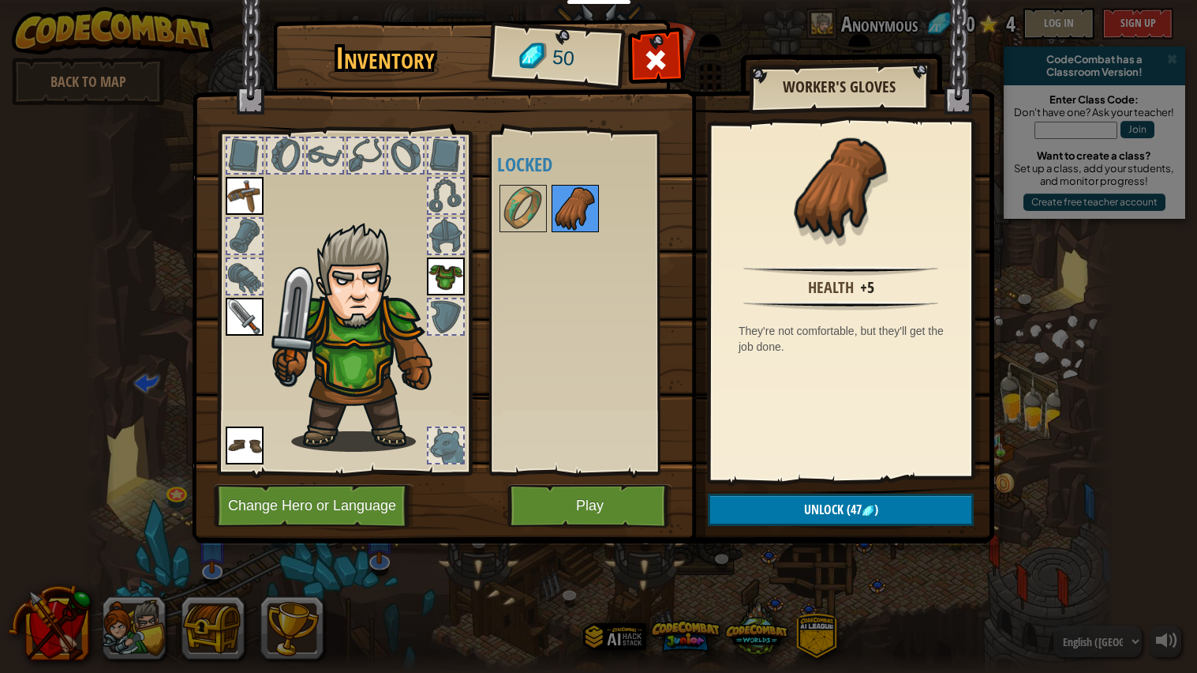
click at [588, 212] on img at bounding box center [575, 208] width 44 height 44
click at [925, 519] on button "Unlock (47 )" at bounding box center [841, 509] width 266 height 32
click at [936, 511] on button "Confirm" at bounding box center [841, 509] width 266 height 32
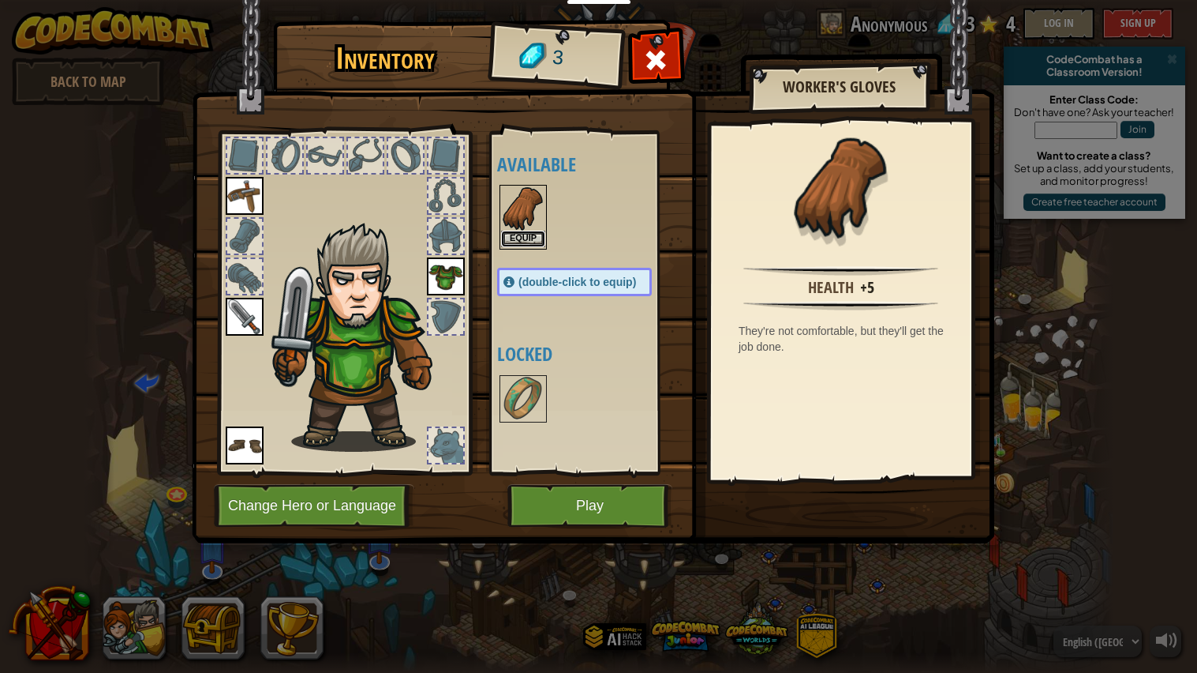
click at [521, 236] on button "Equip" at bounding box center [523, 238] width 44 height 17
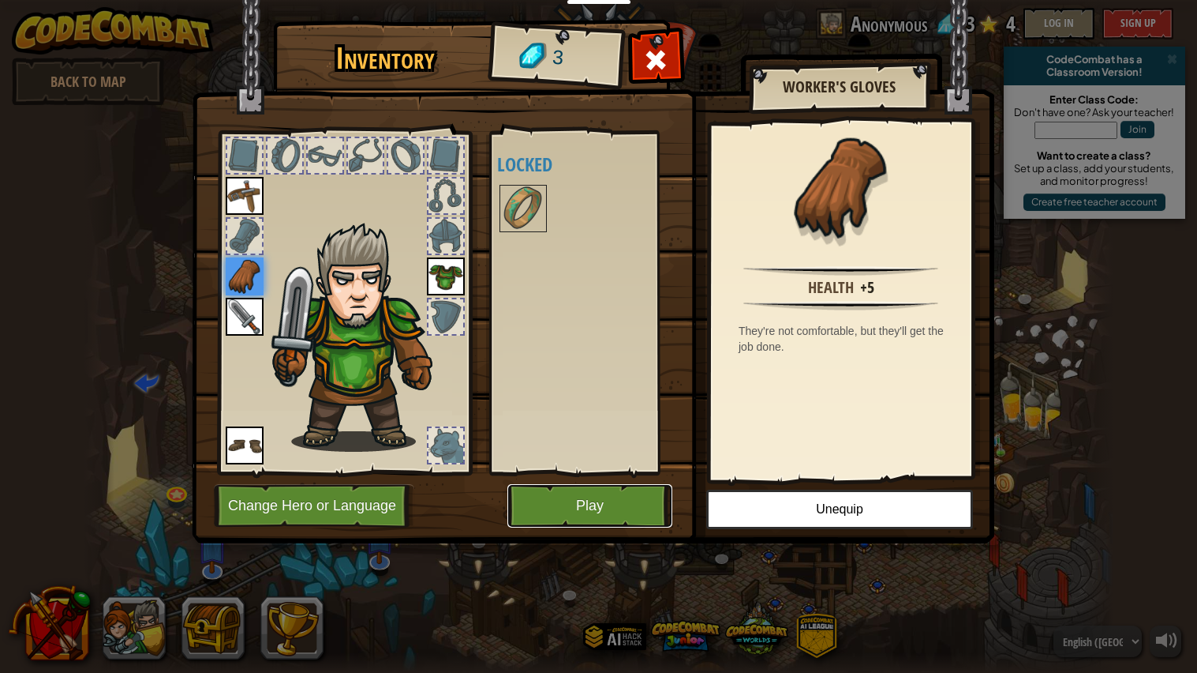
click at [639, 510] on button "Play" at bounding box center [590, 505] width 165 height 43
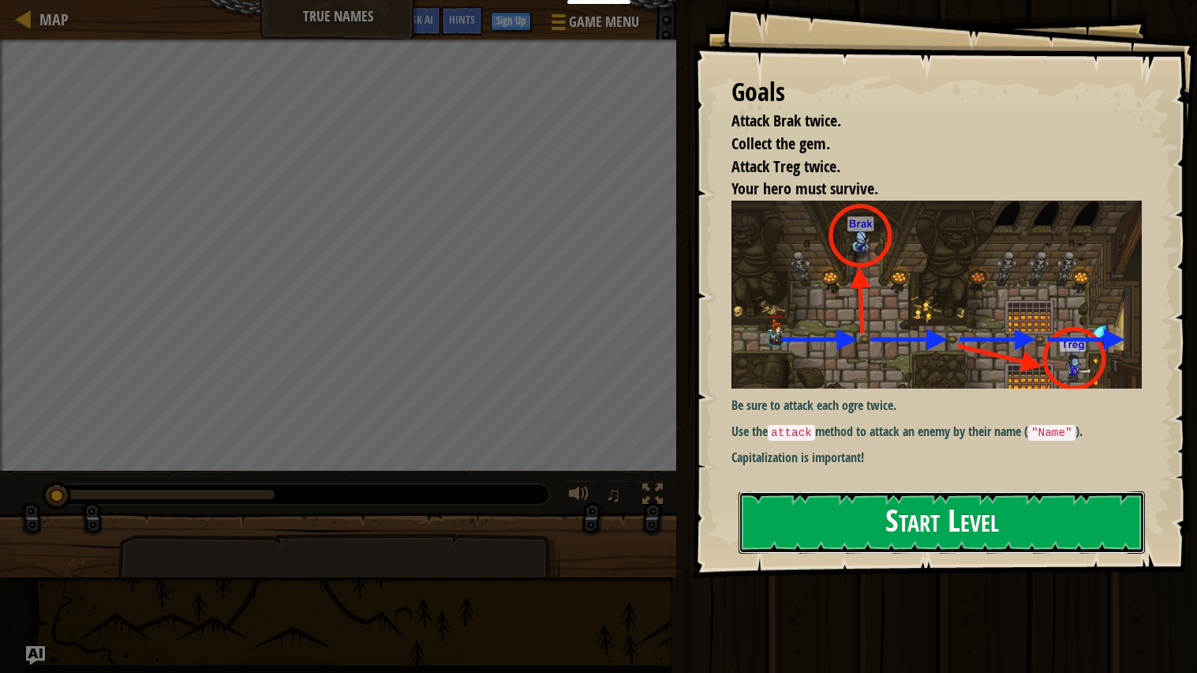
click at [1010, 491] on button "Start Level" at bounding box center [942, 522] width 407 height 62
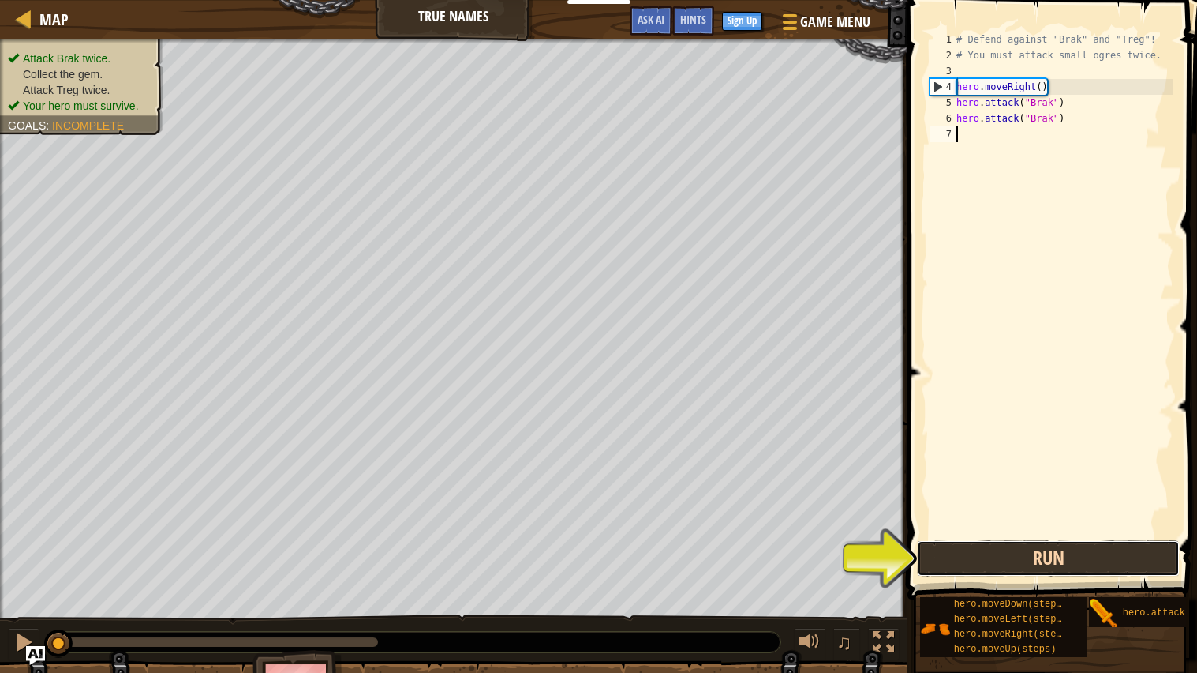
click at [967, 539] on button "Run" at bounding box center [1048, 558] width 263 height 36
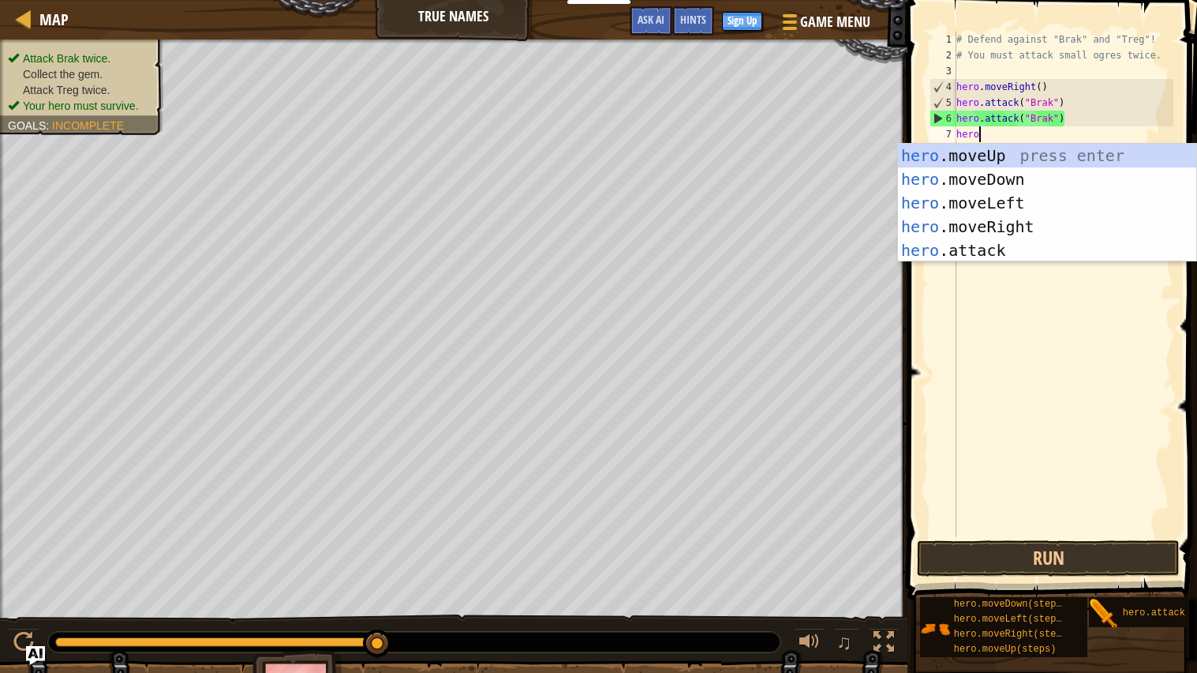
scroll to position [6, 2]
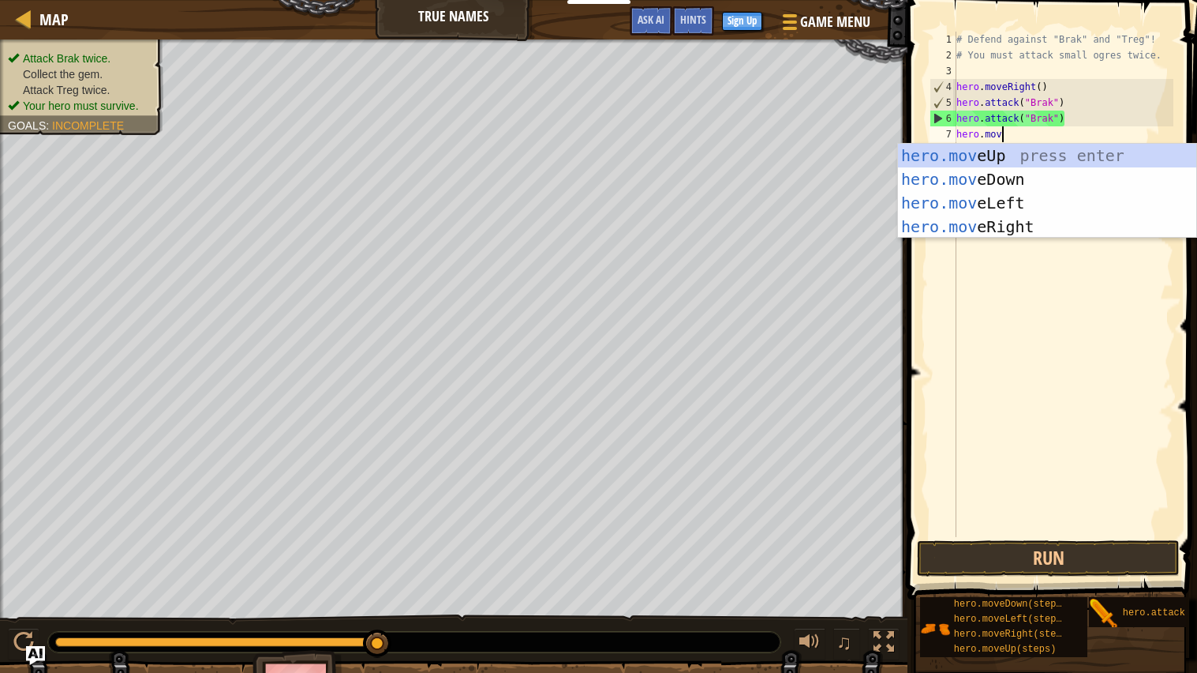
type textarea "hero.move"
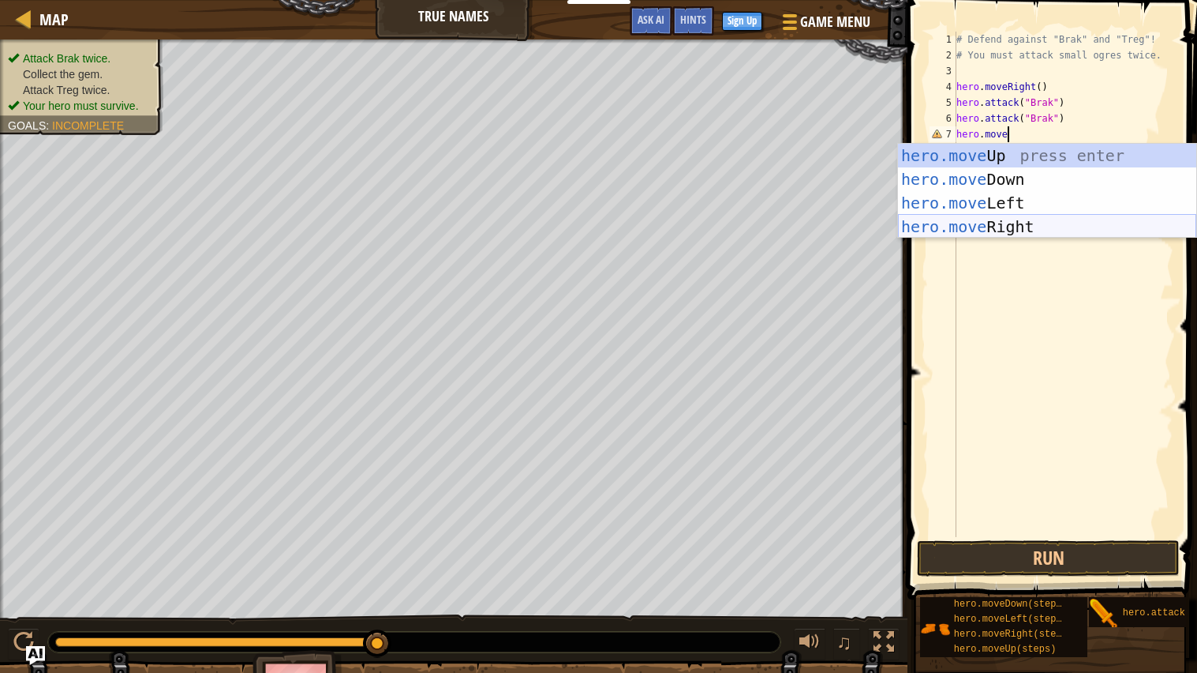
click at [1019, 226] on div "hero.move Up press enter hero.move Down press enter hero.move Left press enter …" at bounding box center [1047, 215] width 298 height 142
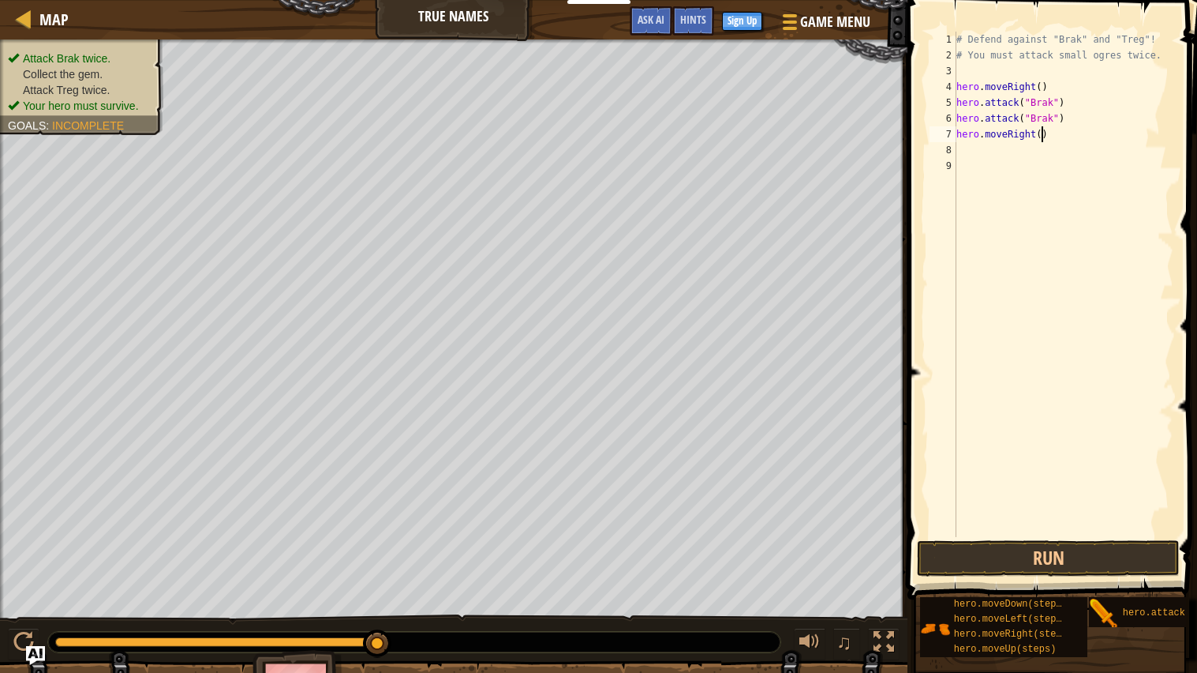
click at [1039, 132] on div "# Defend against "Brak" and "Treg"! # You must attack small ogres twice. hero .…" at bounding box center [1064, 300] width 220 height 537
type textarea "hero.moveRight(2)"
click at [995, 148] on div "# Defend against "Brak" and "Treg"! # You must attack small ogres twice. hero .…" at bounding box center [1064, 300] width 220 height 537
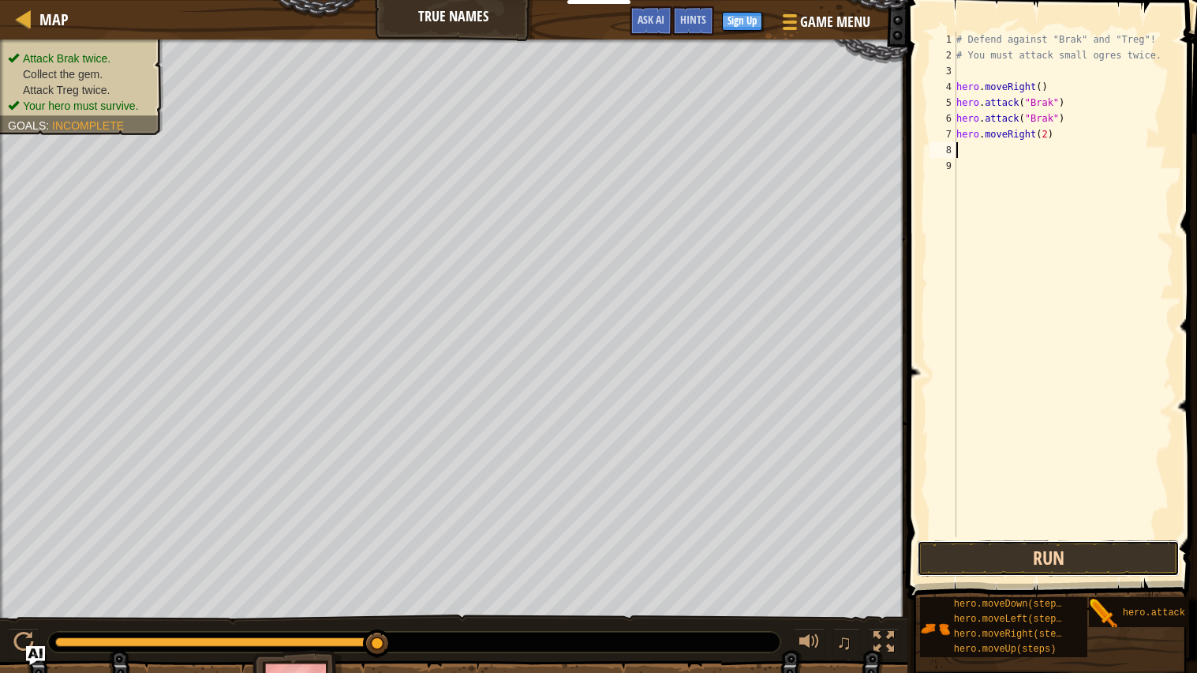
click at [951, 539] on button "Run" at bounding box center [1048, 558] width 263 height 36
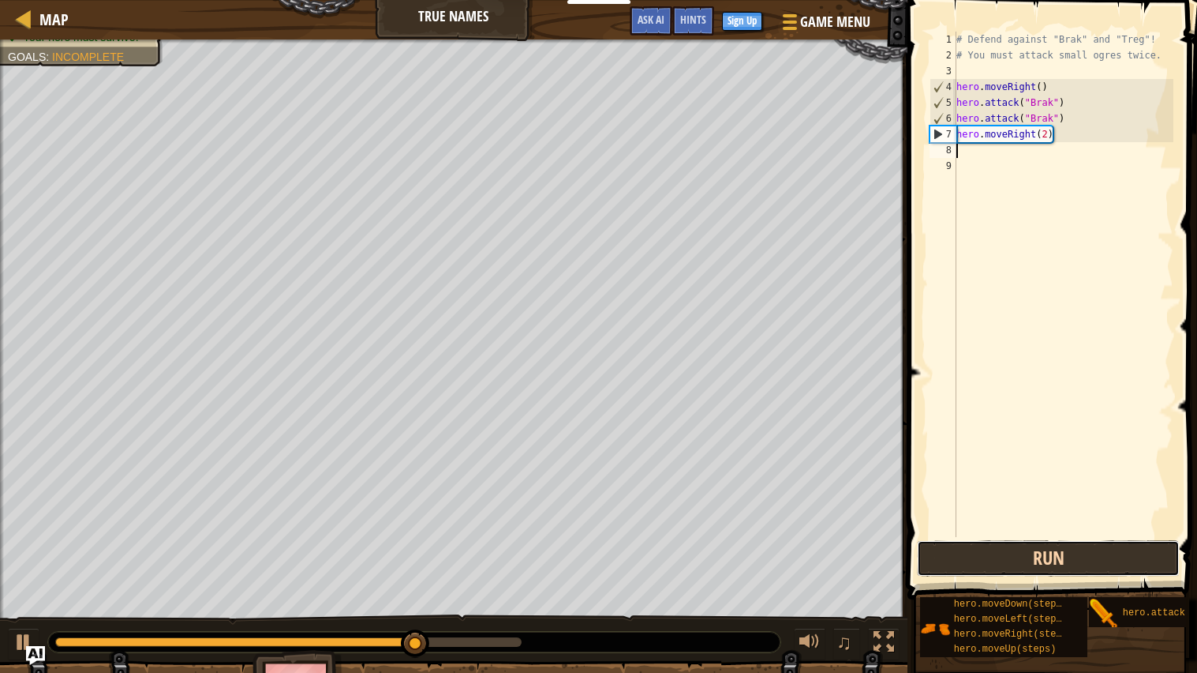
click at [977, 539] on button "Run" at bounding box center [1048, 558] width 263 height 36
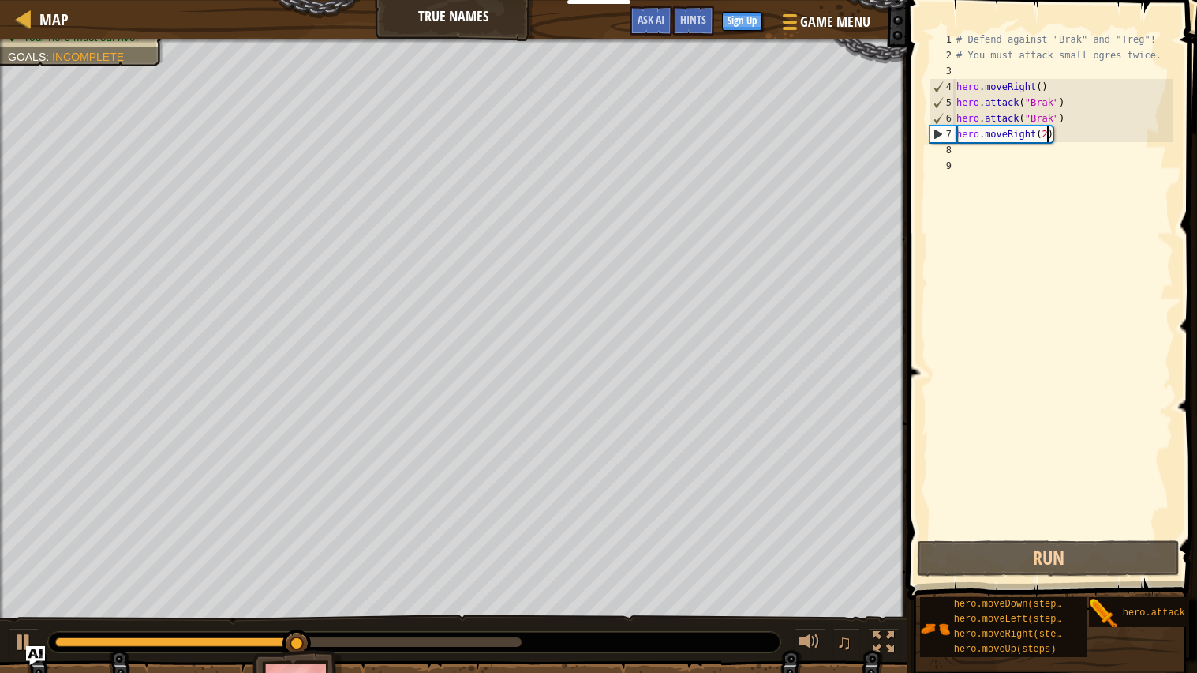
click at [1047, 133] on div "# Defend against "Brak" and "Treg"! # You must attack small ogres twice. hero .…" at bounding box center [1064, 300] width 220 height 537
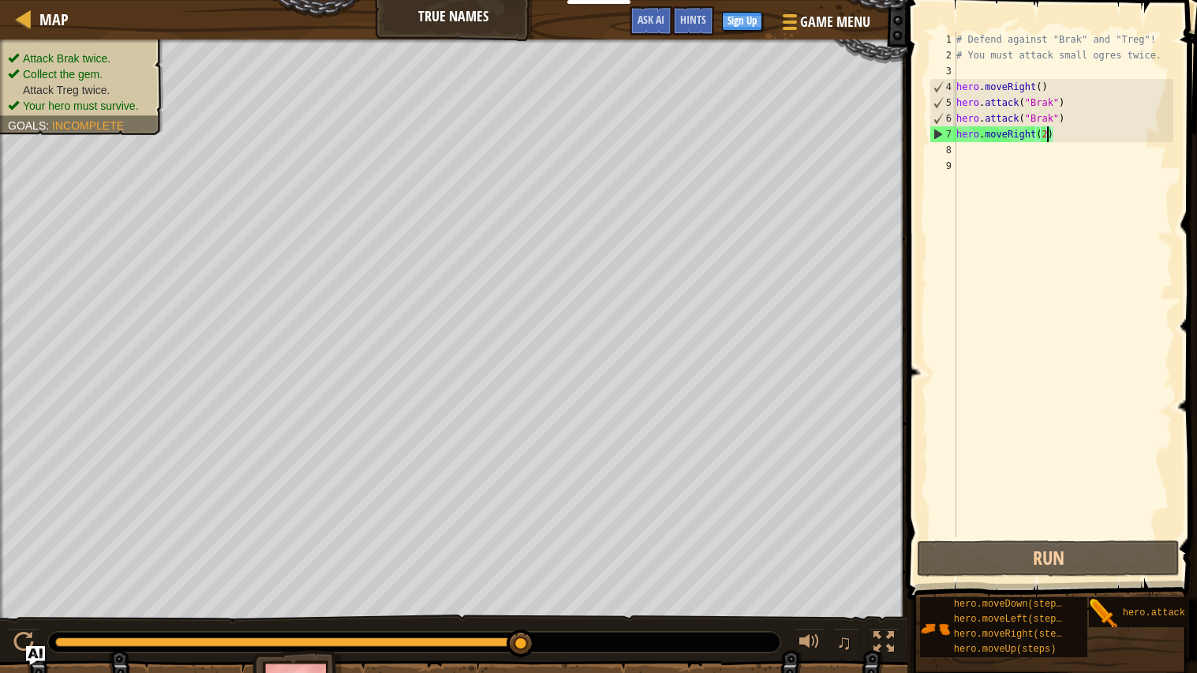
type textarea "hero.moveRight()"
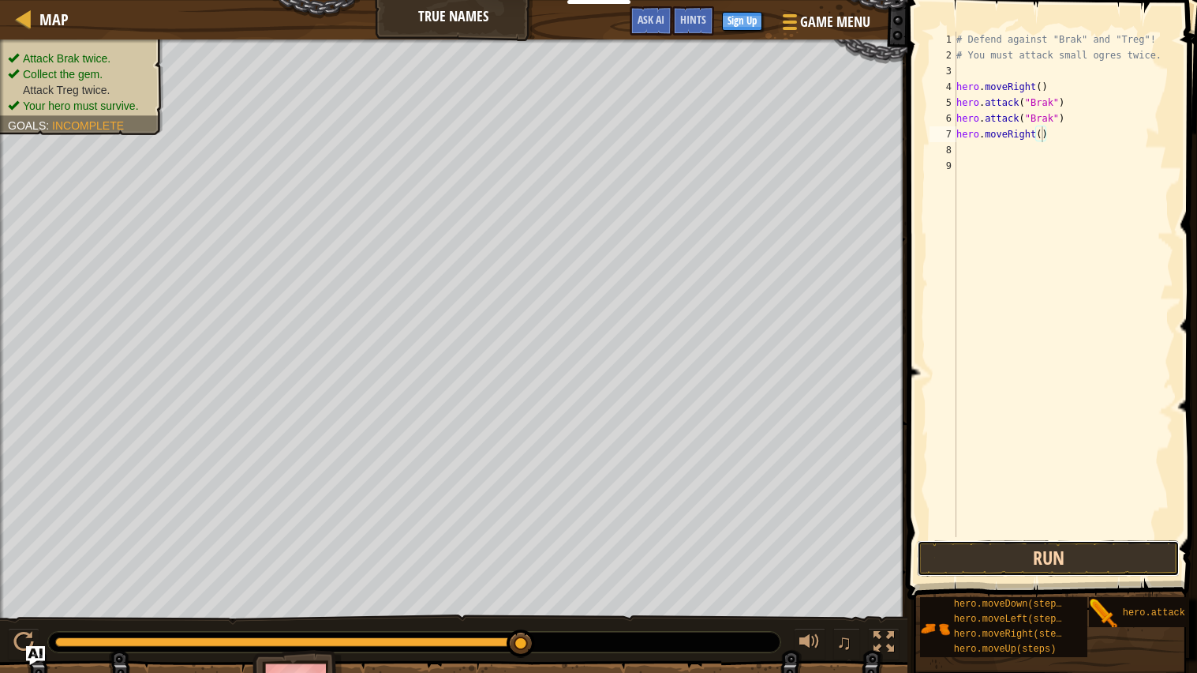
click at [995, 539] on button "Run" at bounding box center [1048, 558] width 263 height 36
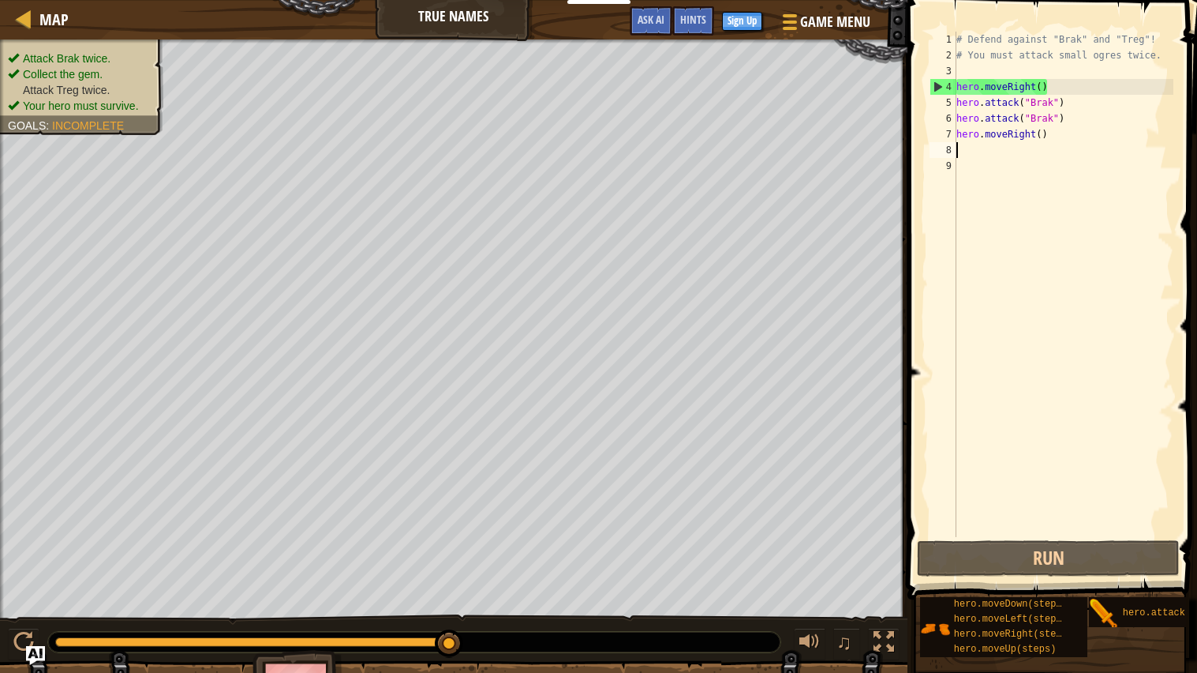
click at [986, 146] on div "# Defend against "Brak" and "Treg"! # You must attack small ogres twice. hero .…" at bounding box center [1064, 300] width 220 height 537
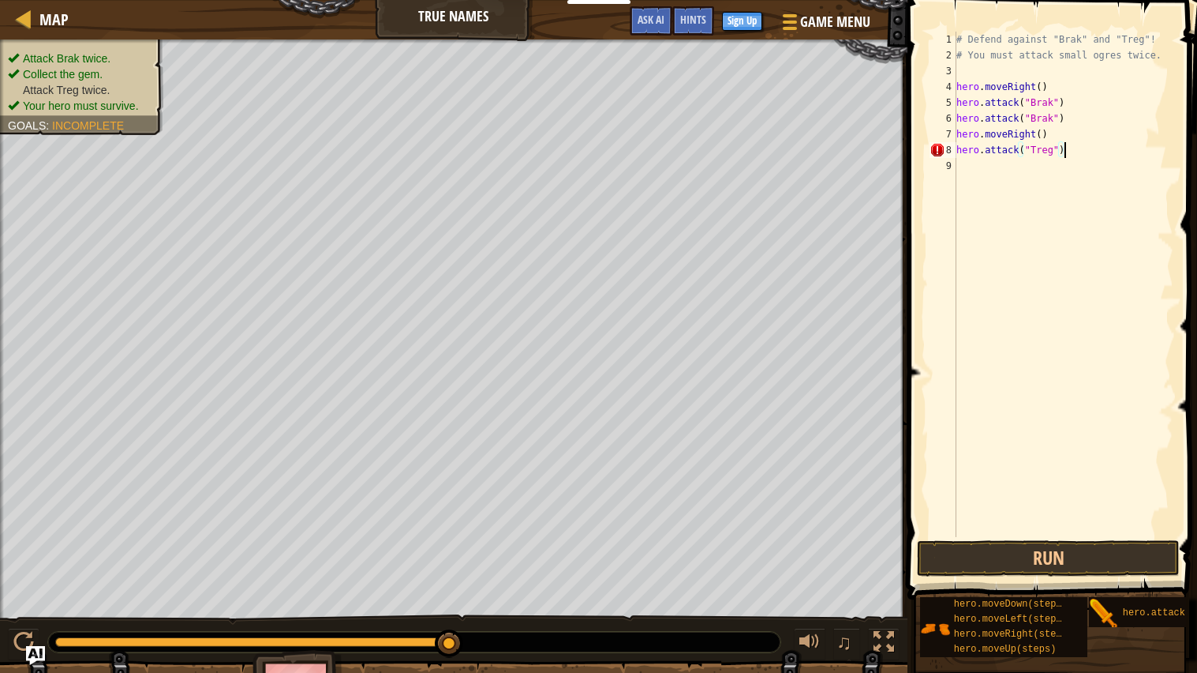
scroll to position [6, 7]
type textarea "hero.attack("Treg")"
click at [1109, 539] on button "Run" at bounding box center [1048, 558] width 263 height 36
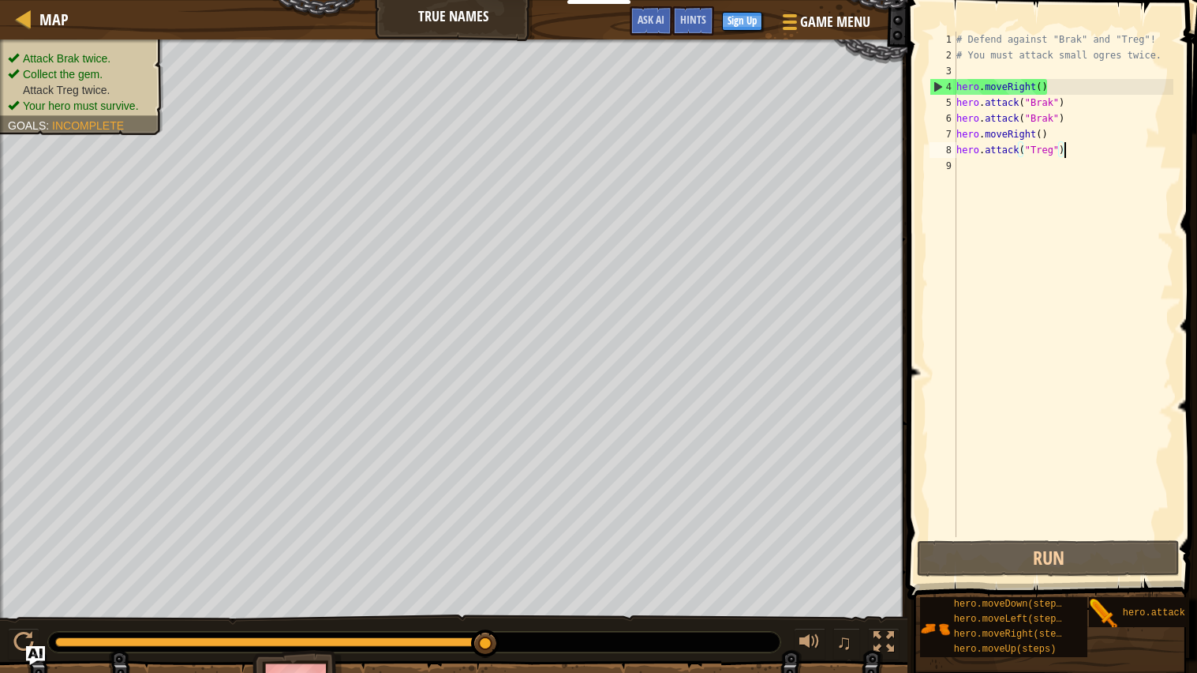
click at [974, 165] on div "# Defend against "Brak" and "Treg"! # You must attack small ogres twice. hero .…" at bounding box center [1064, 300] width 220 height 537
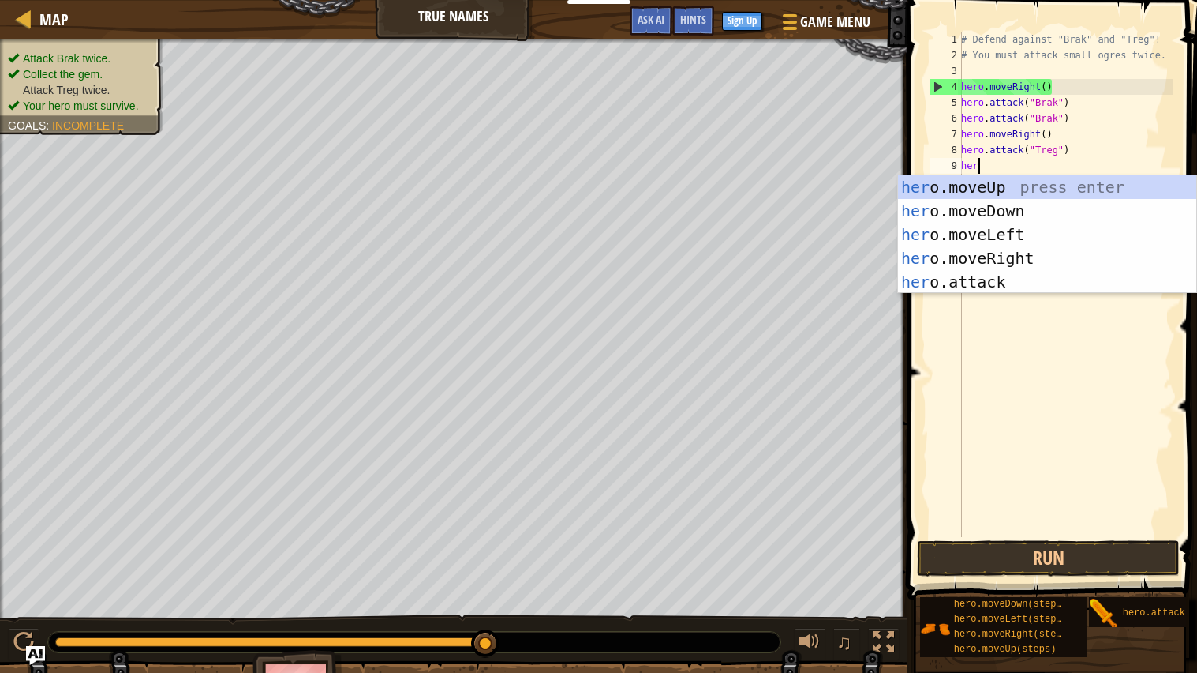
scroll to position [6, 1]
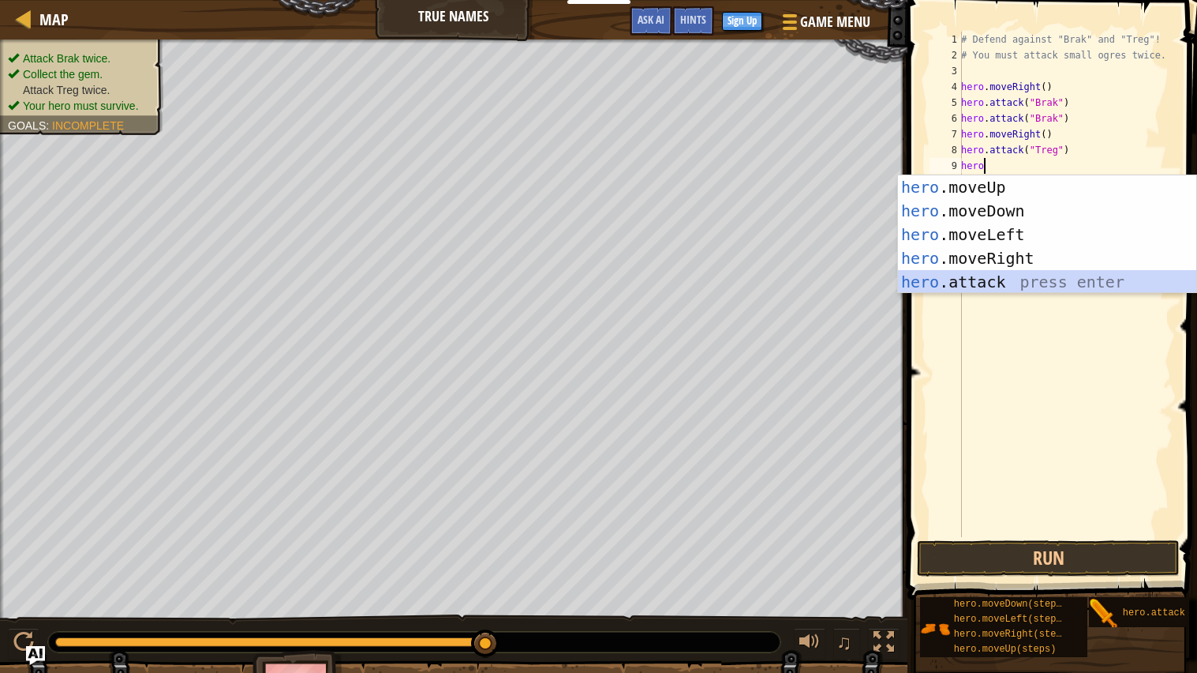
click at [997, 273] on div "hero .moveUp press enter hero .moveDown press enter hero .moveLeft press enter …" at bounding box center [1047, 258] width 298 height 166
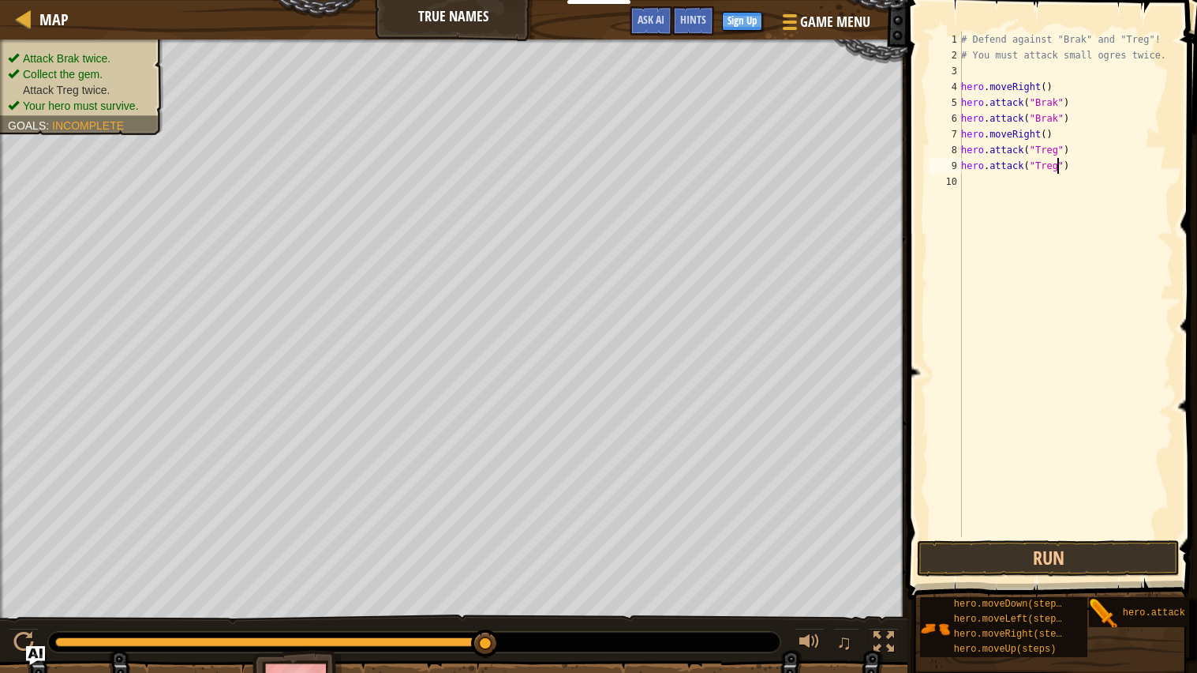
scroll to position [6, 7]
type textarea "hero.attack("Treg")"
click at [1099, 539] on button "Run" at bounding box center [1048, 558] width 263 height 36
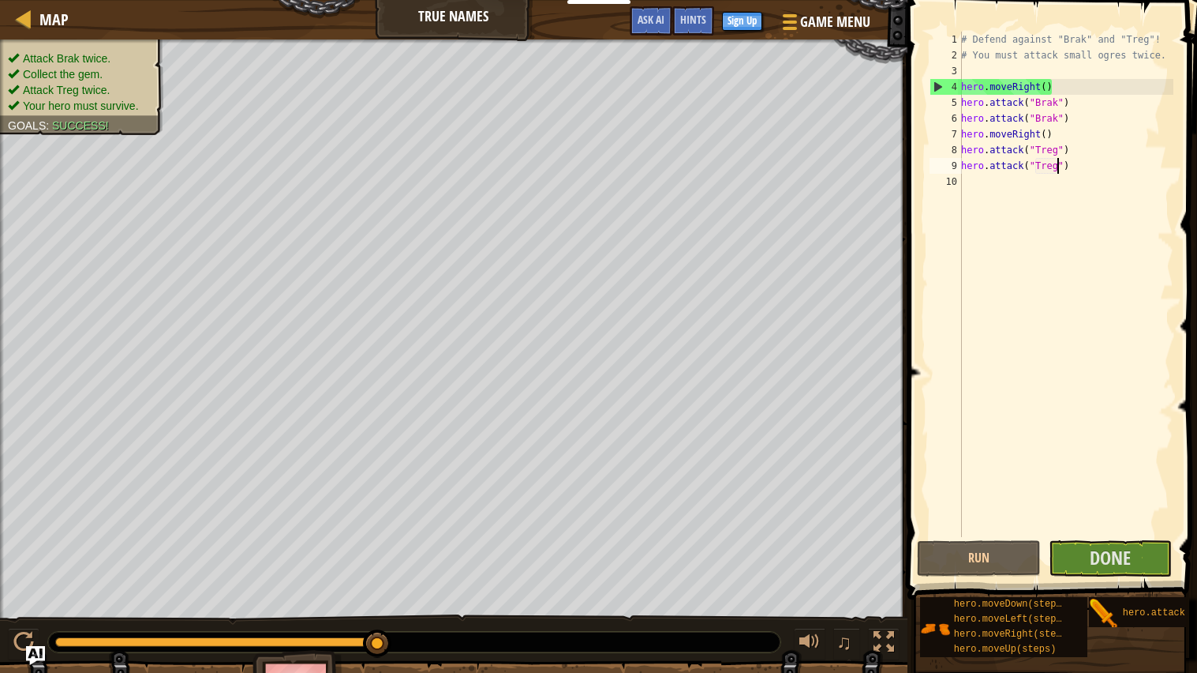
click at [1027, 200] on div "# Defend against "Brak" and "Treg"! # You must attack small ogres twice. hero .…" at bounding box center [1065, 300] width 215 height 537
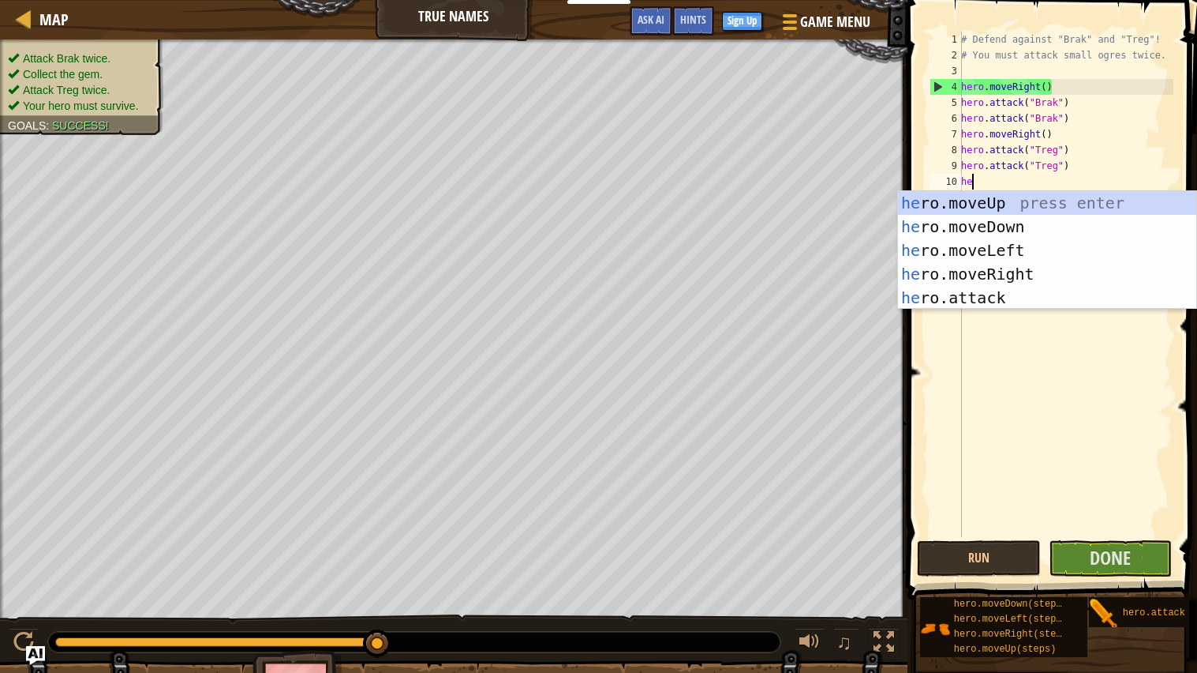
type textarea "her"
click at [1061, 267] on div "her o.moveUp press enter her o.moveDown press enter her o.moveLeft press enter …" at bounding box center [1047, 274] width 298 height 166
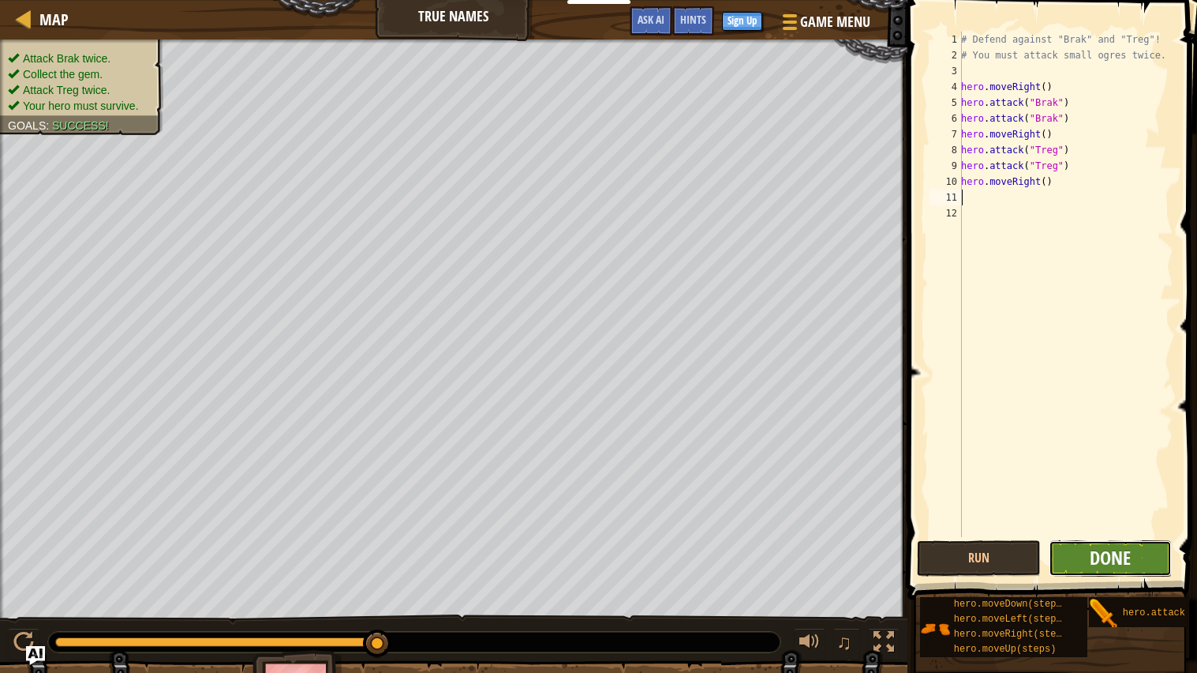
click at [1130, 539] on span "Done" at bounding box center [1110, 557] width 41 height 25
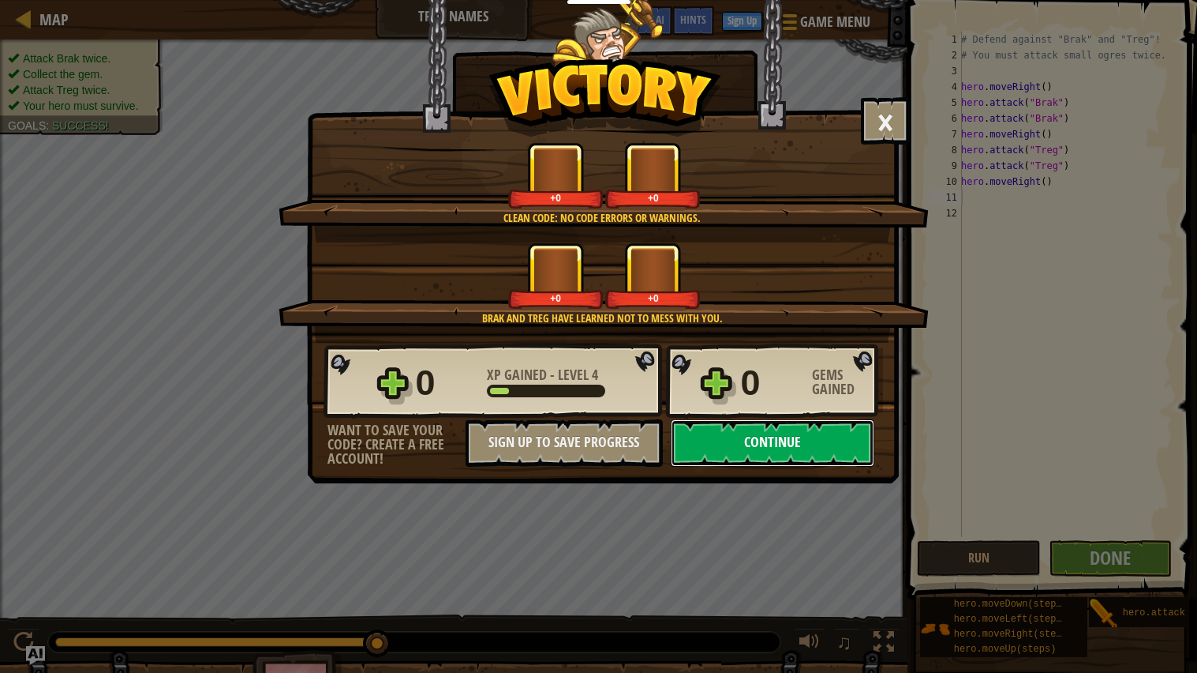
click at [814, 467] on button "Continue" at bounding box center [773, 442] width 204 height 47
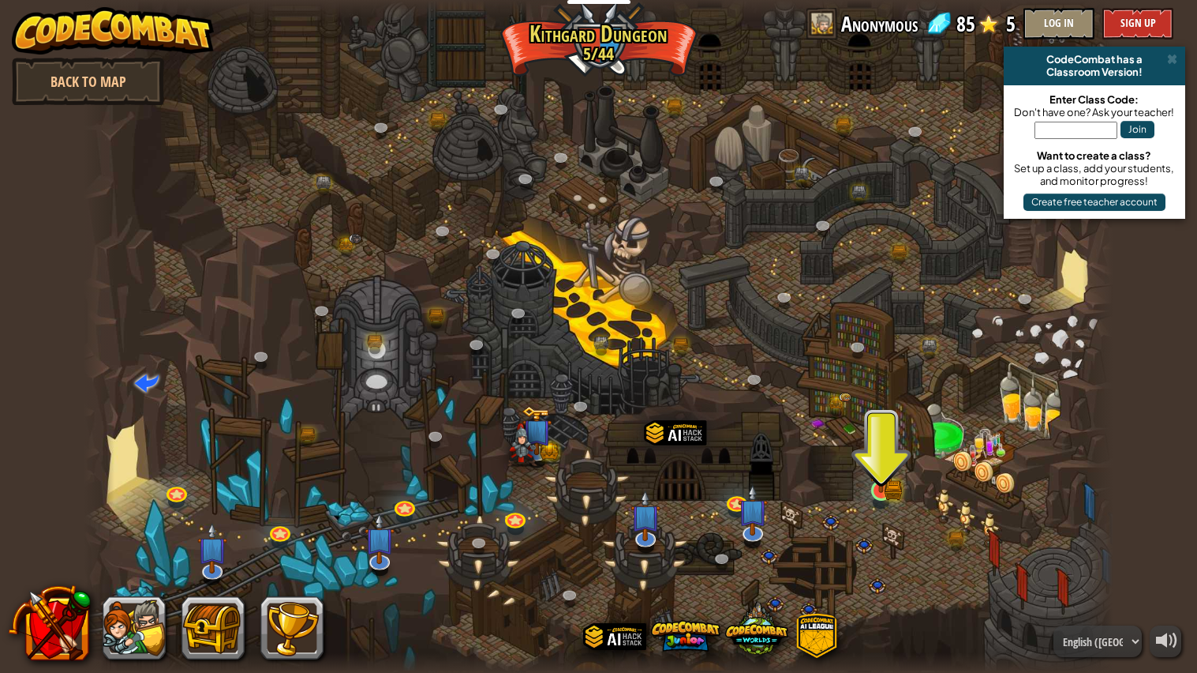
click at [874, 482] on img at bounding box center [881, 462] width 27 height 59
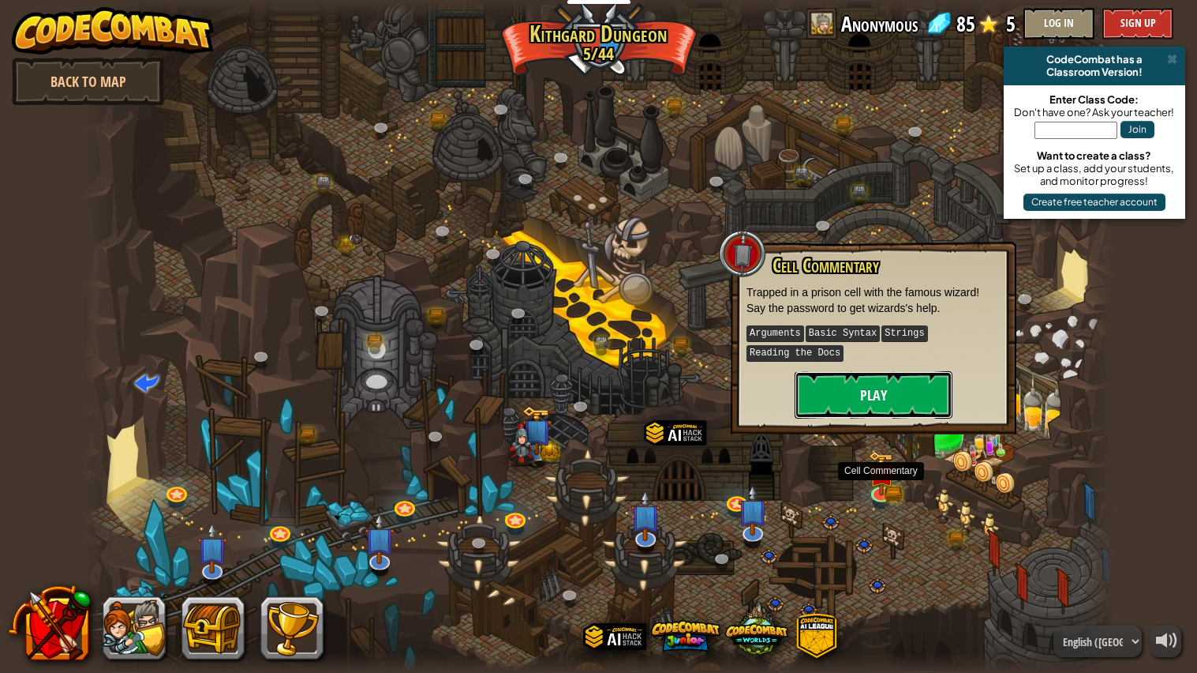
click at [900, 401] on button "Play" at bounding box center [874, 394] width 158 height 47
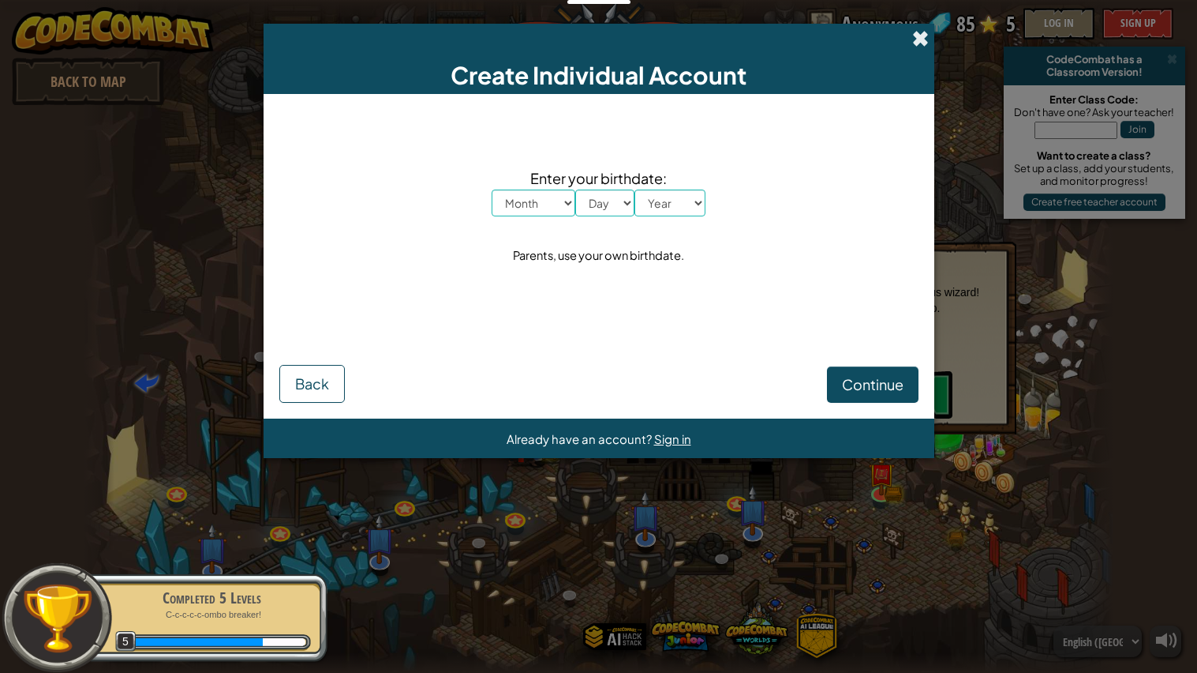
click at [916, 42] on span at bounding box center [921, 38] width 17 height 17
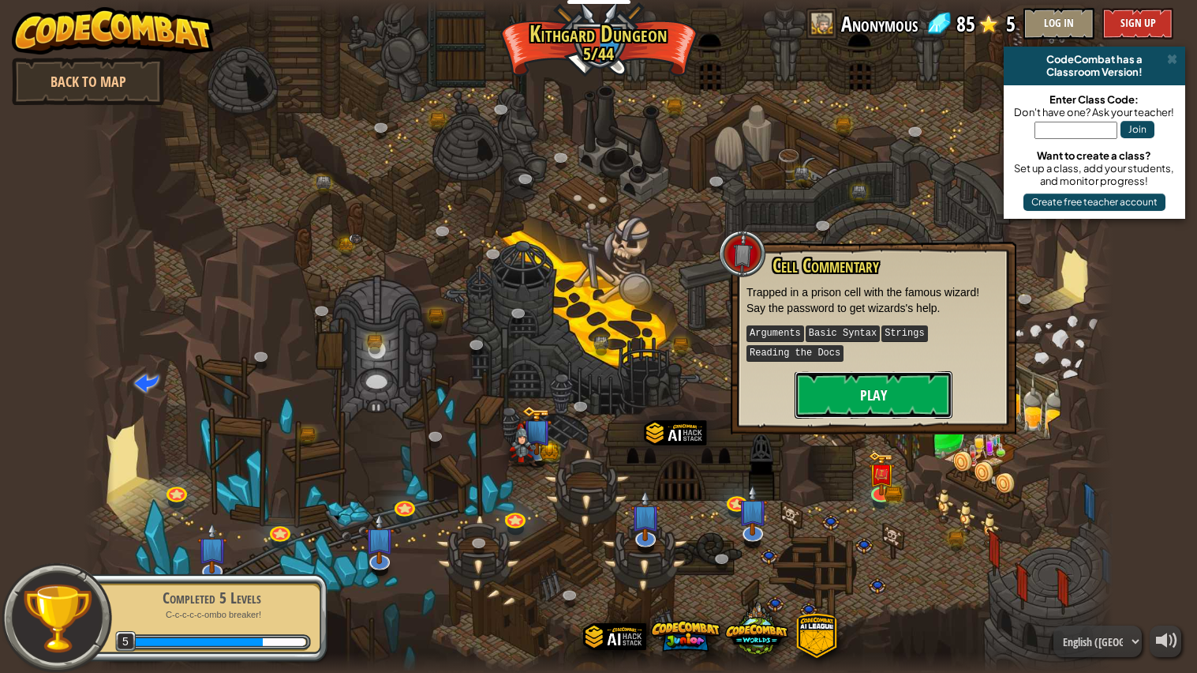
click at [905, 392] on button "Play" at bounding box center [874, 394] width 158 height 47
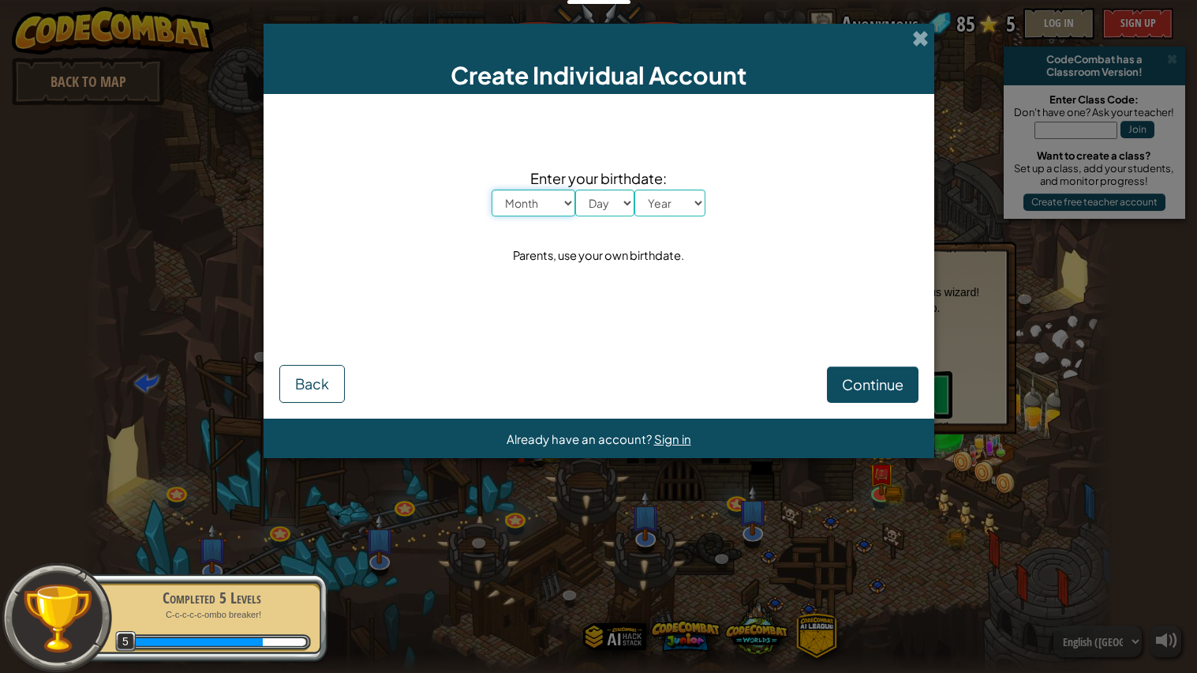
click at [551, 212] on select "Month January February March April May June July August September October Novem…" at bounding box center [534, 202] width 84 height 27
select select "4"
click at [492, 189] on select "Month January February March April May June July August September October Novem…" at bounding box center [534, 202] width 84 height 27
click at [611, 196] on select "Day 1 2 3 4 5 6 7 8 9 10 11 12 13 14 15 16 17 18 19 20 21 22 23 24 25 26 27 28 …" at bounding box center [604, 202] width 59 height 27
select select "15"
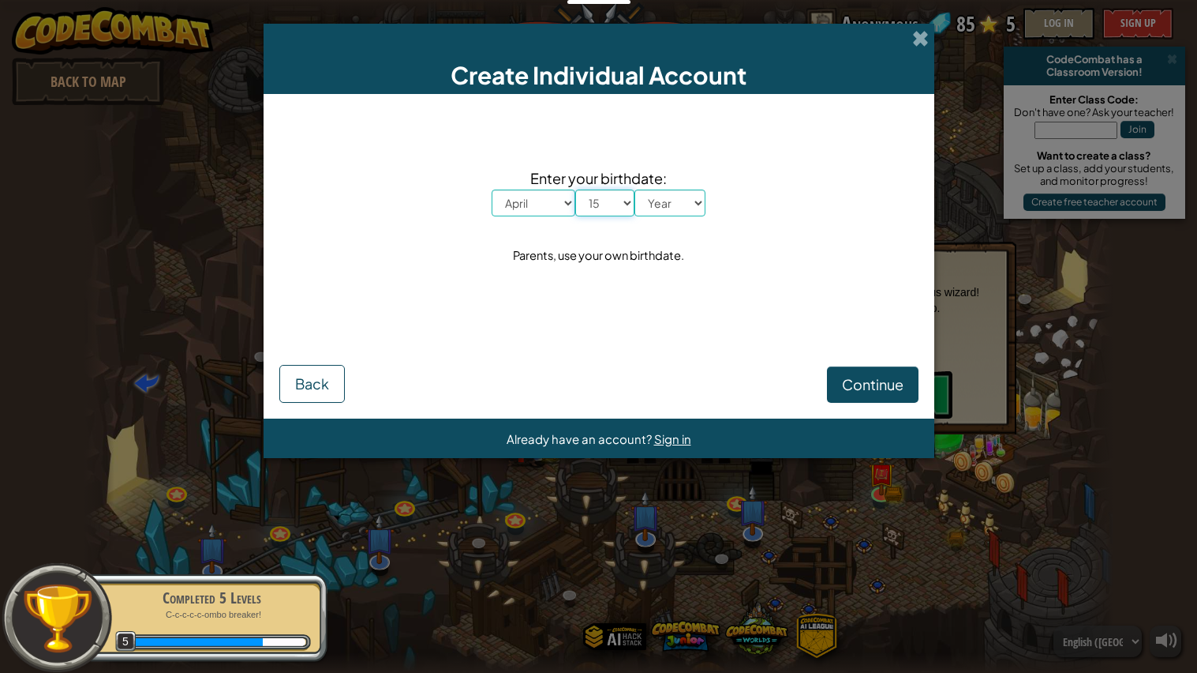
click at [575, 189] on select "Day 1 2 3 4 5 6 7 8 9 10 11 12 13 14 15 16 17 18 19 20 21 22 23 24 25 26 27 28 …" at bounding box center [604, 202] width 59 height 27
click at [680, 213] on select "Year [DATE] 2024 2023 2022 2021 2020 2019 2018 2017 2016 2015 2014 2013 2012 20…" at bounding box center [670, 202] width 71 height 27
select select "2011"
click at [635, 189] on select "Year [DATE] 2024 2023 2022 2021 2020 2019 2018 2017 2016 2015 2014 2013 2012 20…" at bounding box center [670, 202] width 71 height 27
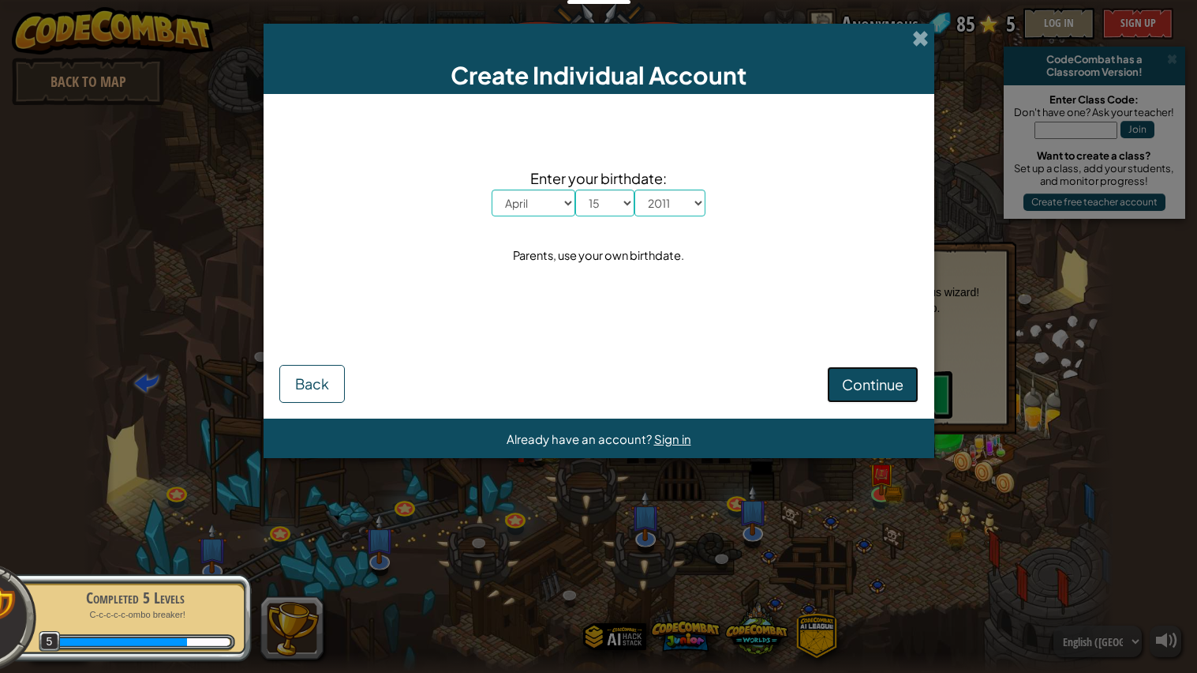
click at [870, 392] on span "Continue" at bounding box center [873, 384] width 62 height 18
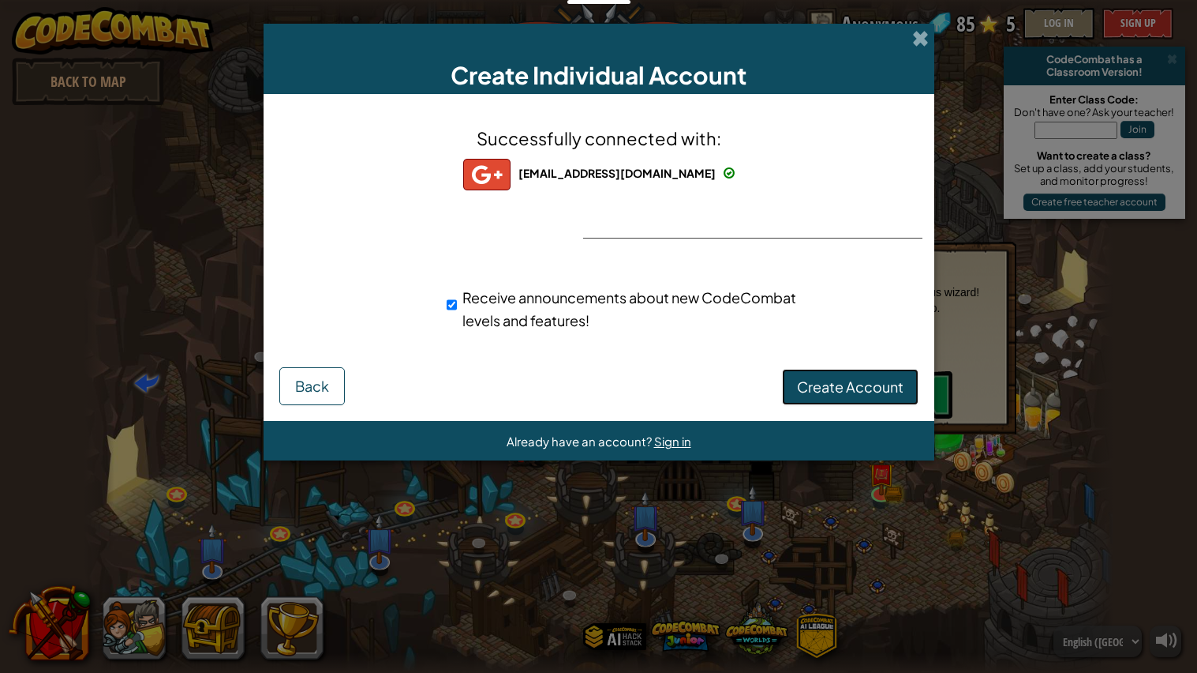
click at [839, 392] on span "Create Account" at bounding box center [850, 386] width 107 height 18
click at [609, 171] on span "[EMAIL_ADDRESS][DOMAIN_NAME]" at bounding box center [617, 173] width 197 height 14
click at [595, 209] on div "Successfully connected with: [EMAIL_ADDRESS][DOMAIN_NAME] [EMAIL_ADDRESS][DOMAI…" at bounding box center [598, 238] width 631 height 257
click at [511, 178] on img at bounding box center [486, 175] width 47 height 32
click at [835, 380] on button "Create Account" at bounding box center [850, 387] width 137 height 36
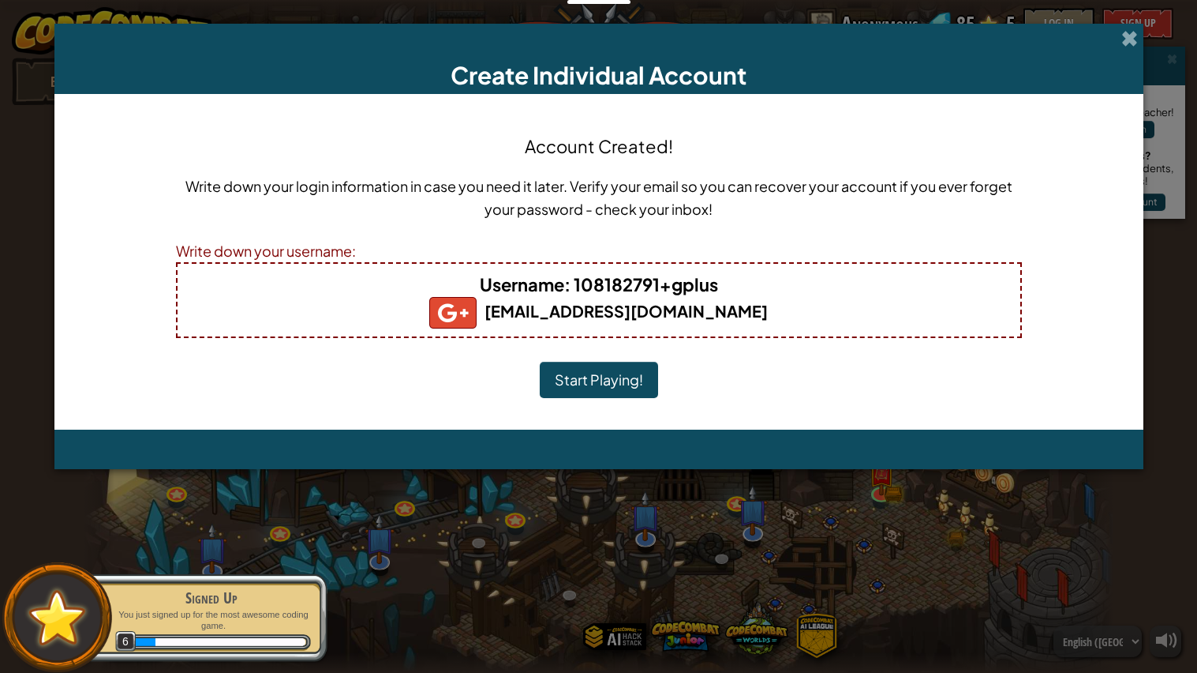
click at [720, 279] on h4 "Username : 108182791+gplus" at bounding box center [598, 284] width 811 height 25
click at [715, 280] on b "Username : 108182791+gplus" at bounding box center [599, 284] width 238 height 22
drag, startPoint x: 712, startPoint y: 281, endPoint x: 583, endPoint y: 290, distance: 129.0
click at [583, 290] on b "Username : 108182791+gplus" at bounding box center [599, 284] width 238 height 22
drag, startPoint x: 572, startPoint y: 284, endPoint x: 736, endPoint y: 290, distance: 163.5
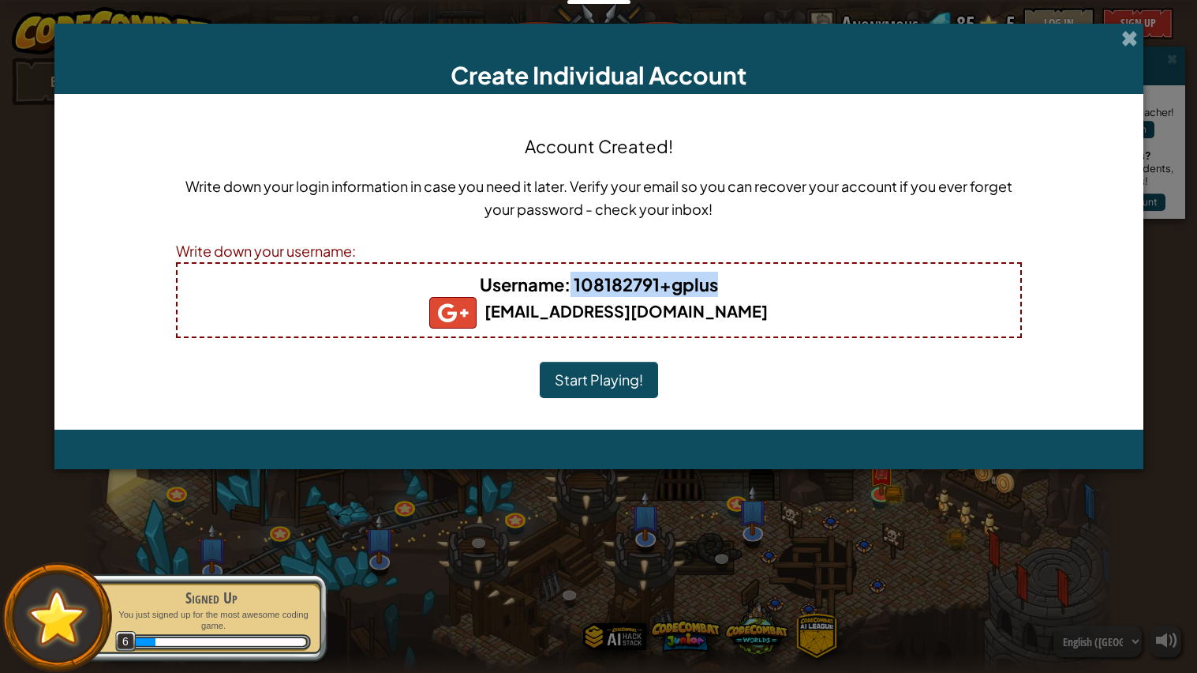
click at [736, 290] on h4 "Username : 108182791+gplus" at bounding box center [598, 284] width 811 height 25
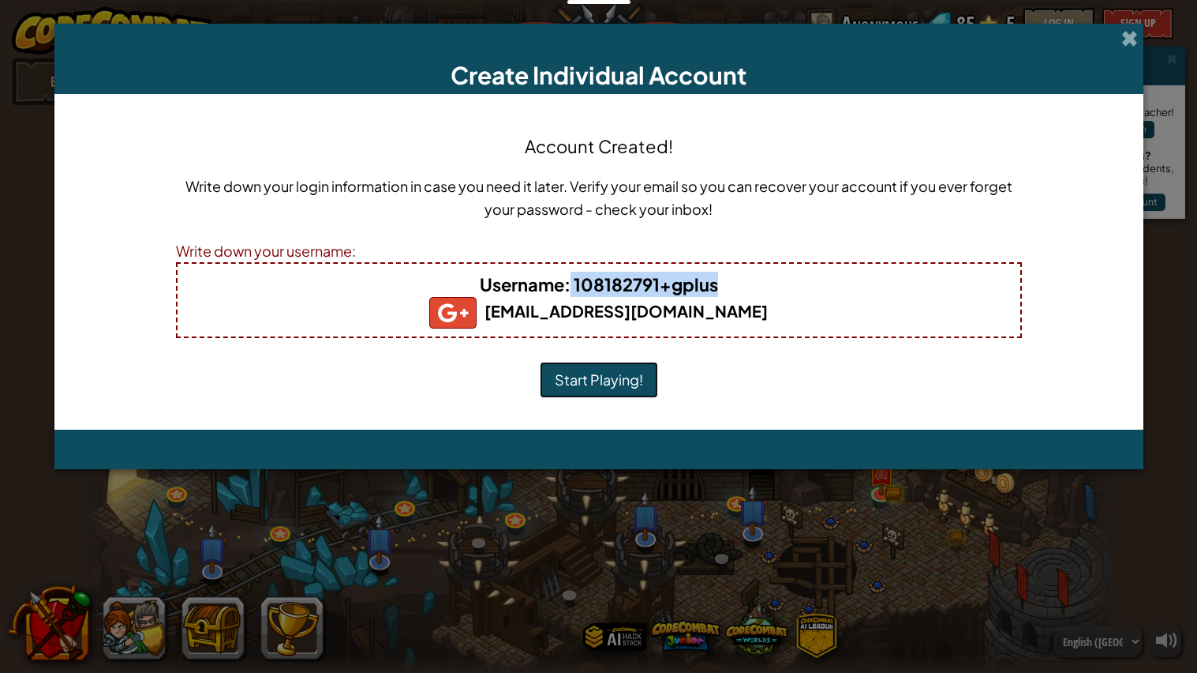
click at [613, 375] on button "Start Playing!" at bounding box center [599, 380] width 118 height 36
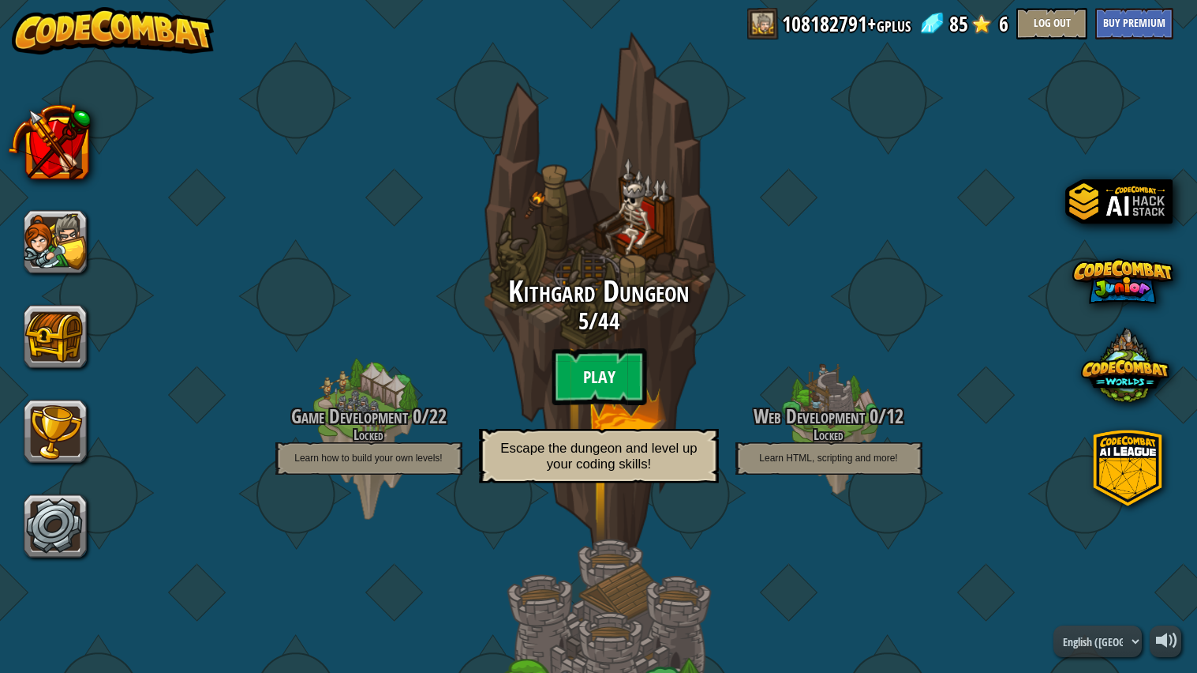
click at [597, 361] on btn "Play" at bounding box center [599, 376] width 95 height 57
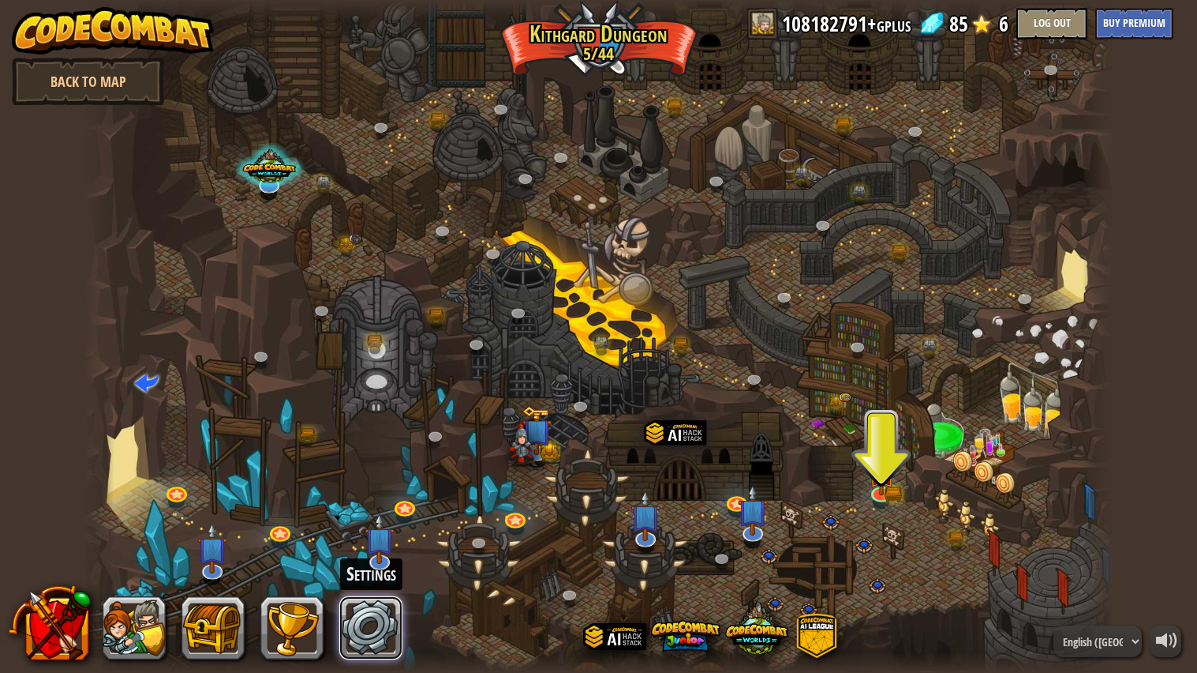
click at [357, 624] on link at bounding box center [370, 627] width 63 height 63
click at [882, 483] on img at bounding box center [881, 462] width 27 height 59
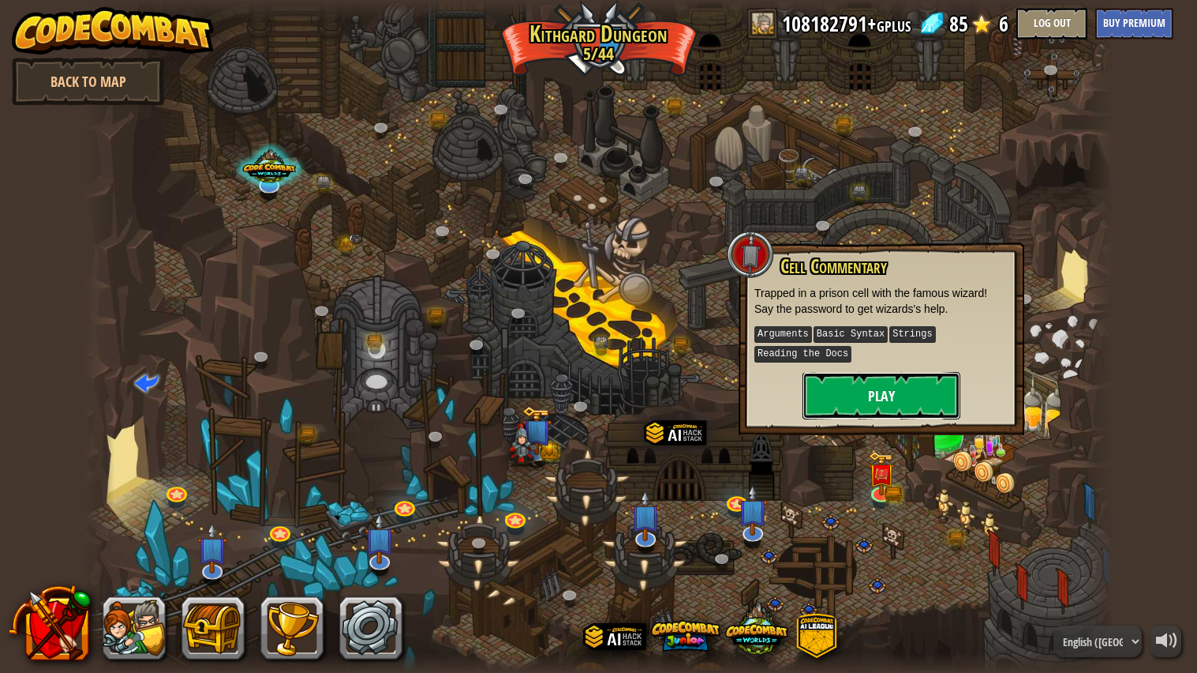
click at [898, 395] on button "Play" at bounding box center [882, 395] width 158 height 47
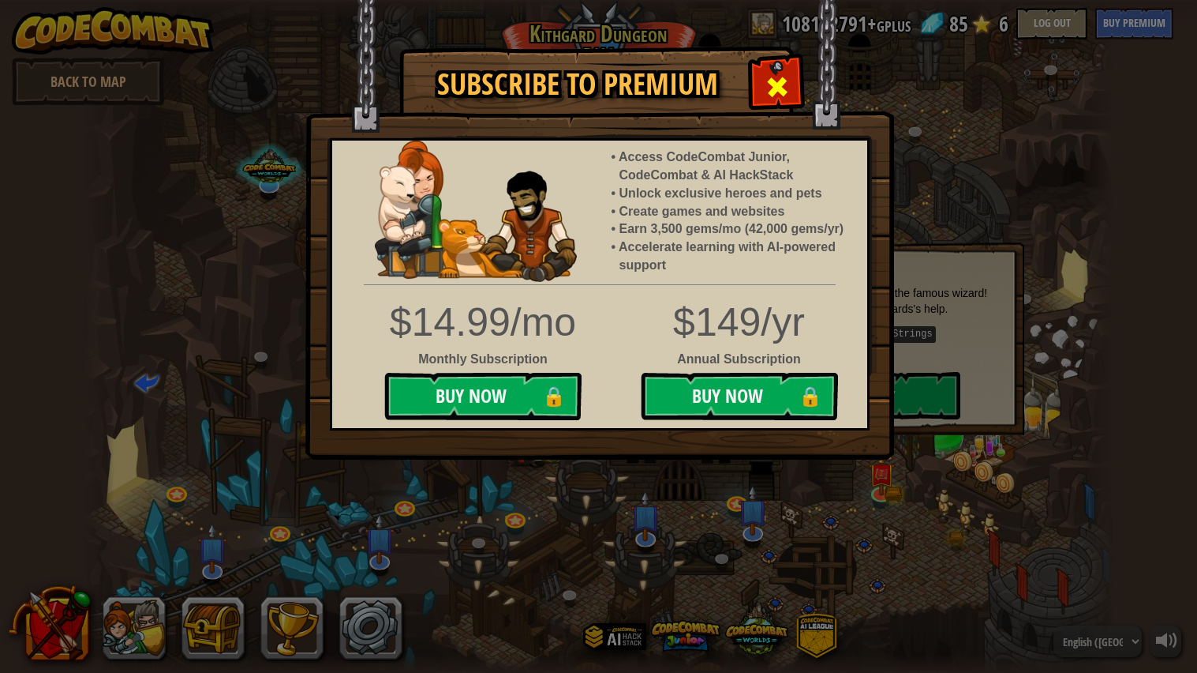
click at [791, 74] on div at bounding box center [777, 85] width 50 height 50
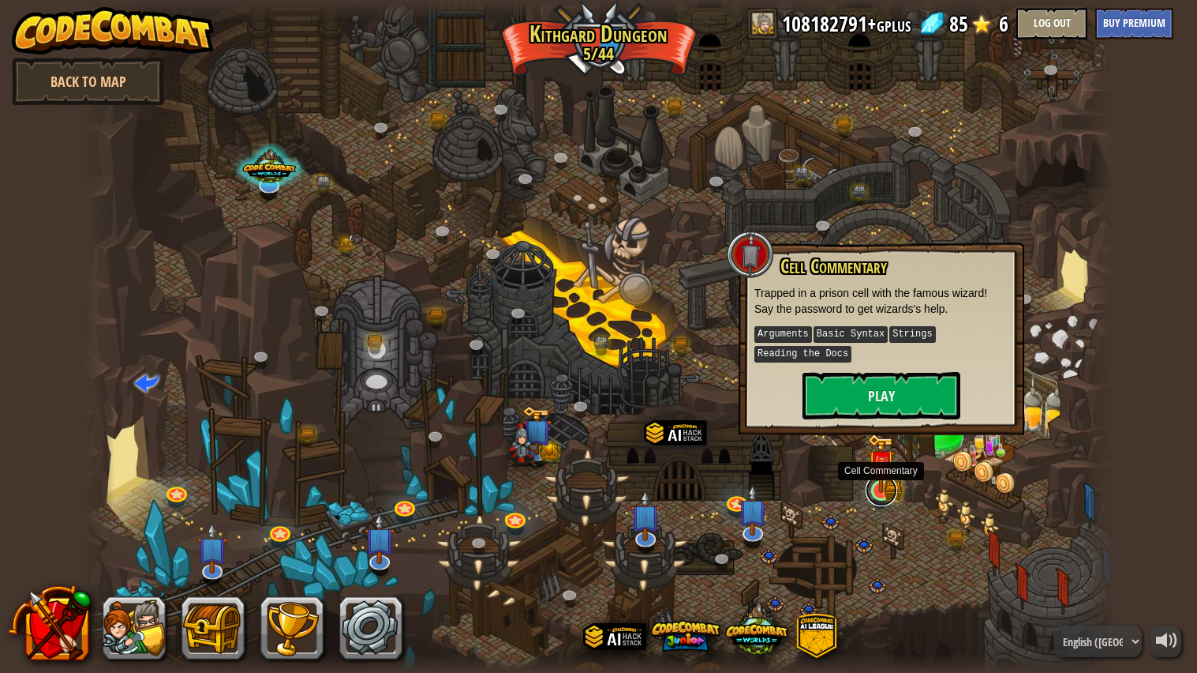
click at [880, 496] on link at bounding box center [882, 490] width 32 height 32
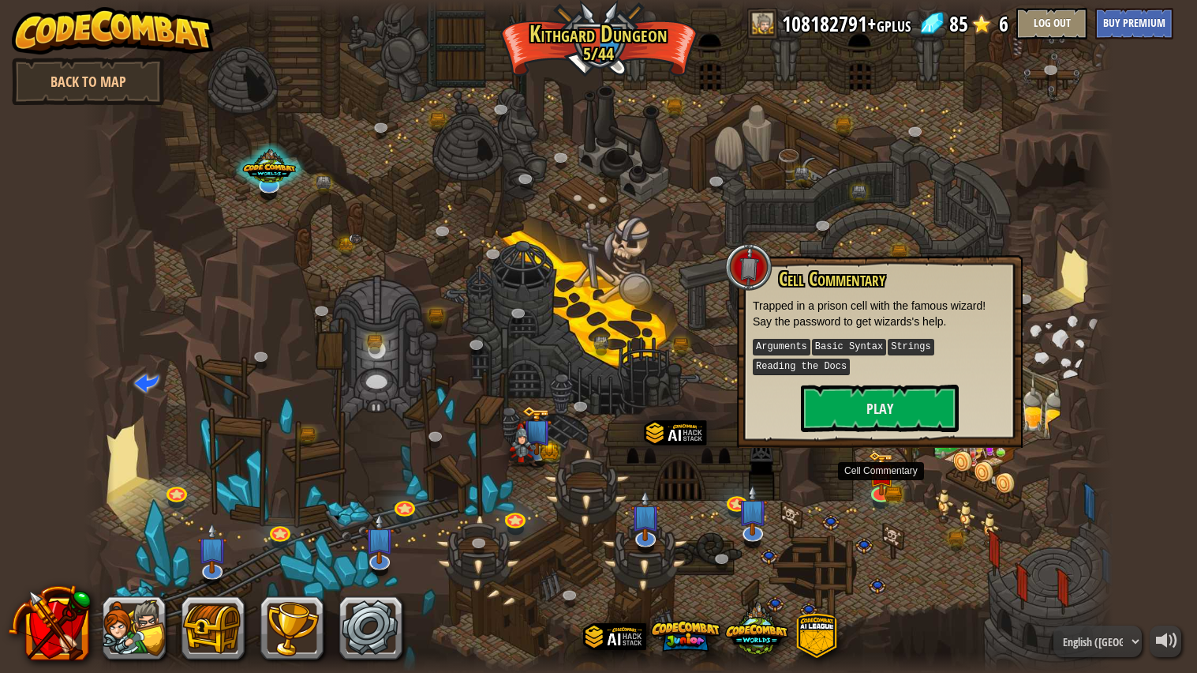
click at [912, 380] on div "Cell Commentary Trapped in a prison cell with the famous wizard! Say the passwo…" at bounding box center [880, 349] width 254 height 163
click at [912, 394] on button "Play" at bounding box center [880, 407] width 158 height 47
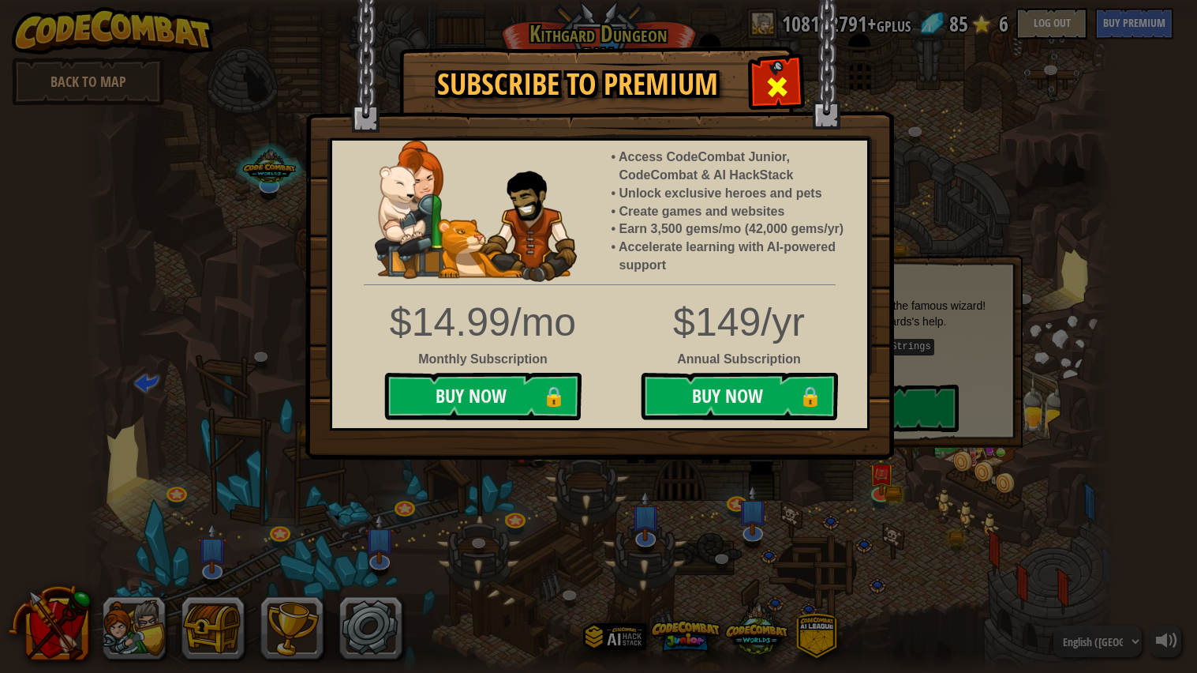
click at [777, 79] on span at bounding box center [777, 86] width 25 height 25
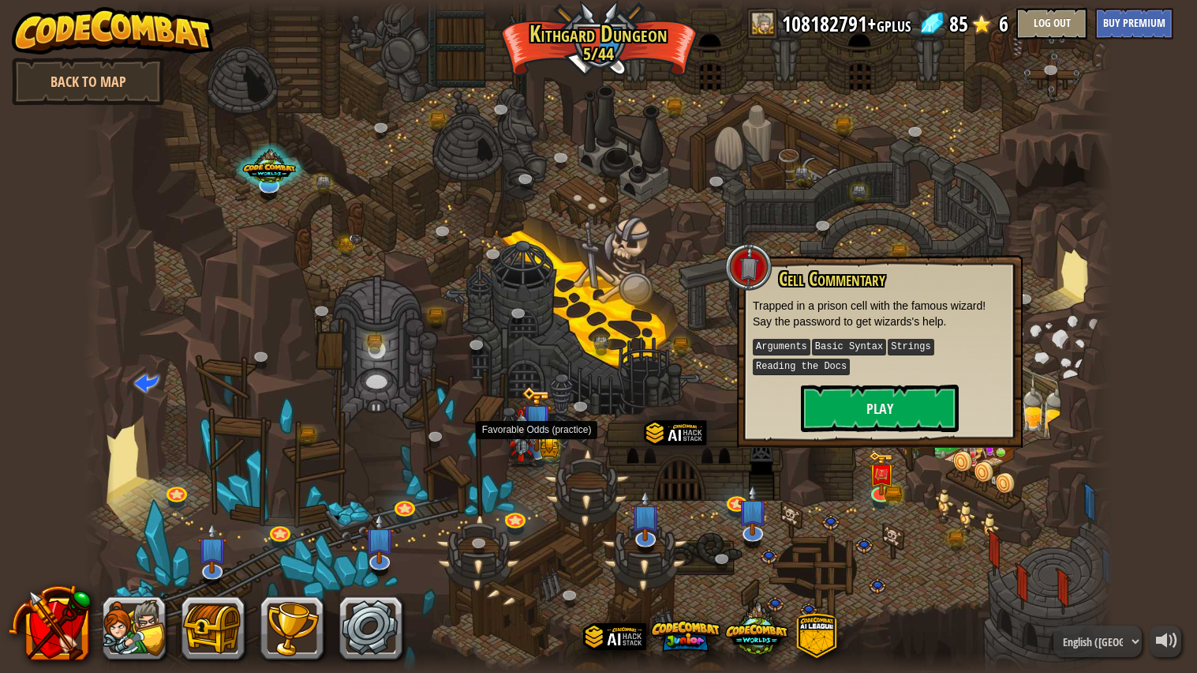
click at [533, 431] on img at bounding box center [523, 438] width 30 height 58
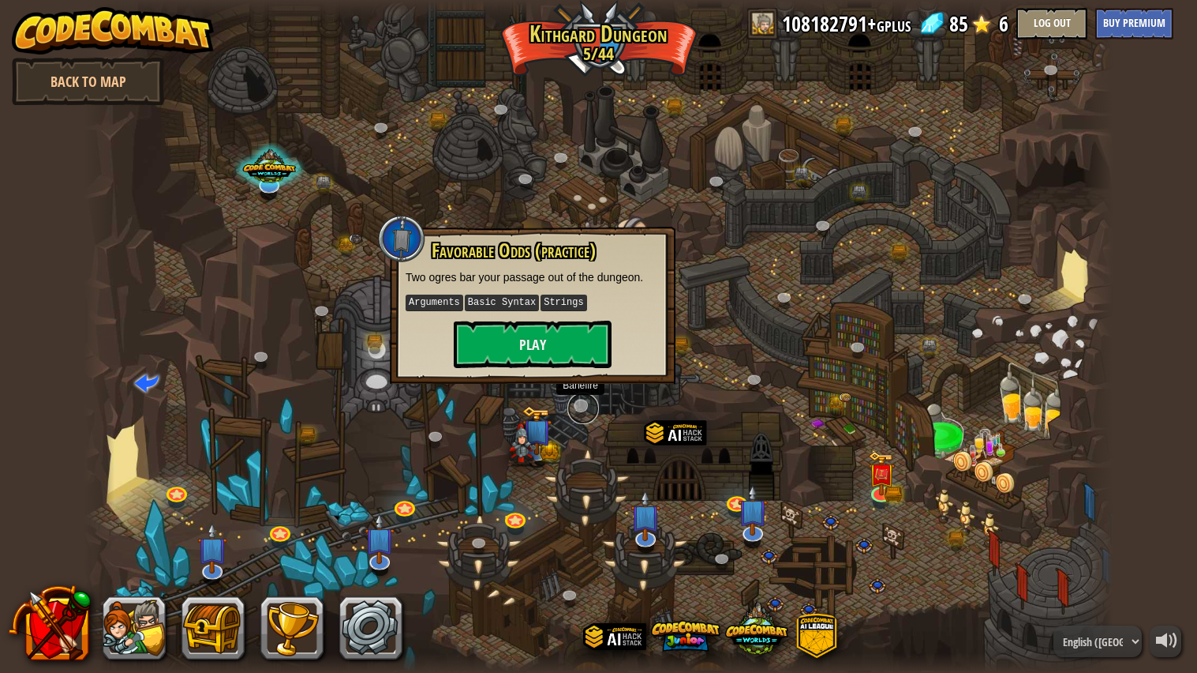
click at [582, 401] on link at bounding box center [584, 408] width 32 height 32
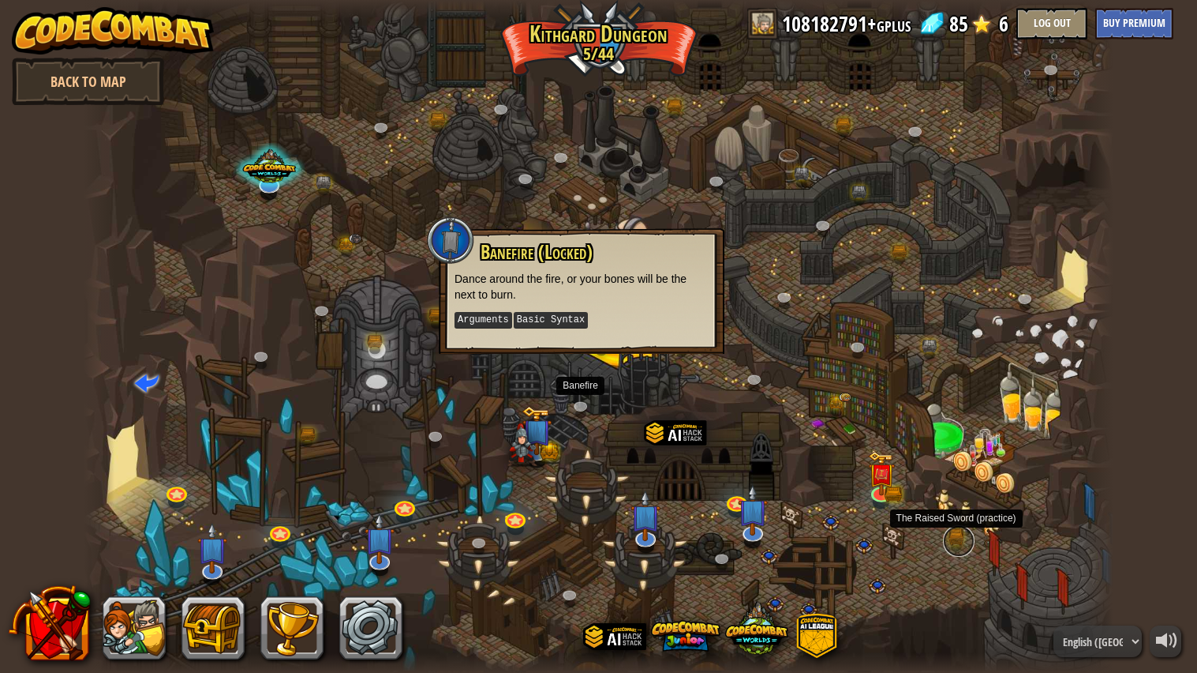
click at [951, 534] on link at bounding box center [959, 541] width 32 height 32
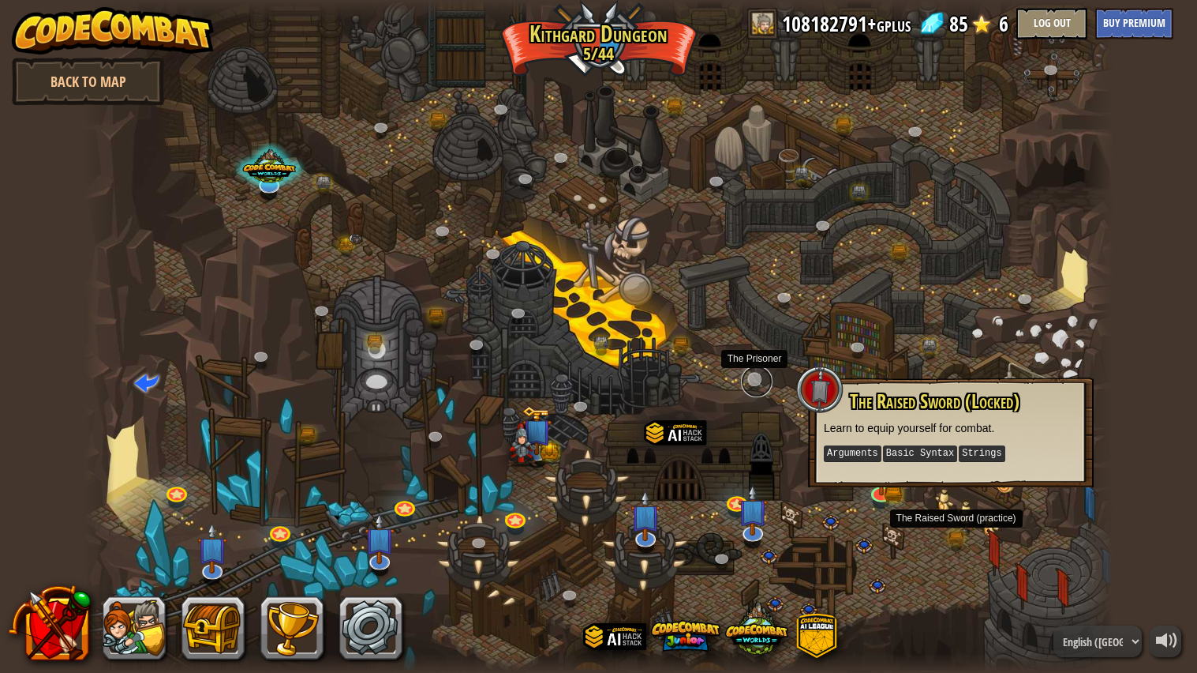
click at [756, 384] on link at bounding box center [757, 381] width 32 height 32
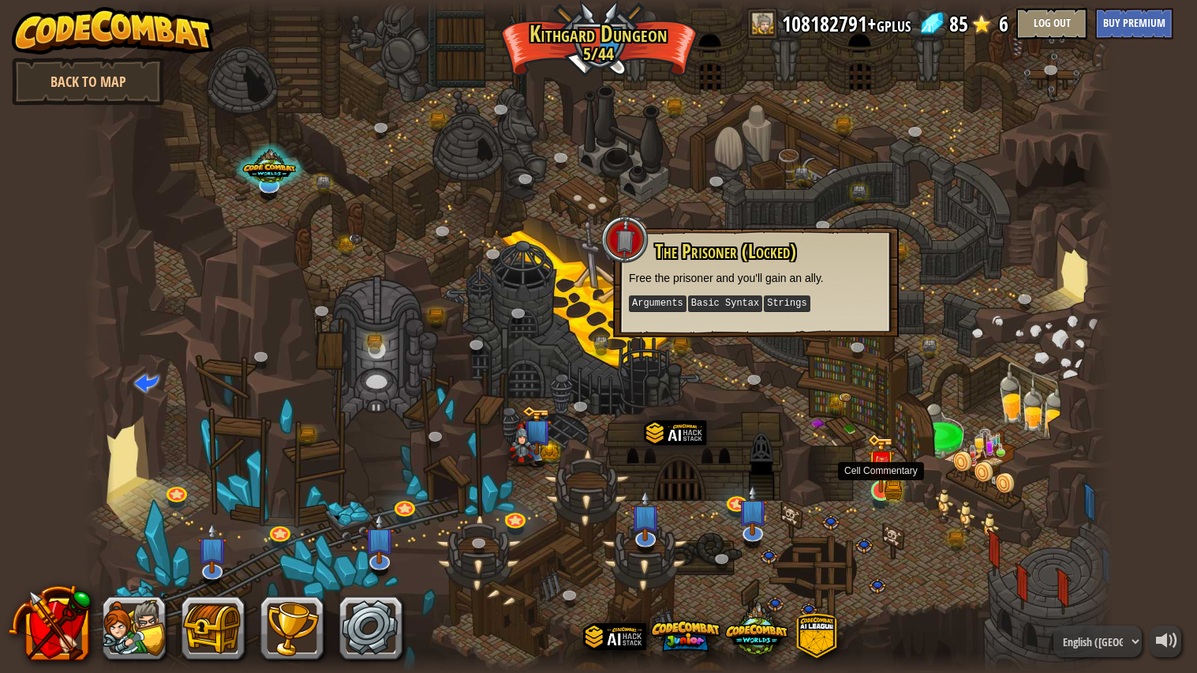
click at [874, 482] on img at bounding box center [881, 462] width 27 height 59
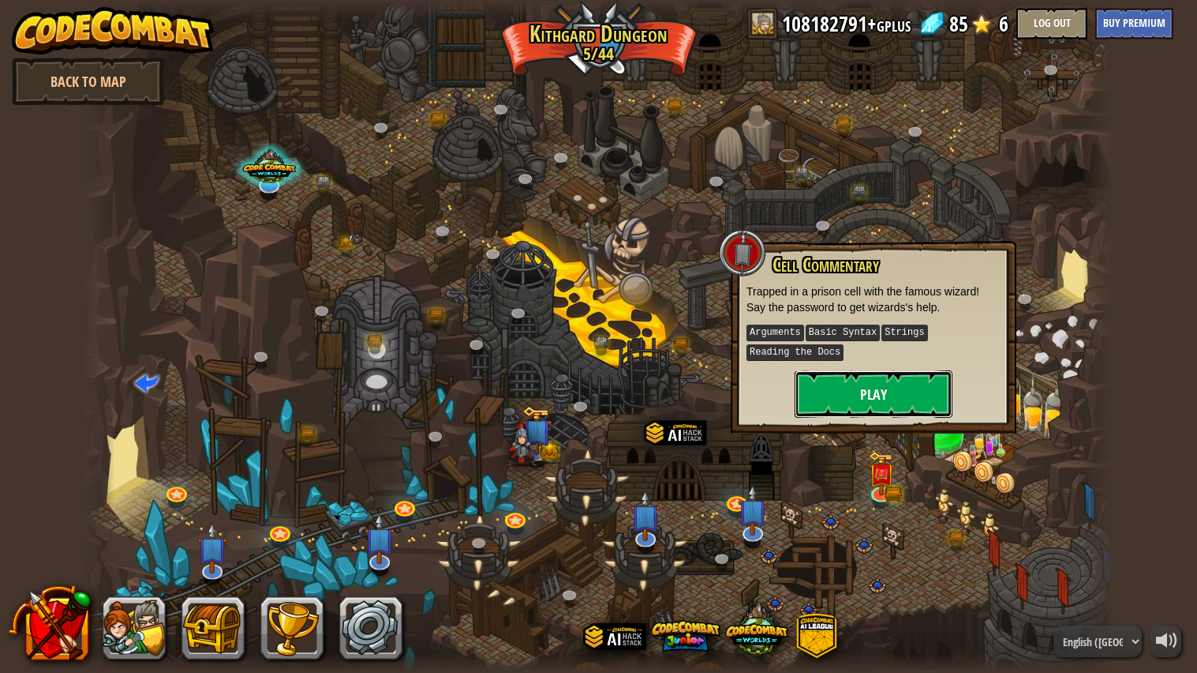
click at [889, 388] on button "Play" at bounding box center [874, 393] width 158 height 47
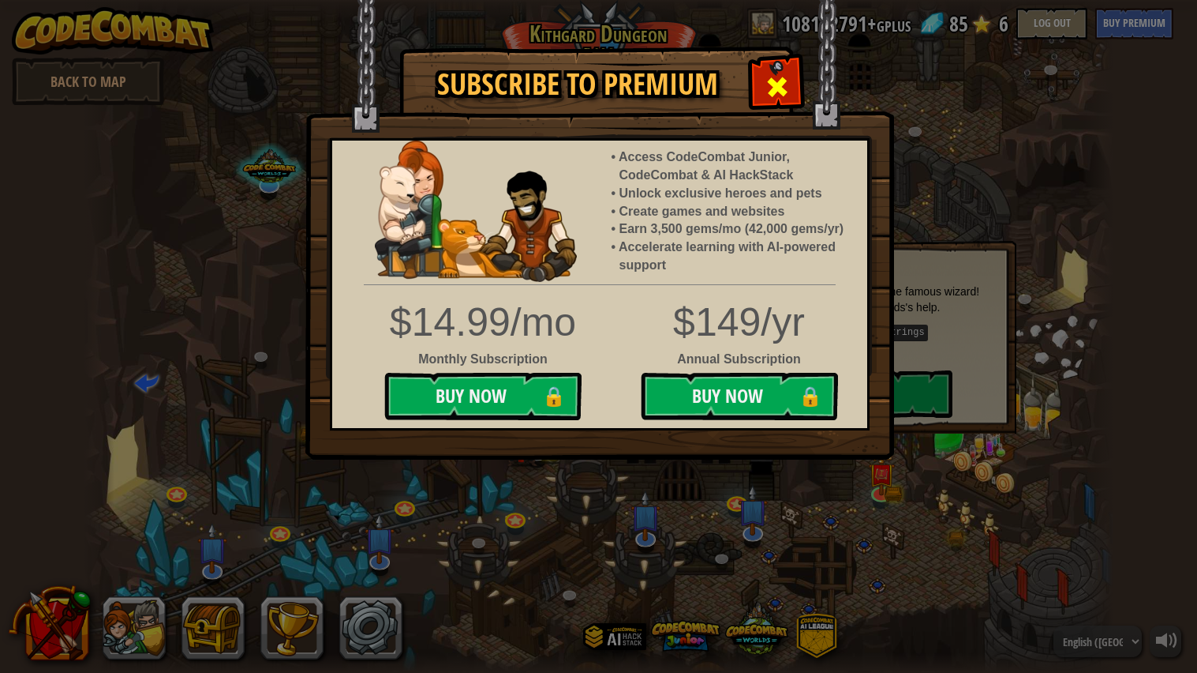
click at [789, 103] on div at bounding box center [777, 85] width 50 height 50
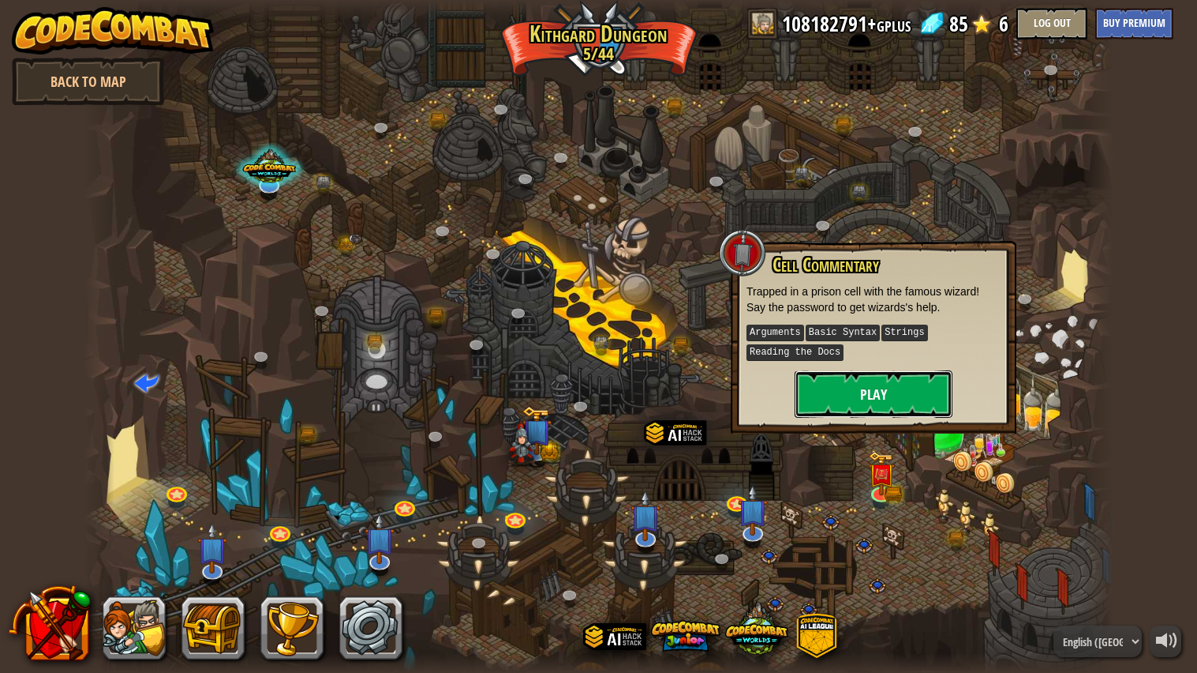
click at [842, 374] on button "Play" at bounding box center [874, 393] width 158 height 47
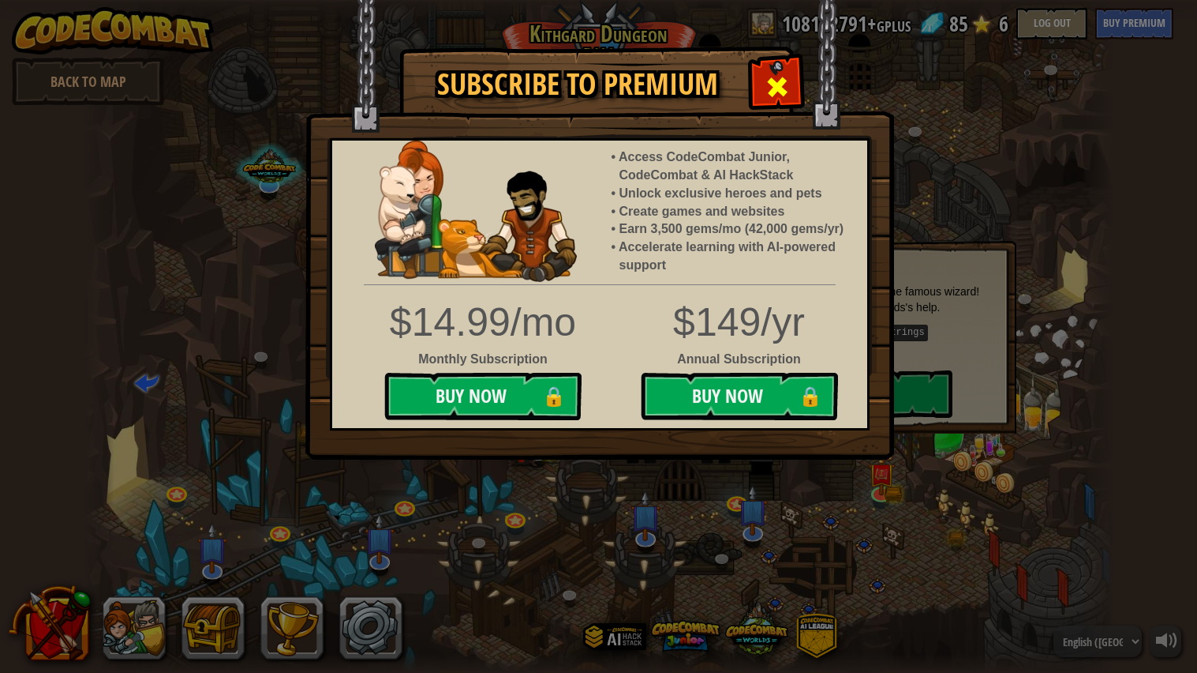
click at [794, 75] on div at bounding box center [777, 85] width 50 height 50
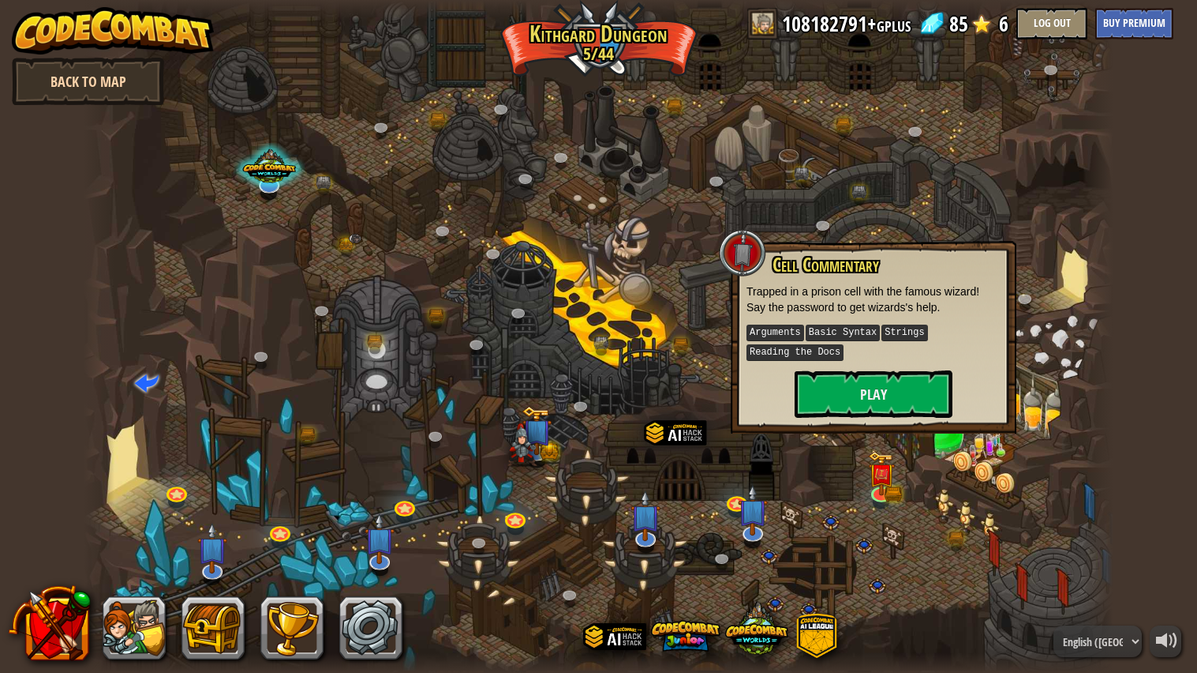
click at [55, 71] on link "Back to Map" at bounding box center [88, 81] width 152 height 47
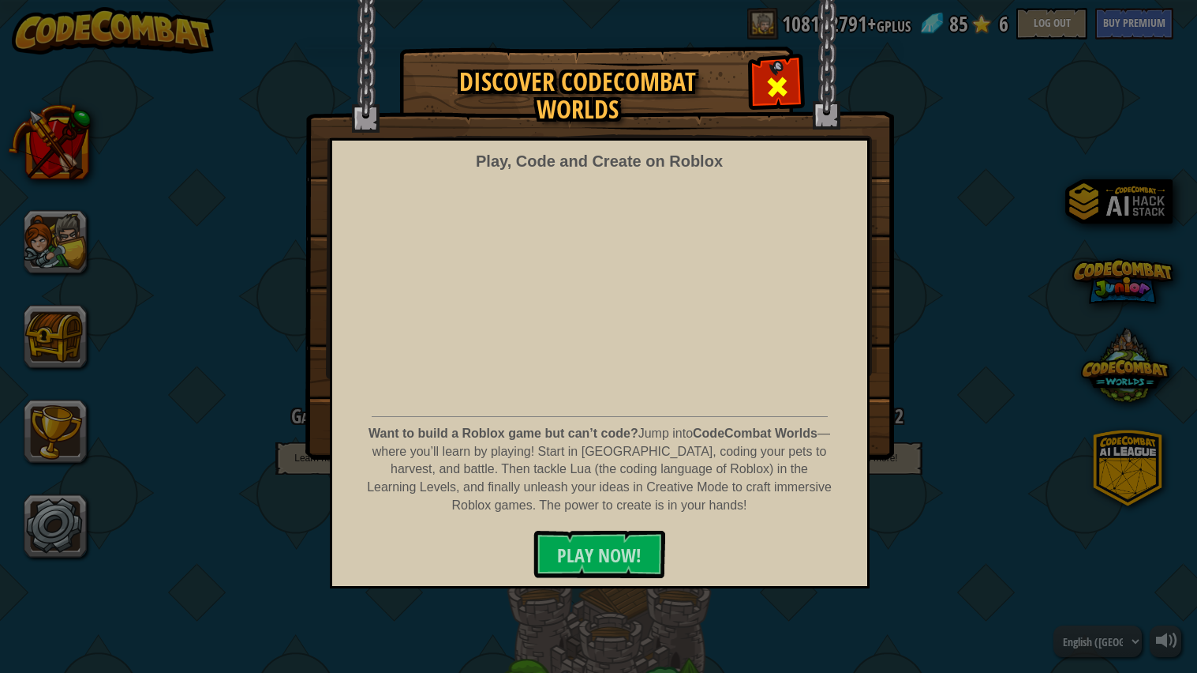
click at [766, 84] on span at bounding box center [777, 86] width 25 height 25
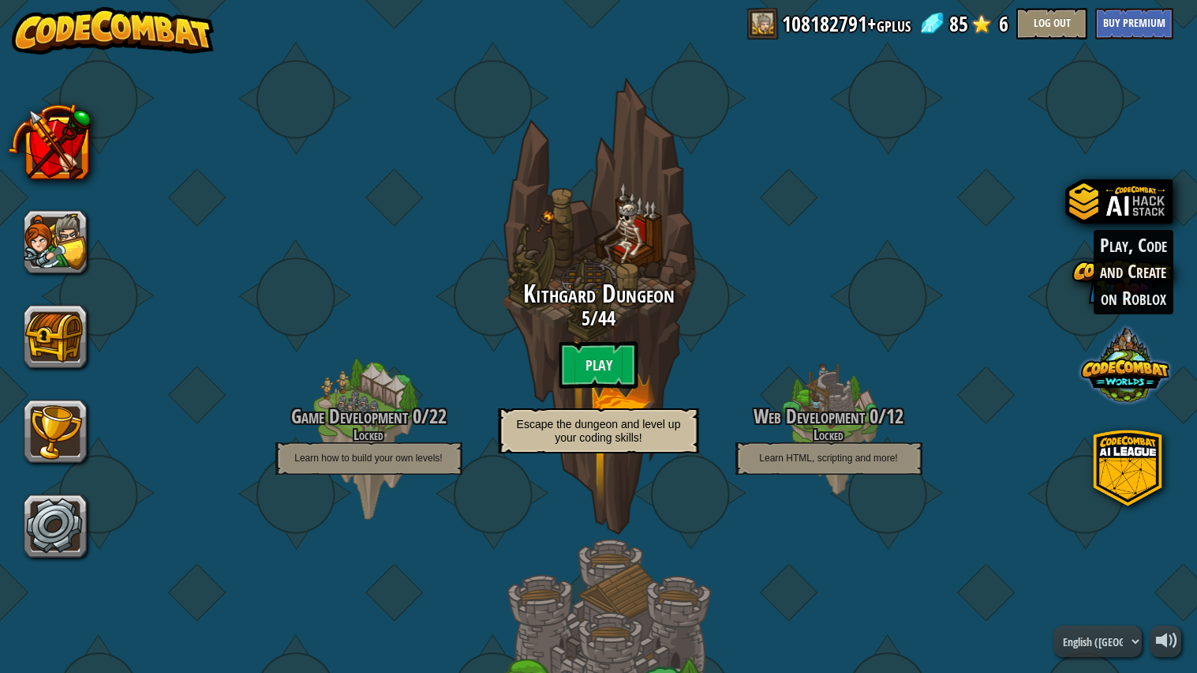
click at [1134, 389] on span at bounding box center [1125, 364] width 88 height 88
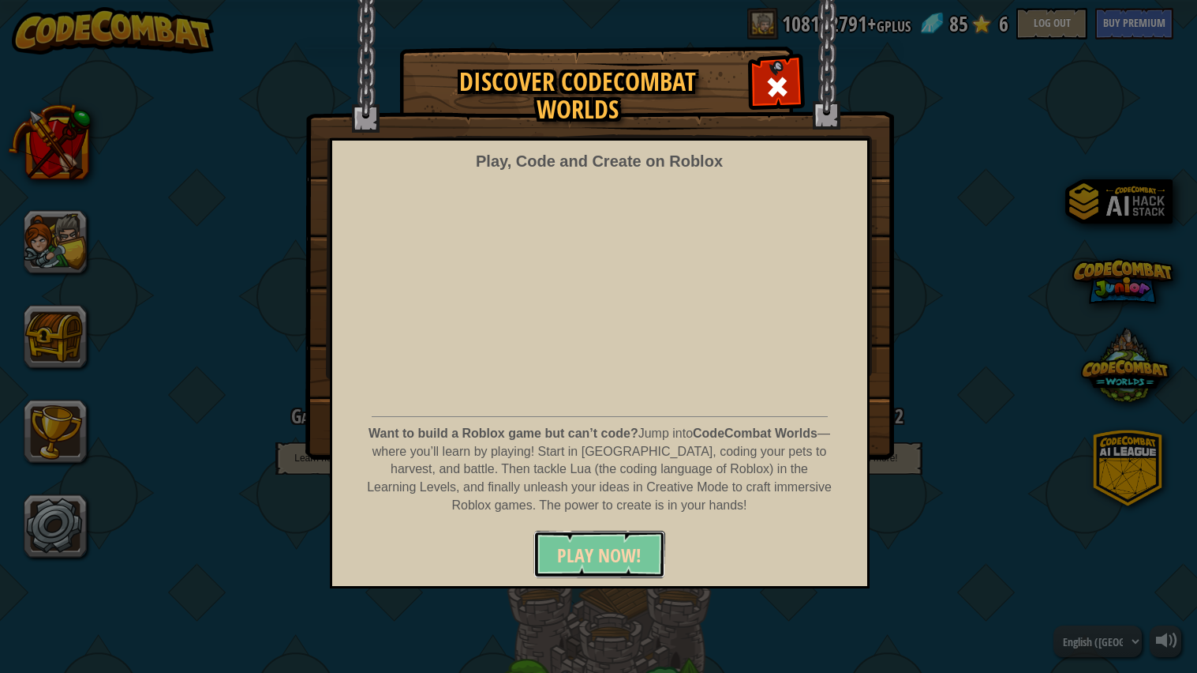
click at [564, 533] on button "PLAY NOW!" at bounding box center [600, 553] width 132 height 47
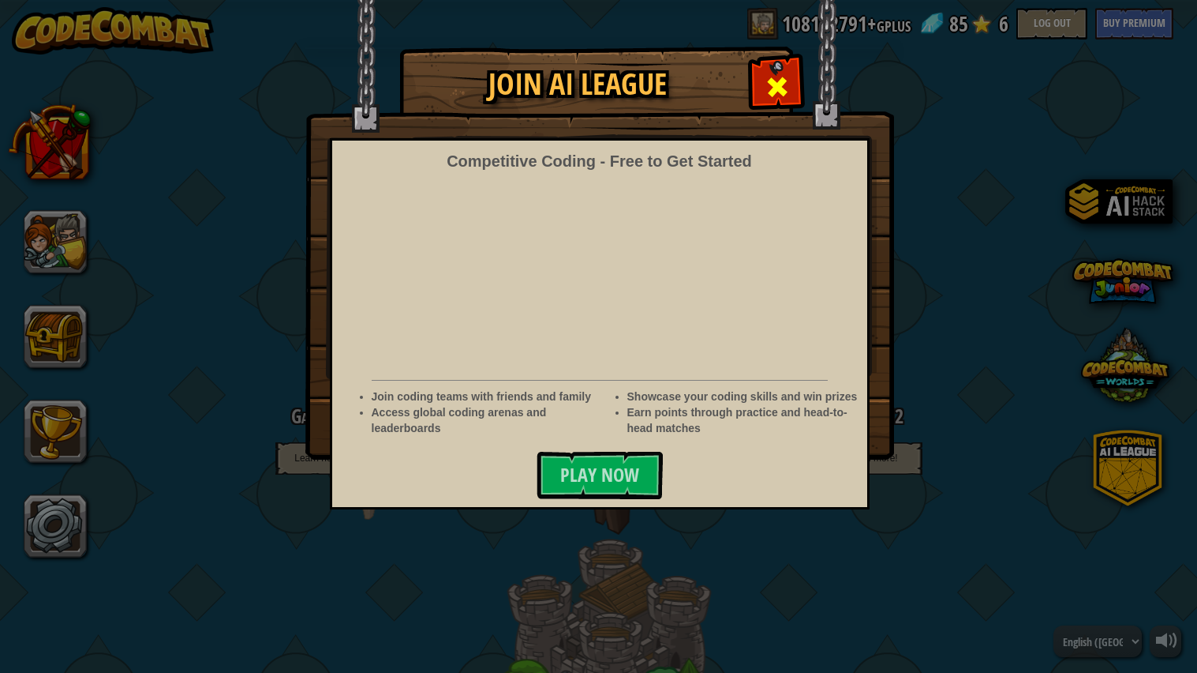
click at [770, 78] on span at bounding box center [777, 86] width 25 height 25
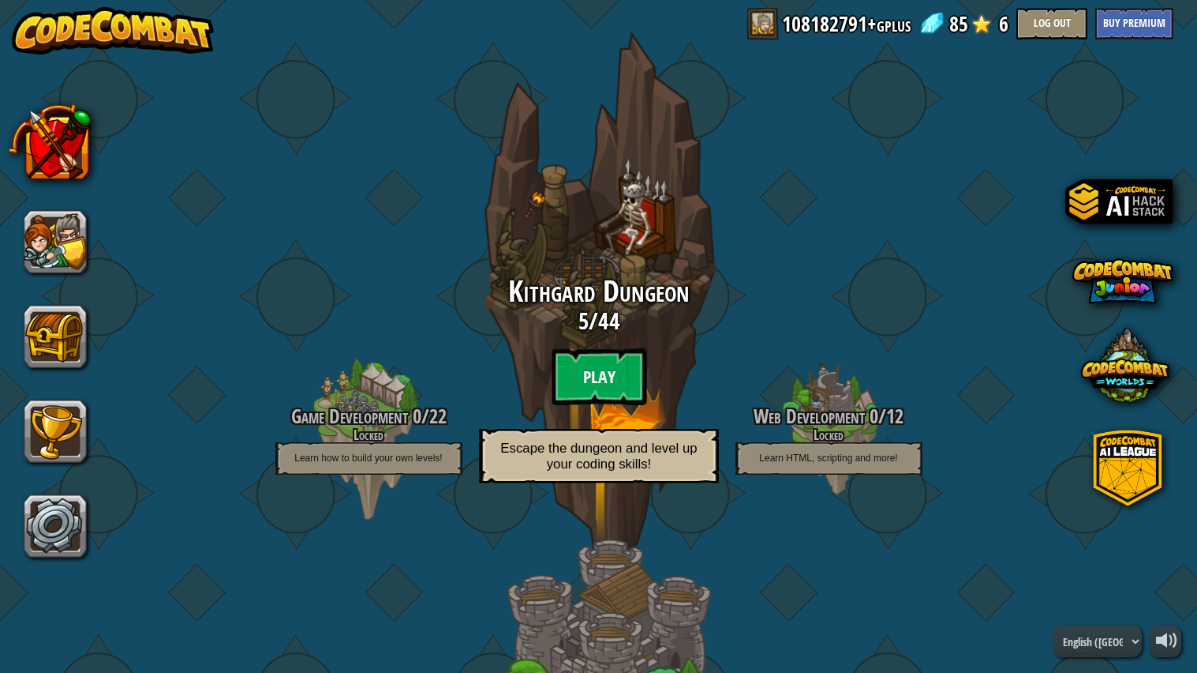
click at [598, 376] on btn "Play" at bounding box center [599, 376] width 95 height 57
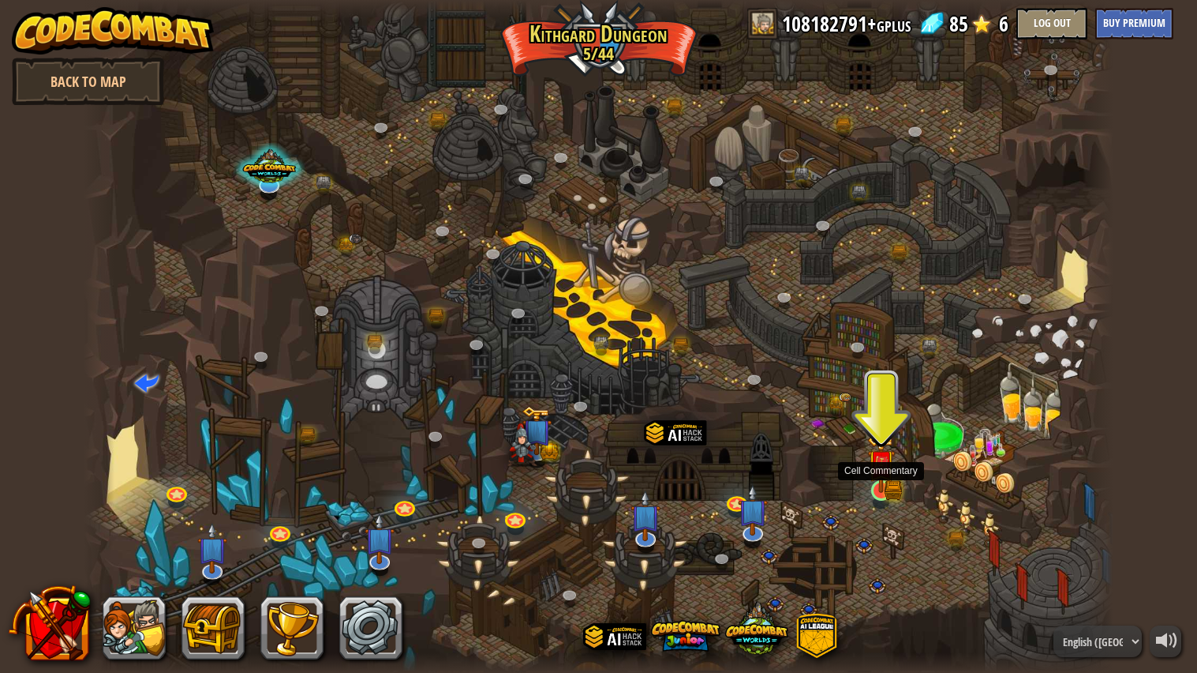
click at [894, 477] on img at bounding box center [881, 462] width 27 height 59
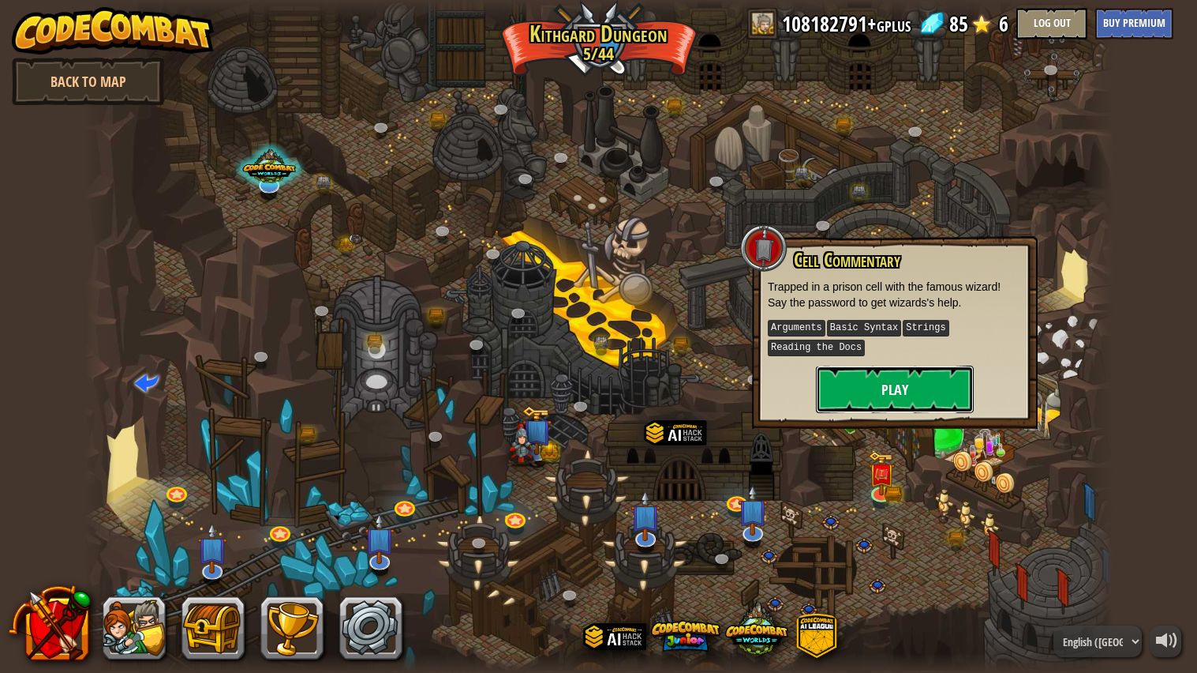
click at [954, 381] on button "Play" at bounding box center [895, 388] width 158 height 47
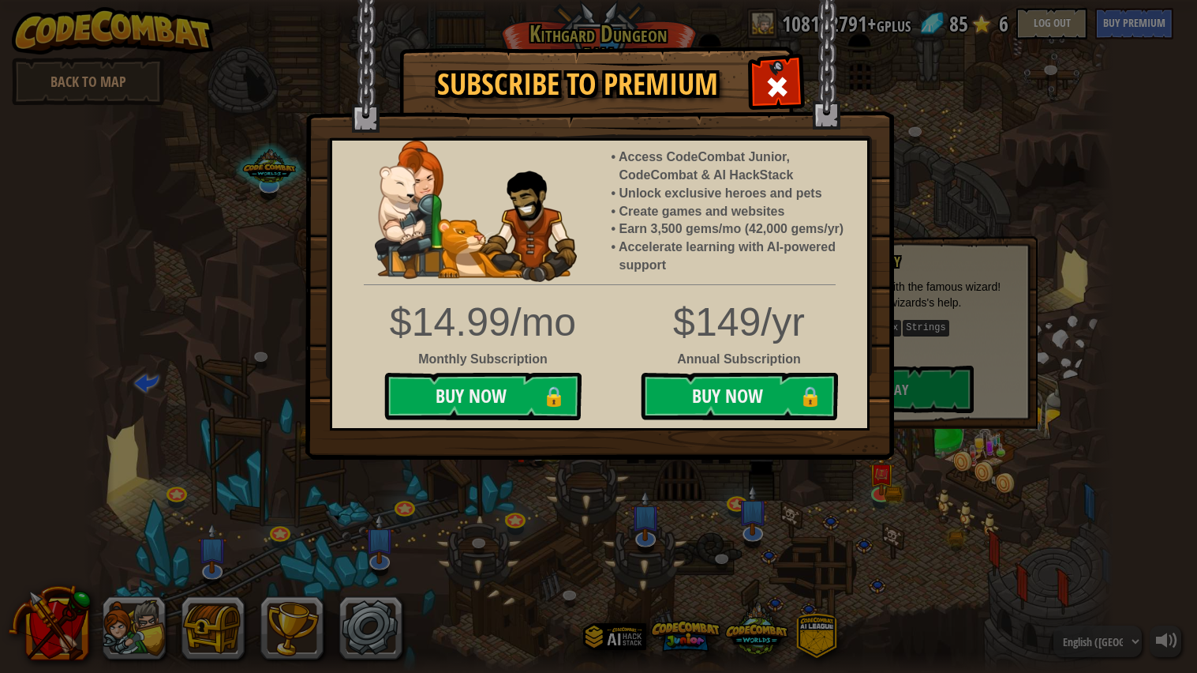
click at [851, 474] on div "Subscribe to Premium Access CodeCombat Junior, CodeCombat & AI HackStack Unlock…" at bounding box center [598, 336] width 1197 height 673
click at [798, 86] on div at bounding box center [777, 85] width 50 height 50
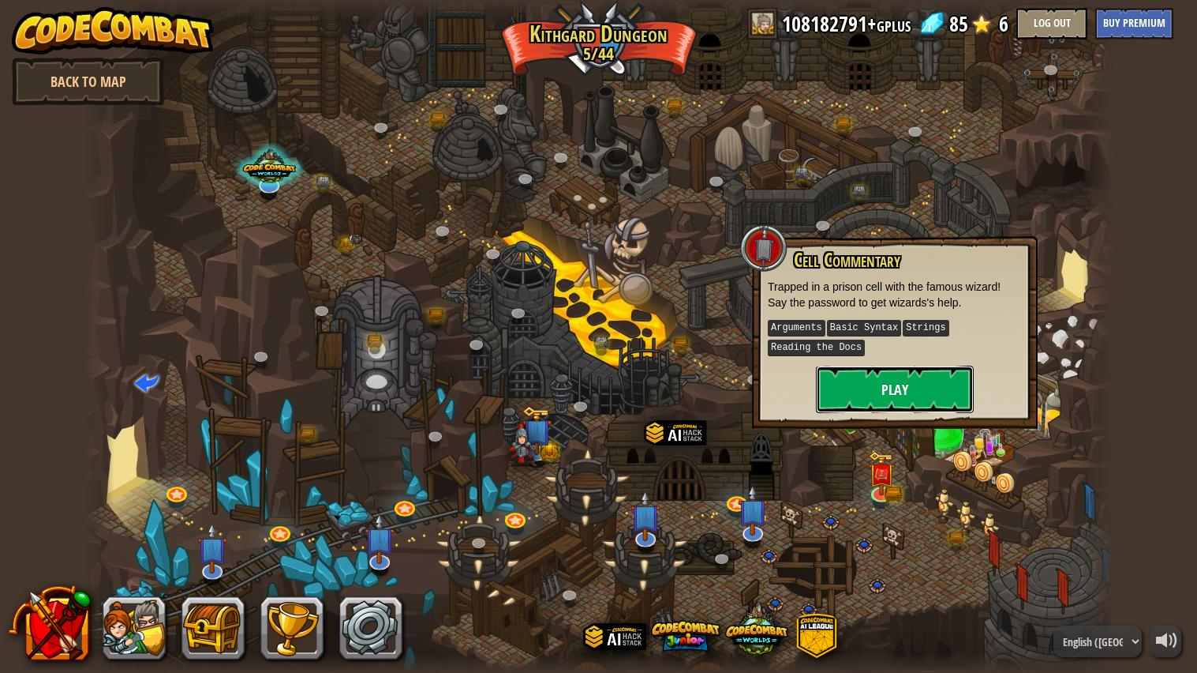
click at [884, 379] on button "Play" at bounding box center [895, 388] width 158 height 47
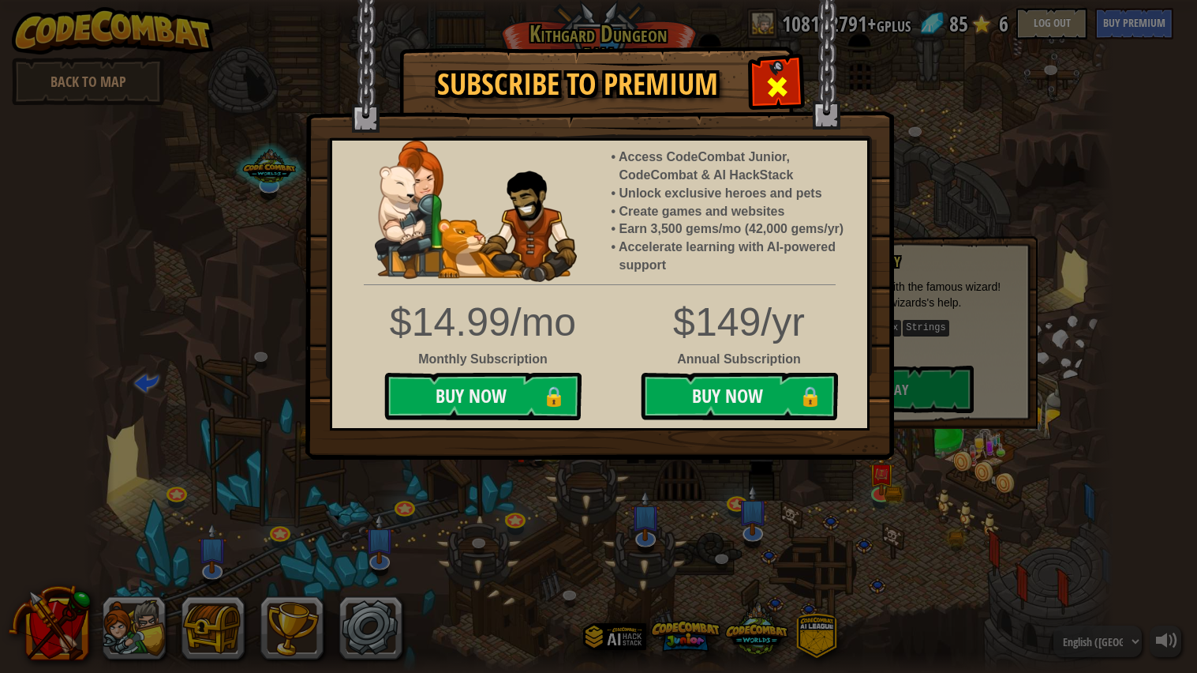
click at [777, 82] on span at bounding box center [777, 86] width 25 height 25
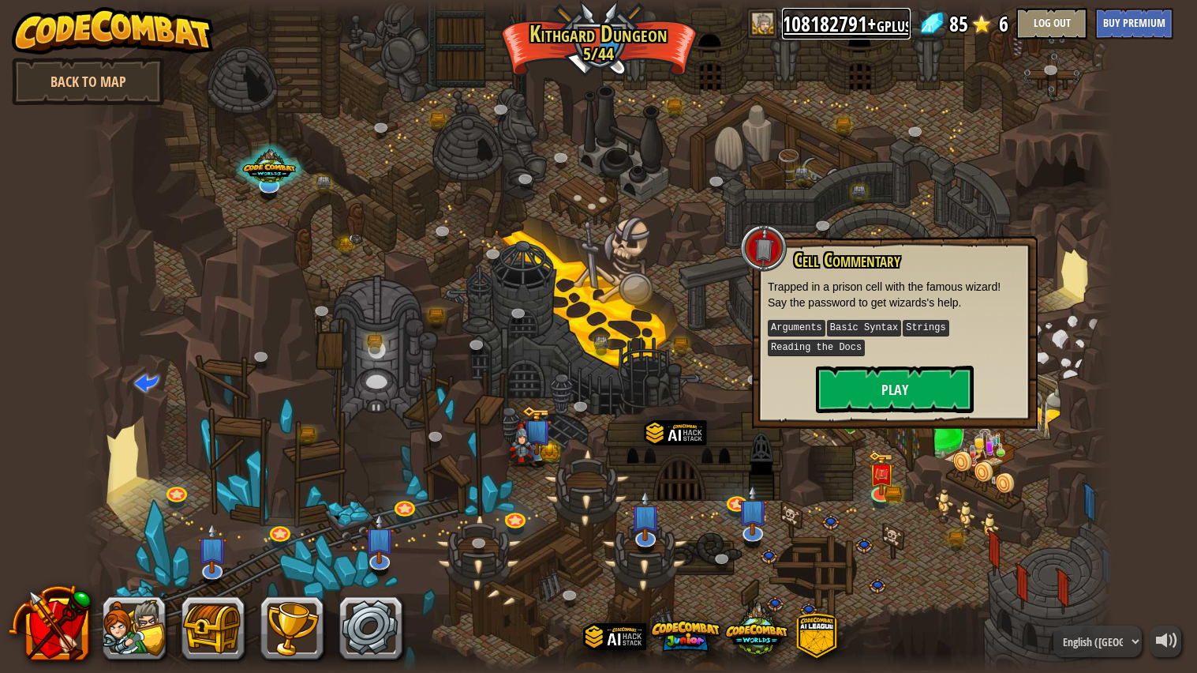
click at [853, 22] on link "108182791+gplus" at bounding box center [846, 24] width 129 height 32
